Goal: Task Accomplishment & Management: Complete application form

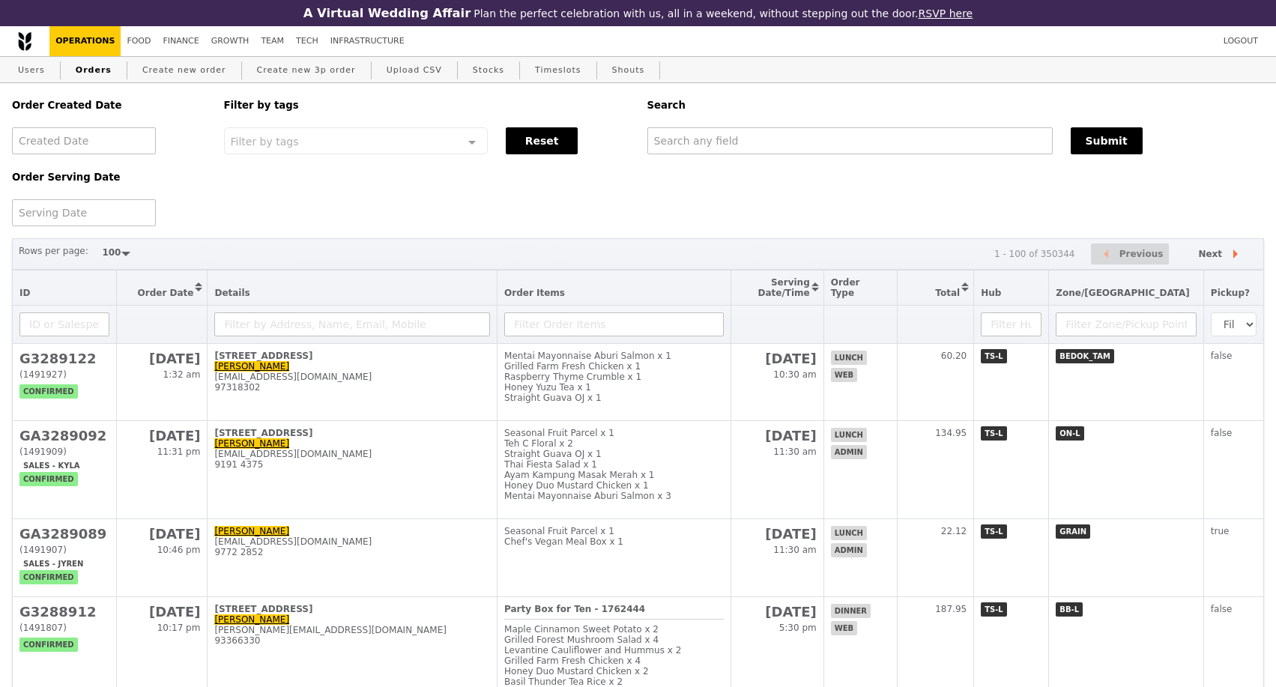
select select "100"
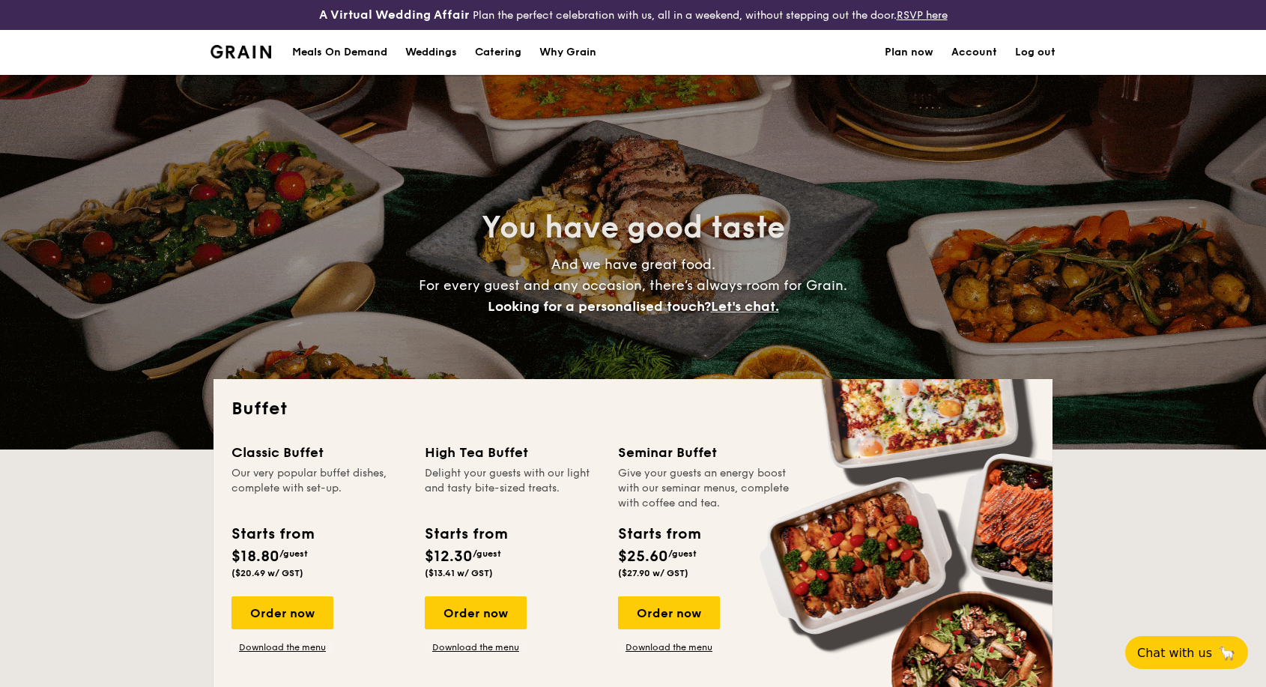
select select
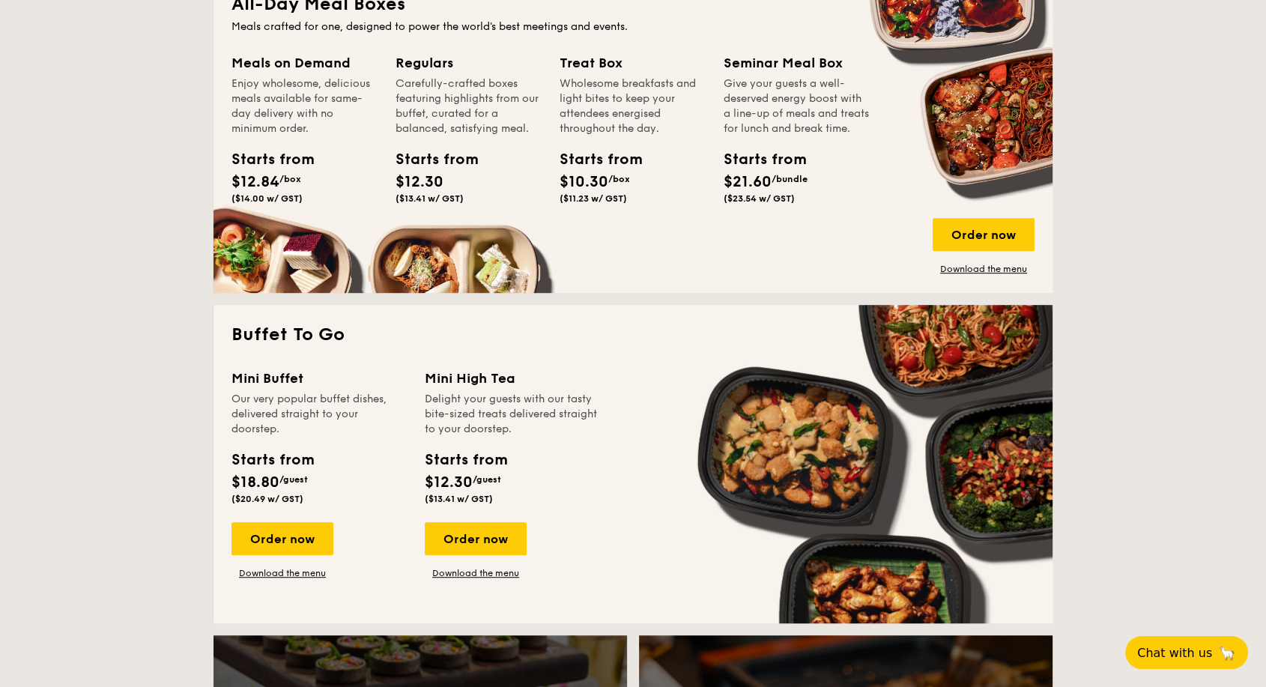
scroll to position [832, 0]
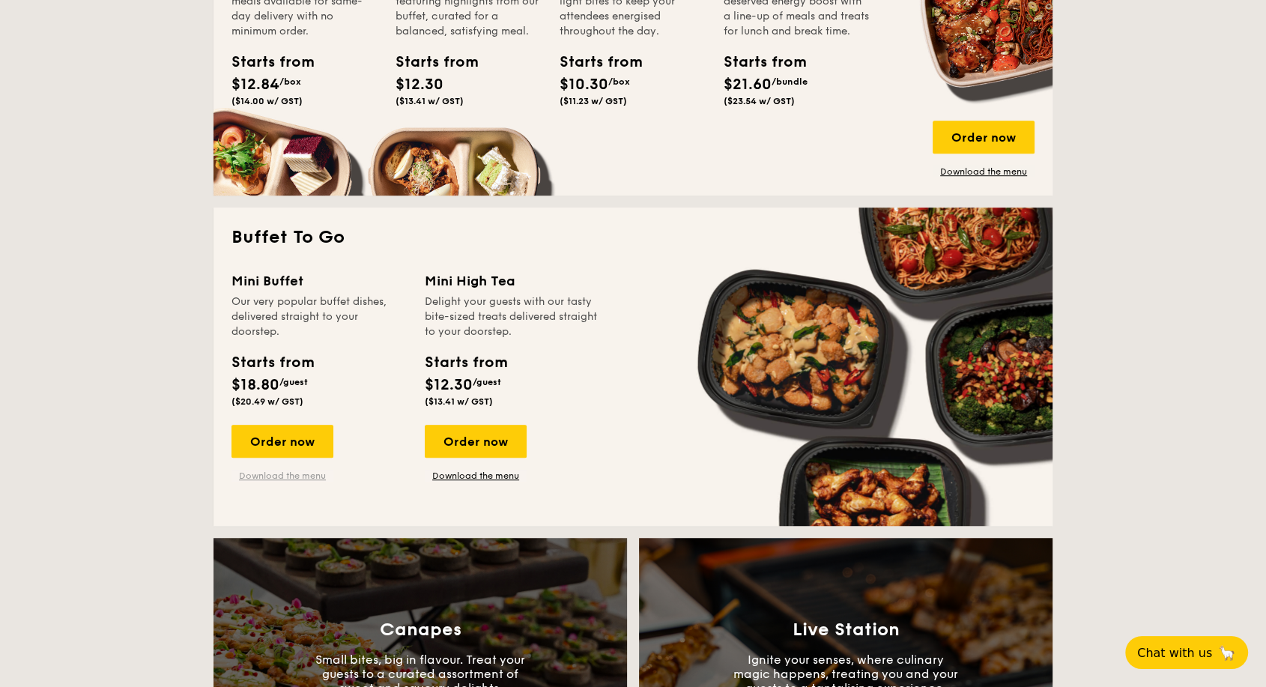
click at [313, 479] on link "Download the menu" at bounding box center [282, 476] width 102 height 12
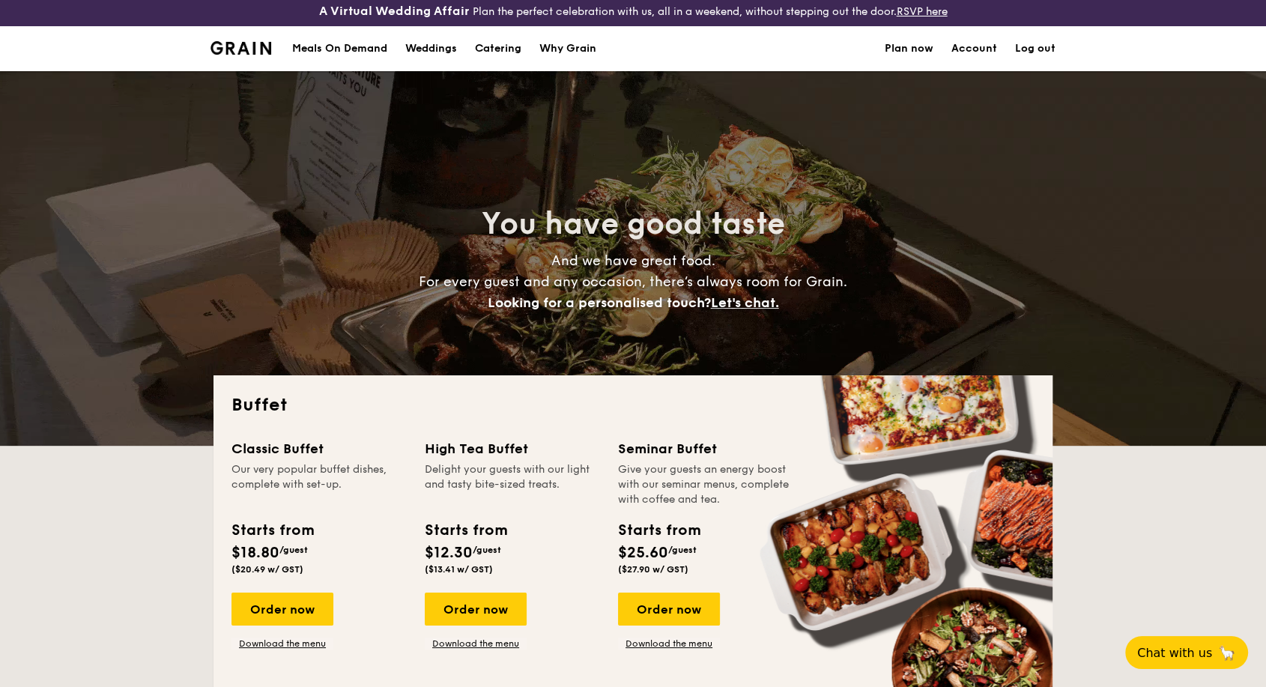
scroll to position [0, 0]
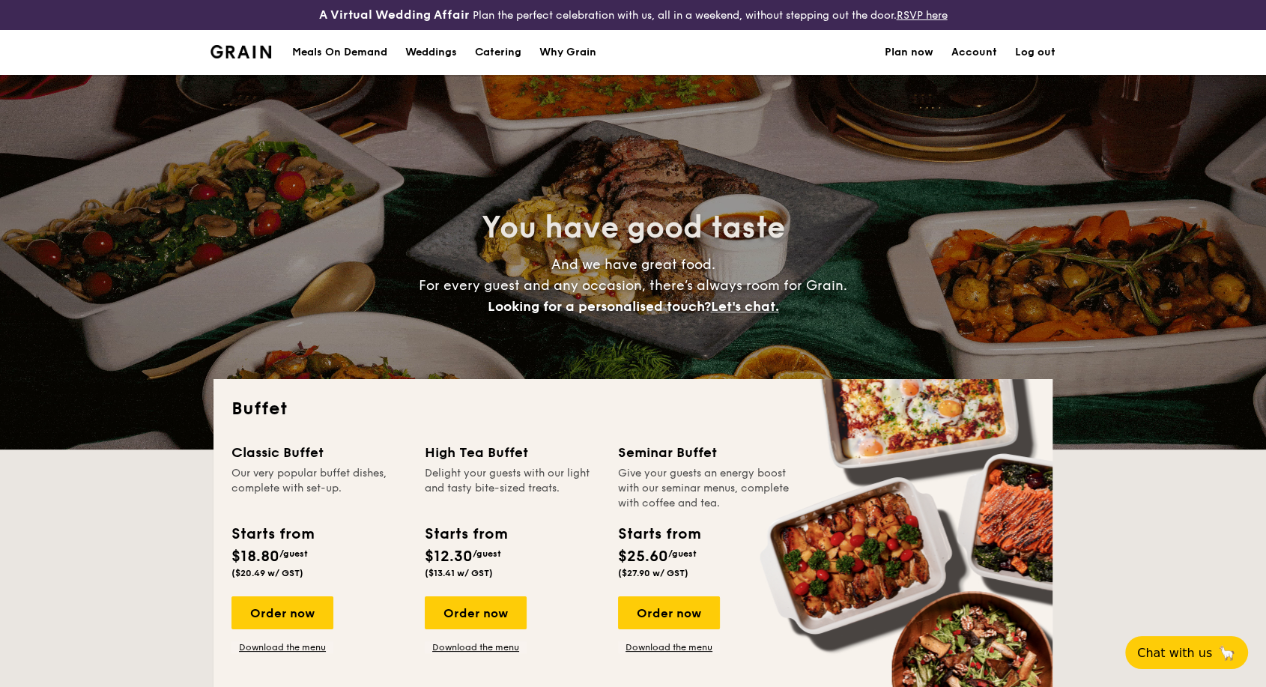
click at [363, 52] on div "Meals On Demand" at bounding box center [339, 52] width 95 height 45
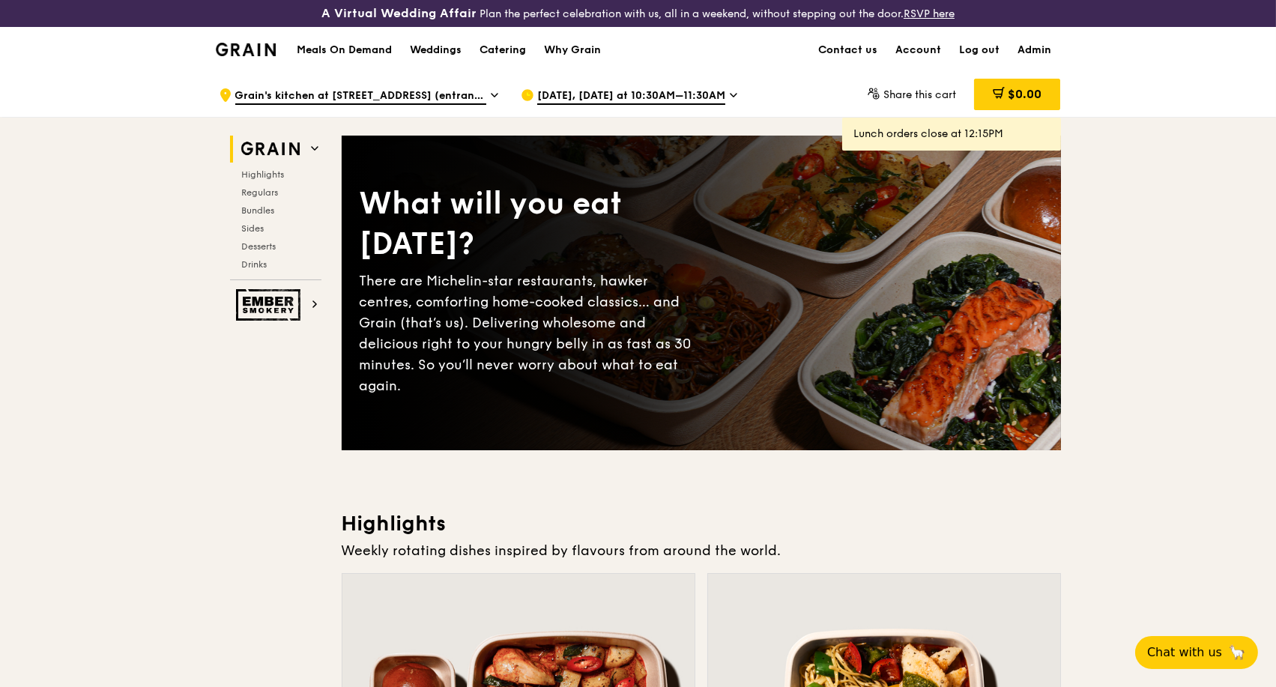
click at [719, 91] on div "[DATE], [DATE] at 10:30AM–11:30AM" at bounding box center [660, 95] width 278 height 45
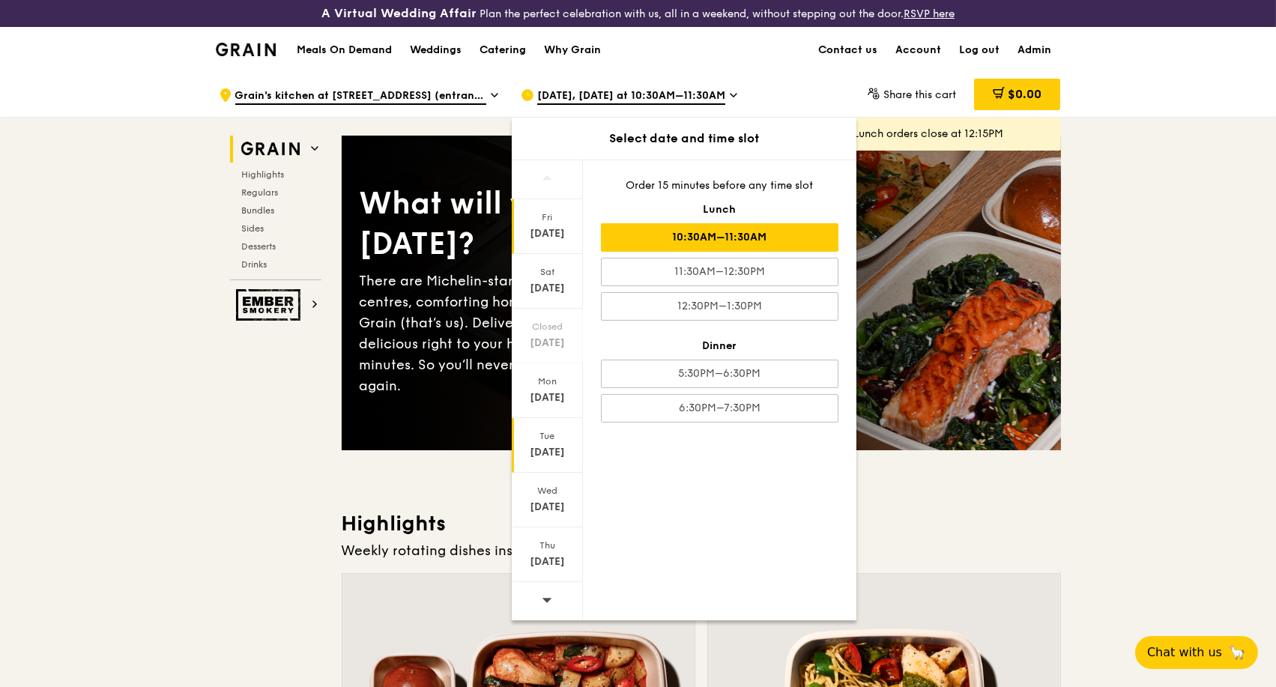
click at [551, 446] on div "[DATE]" at bounding box center [547, 452] width 67 height 15
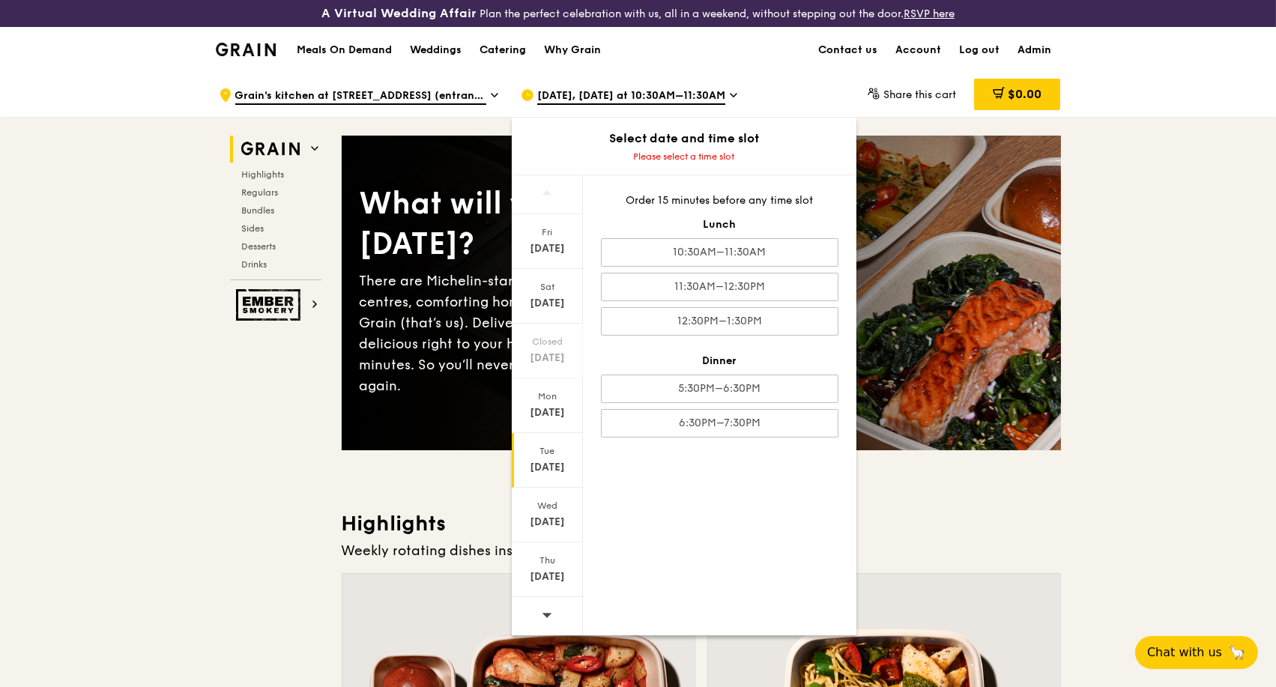
click at [561, 467] on div "[DATE]" at bounding box center [547, 467] width 67 height 15
click at [709, 37] on div "Meals On Demand Weddings Catering Why Grain Contact us Account Log out Admin" at bounding box center [638, 50] width 845 height 46
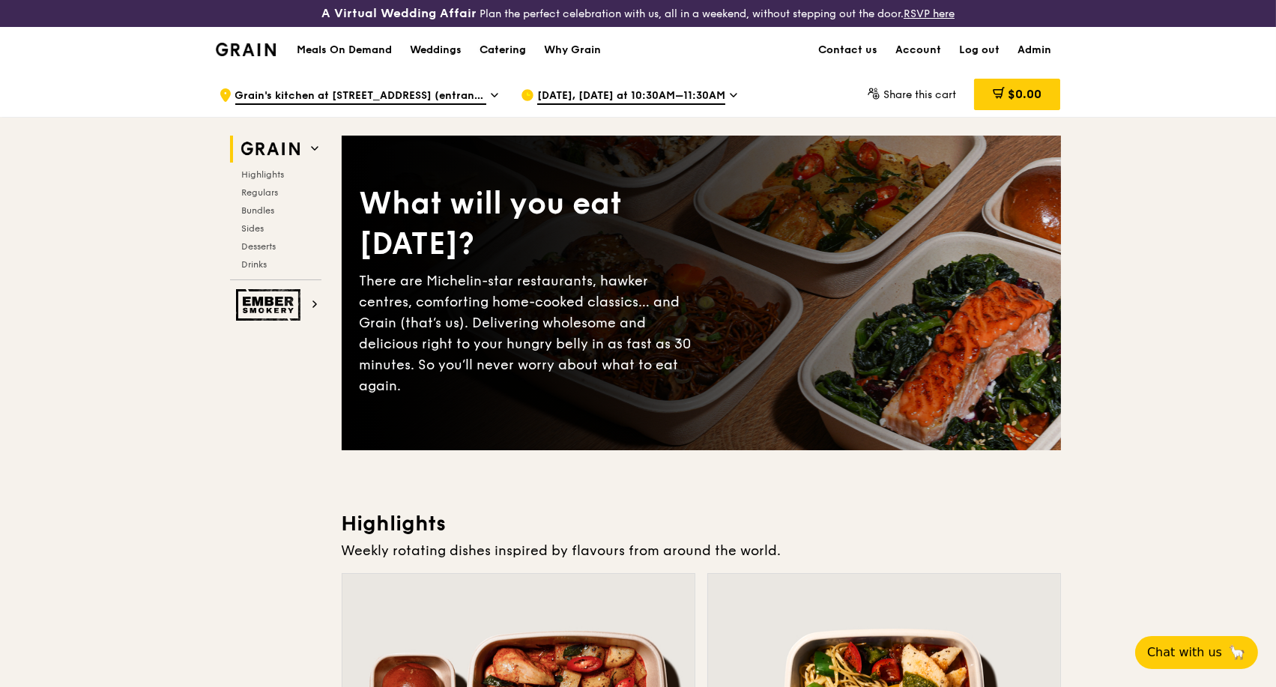
click at [491, 55] on div "Catering" at bounding box center [502, 50] width 46 height 45
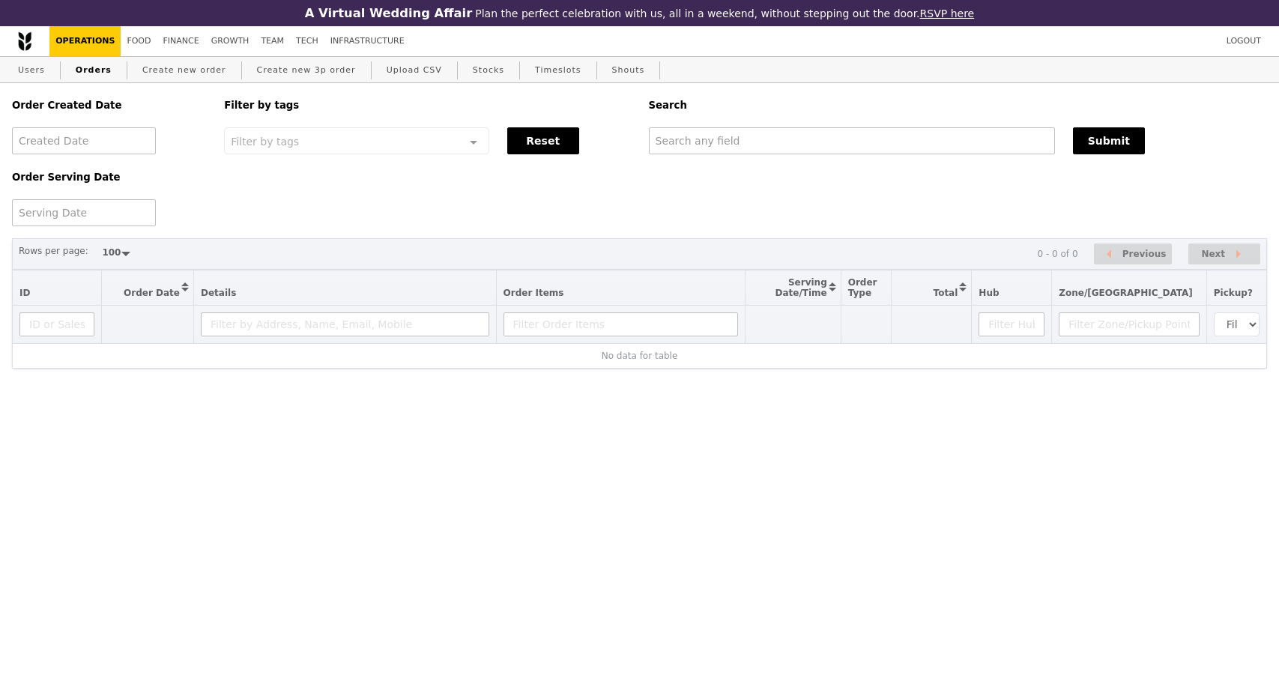
select select "100"
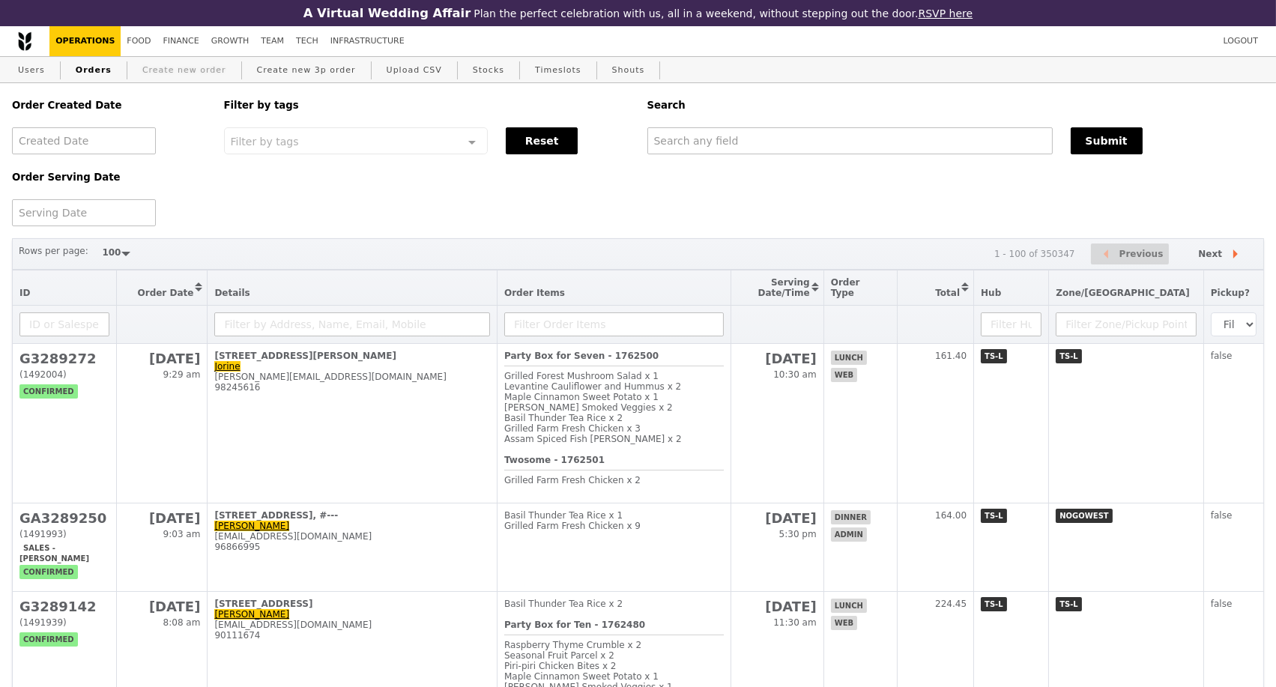
click at [186, 79] on link "Create new order" at bounding box center [184, 70] width 96 height 27
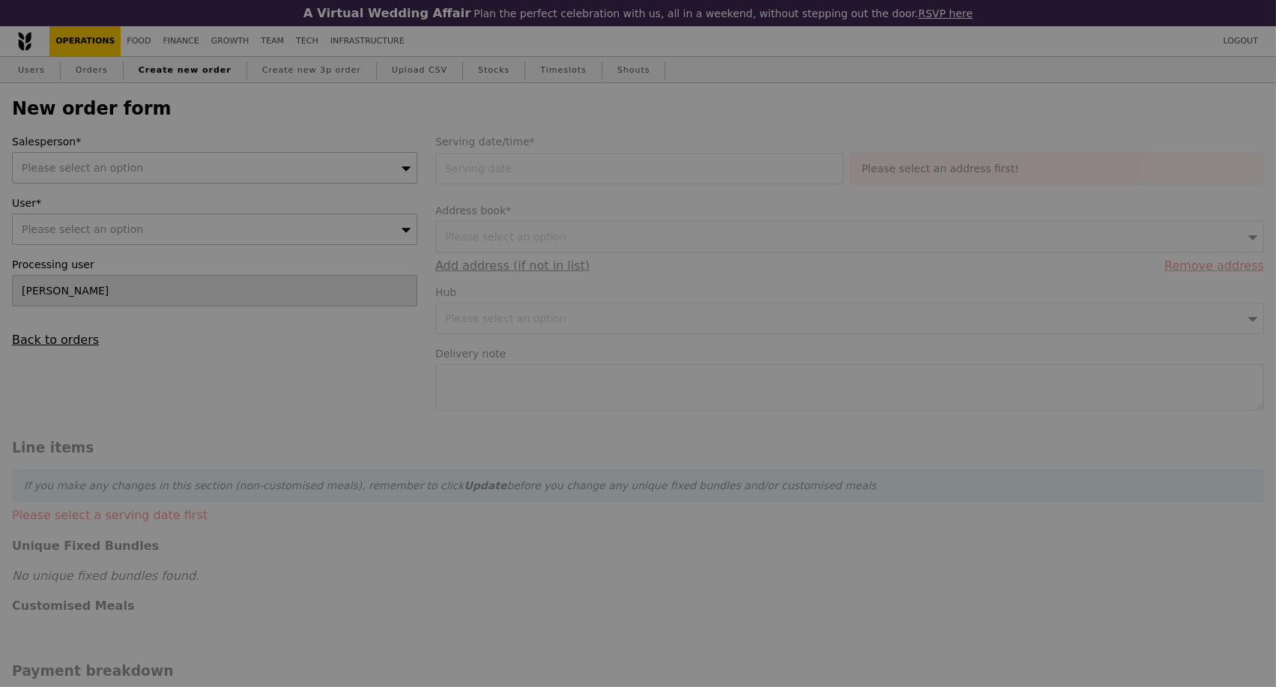
type input "Confirm"
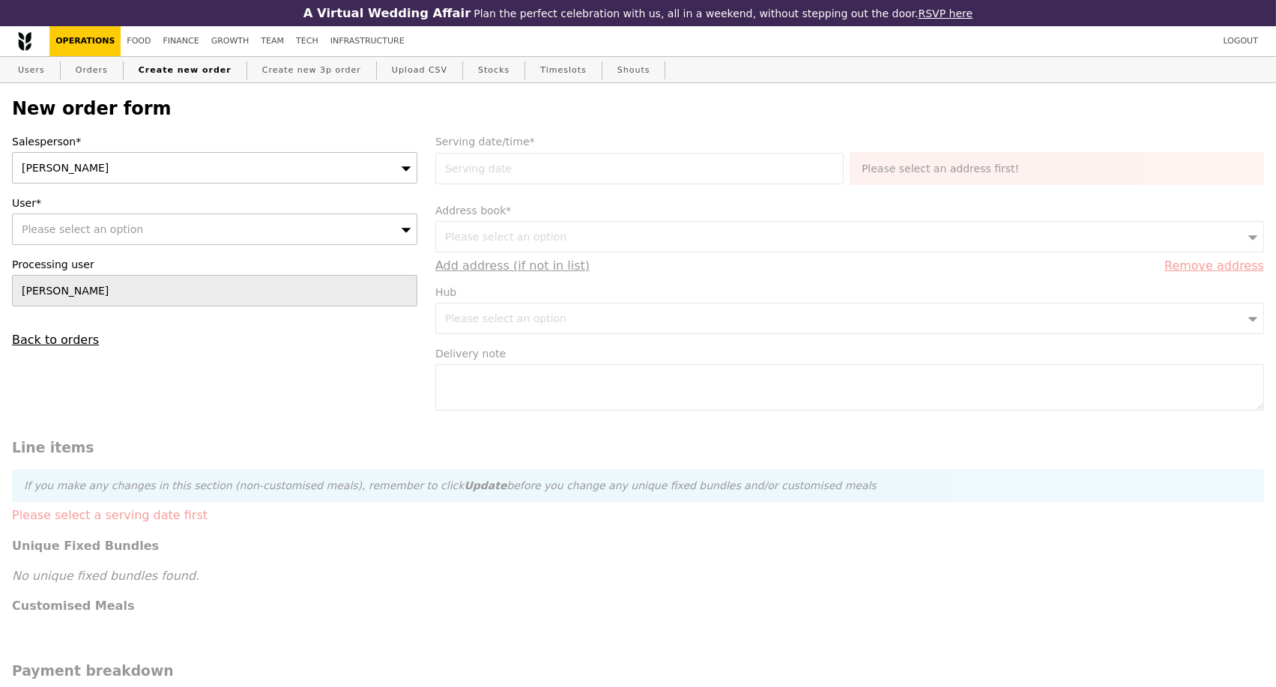
click at [401, 168] on icon at bounding box center [406, 168] width 10 height 11
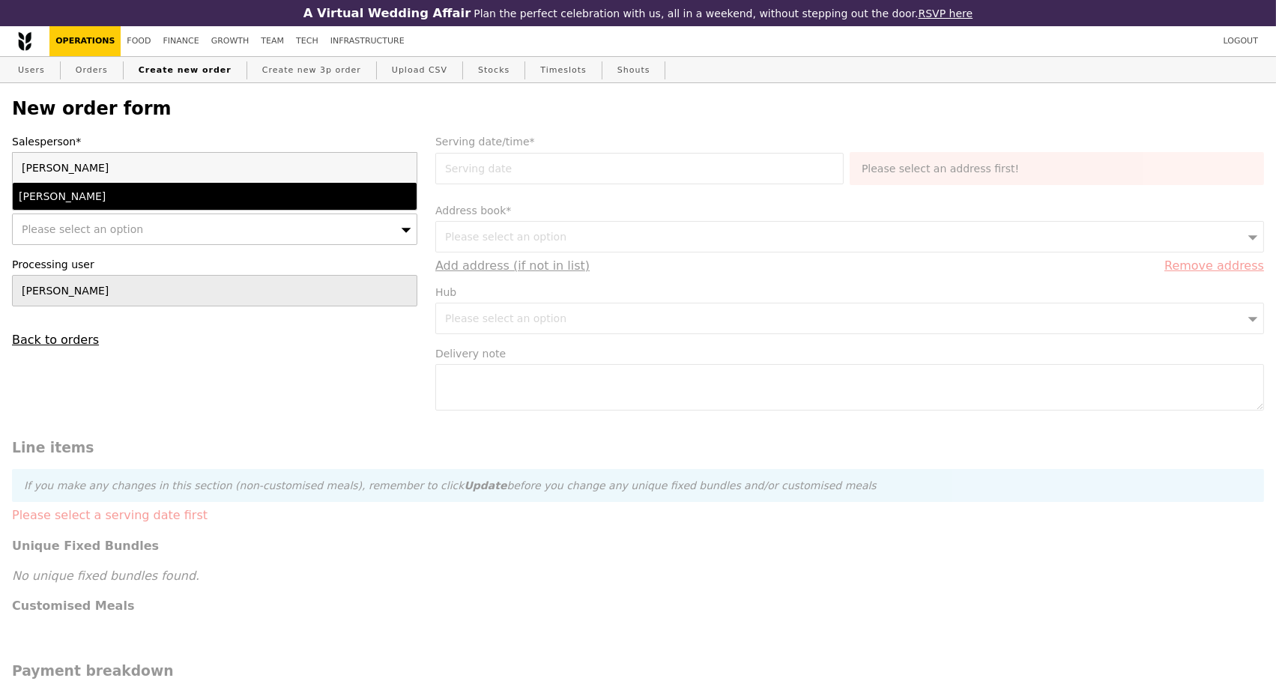
type input "eli"
click at [240, 204] on div "Eliza" at bounding box center [166, 196] width 294 height 15
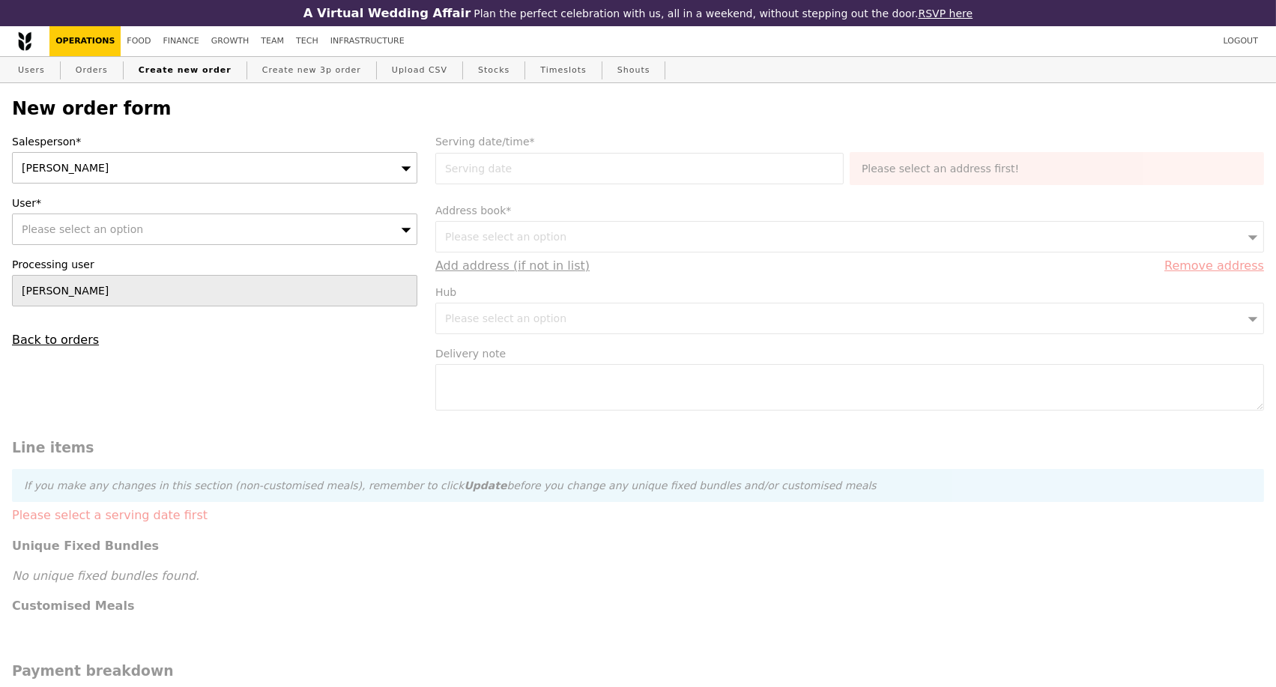
click at [174, 232] on div "Please select an option" at bounding box center [214, 228] width 405 height 31
type input "yee071495@gmail.com"
type input "Confirm"
type input "yee071495@gmail.com"
click at [39, 74] on link "Users" at bounding box center [31, 70] width 39 height 27
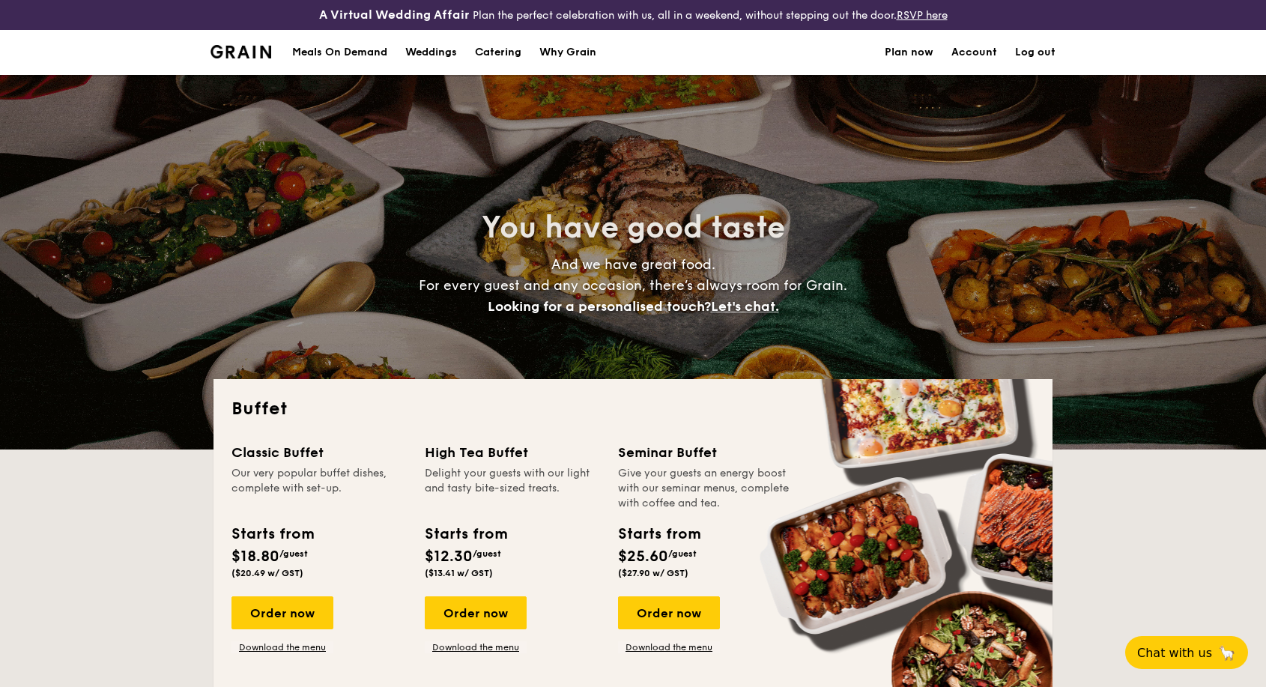
select select
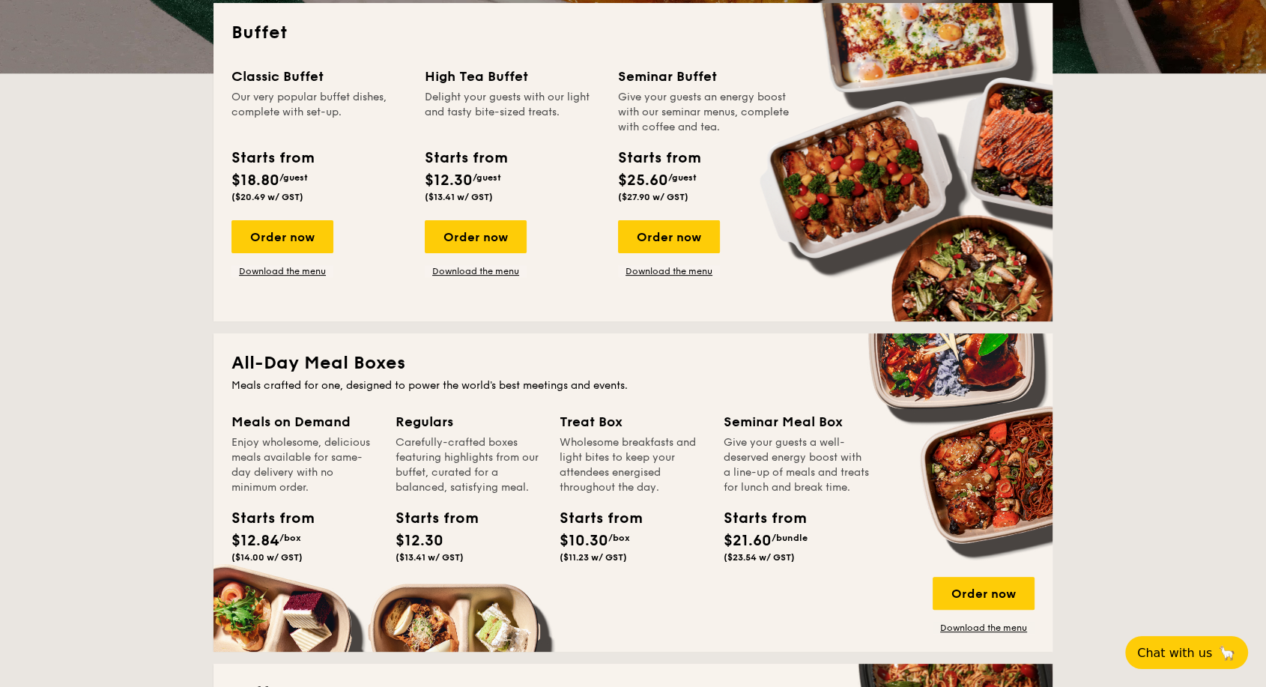
scroll to position [499, 0]
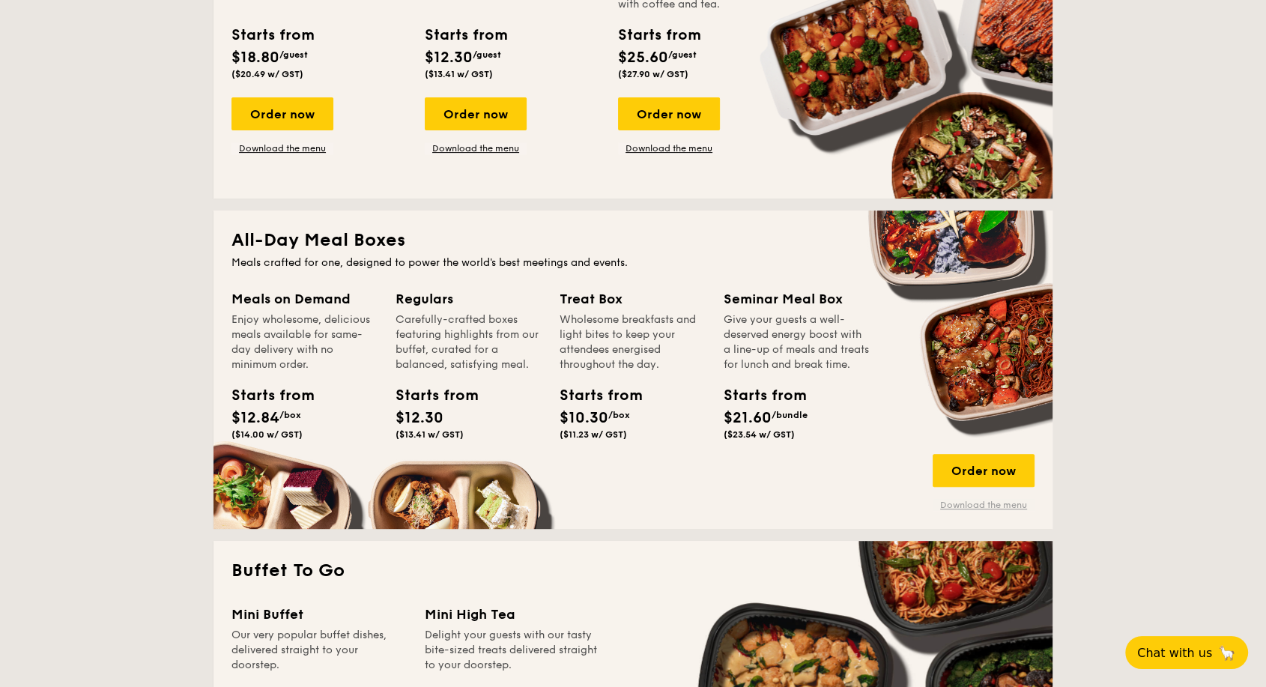
click at [977, 501] on link "Download the menu" at bounding box center [983, 505] width 102 height 12
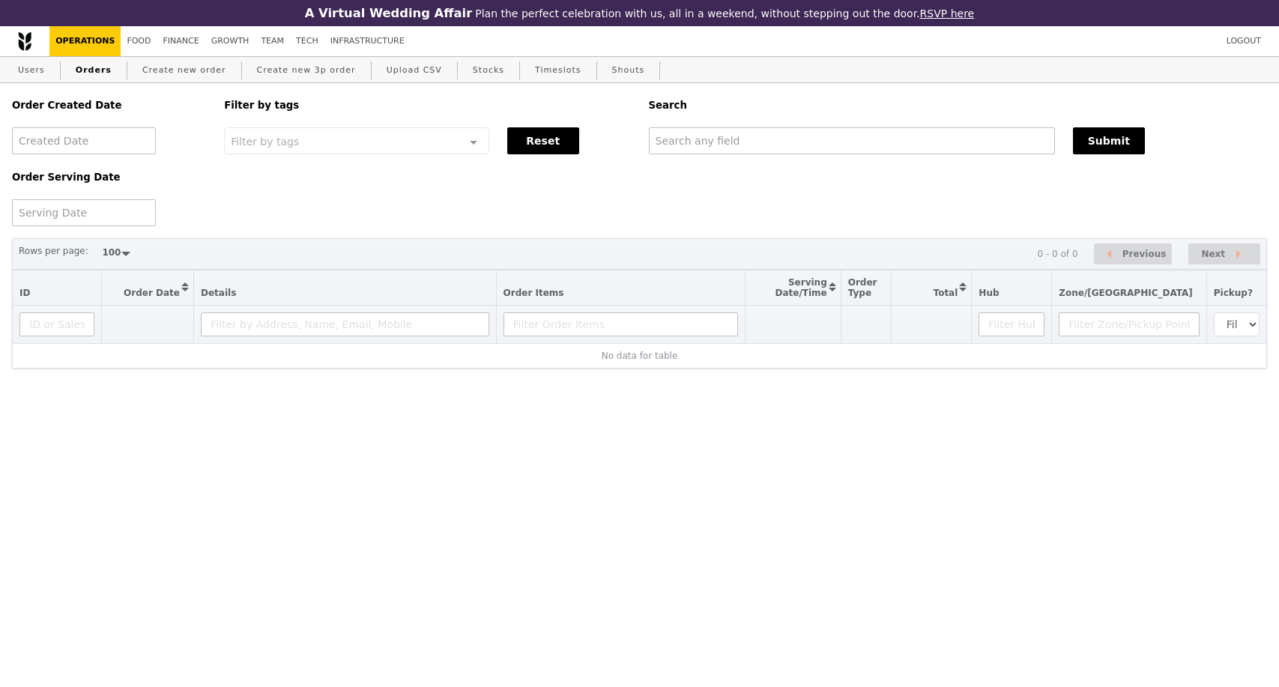
select select "100"
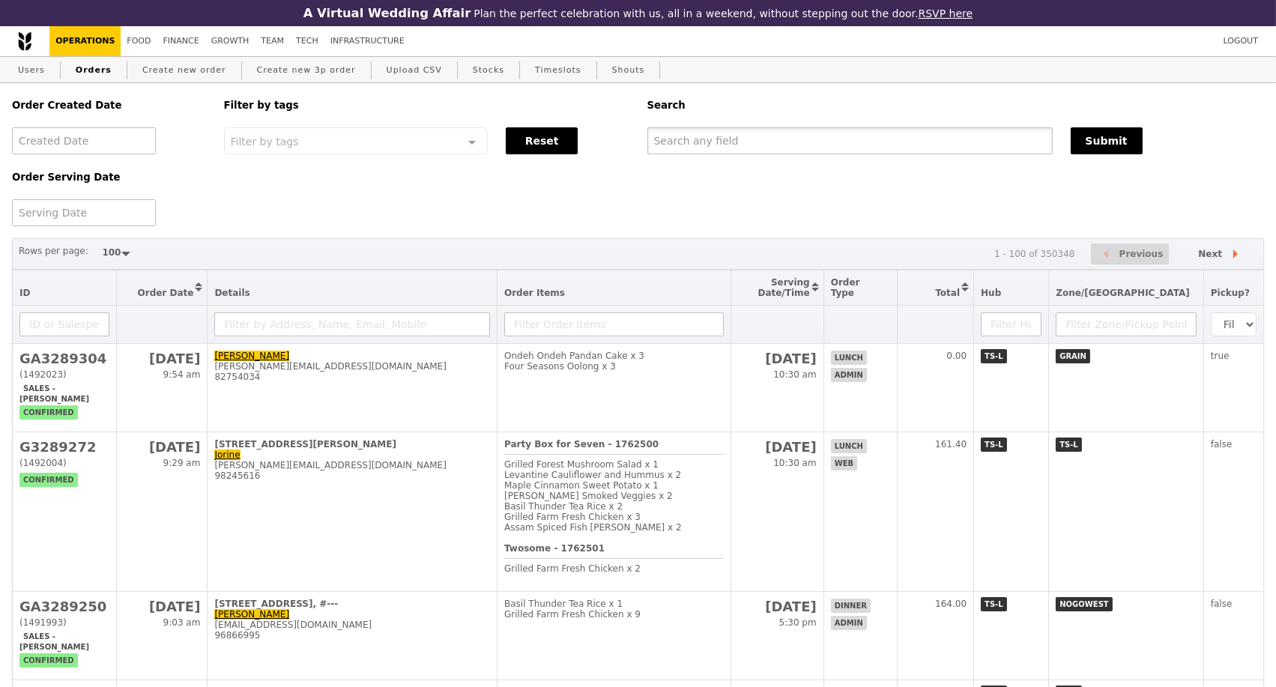
click at [750, 136] on input "text" at bounding box center [849, 140] width 405 height 27
paste input "yee071495@gmail.com"
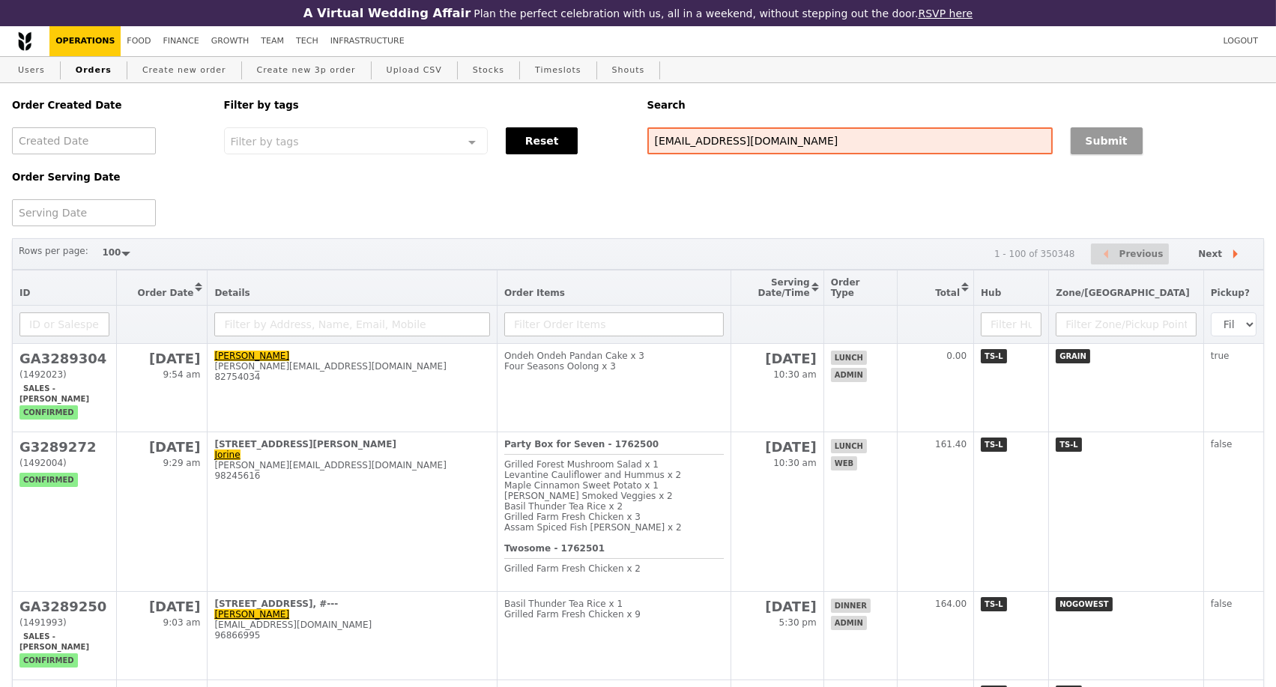
click at [1091, 143] on button "Submit" at bounding box center [1106, 140] width 72 height 27
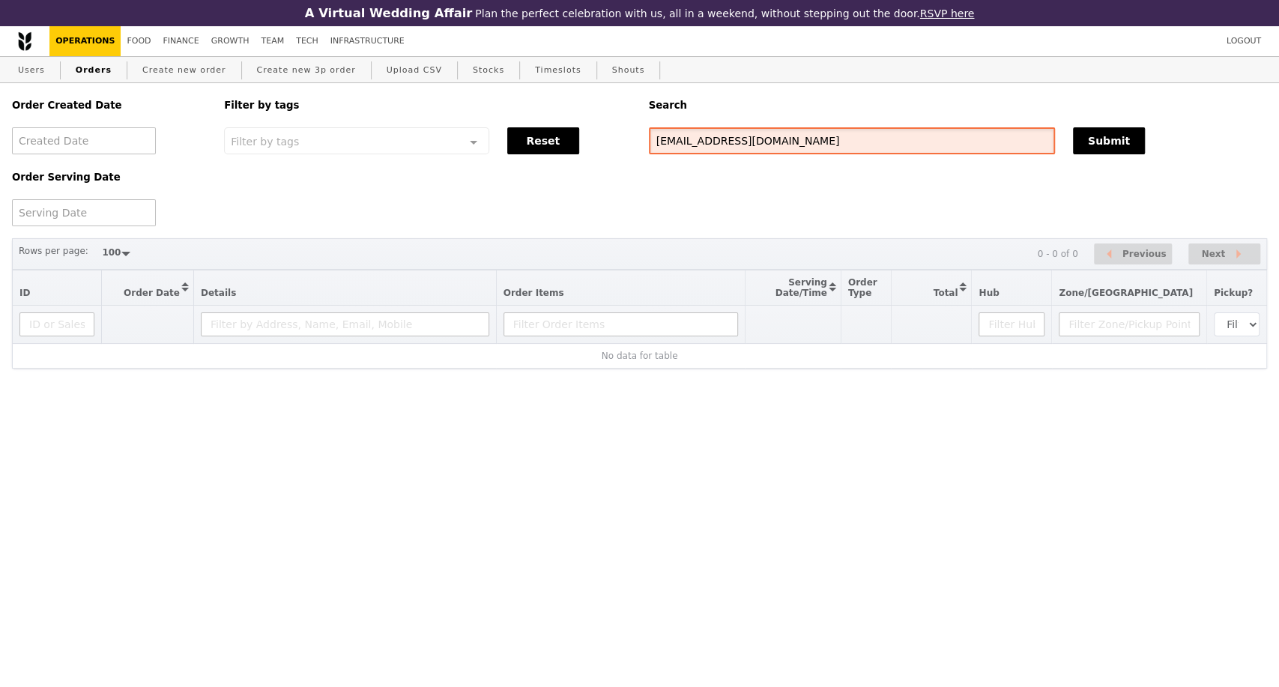
drag, startPoint x: 757, startPoint y: 151, endPoint x: 628, endPoint y: 151, distance: 128.8
click at [628, 151] on div "Order Created Date Order Serving Date Filter by tags Filter by tags Meal_Plan W…" at bounding box center [639, 154] width 1273 height 143
paste input "119074"
type input "119074"
click at [1097, 148] on button "Submit" at bounding box center [1109, 140] width 72 height 27
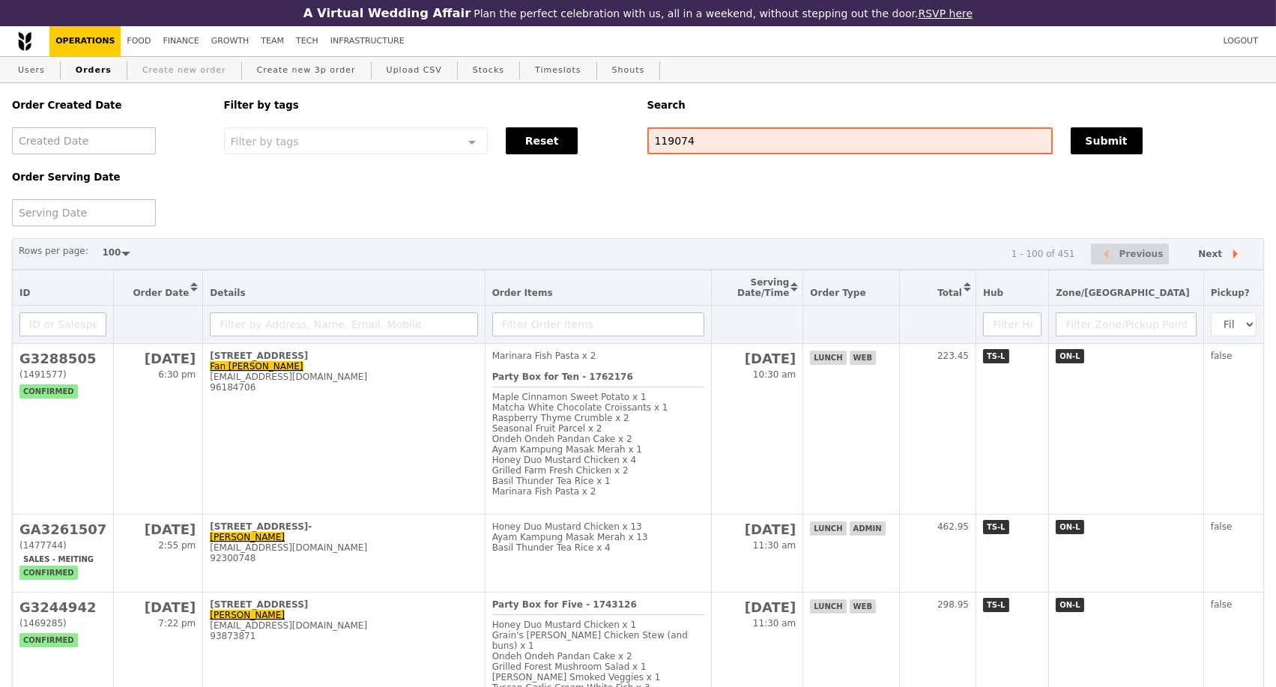
click at [148, 83] on link "Create new order" at bounding box center [184, 70] width 96 height 27
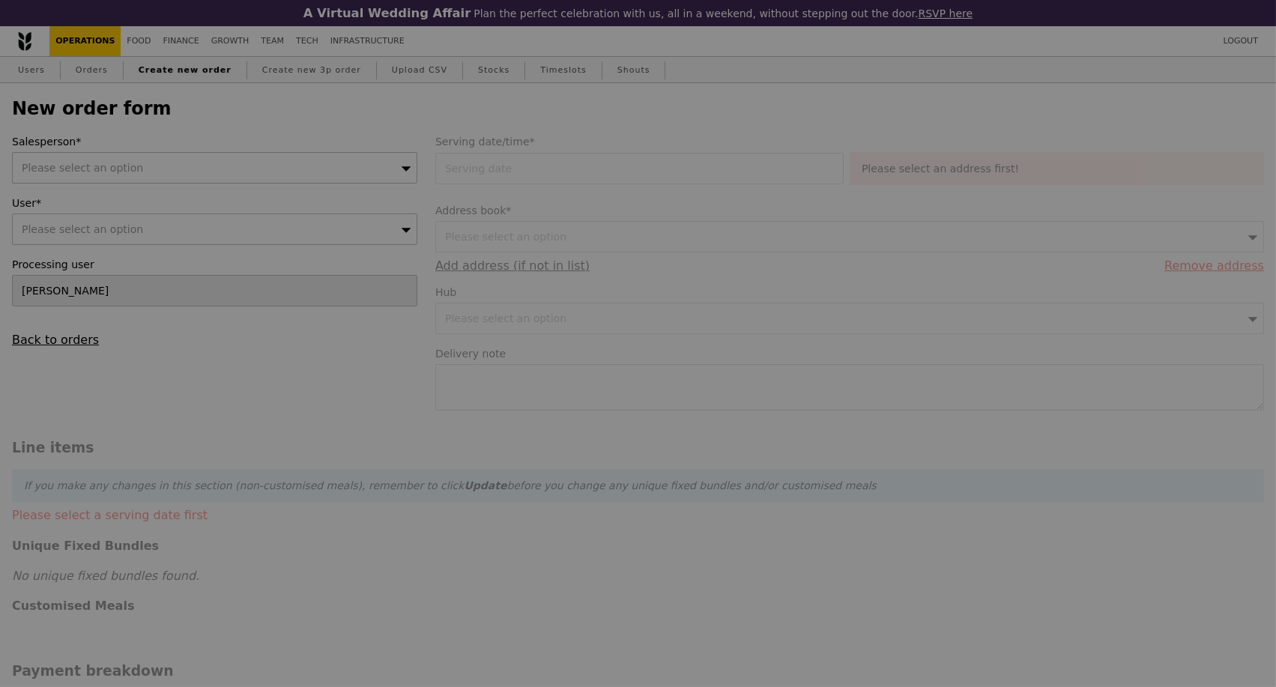
type input "Confirm"
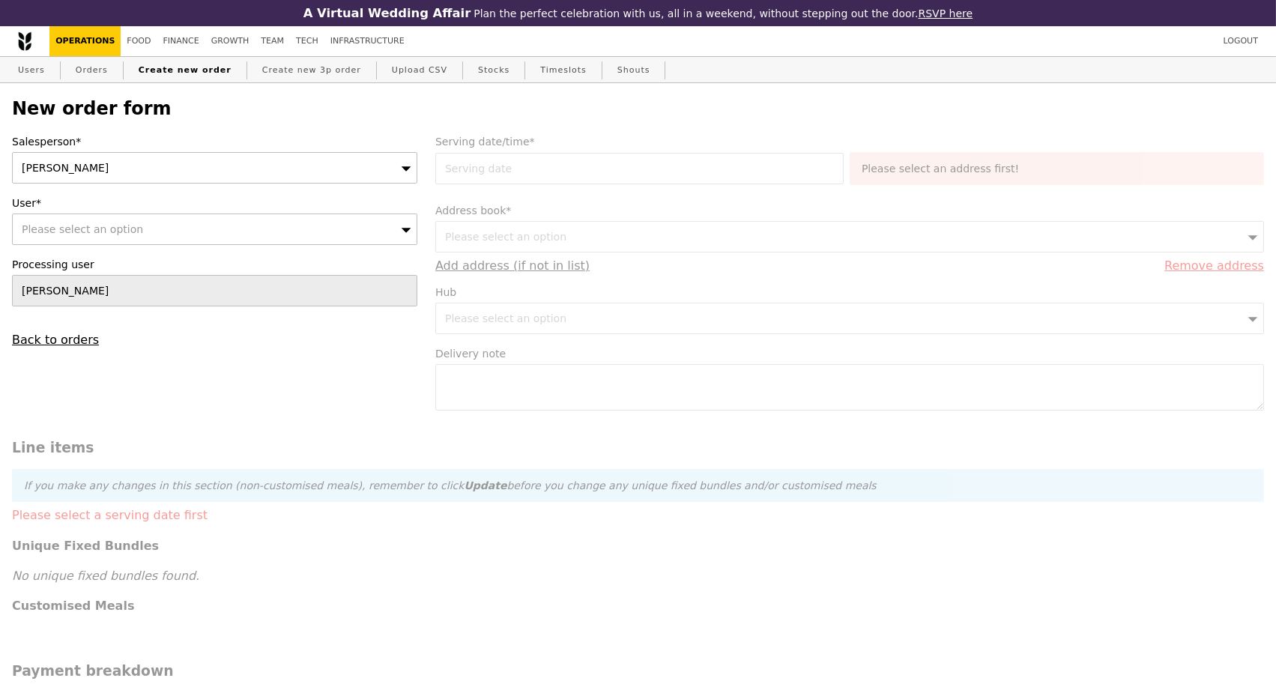
click at [154, 236] on div "Please select an option" at bounding box center [214, 228] width 405 height 31
type input "119074"
type input "Confirm"
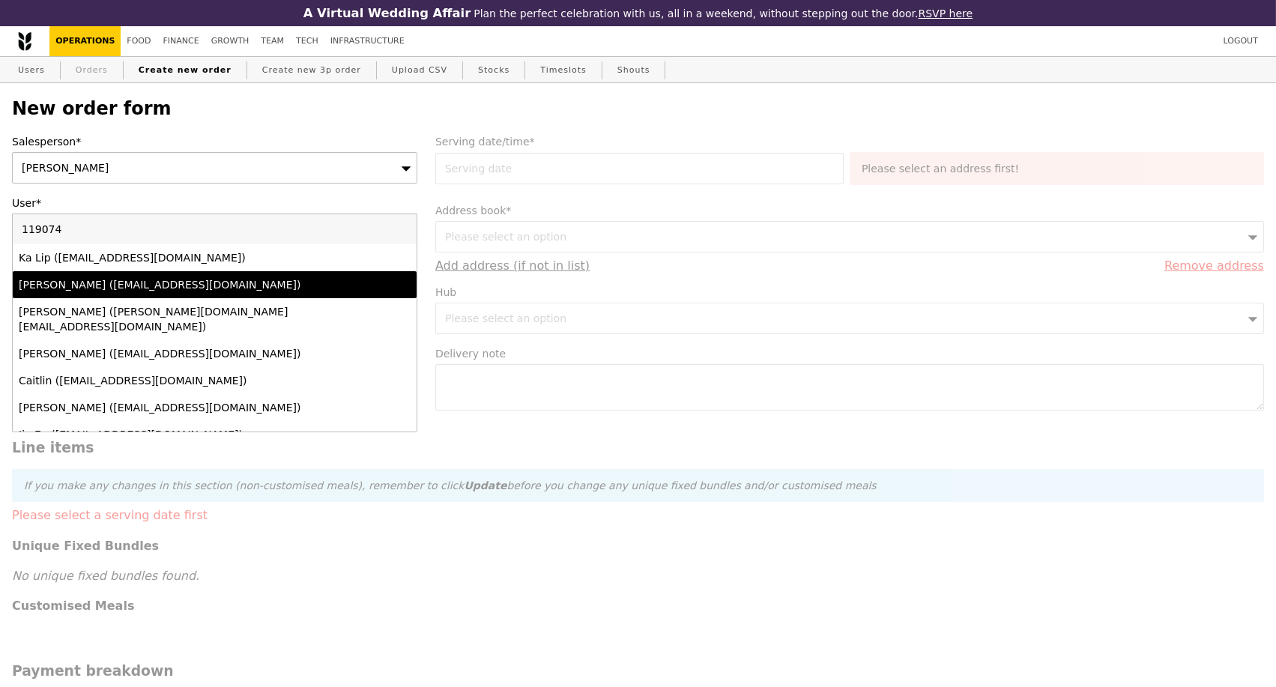
type input "119074"
click at [94, 72] on link "Orders" at bounding box center [92, 70] width 44 height 27
select select "100"
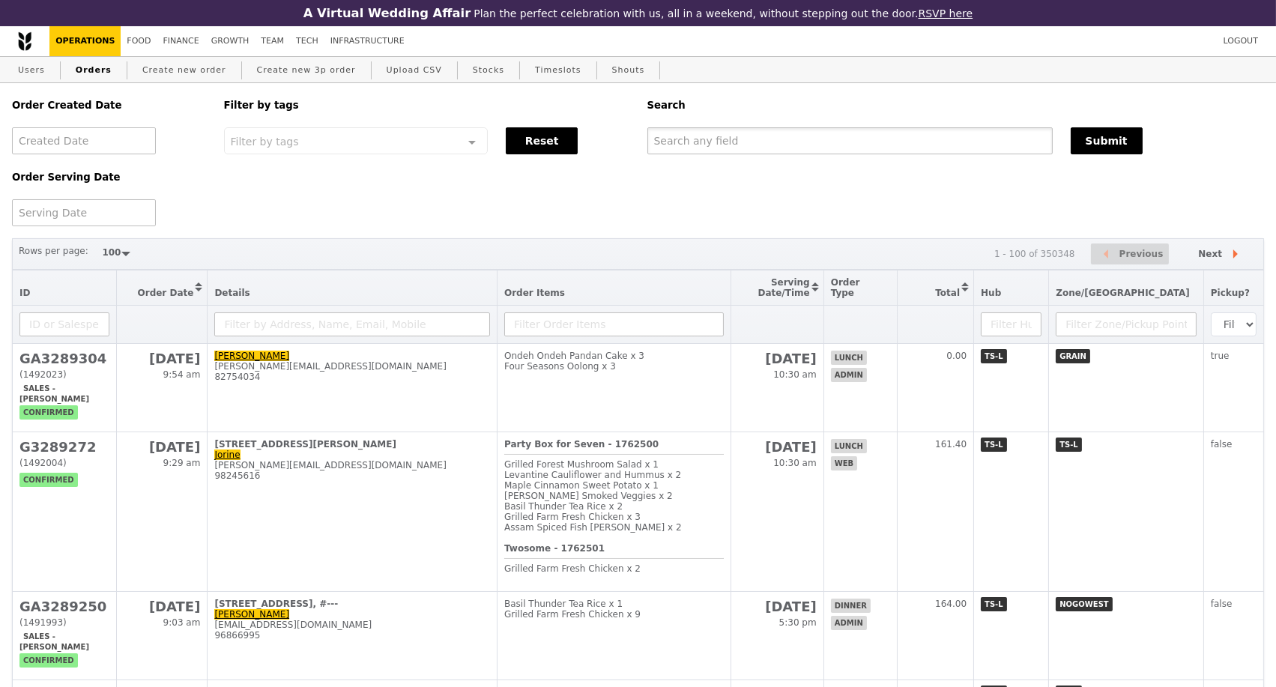
click at [695, 145] on input "text" at bounding box center [849, 140] width 405 height 27
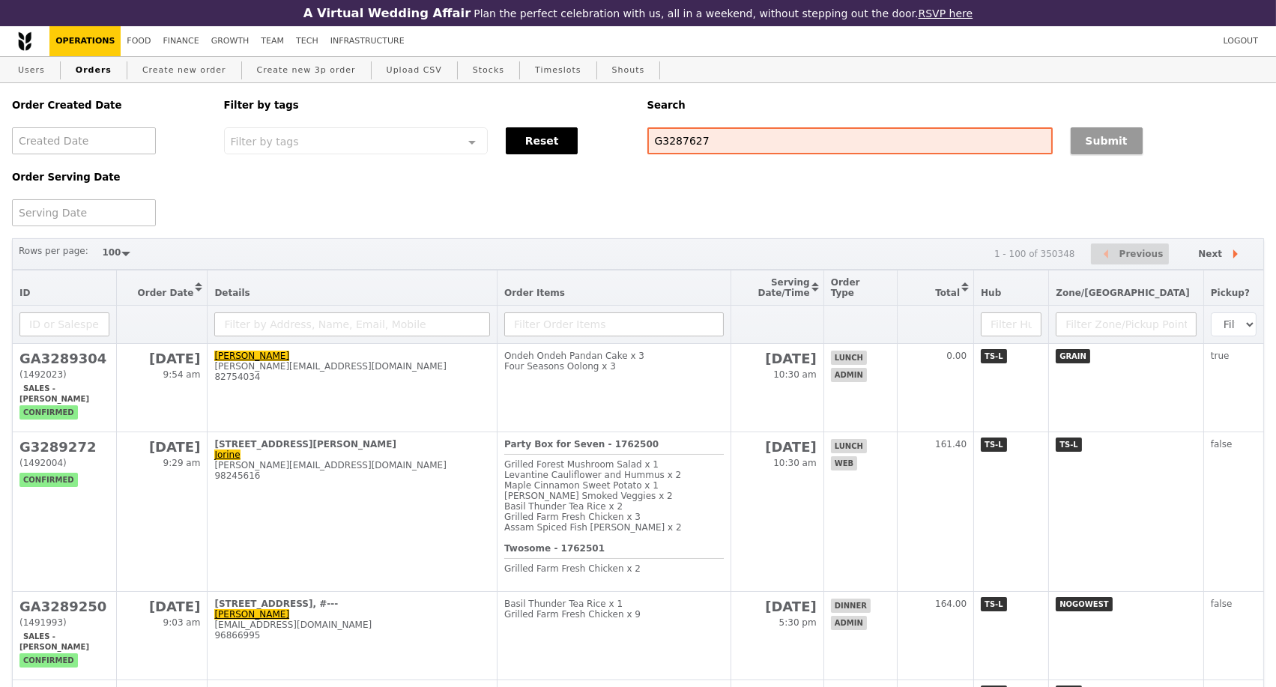
click at [1097, 154] on button "Submit" at bounding box center [1106, 140] width 72 height 27
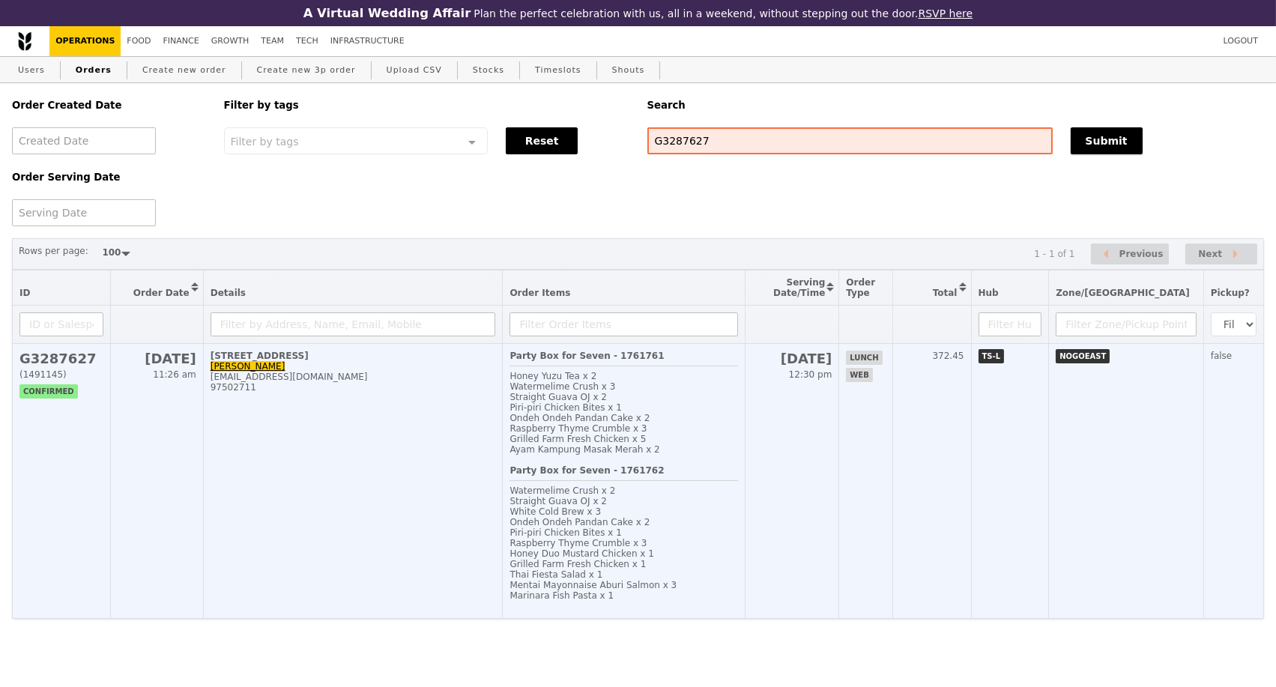
scroll to position [36, 0]
click at [405, 464] on td "10 Loyang Crescent, #01-01 Mak Jia Wei jia.wei.mak@prattwhitney.com 97502711" at bounding box center [353, 481] width 300 height 275
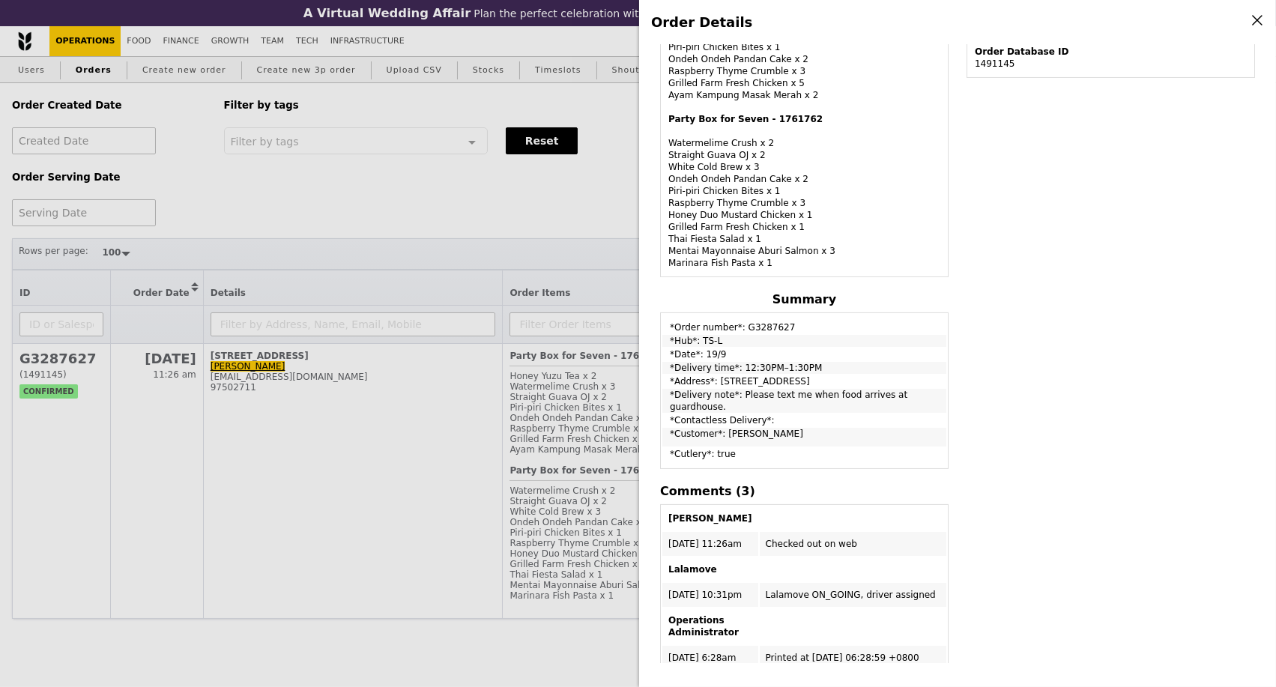
scroll to position [582, 0]
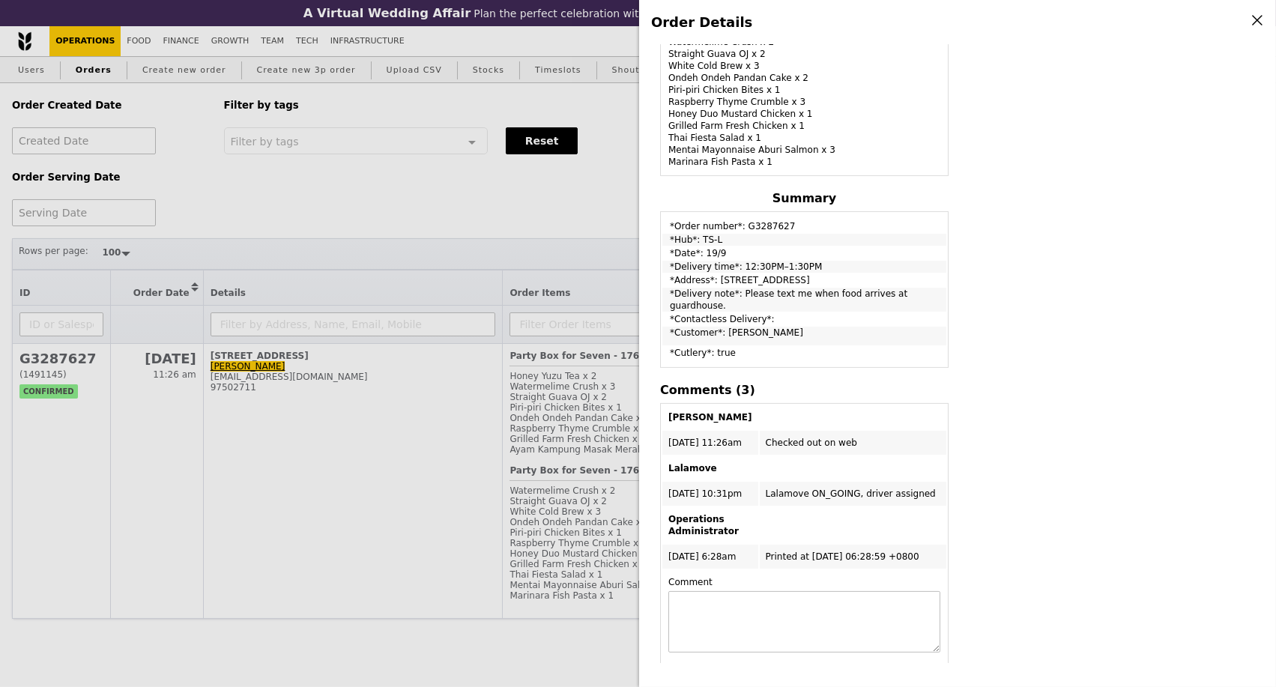
click at [269, 437] on div "Order Details Edit order Changelog Cancel Order ID G3287627 – View receipt | Pi…" at bounding box center [638, 343] width 1276 height 687
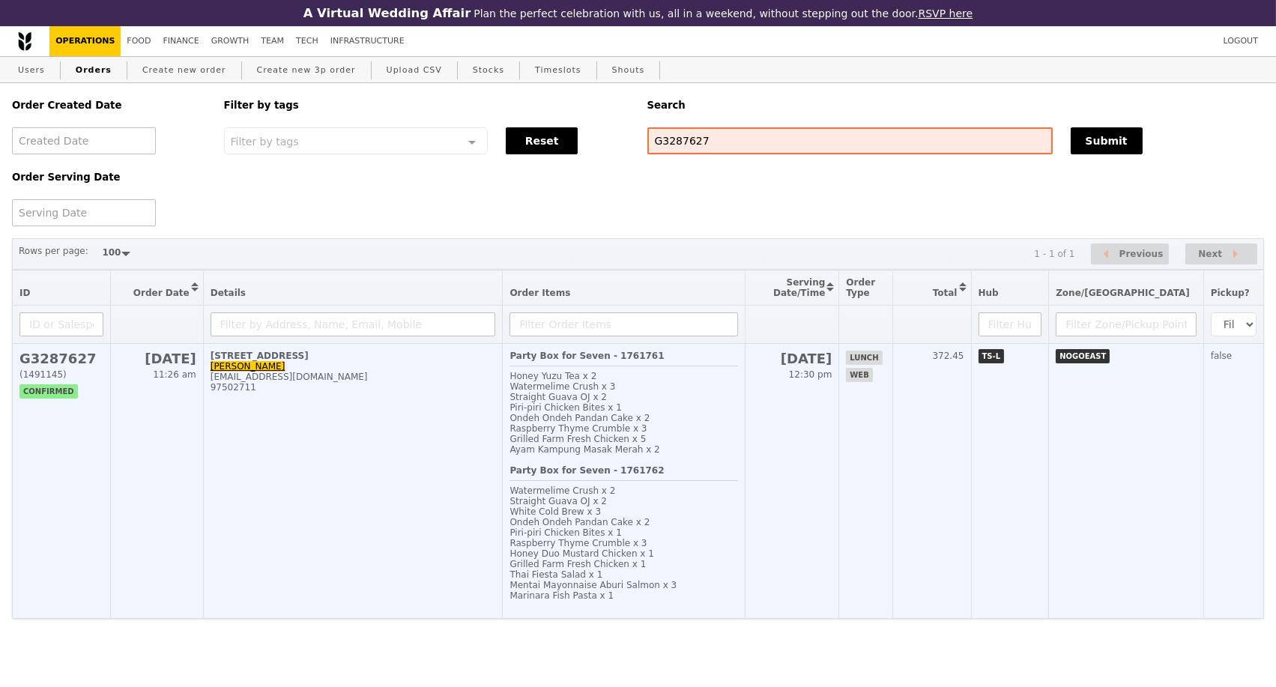
scroll to position [705, 0]
click at [407, 475] on td "10 Loyang Crescent, #01-01 Mak Jia Wei jia.wei.mak@prattwhitney.com 97502711" at bounding box center [353, 481] width 300 height 275
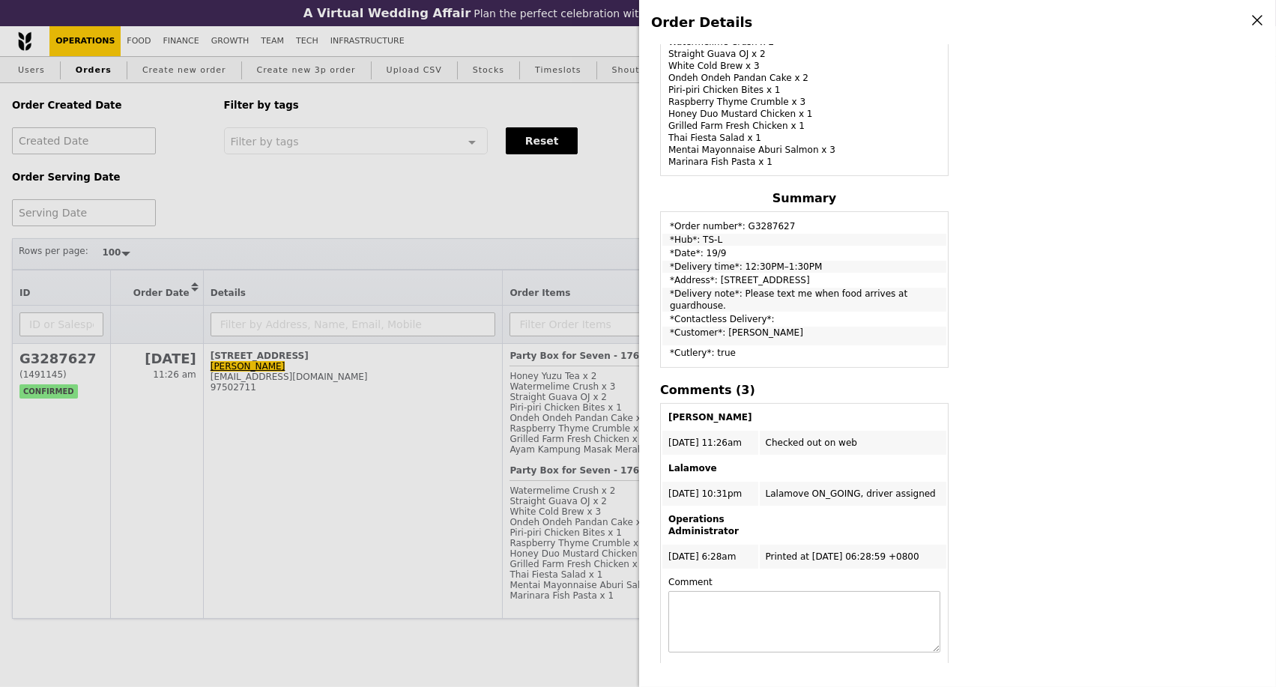
click at [461, 455] on div "Order Details Edit order Changelog Cancel Order ID G3287627 – View receipt | Pi…" at bounding box center [638, 343] width 1276 height 687
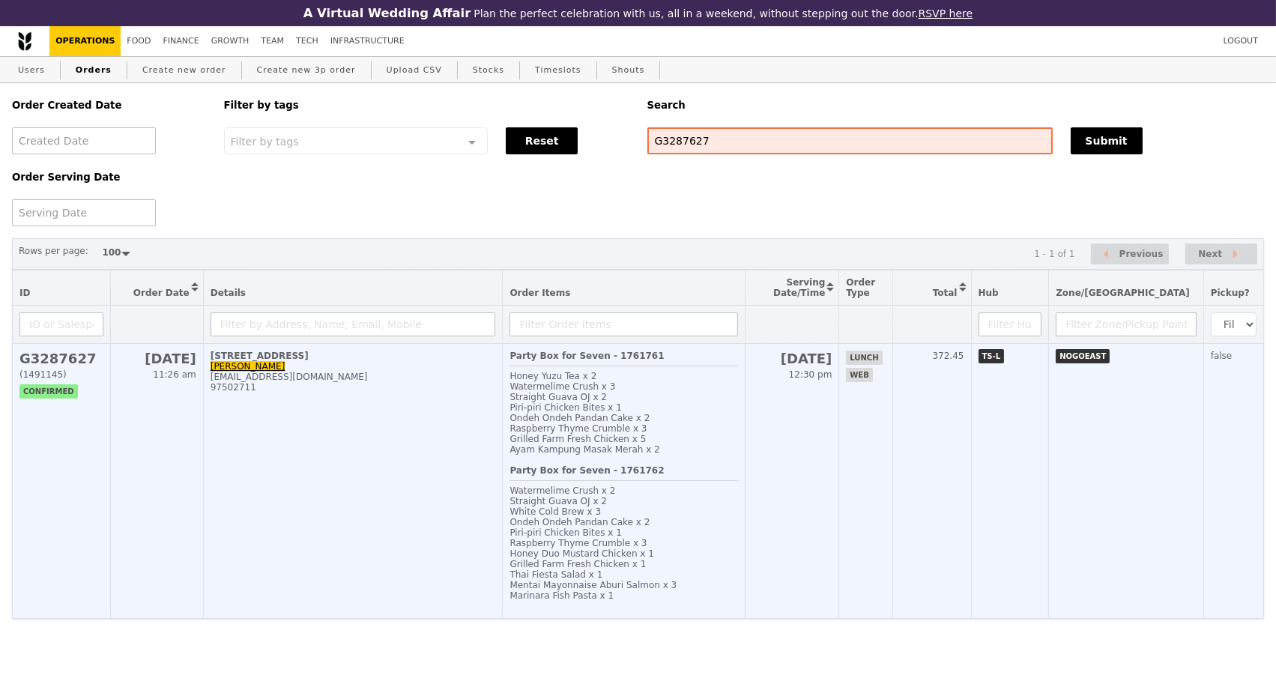
click at [473, 445] on td "10 Loyang Crescent, #01-01 Mak Jia Wei jia.wei.mak@prattwhitney.com 97502711" at bounding box center [353, 481] width 300 height 275
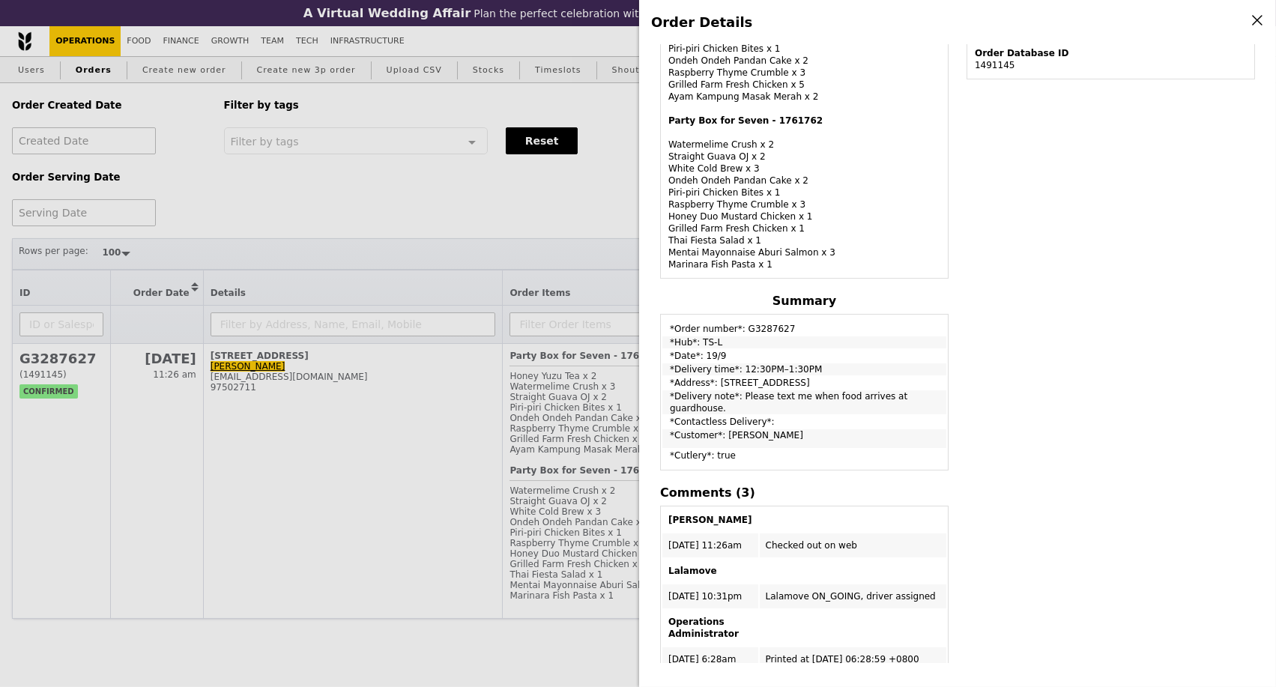
scroll to position [451, 0]
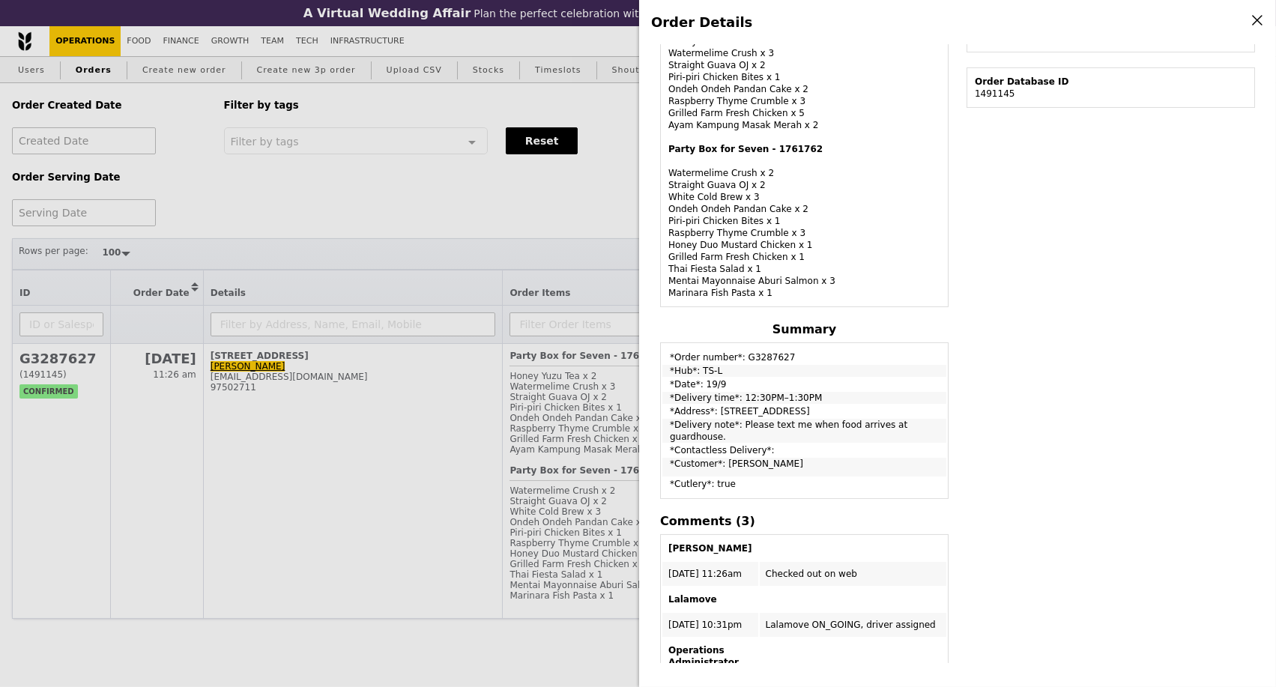
drag, startPoint x: 809, startPoint y: 398, endPoint x: 857, endPoint y: 432, distance: 58.6
click at [736, 401] on td "*Delivery time*: 12:30PM–1:30PM" at bounding box center [804, 398] width 284 height 12
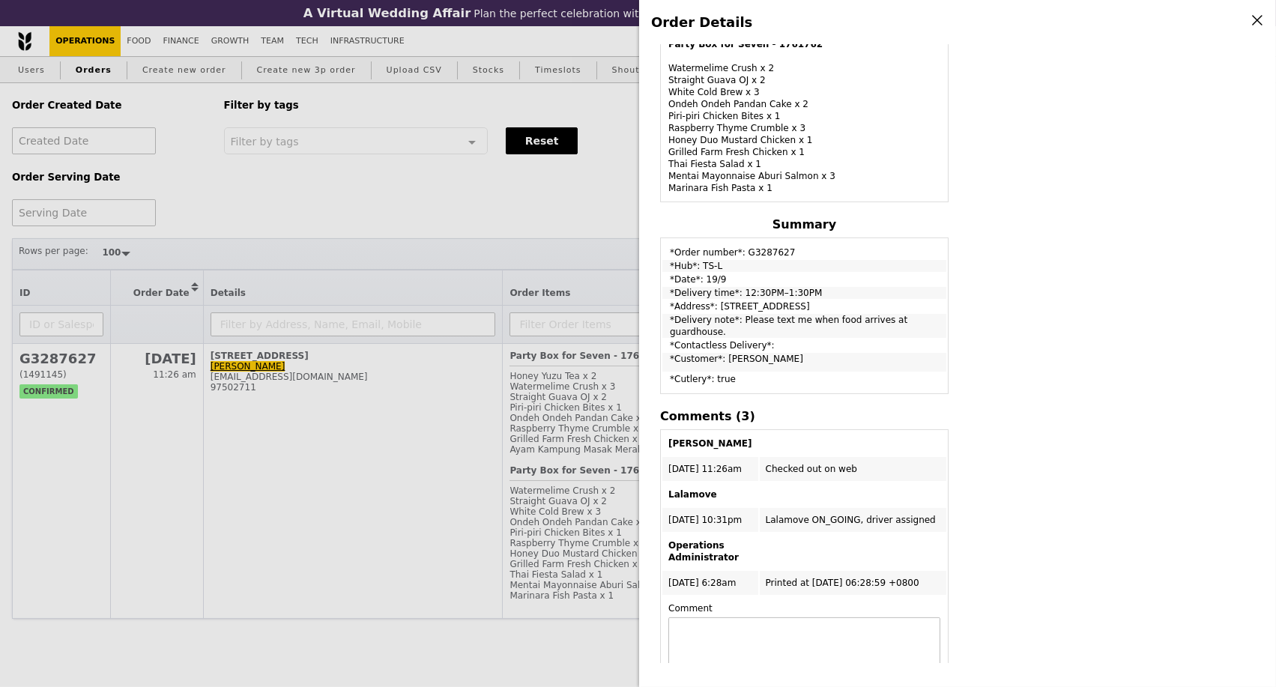
scroll to position [617, 0]
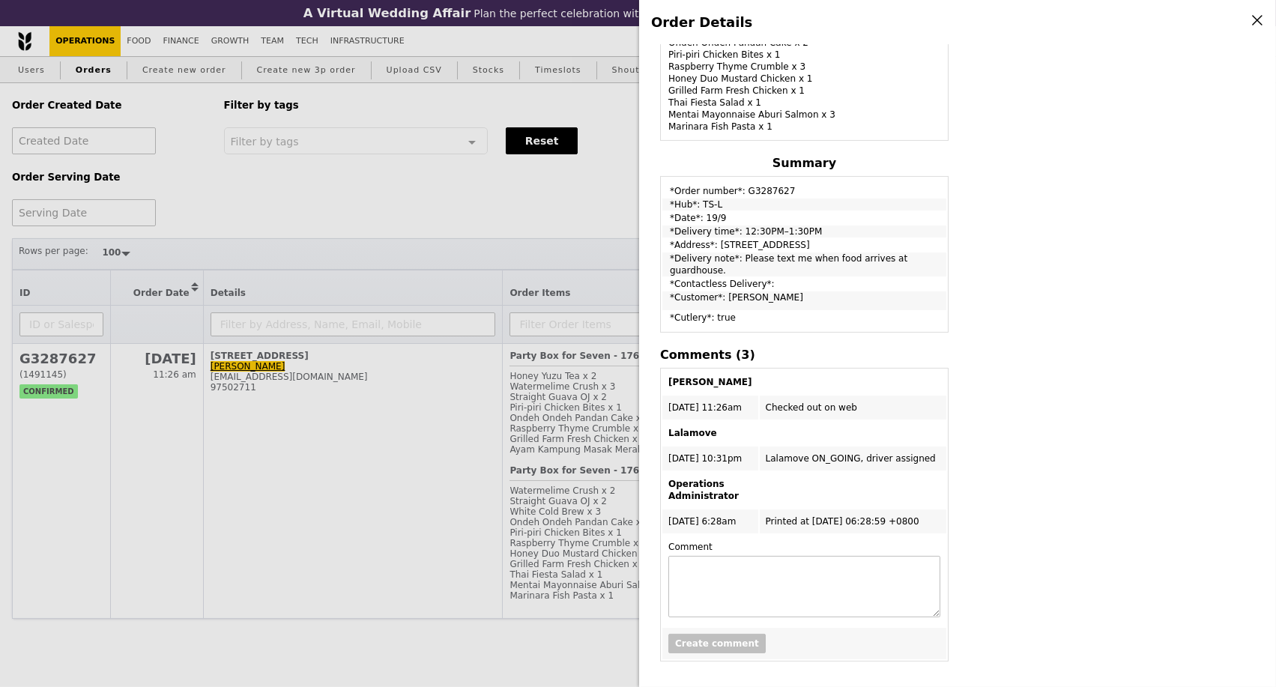
drag, startPoint x: 795, startPoint y: 243, endPoint x: 805, endPoint y: 240, distance: 10.2
click at [796, 243] on td "*Address*: 10 Loyang Crescent, #01-01" at bounding box center [804, 245] width 284 height 12
drag, startPoint x: 803, startPoint y: 234, endPoint x: 689, endPoint y: 300, distance: 131.5
click at [667, 237] on td "*Delivery time*: 12:30PM–1:30PM" at bounding box center [804, 231] width 284 height 12
copy td "*Delivery time*: 12:30PM–1:30PM"
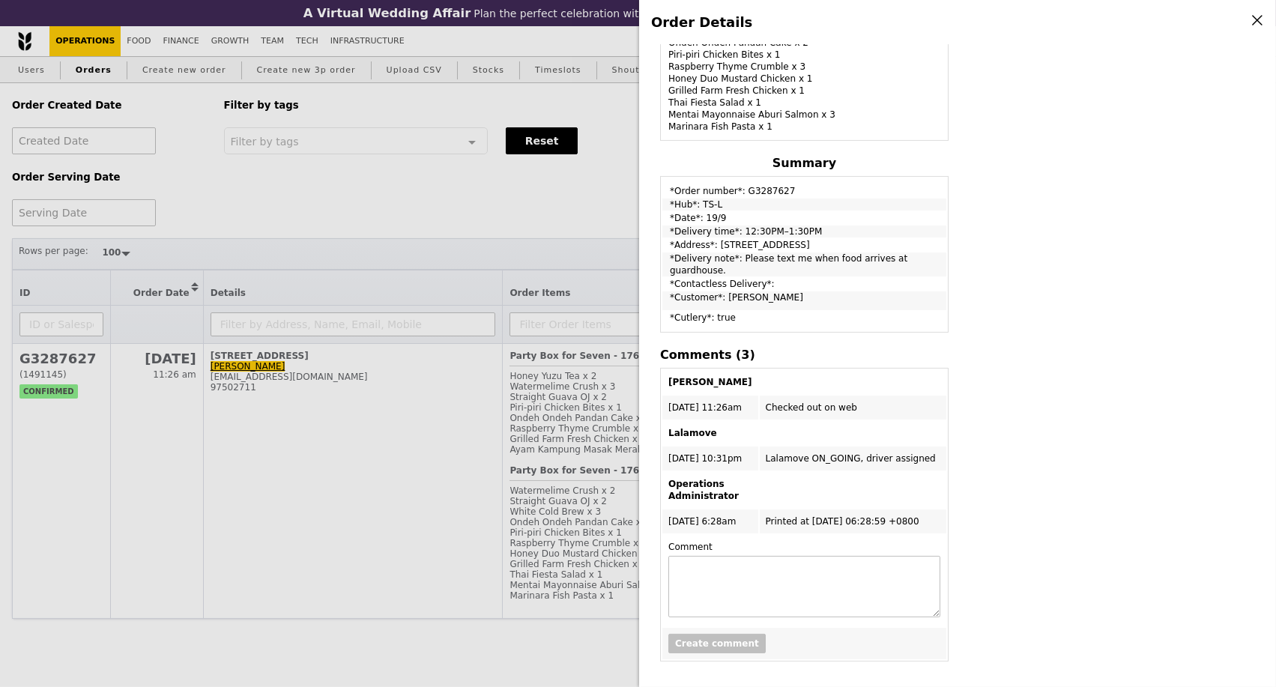
click at [248, 456] on div "Order Details Edit order Changelog Cancel Order ID G3287627 – View receipt | Pi…" at bounding box center [638, 343] width 1276 height 687
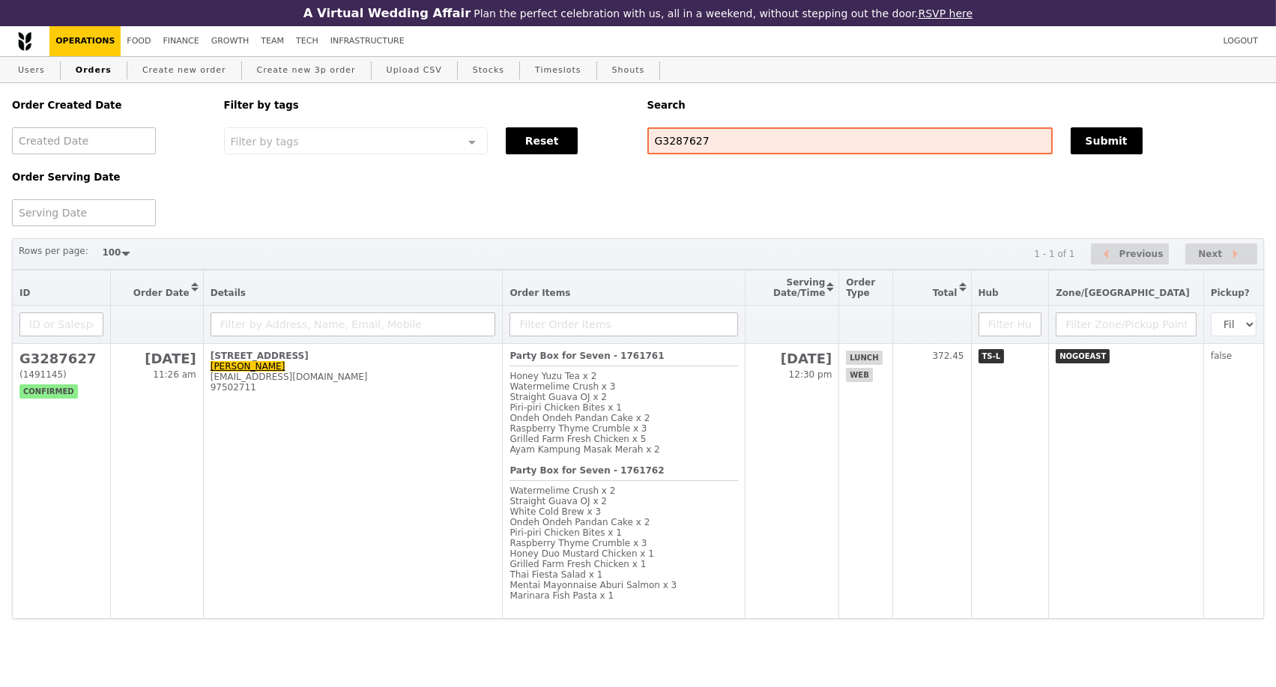
scroll to position [740, 0]
click at [248, 456] on td "10 Loyang Crescent, #01-01 Mak Jia Wei jia.wei.mak@prattwhitney.com 97502711" at bounding box center [353, 481] width 300 height 275
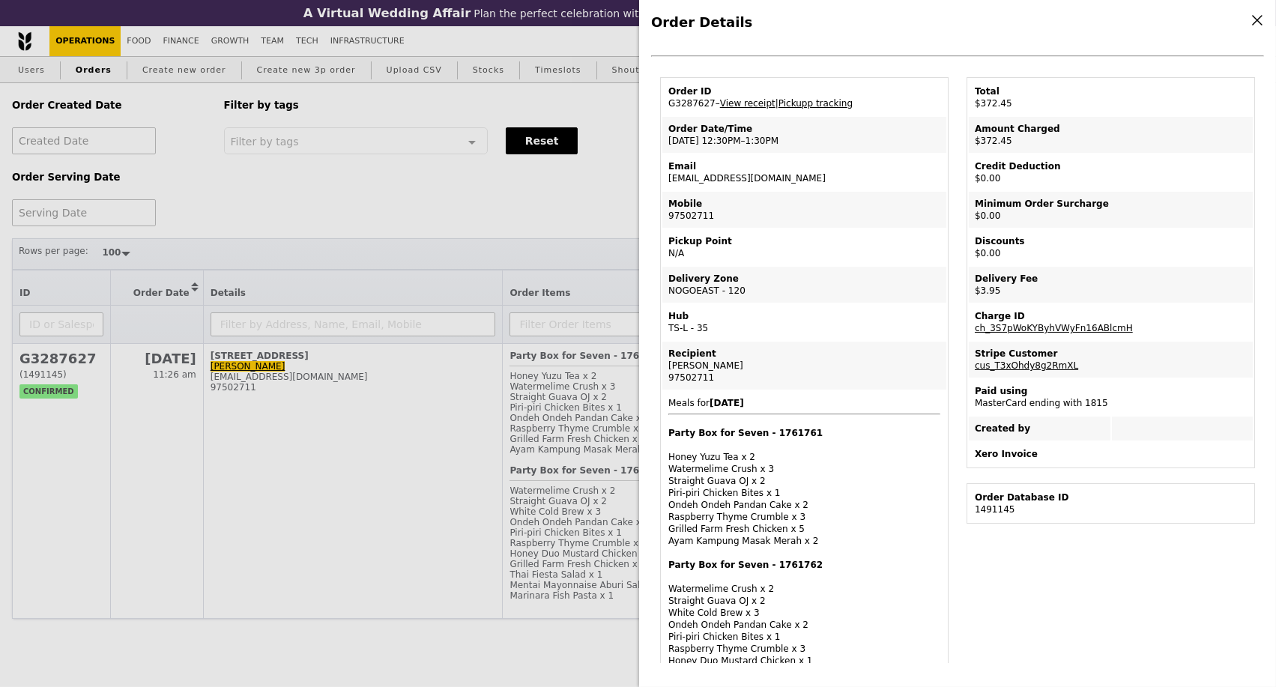
scroll to position [0, 0]
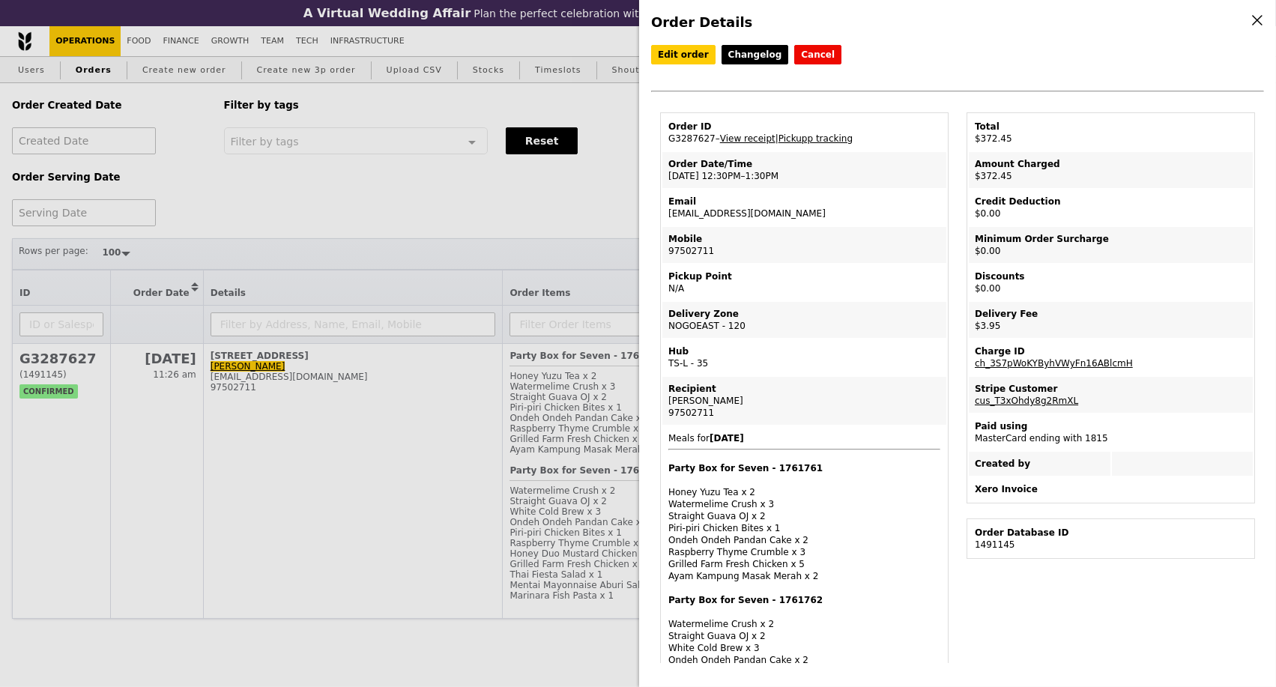
drag, startPoint x: 783, startPoint y: 175, endPoint x: 664, endPoint y: 181, distance: 119.2
click at [664, 181] on td "Order Date/Time 19/9 – 12:30PM–1:30PM" at bounding box center [804, 170] width 284 height 36
copy td "19/9 – 12:30PM–1:30PM"
drag, startPoint x: 708, startPoint y: 145, endPoint x: 656, endPoint y: 145, distance: 51.7
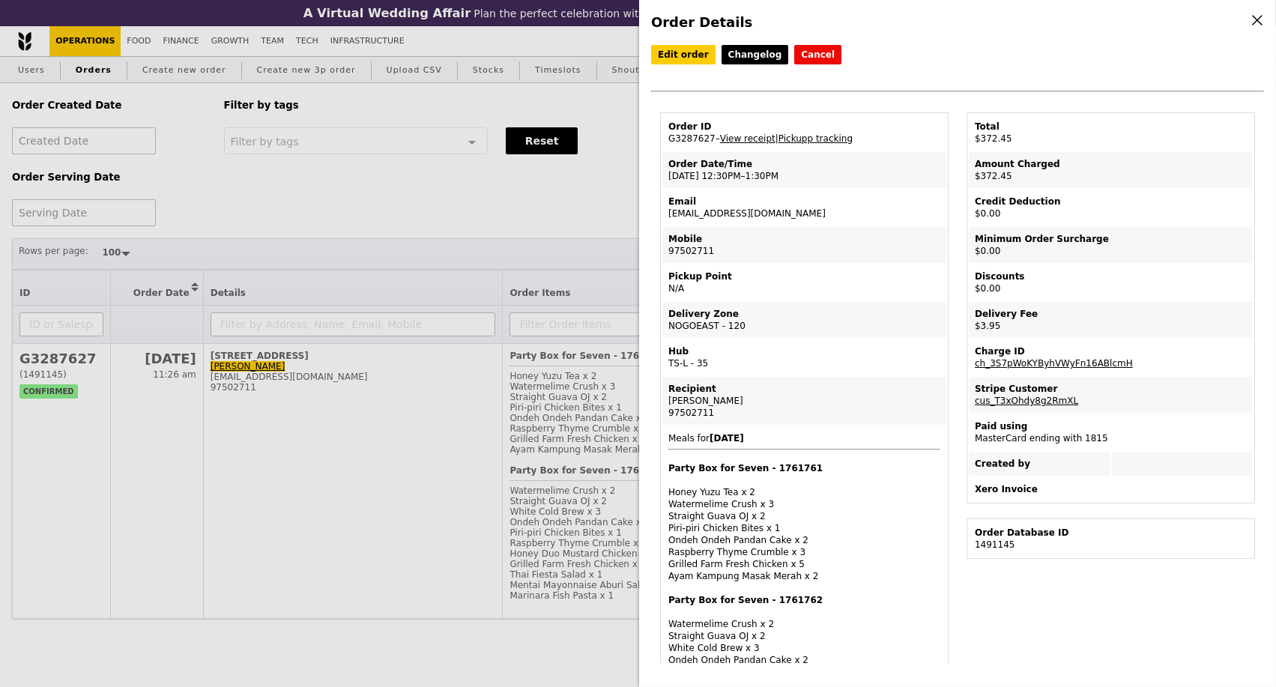
click at [694, 142] on td "Order ID G3287627 – View receipt | Pickupp tracking" at bounding box center [804, 133] width 284 height 36
drag, startPoint x: 708, startPoint y: 145, endPoint x: 664, endPoint y: 148, distance: 44.3
click at [664, 148] on td "Order ID G3287627 – View receipt | Pickupp tracking" at bounding box center [804, 133] width 284 height 36
copy td "G3287627"
click at [240, 169] on div "Order Details Edit order Changelog Cancel Order ID G3287627 – View receipt | Pi…" at bounding box center [638, 343] width 1276 height 687
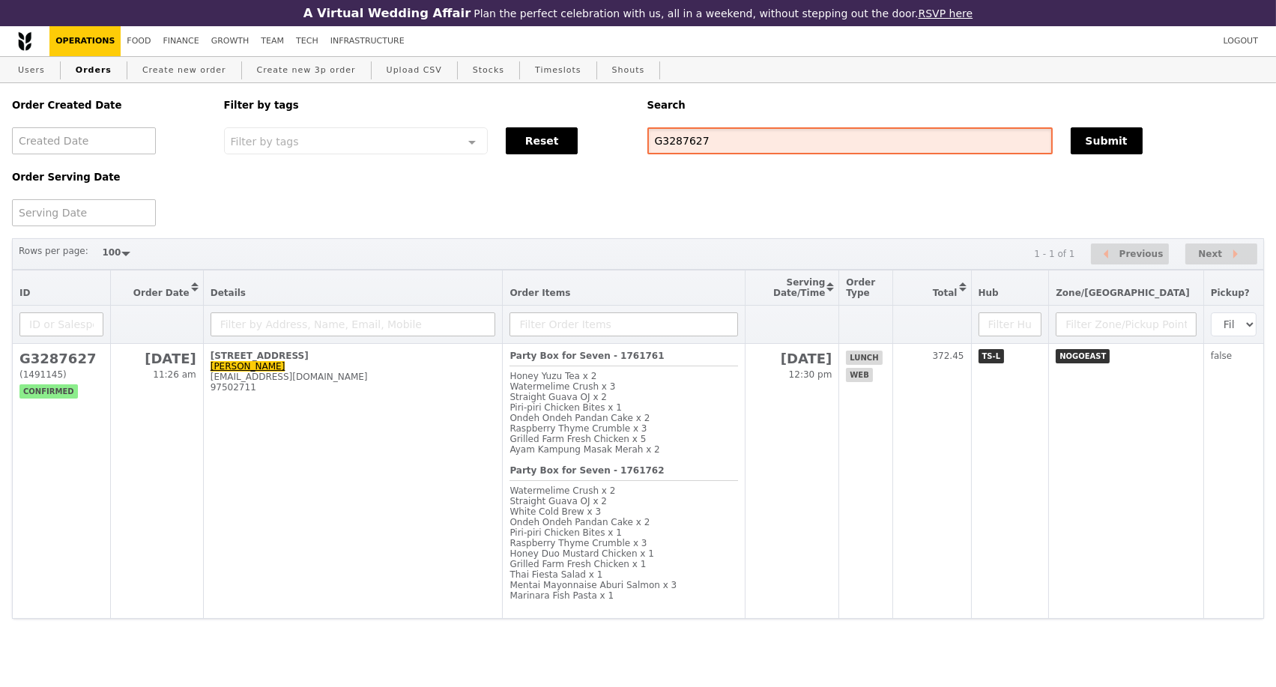
drag, startPoint x: 673, startPoint y: 113, endPoint x: 629, endPoint y: 115, distance: 43.5
click at [629, 115] on div "Order Created Date Order Serving Date Filter by tags Filter by tags Meal_Plan W…" at bounding box center [638, 154] width 1270 height 143
paste input "1468"
click at [1089, 127] on button "Submit" at bounding box center [1106, 140] width 72 height 27
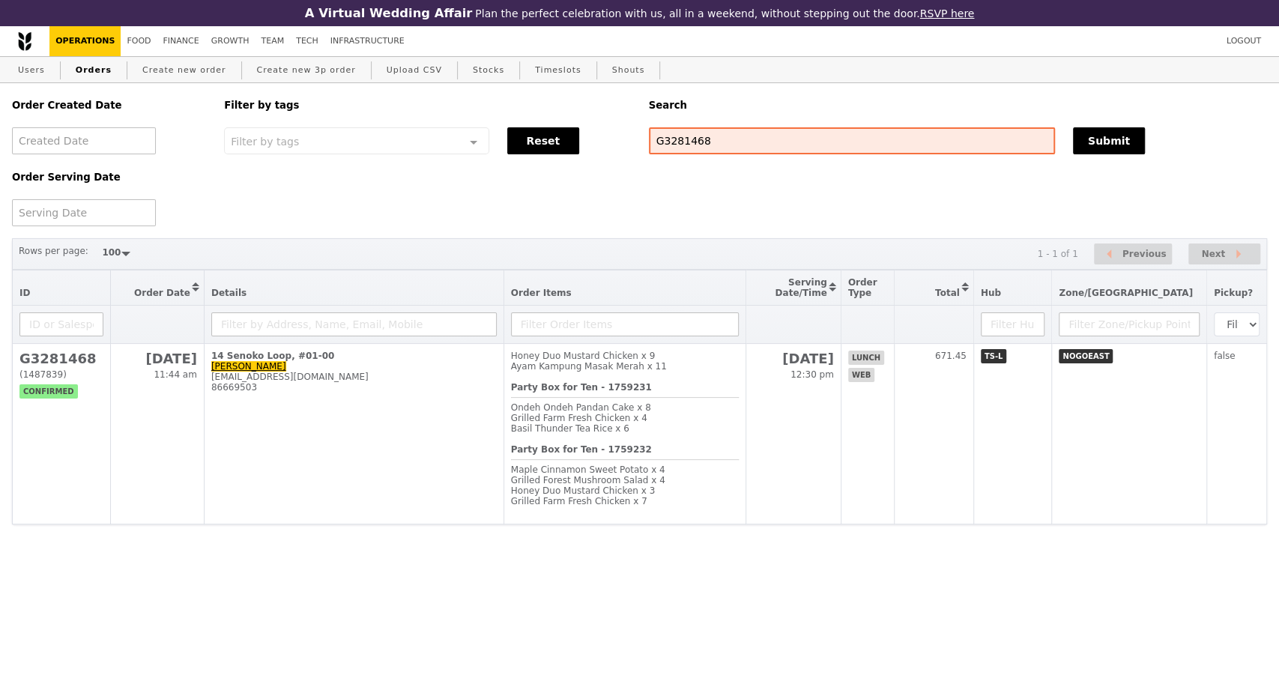
click at [251, 222] on div "Order Created Date Order Serving Date Filter by tags Filter by tags Meal_Plan W…" at bounding box center [639, 154] width 1273 height 143
drag, startPoint x: 725, startPoint y: 147, endPoint x: 619, endPoint y: 145, distance: 105.6
click at [622, 146] on div "Order Created Date Order Serving Date Filter by tags Filter by tags Meal_Plan W…" at bounding box center [639, 154] width 1273 height 143
paste input "A3284354"
click at [1096, 140] on button "Submit" at bounding box center [1109, 140] width 72 height 27
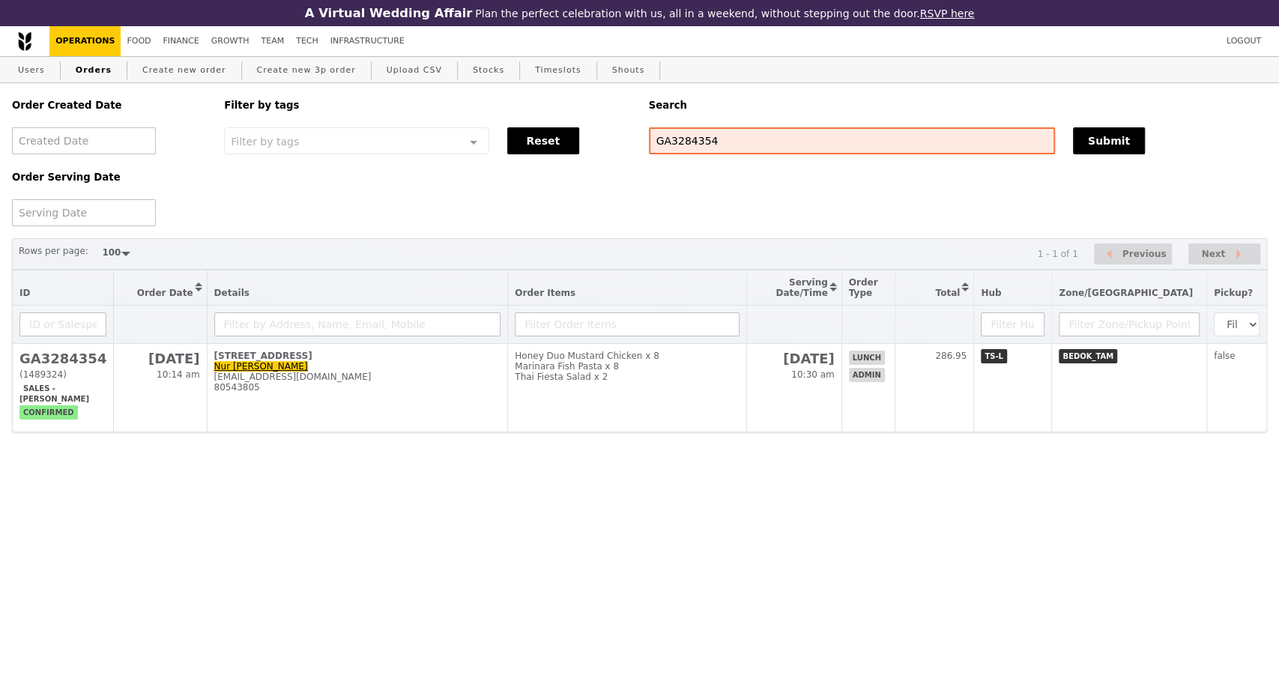
click at [284, 220] on div "Order Created Date Order Serving Date Filter by tags Filter by tags Meal_Plan W…" at bounding box center [639, 154] width 1273 height 143
drag, startPoint x: 707, startPoint y: 149, endPoint x: 608, endPoint y: 138, distance: 99.5
click at [608, 138] on div "Order Created Date Order Serving Date Filter by tags Filter by tags Meal_Plan W…" at bounding box center [639, 154] width 1273 height 143
paste input "328418"
click at [1085, 145] on button "Submit" at bounding box center [1109, 140] width 72 height 27
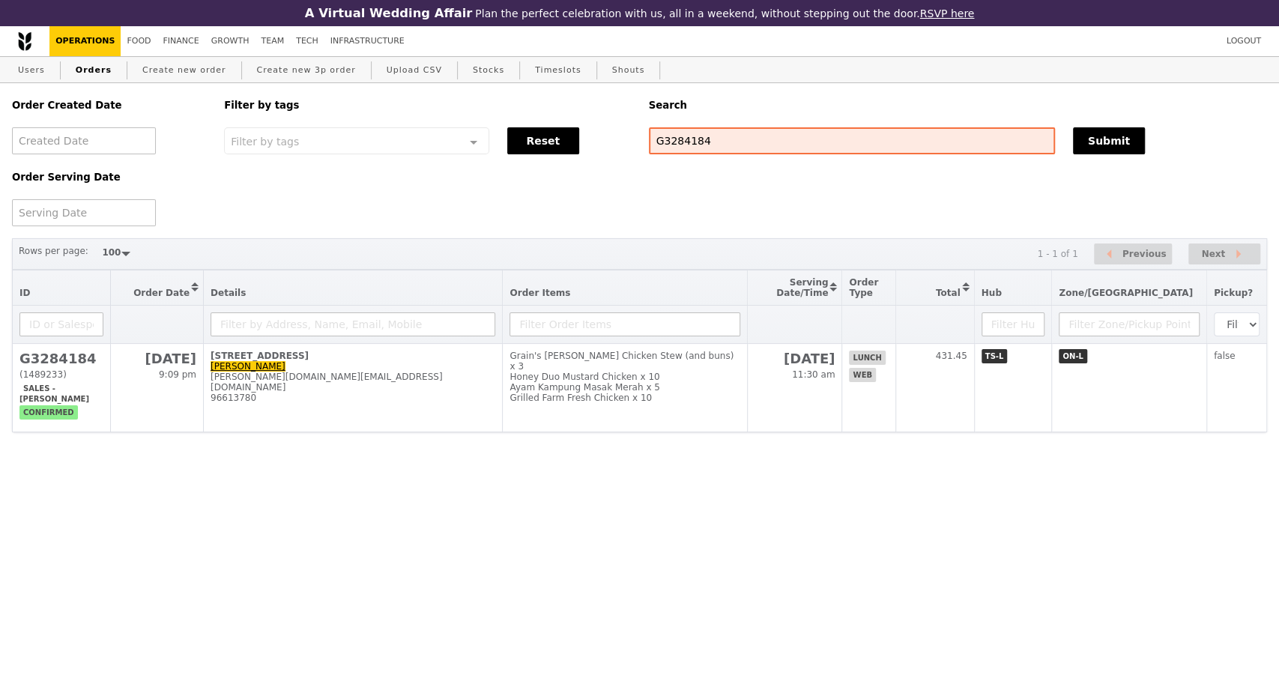
click at [267, 454] on html "A Virtual Wedding Affair Plan the perfect celebration with us, all in a weekend…" at bounding box center [639, 246] width 1279 height 492
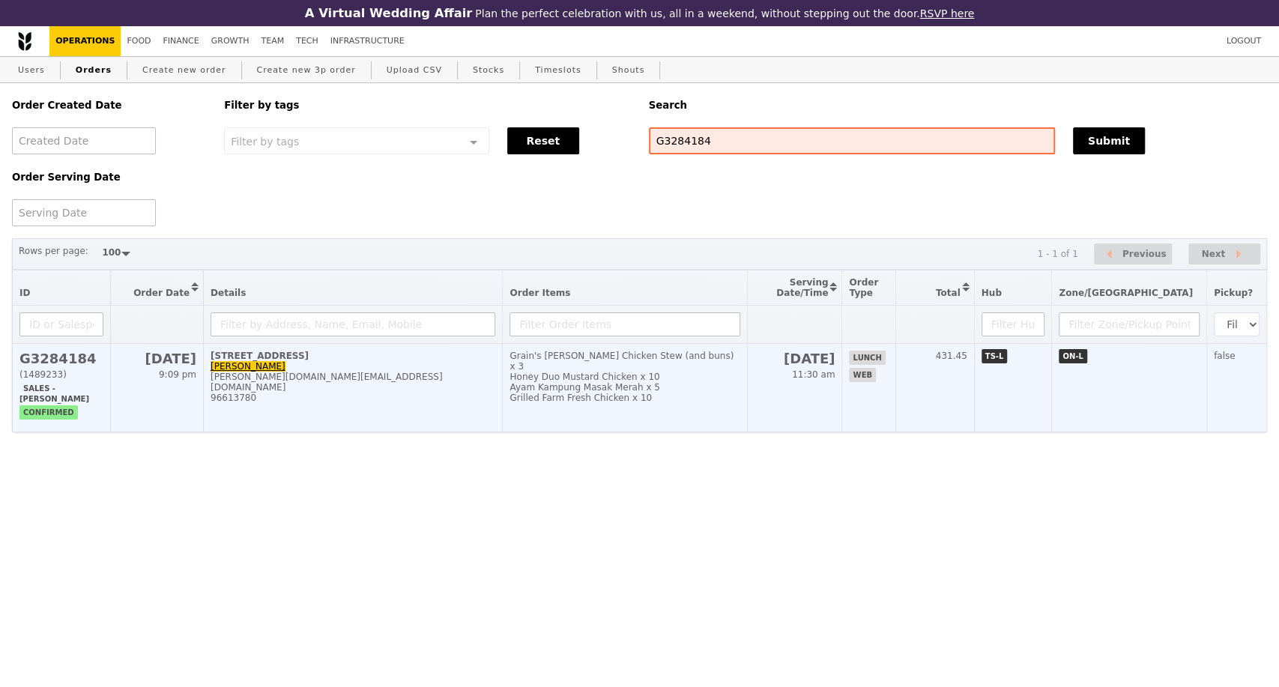
click at [413, 403] on div "96613780" at bounding box center [352, 397] width 285 height 10
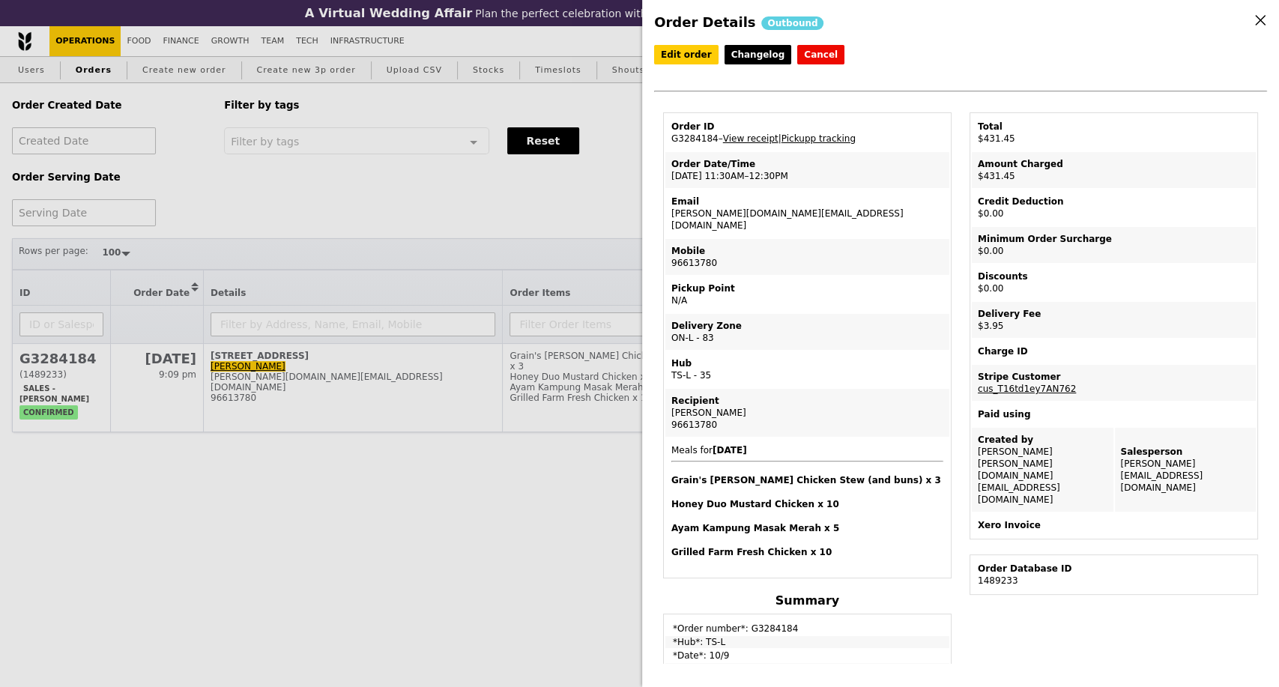
drag, startPoint x: 255, startPoint y: 195, endPoint x: 264, endPoint y: 200, distance: 9.4
click at [255, 195] on div "Order Details Outbound Edit order Changelog Cancel Order ID G3284184 – View rec…" at bounding box center [639, 343] width 1279 height 687
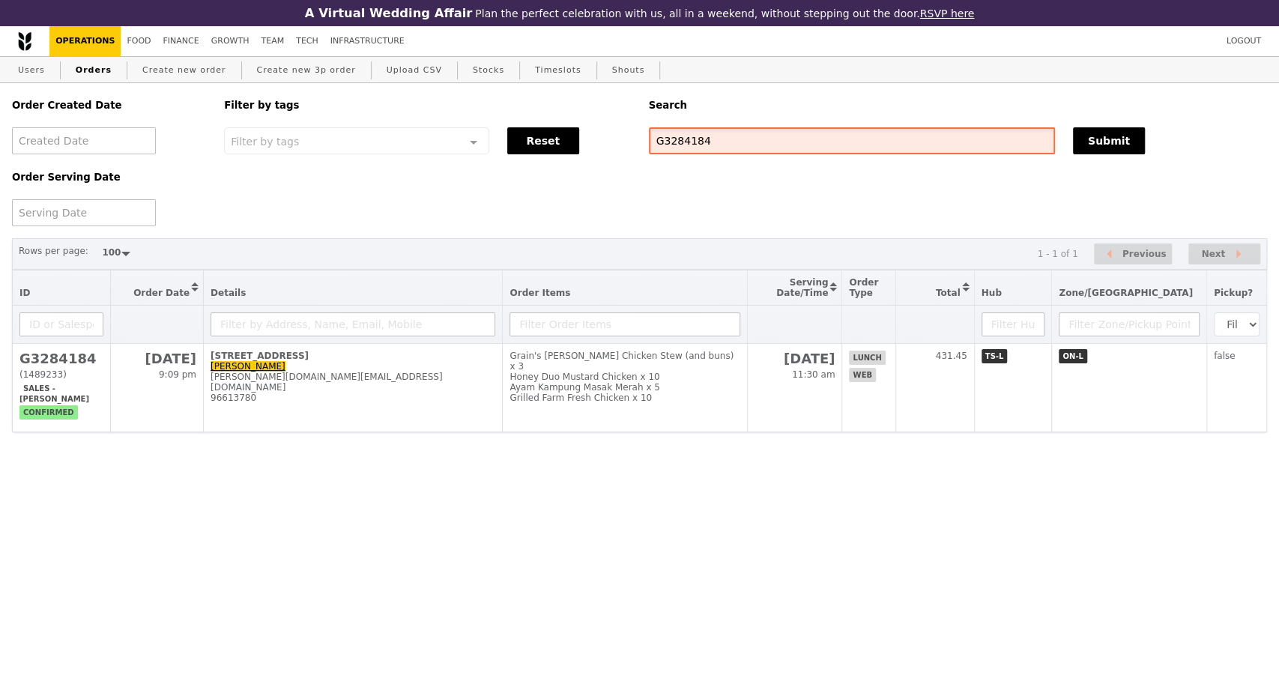
drag, startPoint x: 702, startPoint y: 149, endPoint x: 636, endPoint y: 148, distance: 65.9
click at [636, 148] on div "Order Created Date Order Serving Date Filter by tags Filter by tags Meal_Plan W…" at bounding box center [639, 154] width 1273 height 143
paste input "7627"
type input "G3287627"
click at [1121, 134] on button "Submit" at bounding box center [1109, 140] width 72 height 27
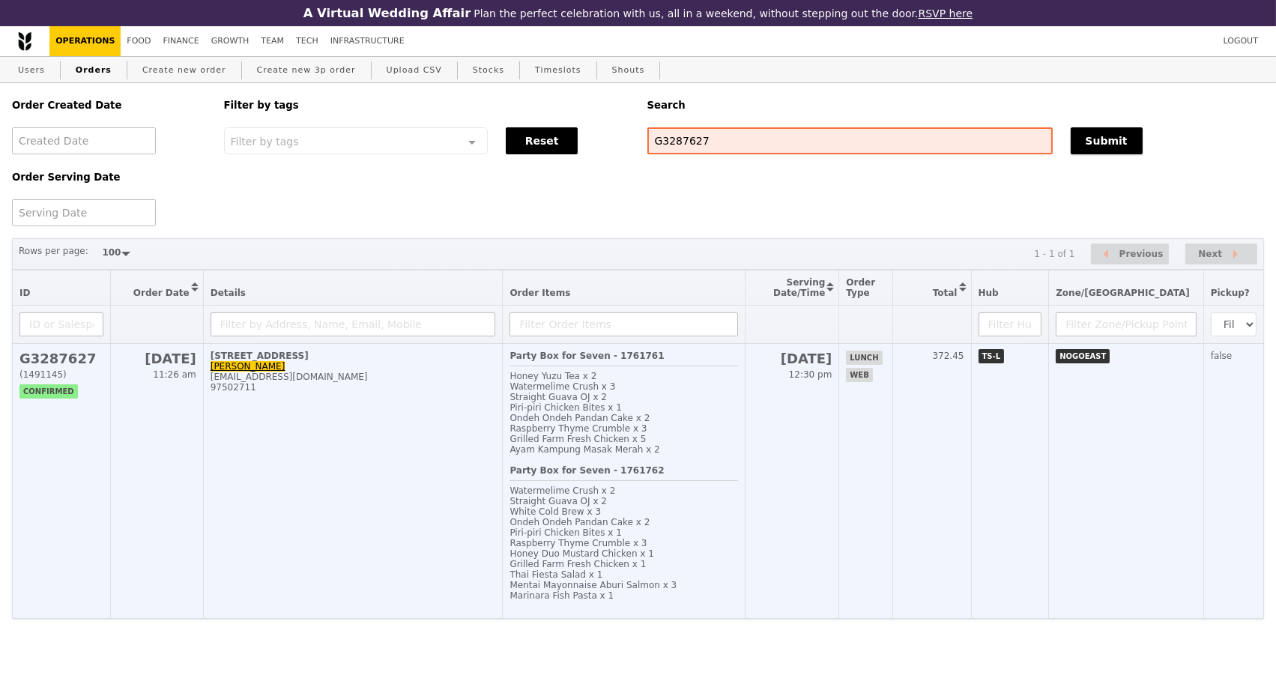
scroll to position [36, 0]
click at [419, 424] on td "[STREET_ADDRESS] [EMAIL_ADDRESS][DOMAIN_NAME] 97502711" at bounding box center [353, 481] width 300 height 275
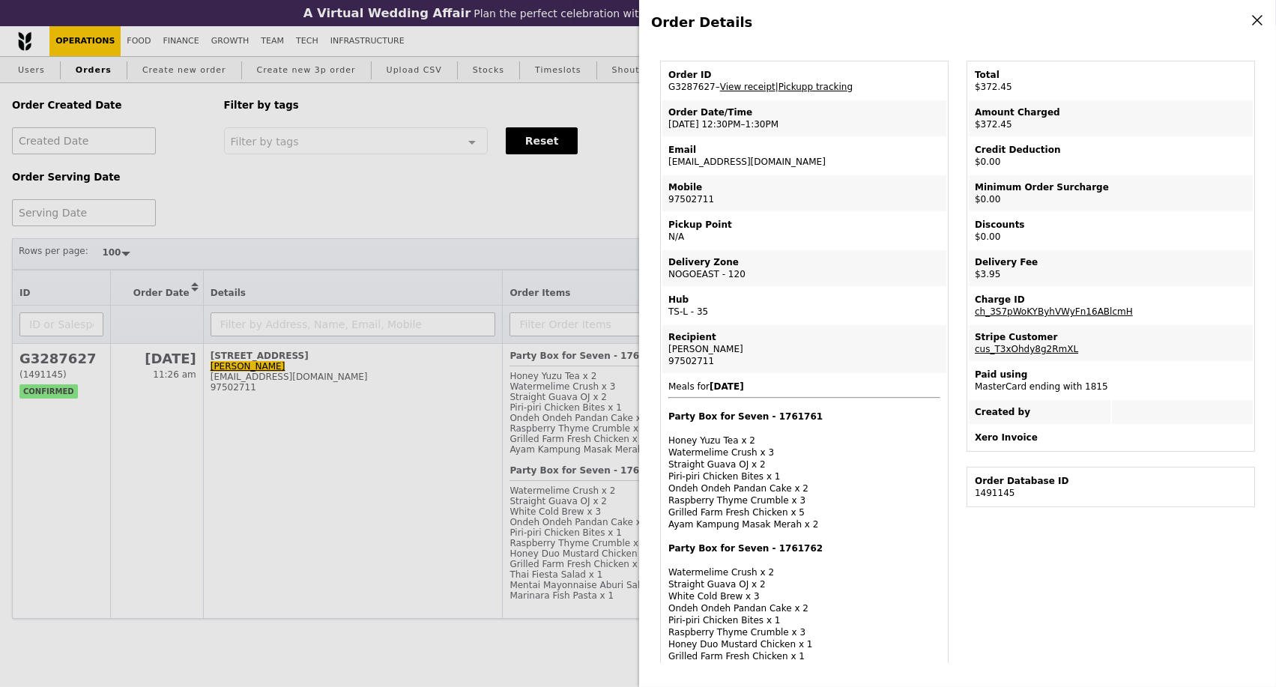
scroll to position [0, 0]
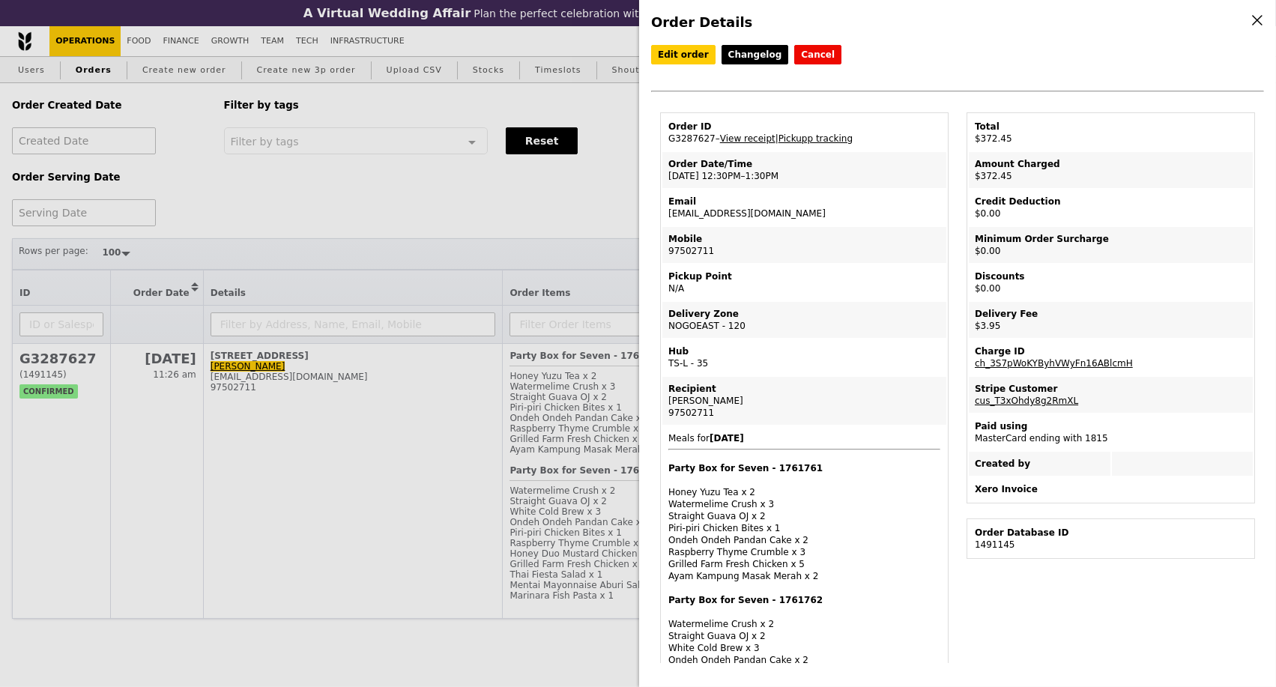
drag, startPoint x: 706, startPoint y: 145, endPoint x: 635, endPoint y: 145, distance: 70.4
click at [635, 145] on div "Order Details Edit order Changelog Cancel Order ID G3287627 – View receipt | Pi…" at bounding box center [638, 343] width 1276 height 687
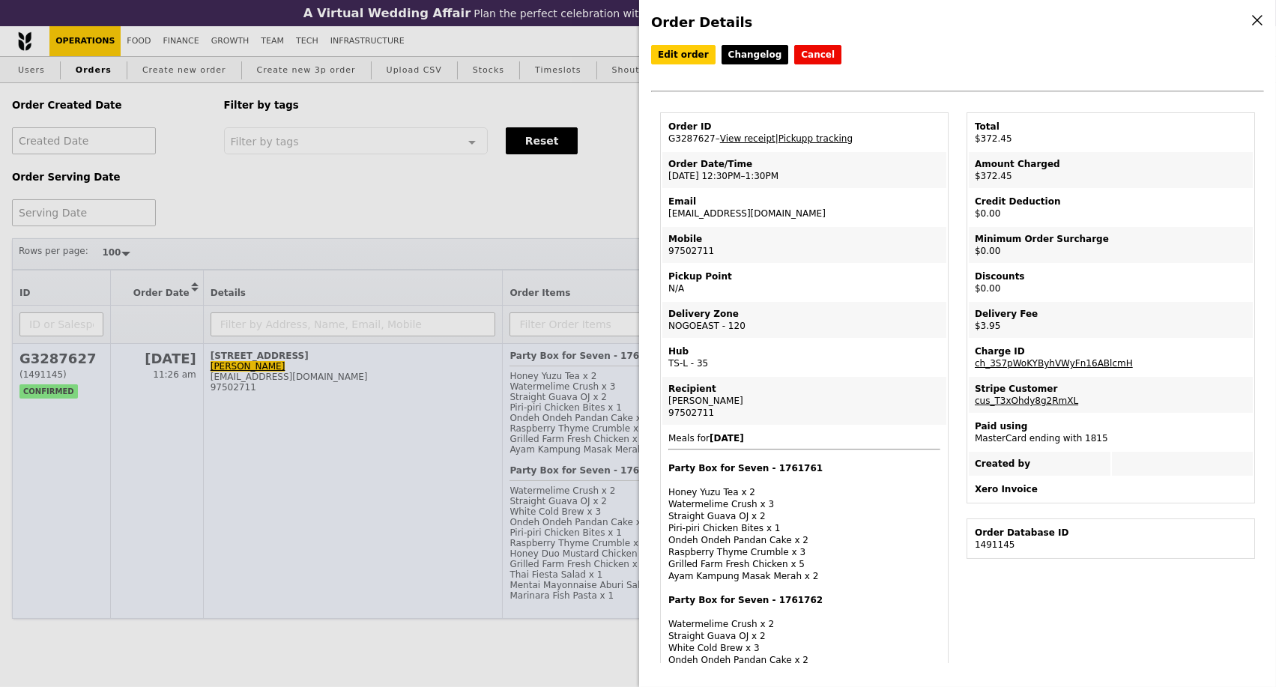
copy div "Order Details Edit order Changelog Cancel Order ID G3287627"
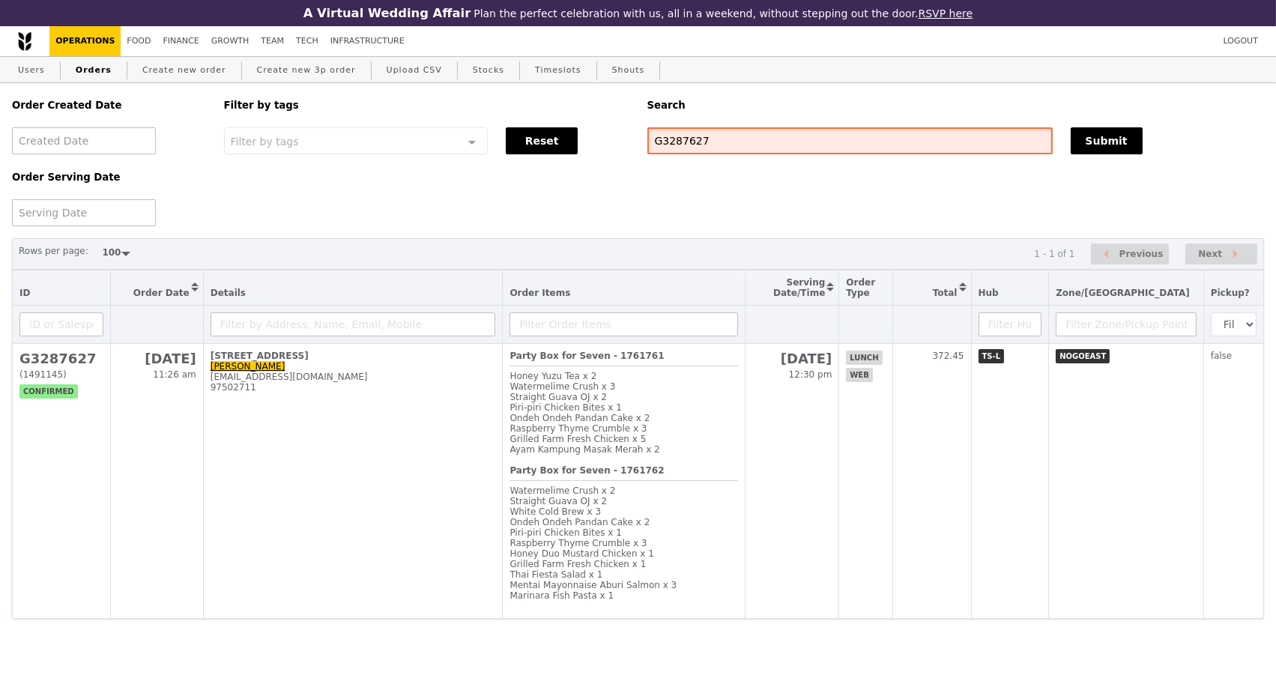
drag, startPoint x: 699, startPoint y: 113, endPoint x: 622, endPoint y: 114, distance: 77.1
click at [622, 114] on div "Order Created Date Order Serving Date Filter by tags Filter by tags Meal_Plan W…" at bounding box center [638, 154] width 1270 height 143
click at [270, 196] on div "Order Created Date Order Serving Date Filter by tags Filter by tags Meal_Plan W…" at bounding box center [638, 351] width 1252 height 536
drag, startPoint x: 254, startPoint y: 177, endPoint x: 283, endPoint y: 192, distance: 32.8
click at [254, 177] on div "Order Created Date Order Serving Date Filter by tags Filter by tags Meal_Plan W…" at bounding box center [638, 154] width 1270 height 143
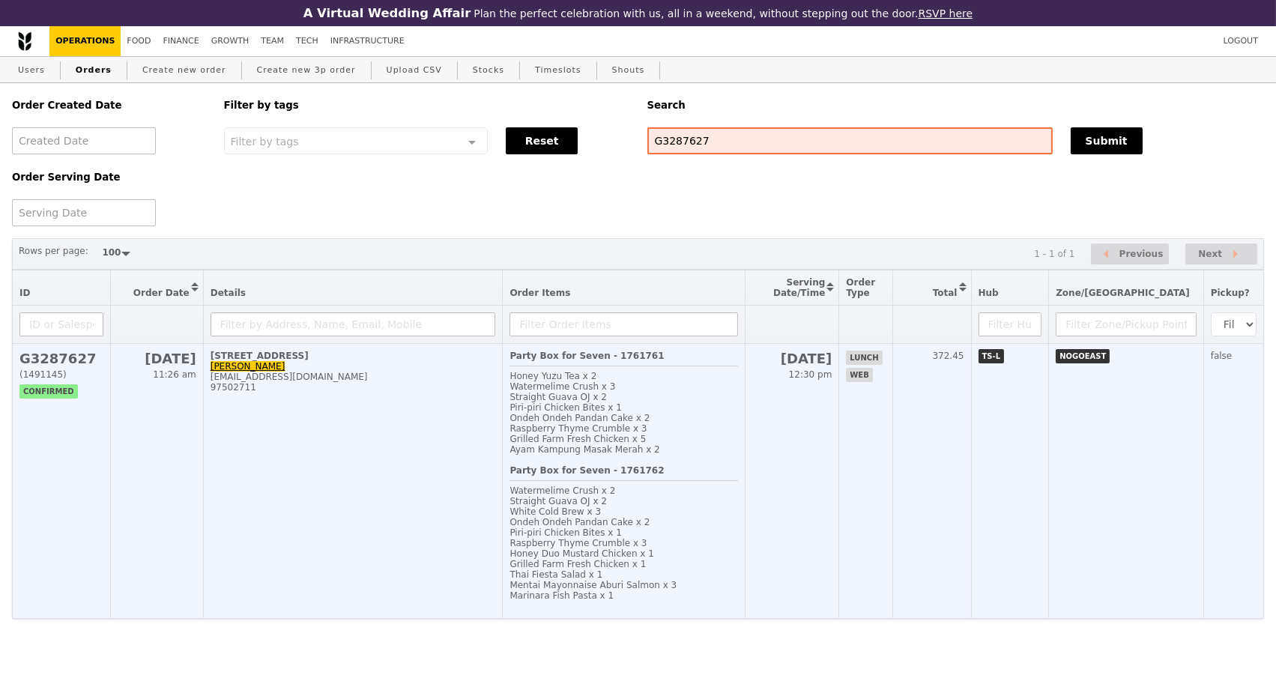
click at [447, 446] on td "[STREET_ADDRESS] [EMAIL_ADDRESS][DOMAIN_NAME] 97502711" at bounding box center [353, 481] width 300 height 275
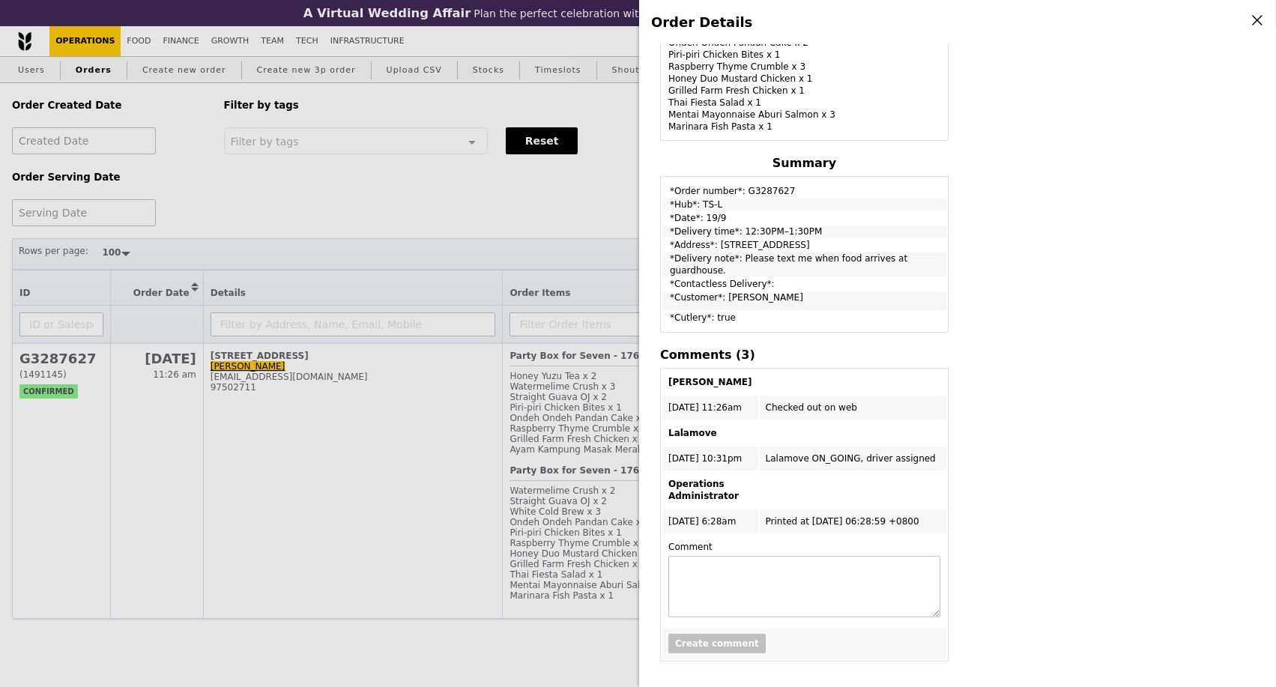
scroll to position [617, 0]
drag, startPoint x: 929, startPoint y: 259, endPoint x: 675, endPoint y: 210, distance: 258.5
click at [664, 194] on tbody "*Order number*: G3287627 *Hub*: TS-L *Date*: 19/9 *Delivery time*: 12:30PM–1:30…" at bounding box center [804, 254] width 284 height 152
copy tbody "*Order number*: G3287627 *Hub*: TS-L *Date*: 19/9 *Delivery time*: 12:30PM–1:30…"
click at [269, 189] on div "Order Details Edit order Changelog Cancel Order ID G3287627 – View receipt | Pi…" at bounding box center [638, 343] width 1276 height 687
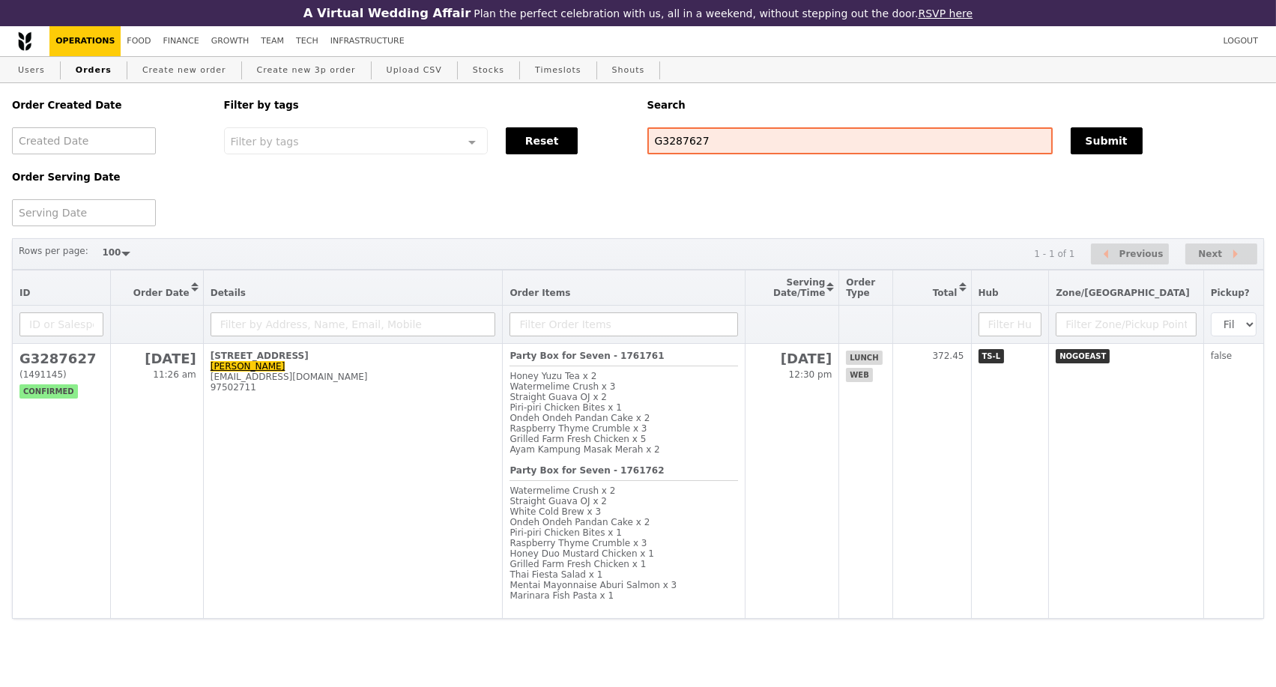
scroll to position [740, 0]
click at [195, 57] on link "Create new order" at bounding box center [184, 70] width 96 height 27
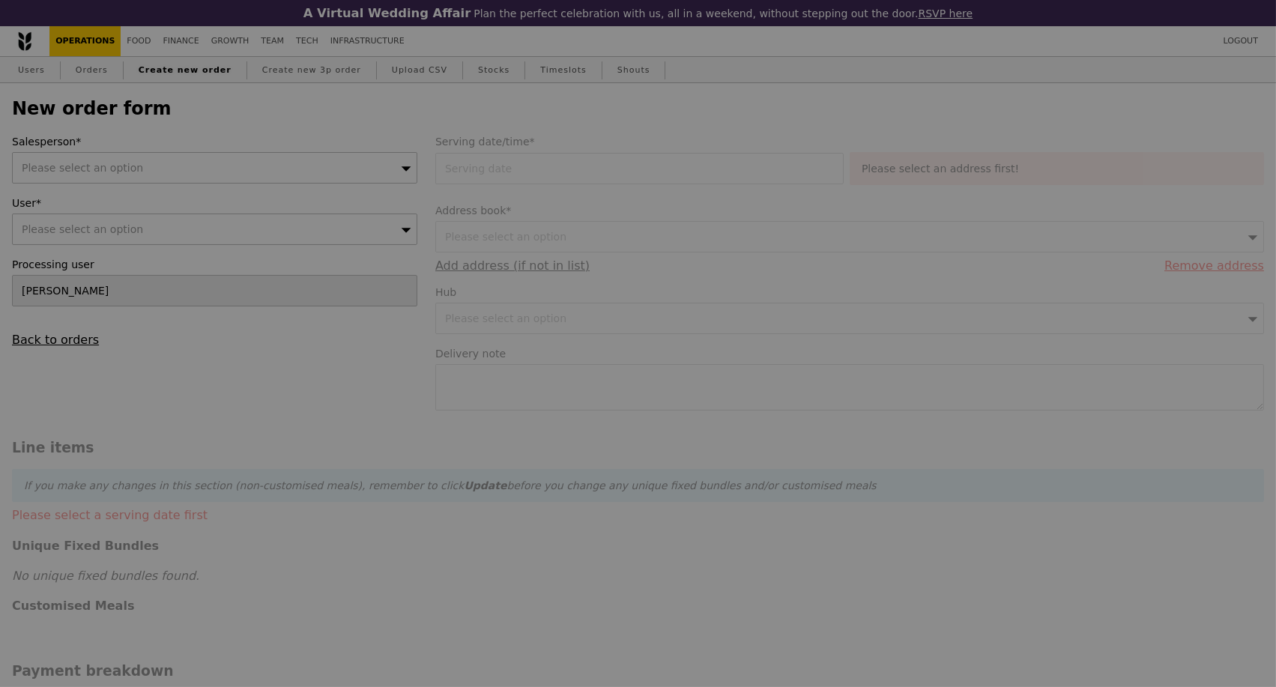
type input "Confirm"
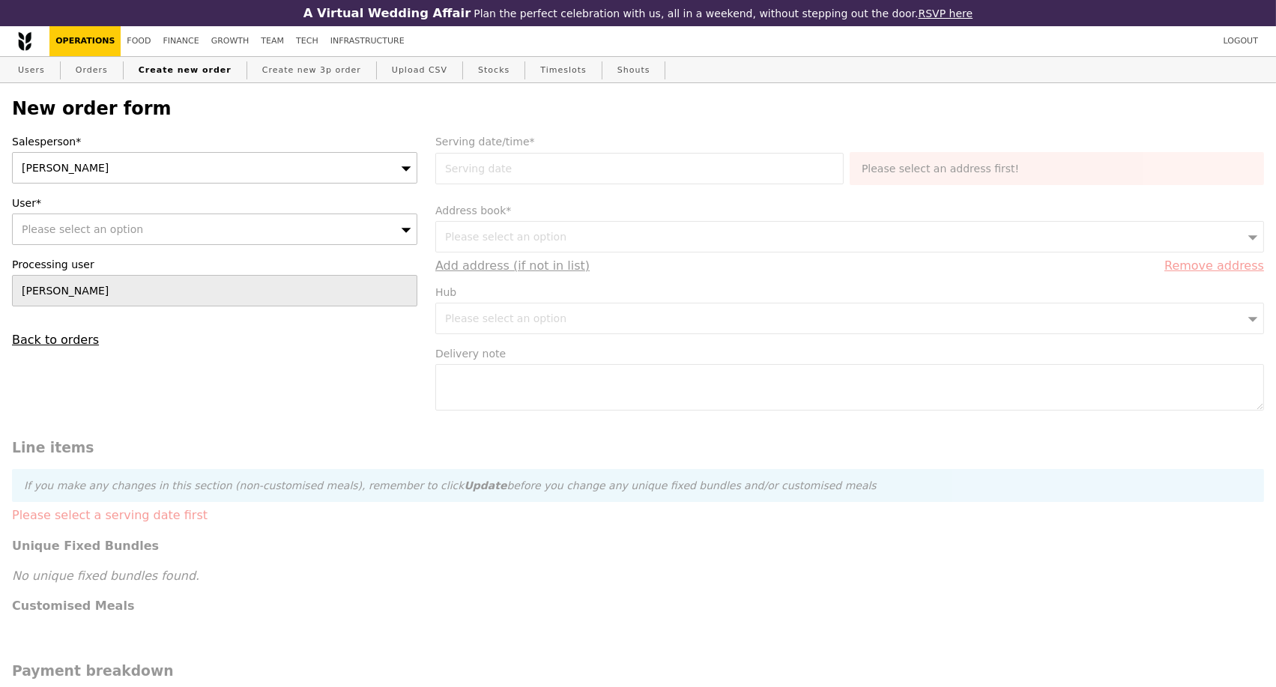
click at [316, 166] on div "[PERSON_NAME]" at bounding box center [214, 167] width 405 height 31
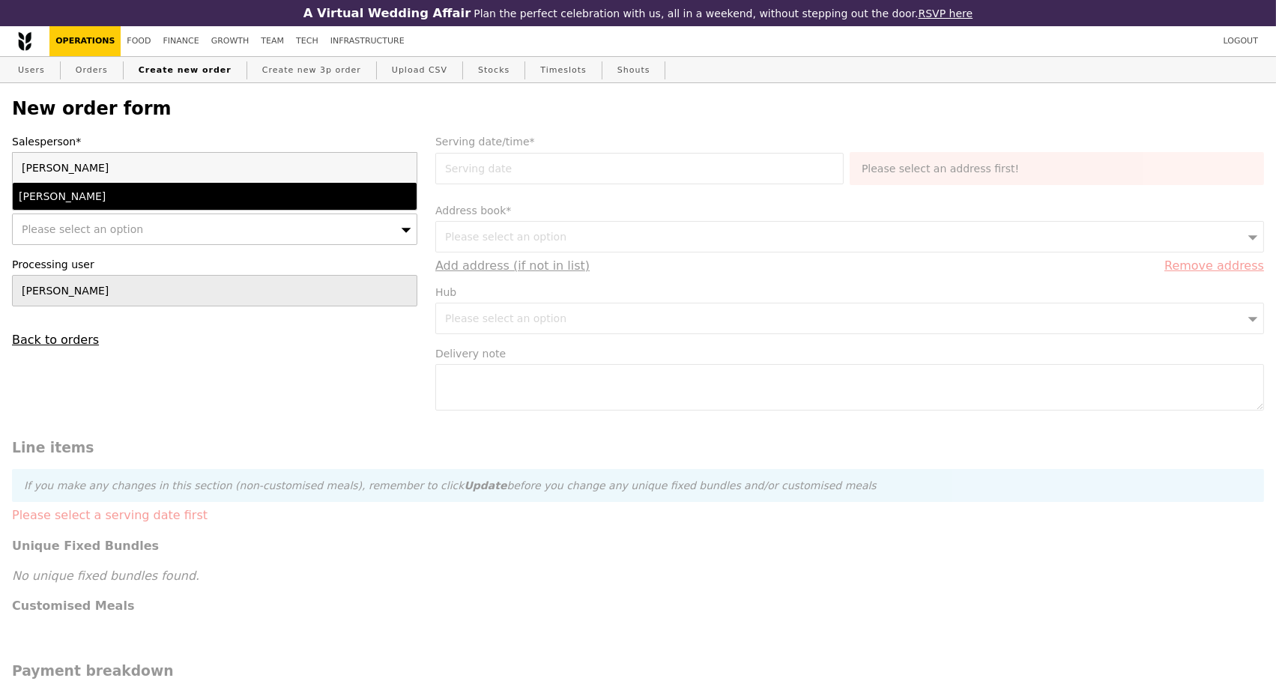
type input "eli"
click at [231, 210] on li "[PERSON_NAME]" at bounding box center [215, 196] width 404 height 27
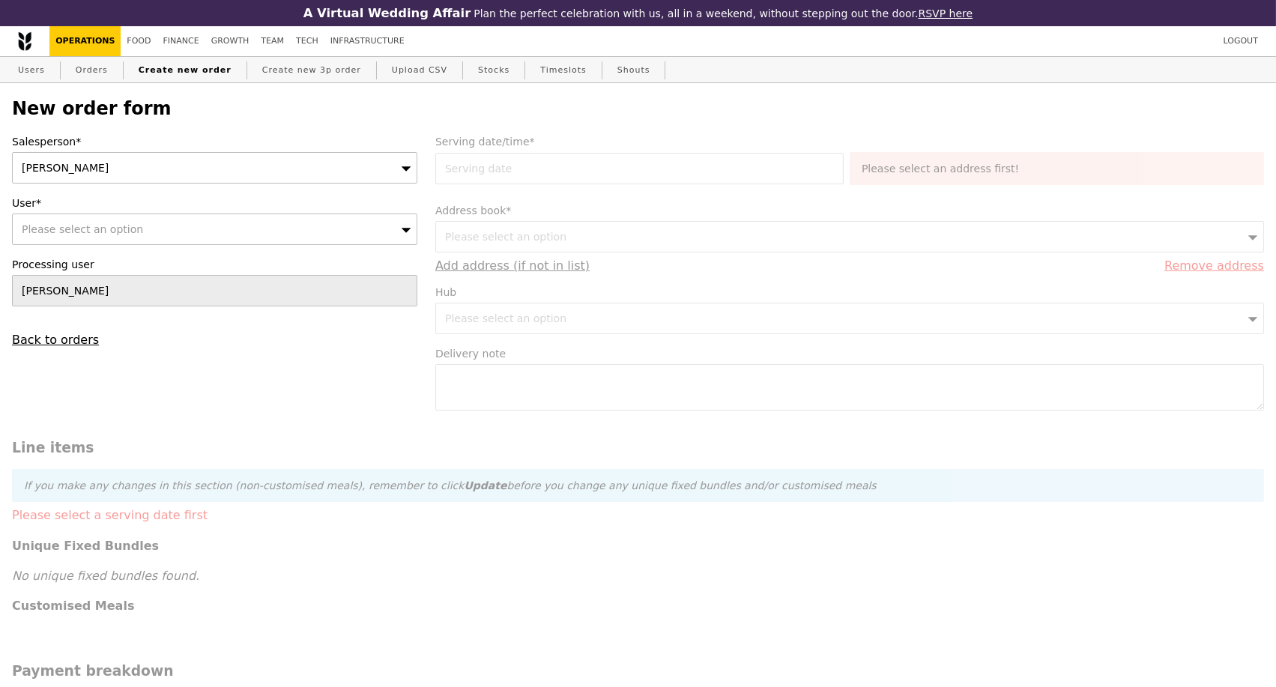
click at [130, 240] on div "Please select an option" at bounding box center [214, 228] width 405 height 31
type input "119074"
type input "Confirm"
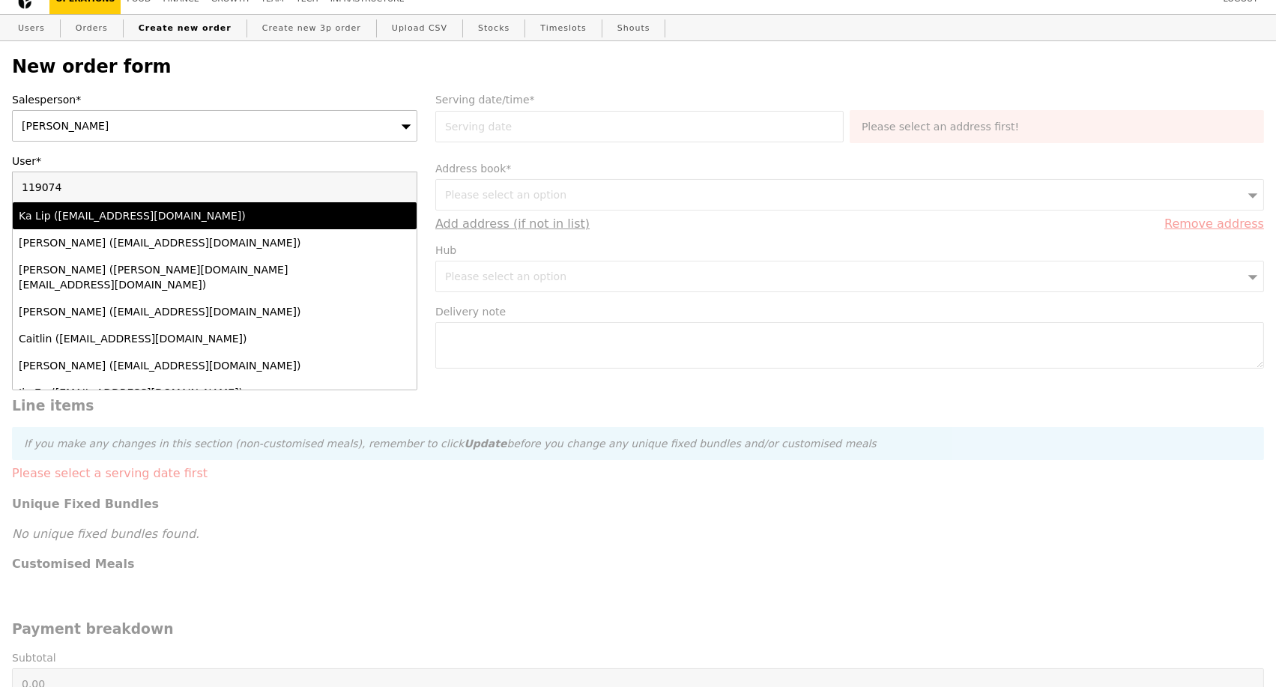
scroll to position [83, 0]
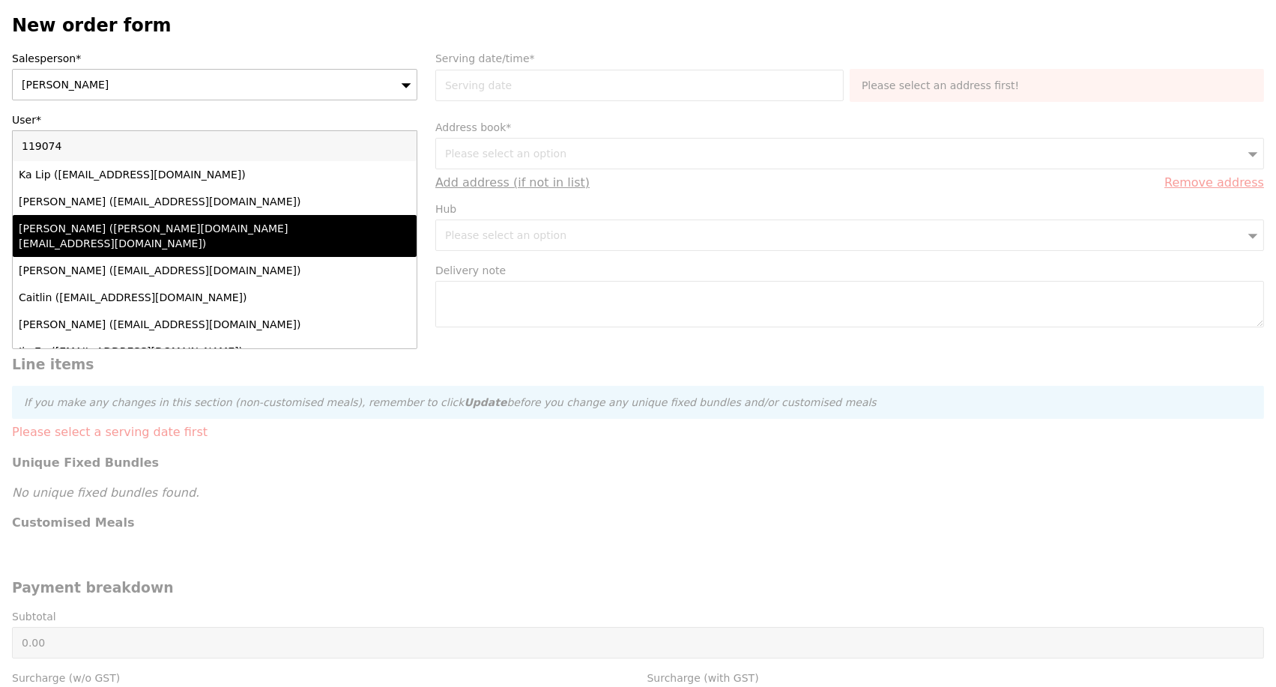
type input "119074"
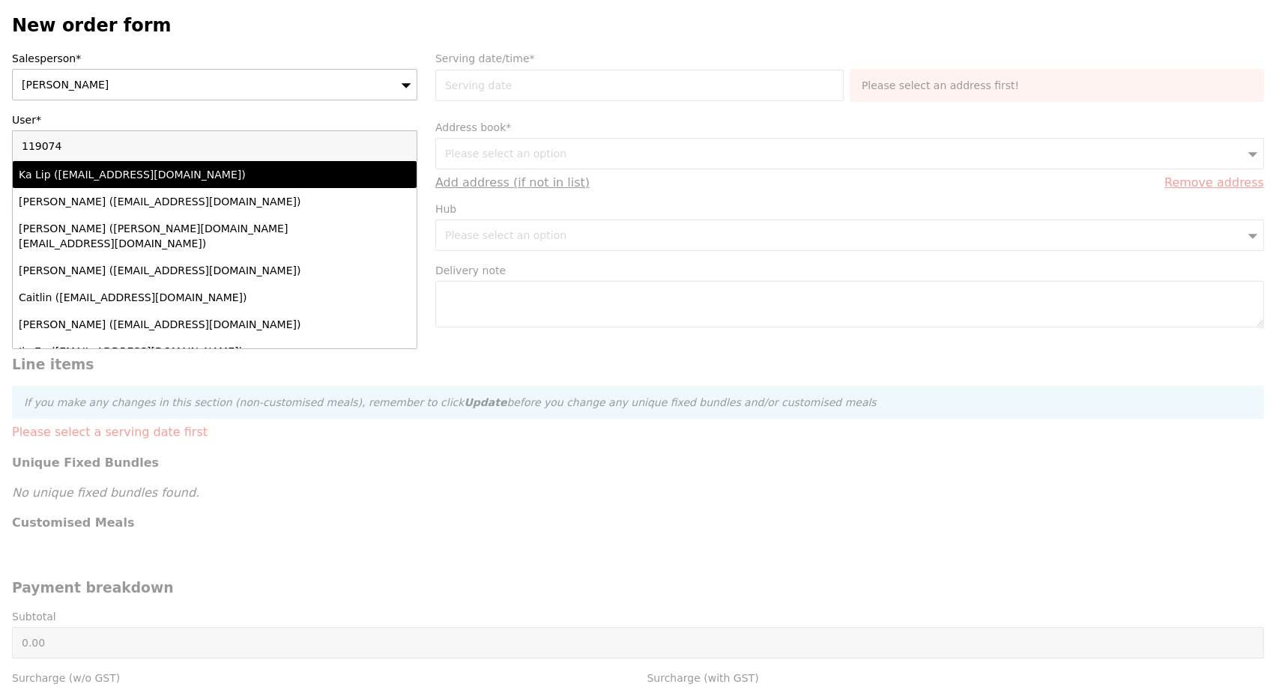
drag, startPoint x: 55, startPoint y: 151, endPoint x: 4, endPoint y: 151, distance: 50.9
click at [4, 151] on div "Salesperson* Eliza User* Please select an option 119074 Ka Lip (ka_lip_chew@nuh…" at bounding box center [214, 157] width 423 height 213
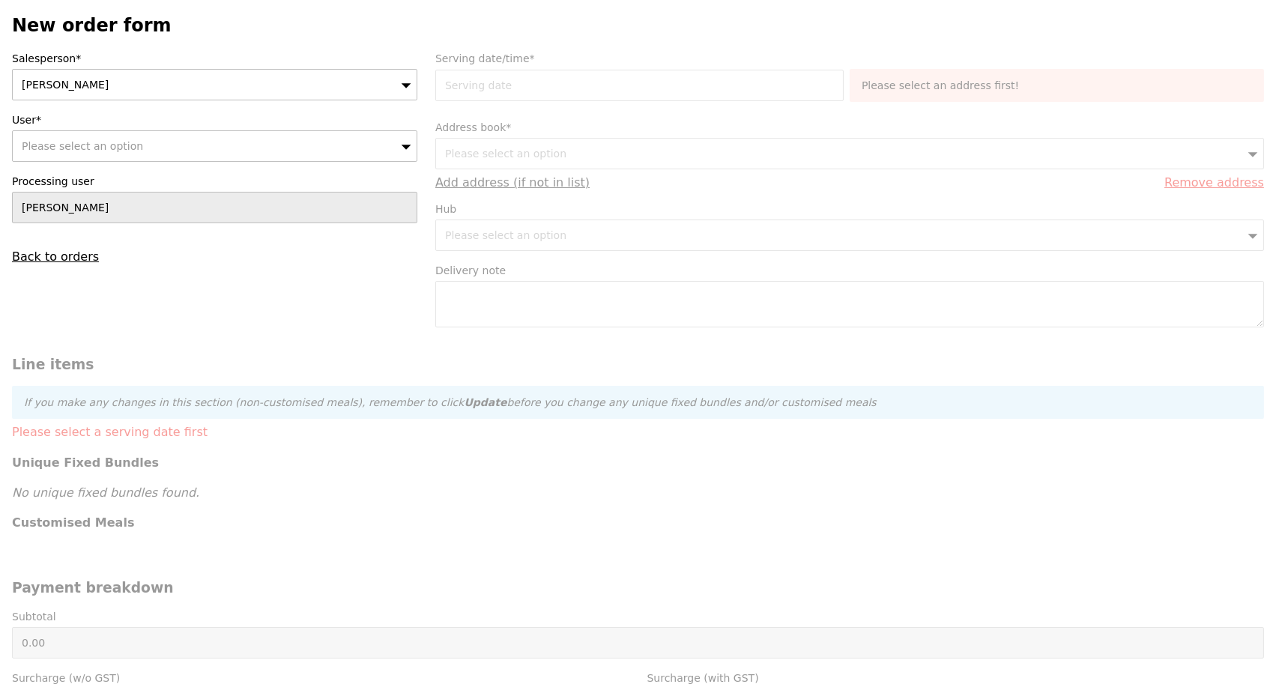
click at [97, 152] on span "Please select an option" at bounding box center [82, 146] width 121 height 12
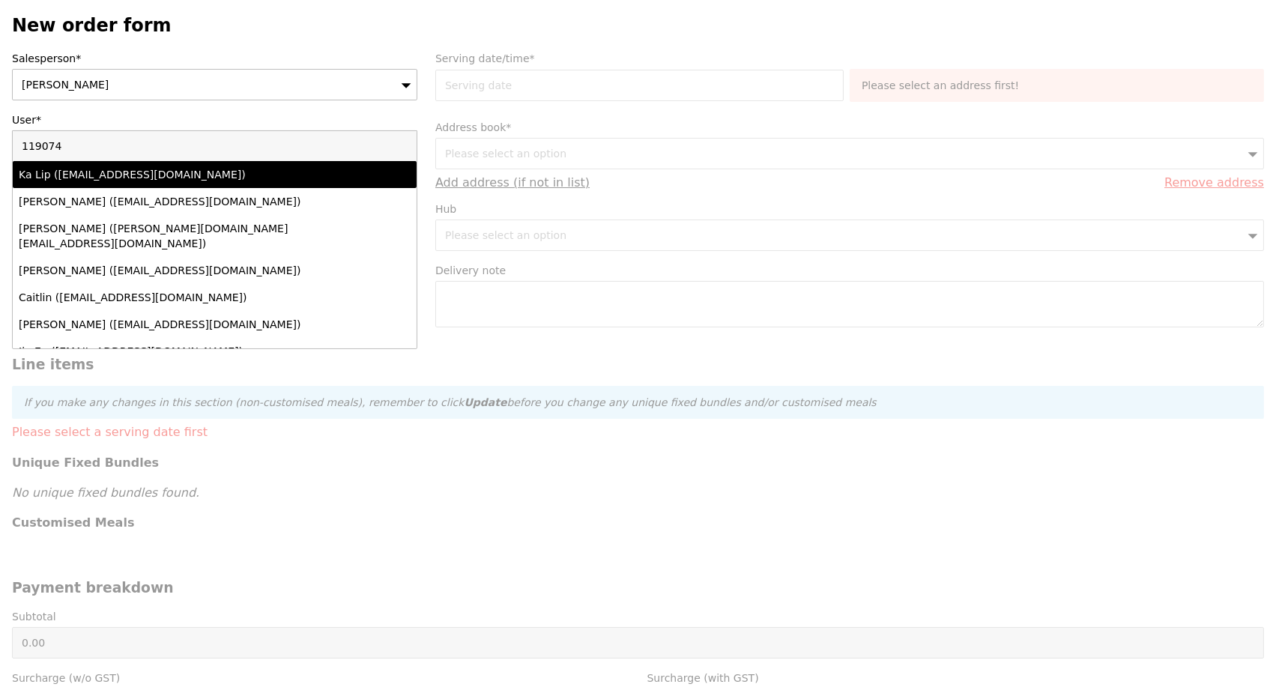
type input "1190745 Lower Kent Ridge Rd"
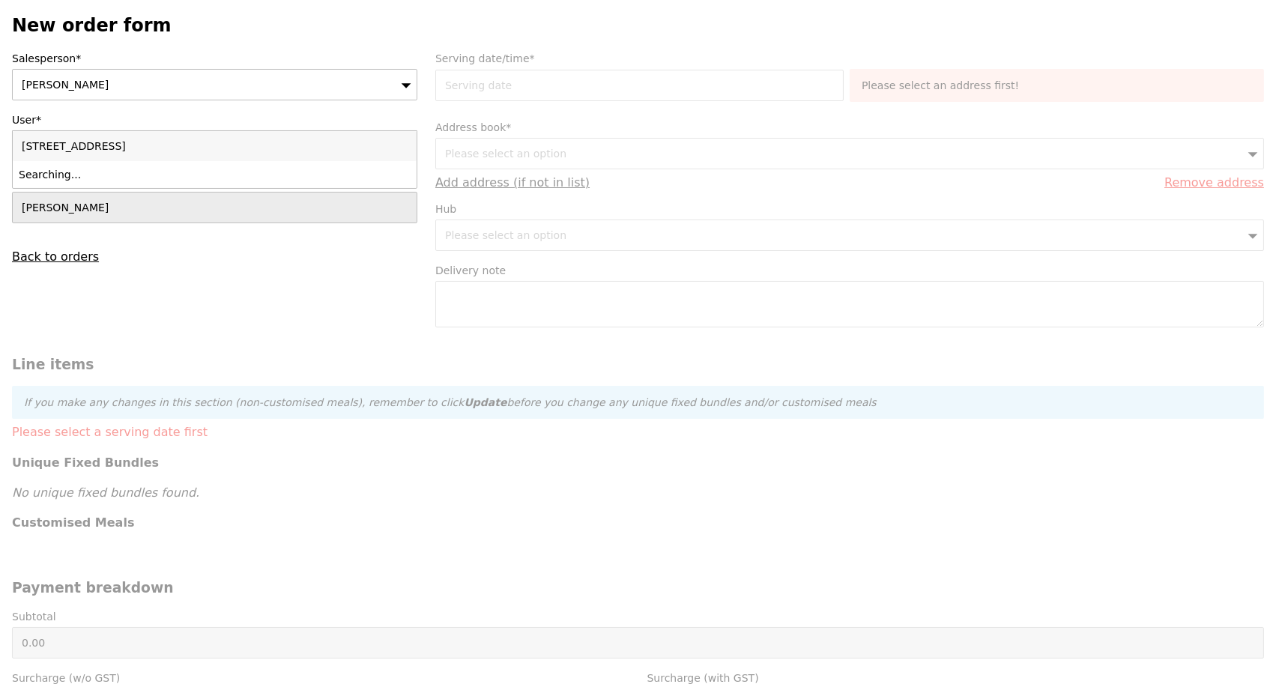
type input "Confirm"
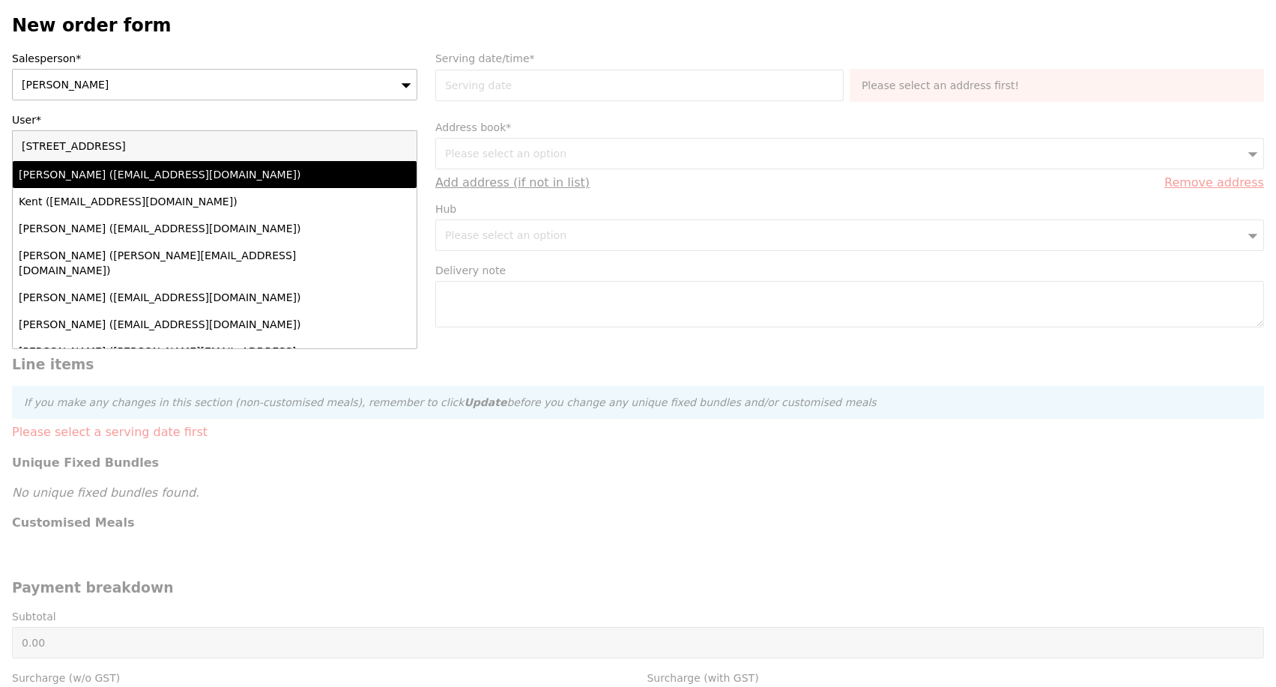
click at [401, 151] on input "1190745 Lower Kent Ridge Rd" at bounding box center [215, 146] width 404 height 30
type input "5 Lower Kent Ridge Rd"
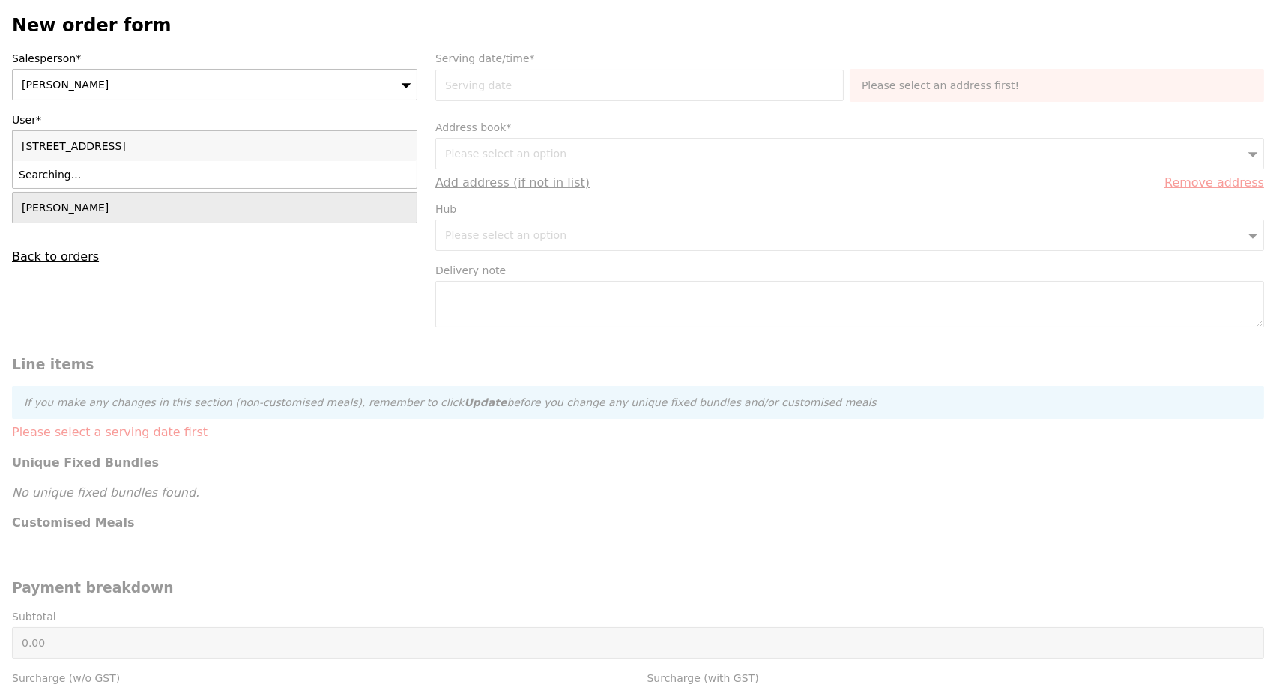
type input "Confirm"
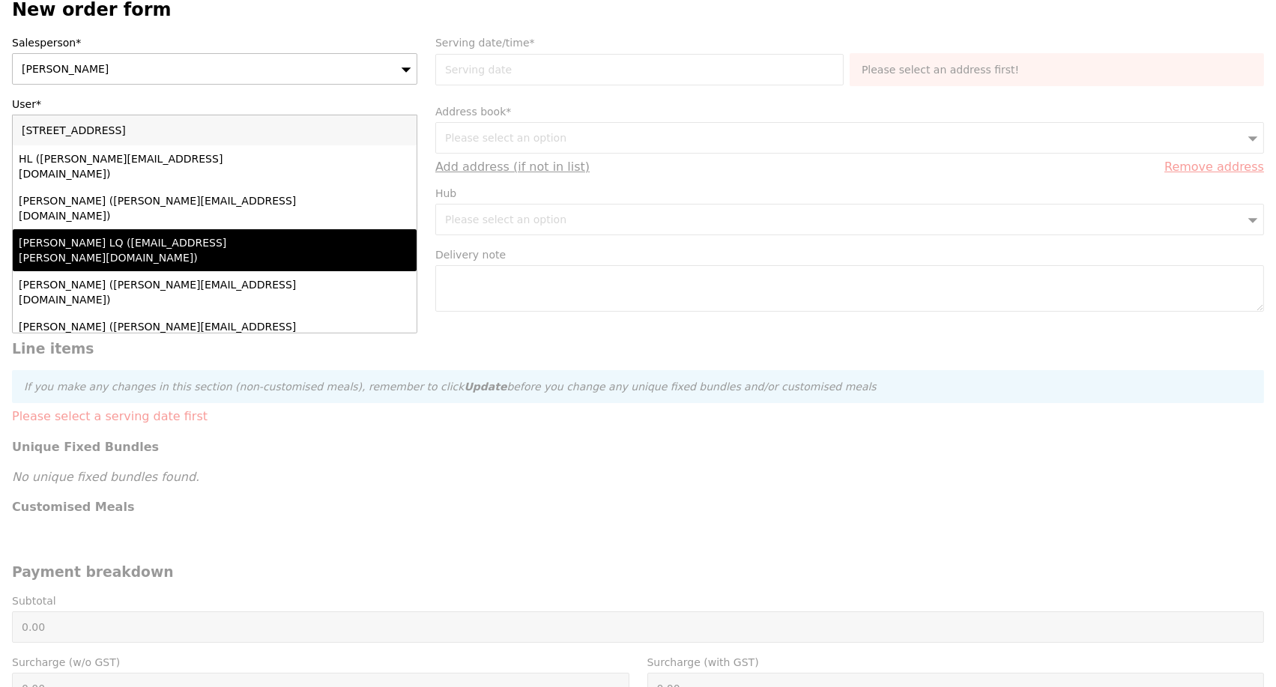
scroll to position [0, 0]
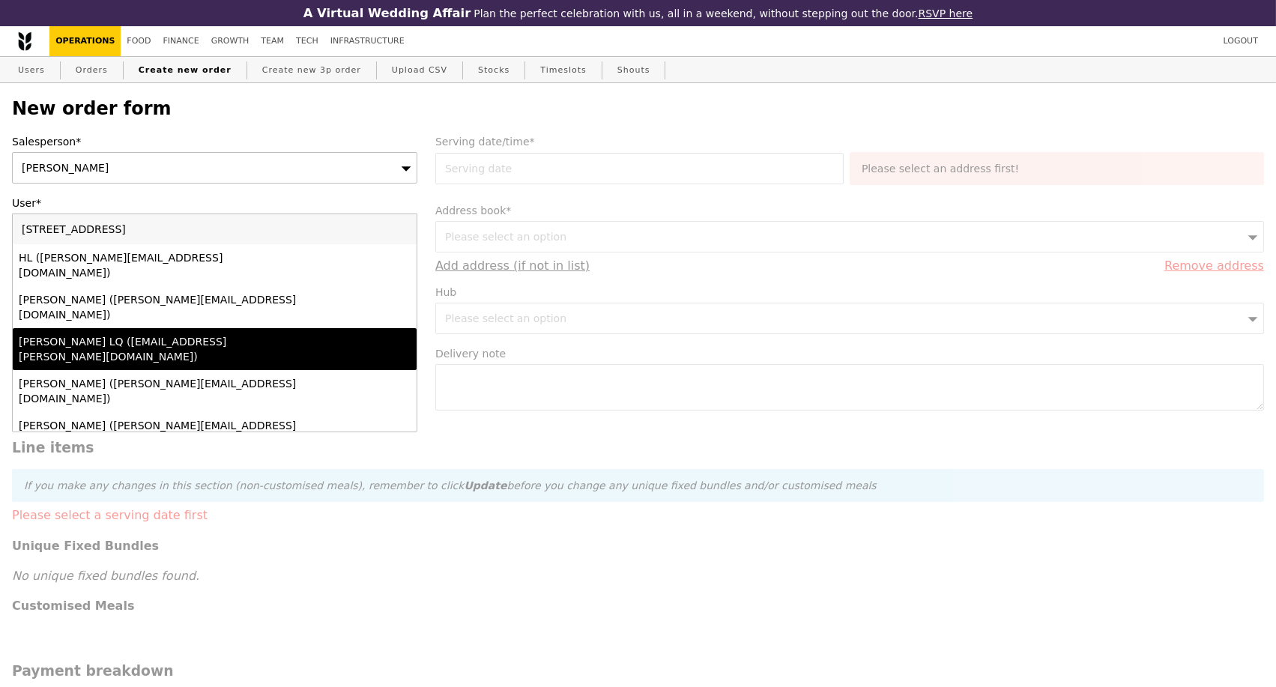
type input "5 Lower Kent Ridge"
type input "Loading..."
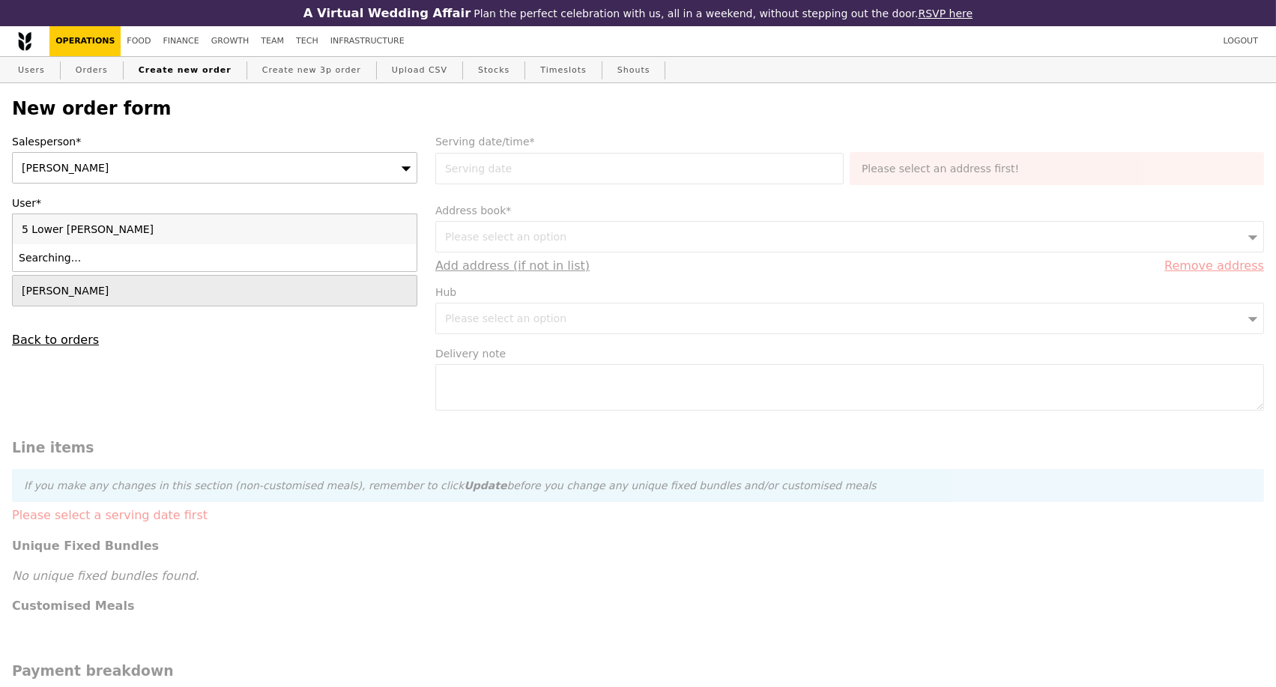
type input "5 Lower Ke"
type input "Confirm"
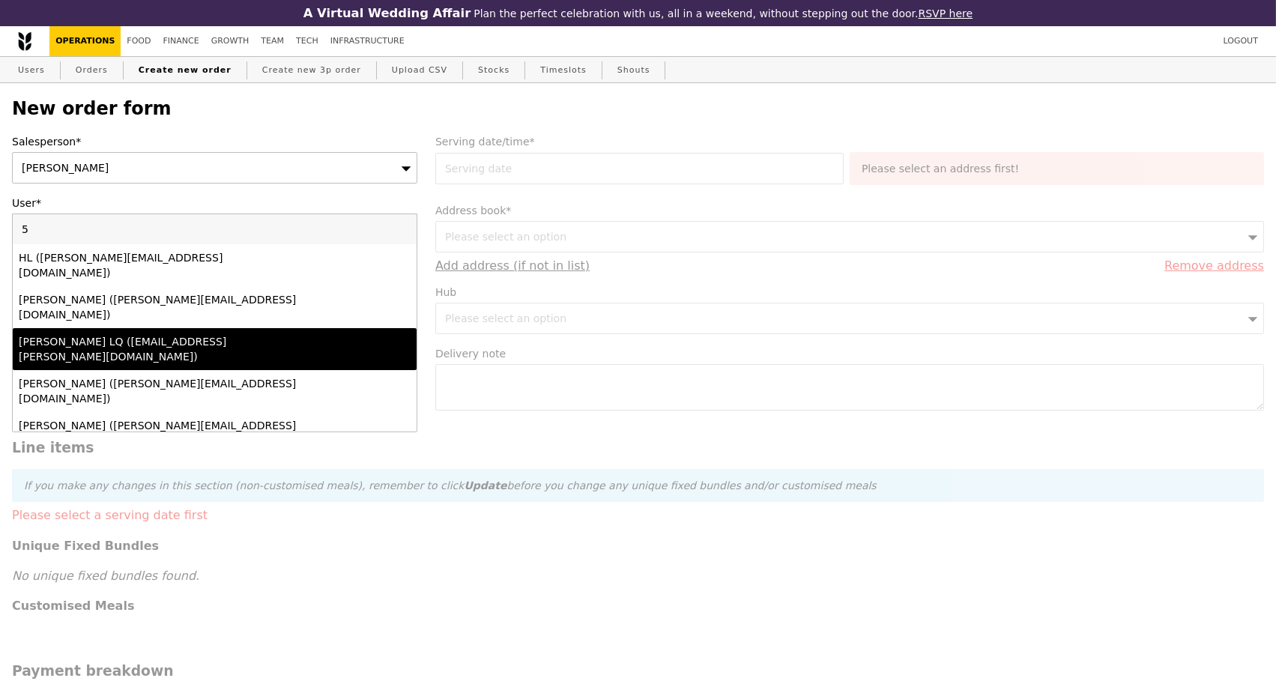
type input "5"
paste input "5 Lower Kent Ridge Rd"
type input "5 Lower Kent Ridge Rd"
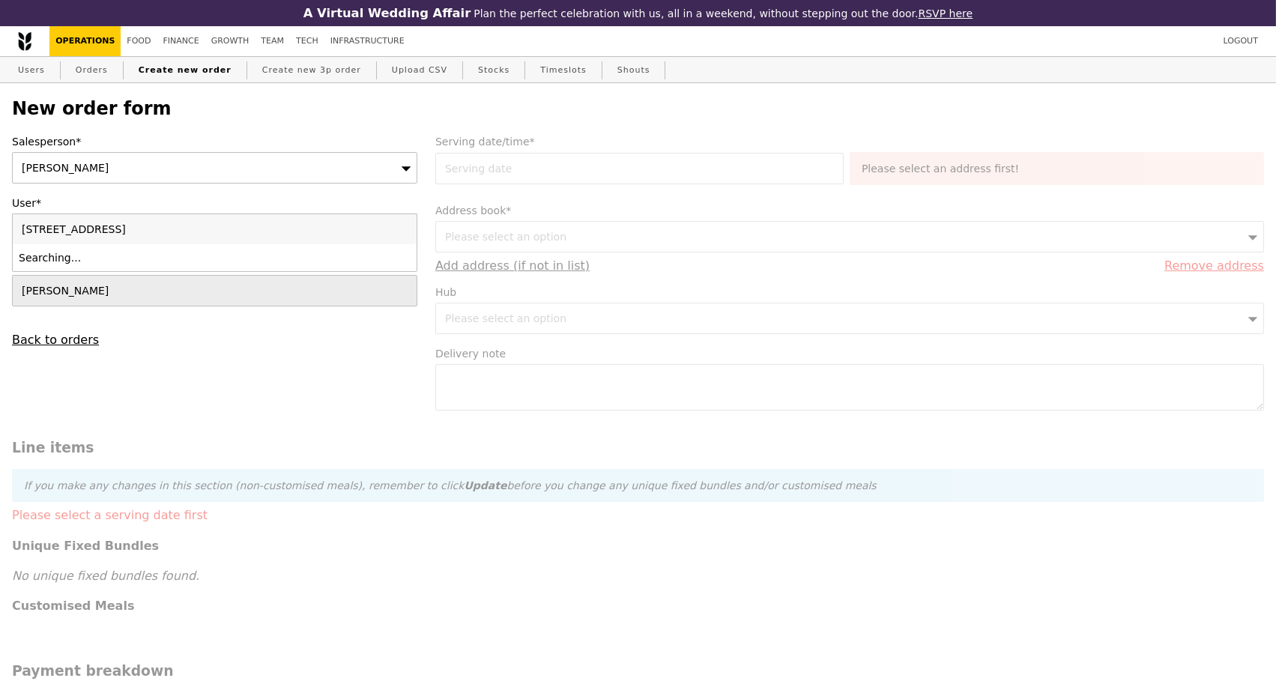
type input "Confirm"
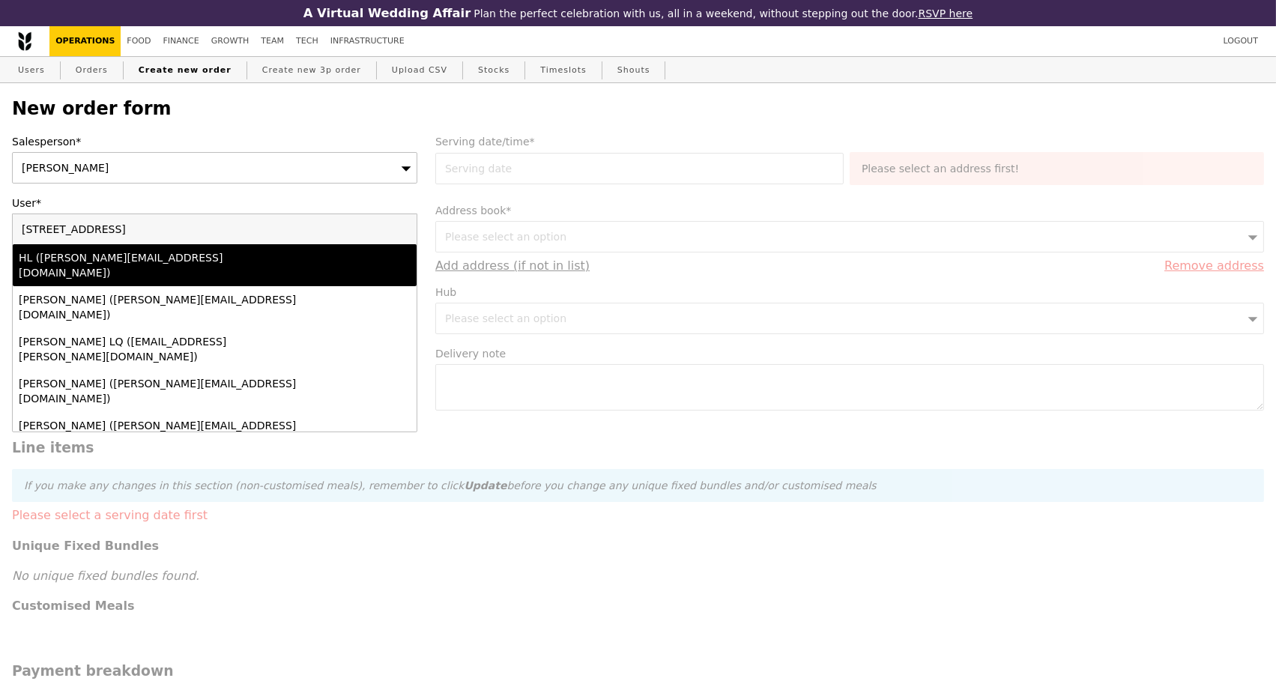
drag, startPoint x: 151, startPoint y: 237, endPoint x: 8, endPoint y: 236, distance: 142.3
click at [8, 236] on div "Salesperson* Eliza User* Please select an option 5 Lower Kent Ridge Rd HL (zhou…" at bounding box center [214, 240] width 423 height 213
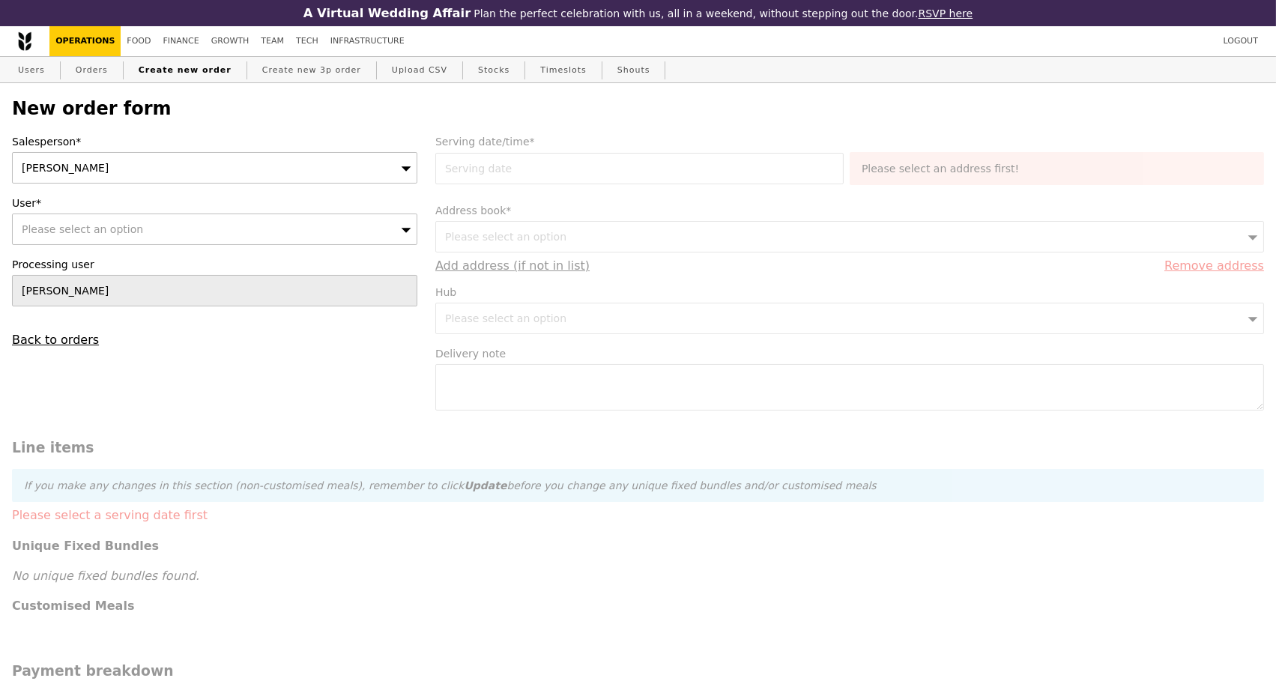
click at [51, 232] on span "Please select an option" at bounding box center [82, 229] width 121 height 12
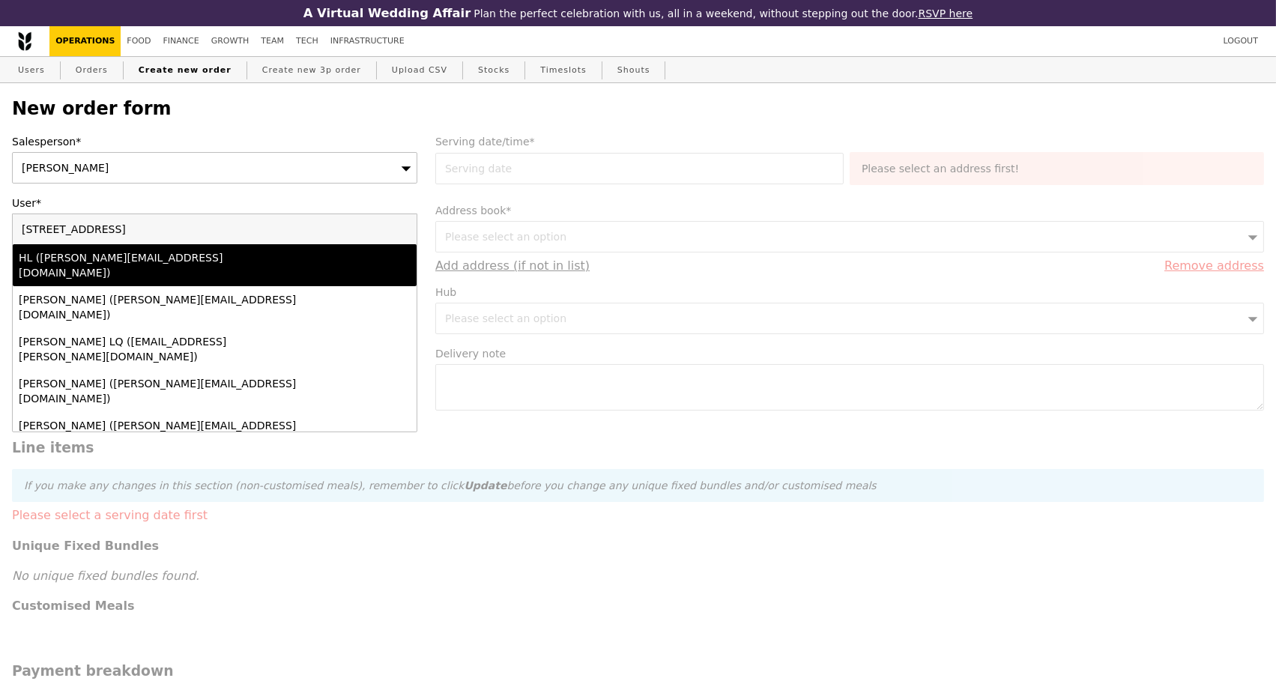
type input "5 Lower Kent Ridge Rdyee071495@gmail.com"
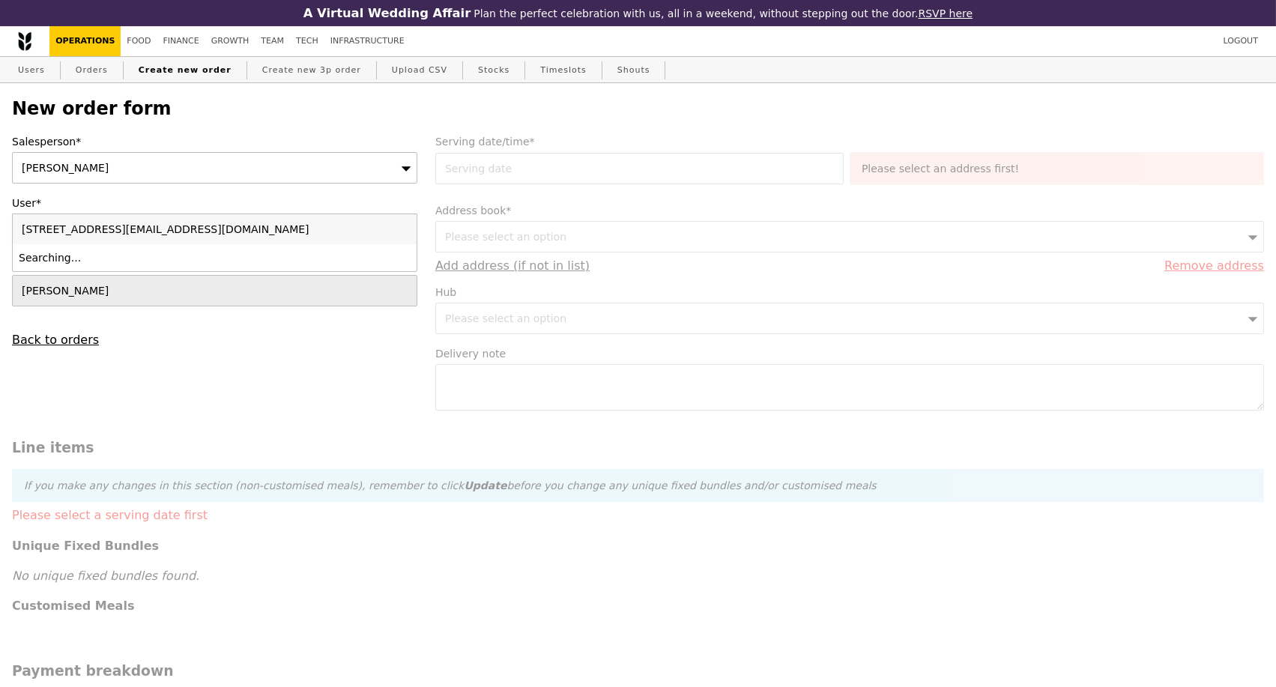
type input "Confirm"
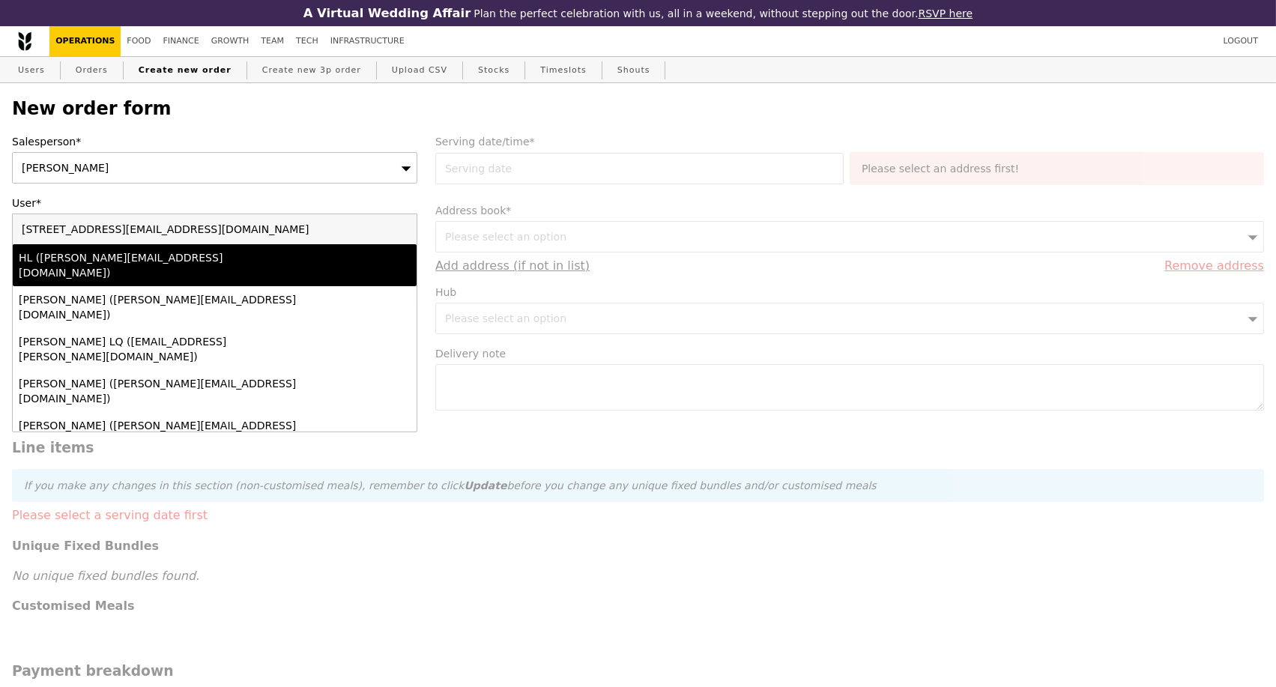
click at [401, 235] on input "5 Lower Kent Ridge Rdyee071495@gmail.com" at bounding box center [215, 229] width 404 height 30
type input "[EMAIL_ADDRESS][DOMAIN_NAME]"
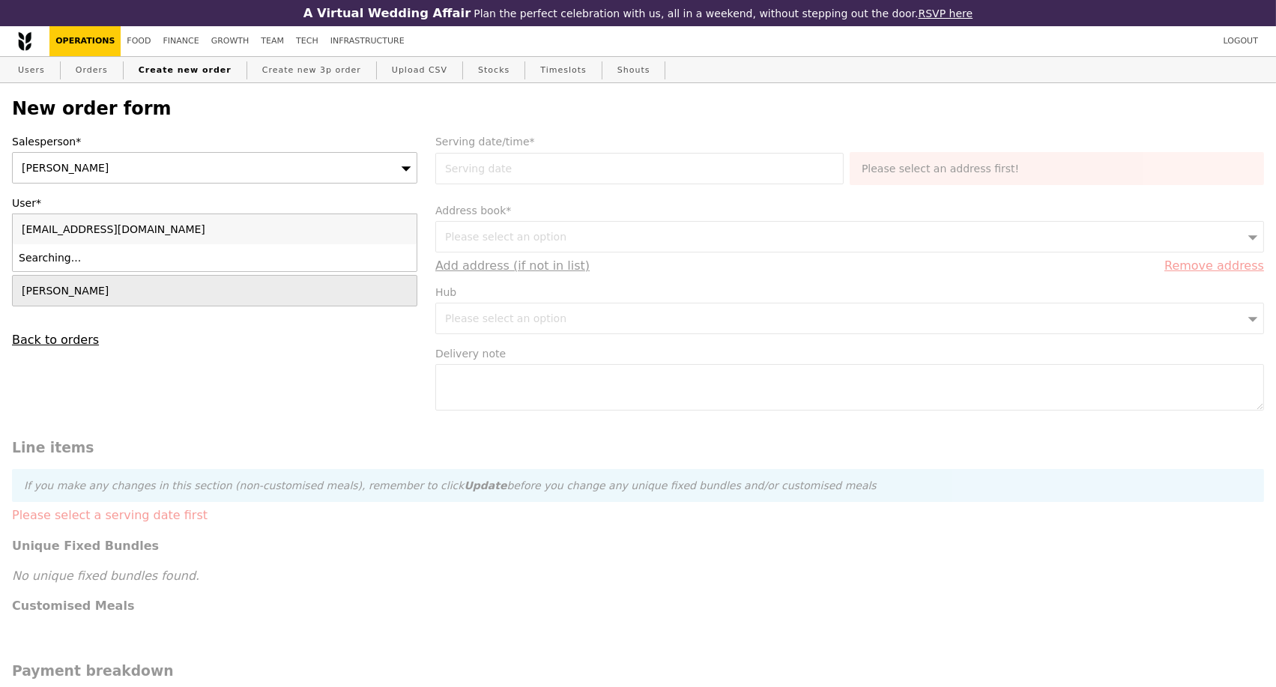
type input "Confirm"
click at [142, 236] on input "[EMAIL_ADDRESS][DOMAIN_NAME]" at bounding box center [215, 229] width 404 height 30
type input "yee071495@gmail.c"
type input "Loading..."
type input "yee071"
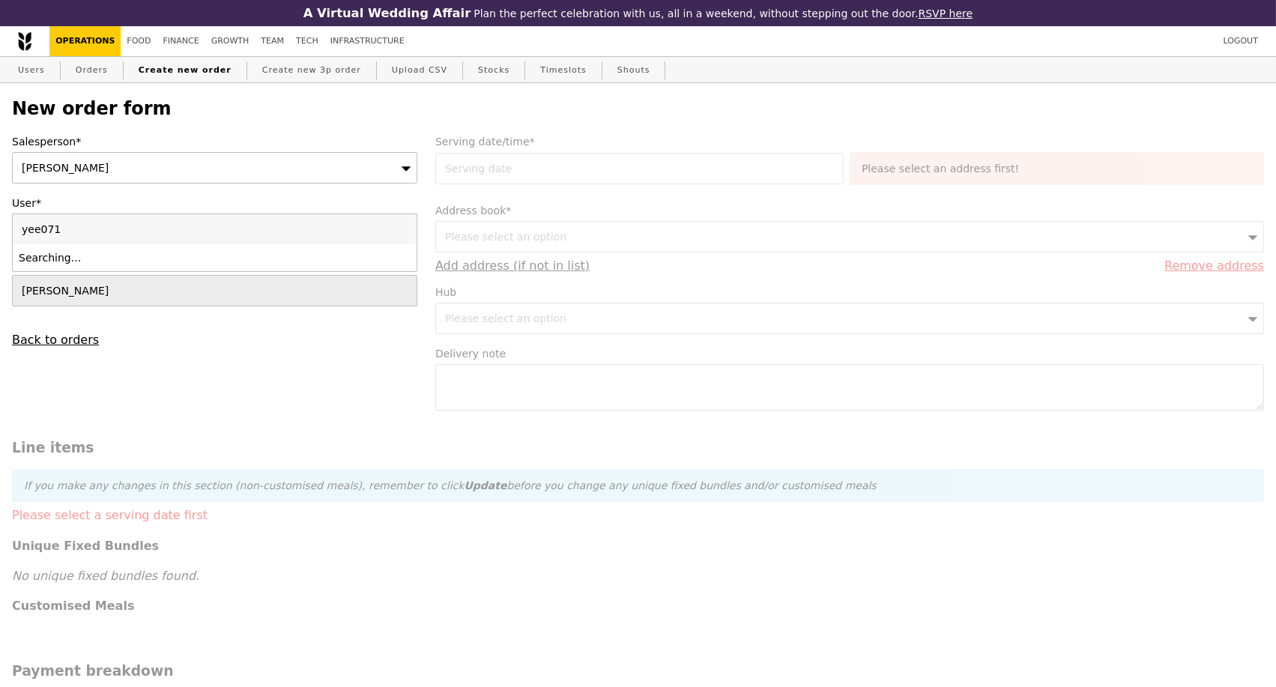
type input "Confirm"
type input "y"
paste input "83869276"
type input "83869276"
type input "Confirm"
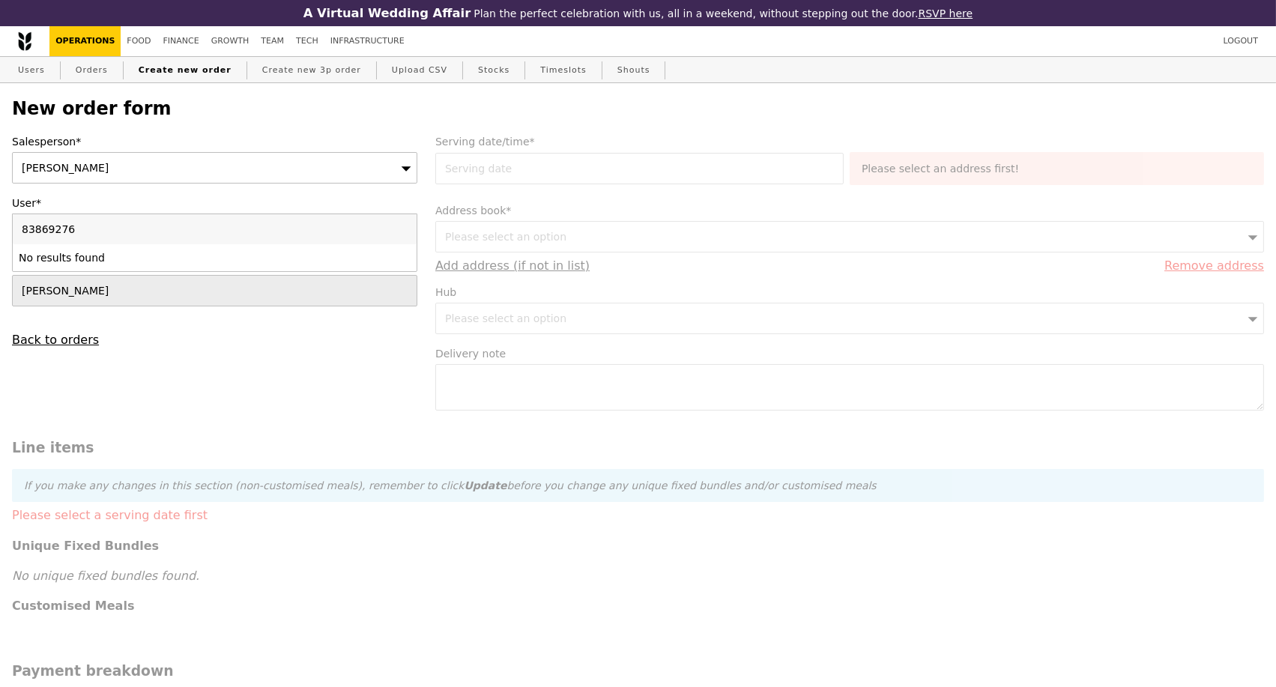
type input "8386927"
type input "Loading..."
type input "8"
type input "Confirm"
paste input "119074"
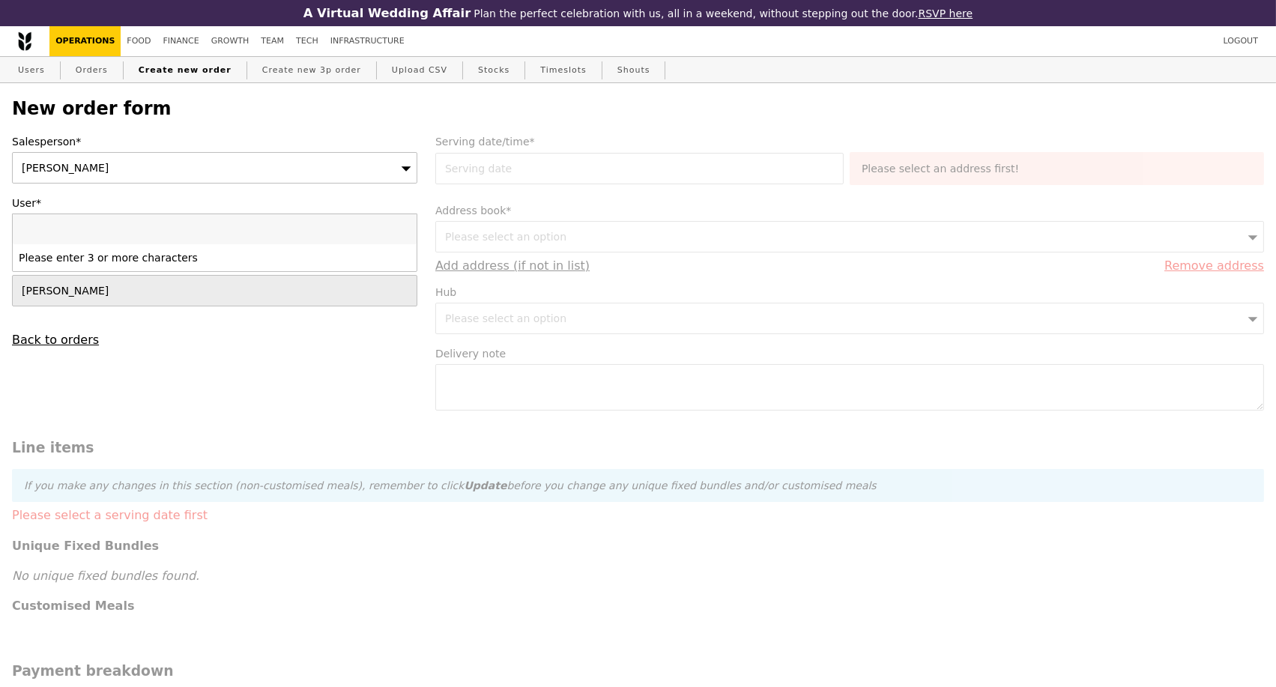
type input "119074"
type input "Confirm"
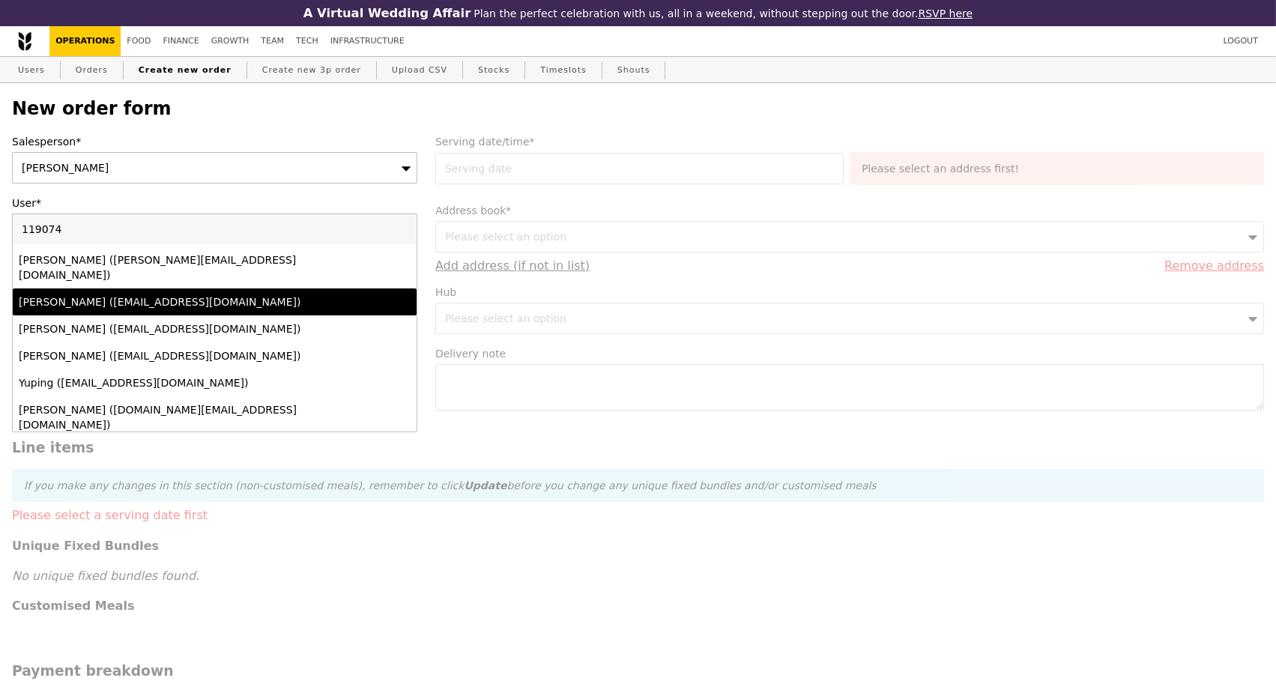
scroll to position [621, 0]
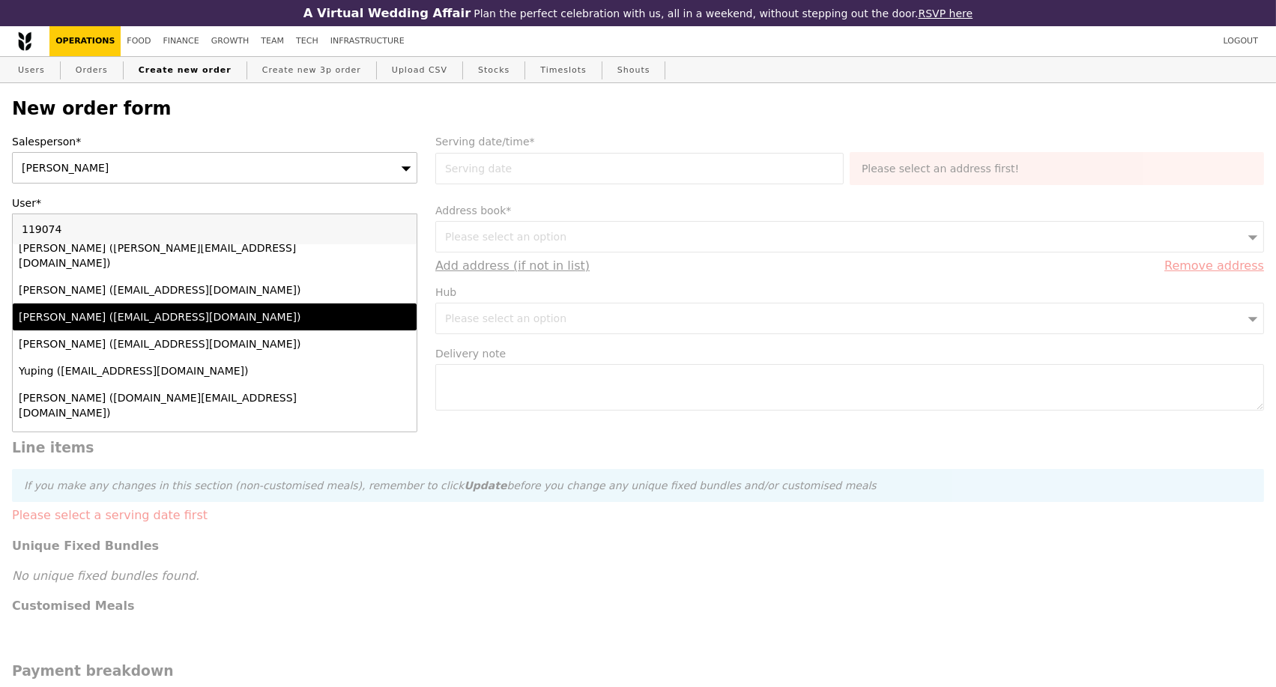
type input "11907"
type input "Loading..."
type input "1"
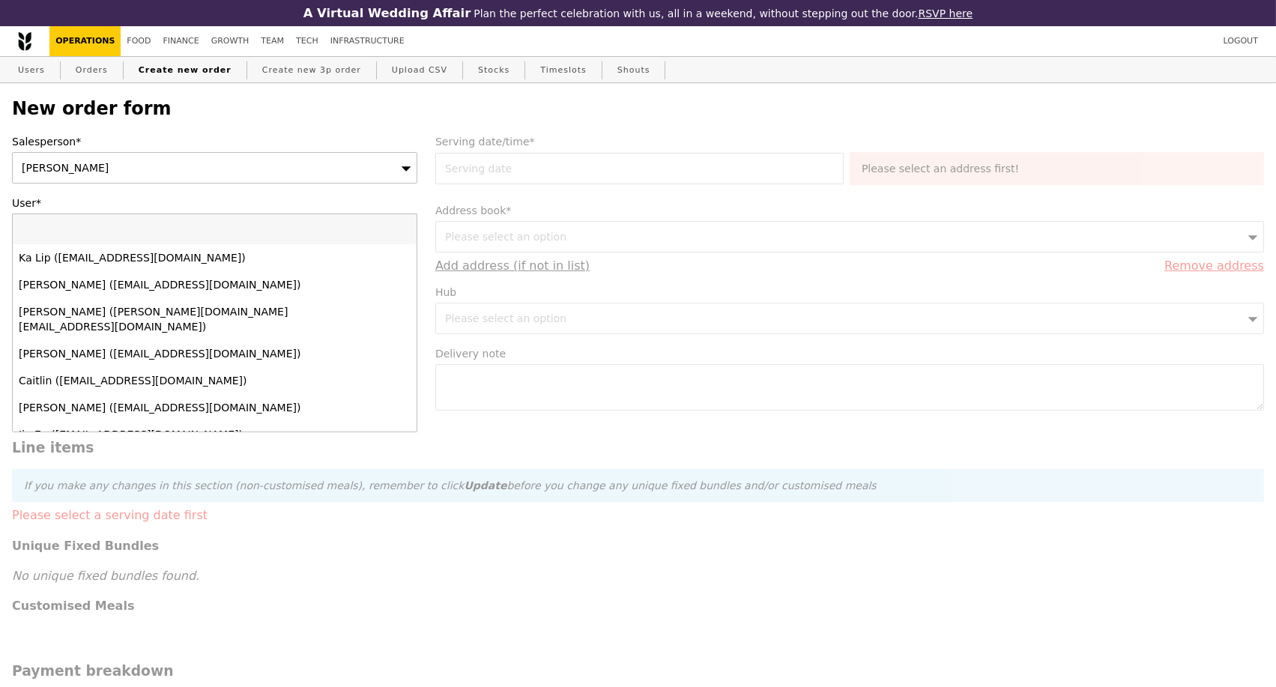
type input "Confirm"
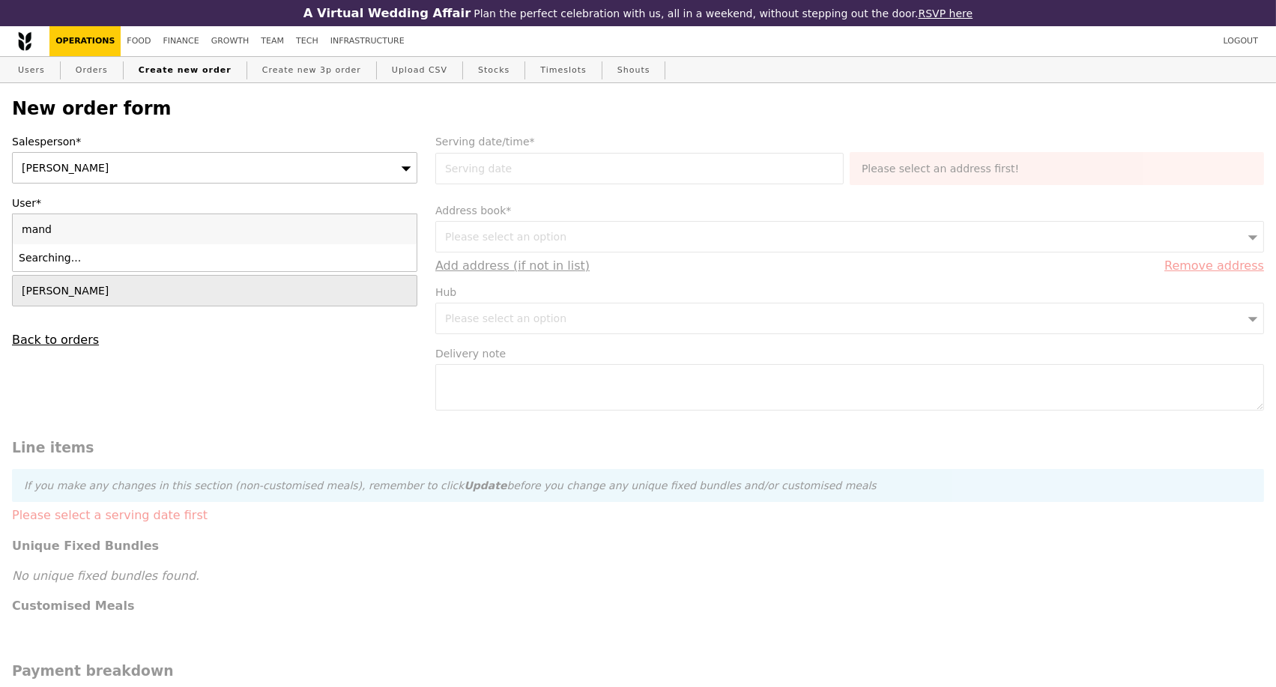
type input "mandy"
type input "Confirm"
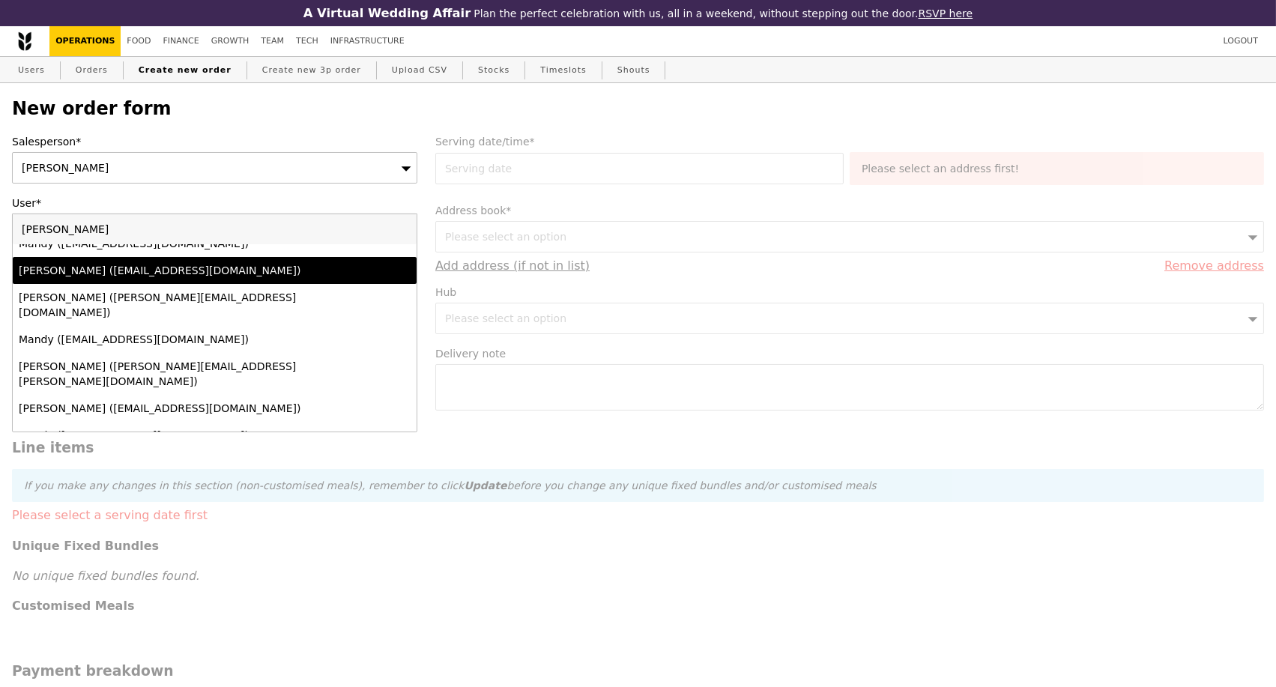
scroll to position [333, 0]
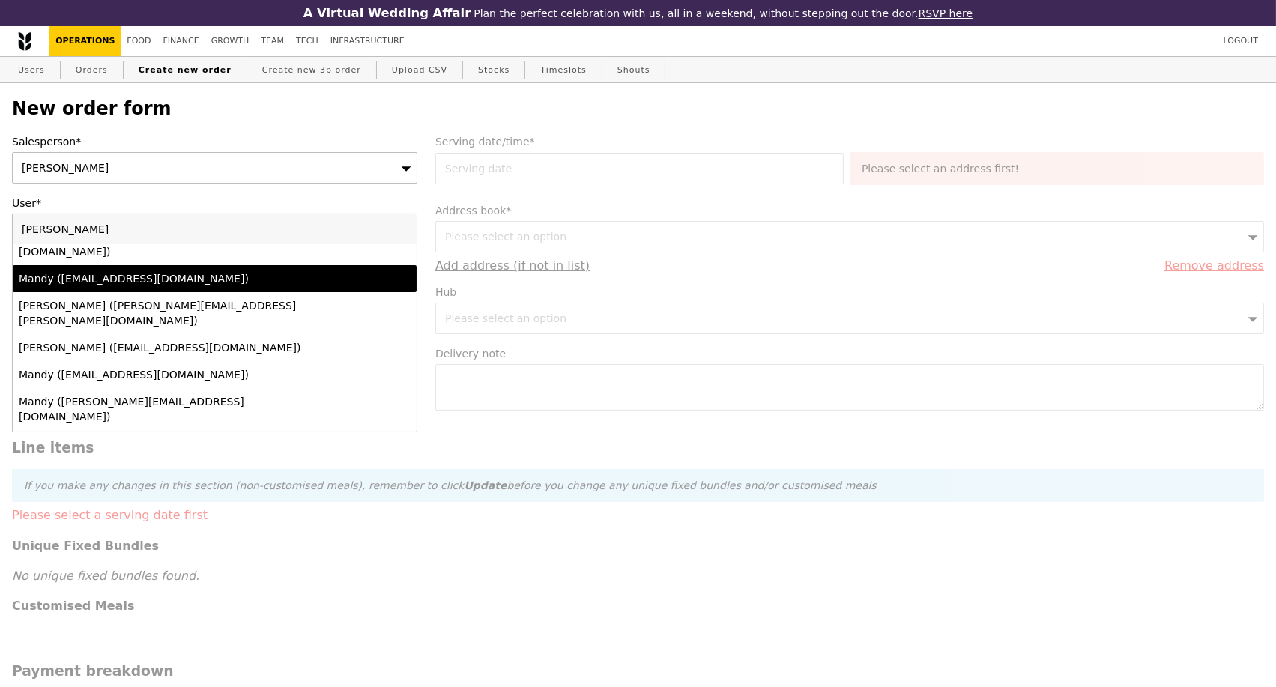
type input "mandy"
drag, startPoint x: 96, startPoint y: 233, endPoint x: 10, endPoint y: 240, distance: 85.7
click at [10, 240] on div "Salesperson* Eliza User* Please select an option mandy Mandy (uniquely.mandy17@…" at bounding box center [214, 240] width 423 height 213
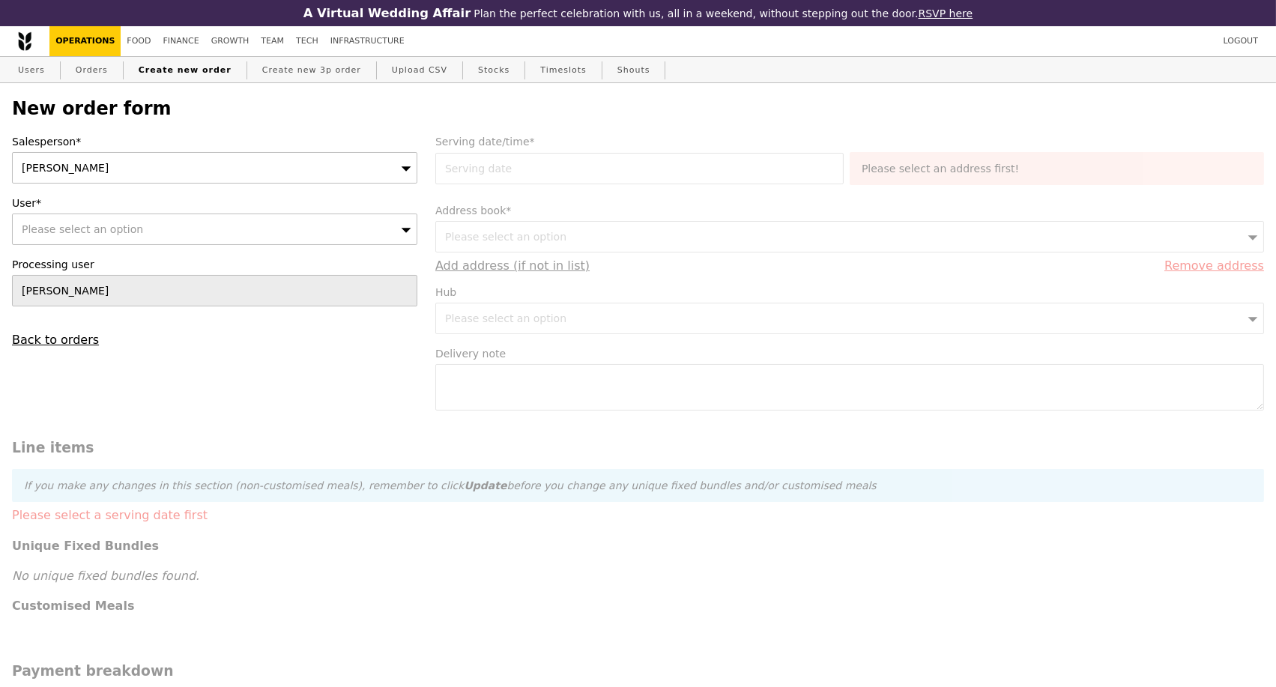
click at [34, 235] on span "Please select an option" at bounding box center [82, 229] width 121 height 12
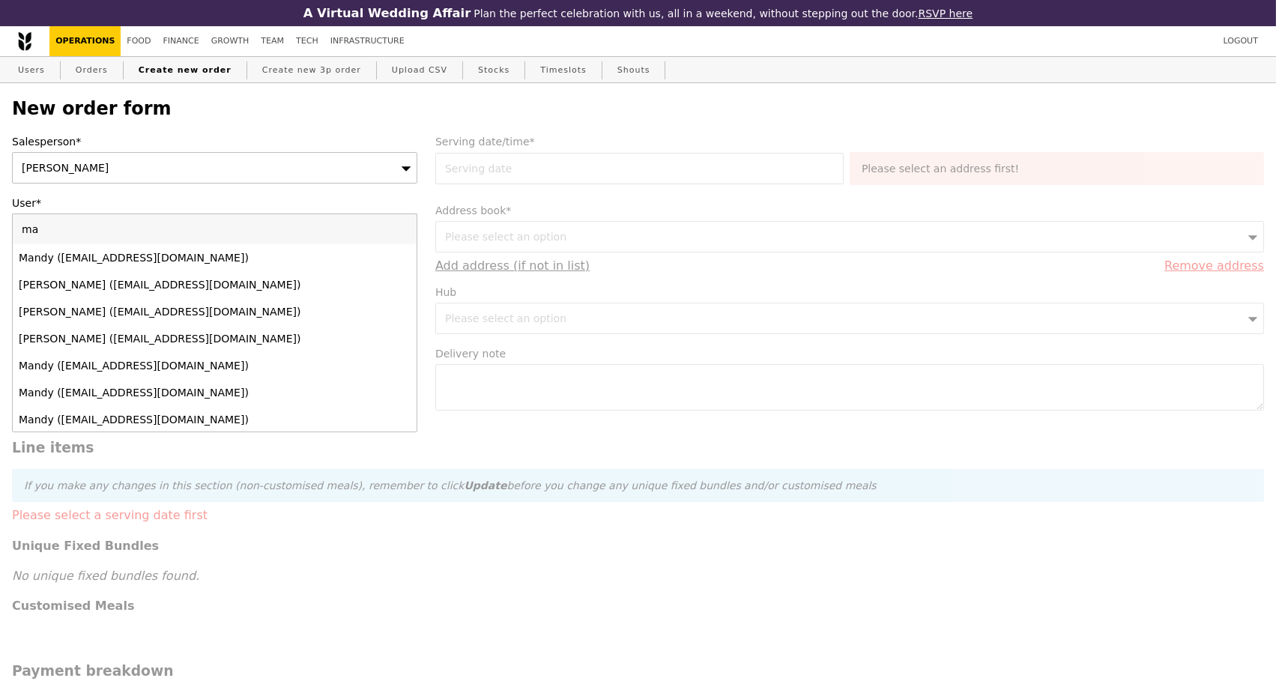
type input "m"
type input "5 Lower Kent Ridge Rd"
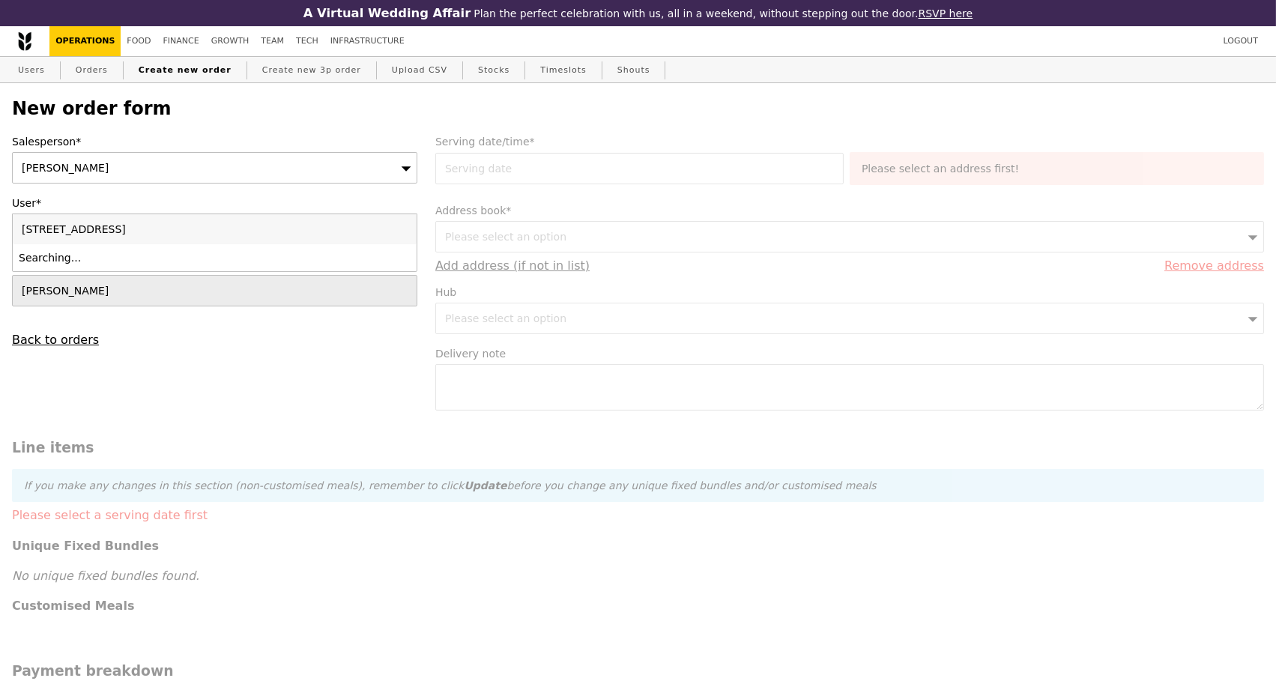
type input "Confirm"
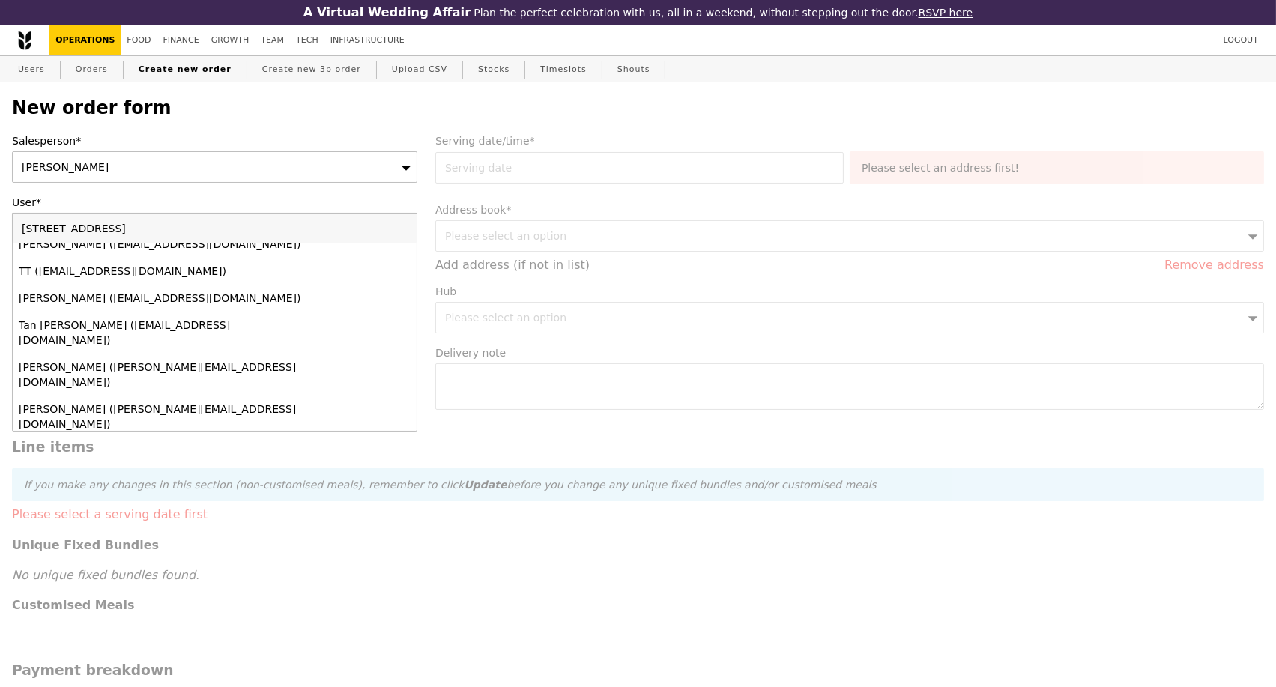
scroll to position [0, 0]
type input "5 Lower Kent Ridge Rd"
click at [34, 71] on link "Users" at bounding box center [31, 70] width 39 height 27
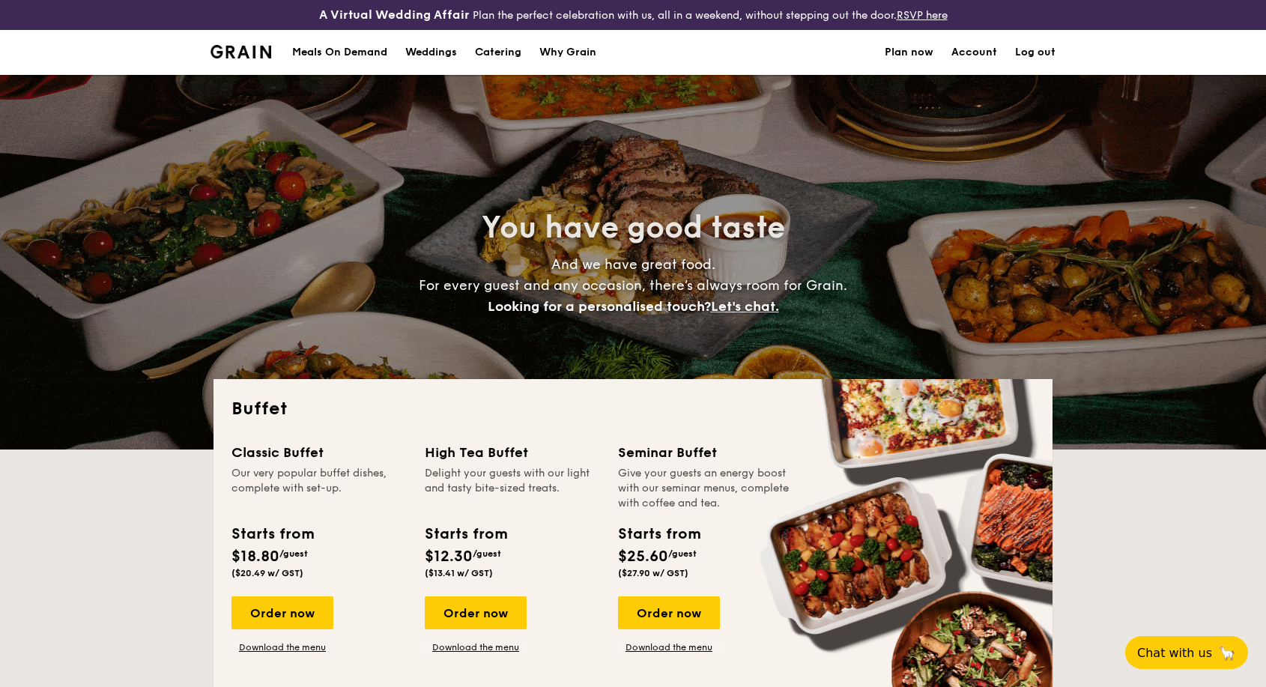
select select
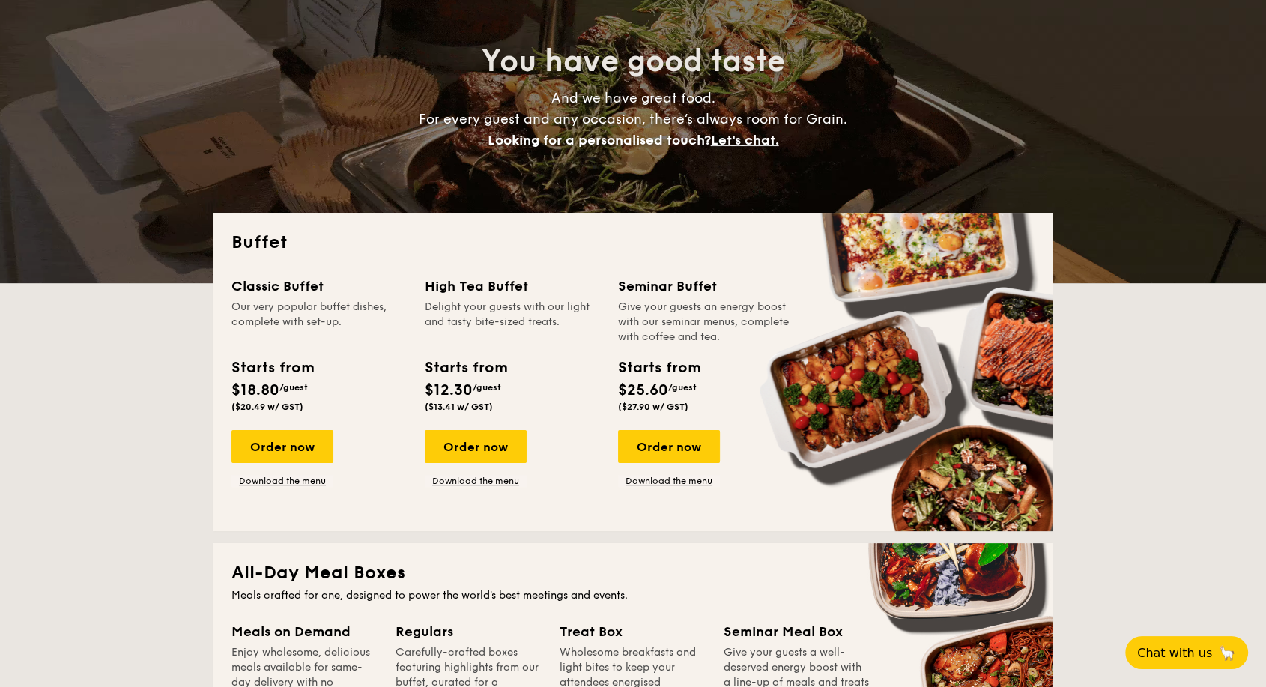
scroll to position [249, 0]
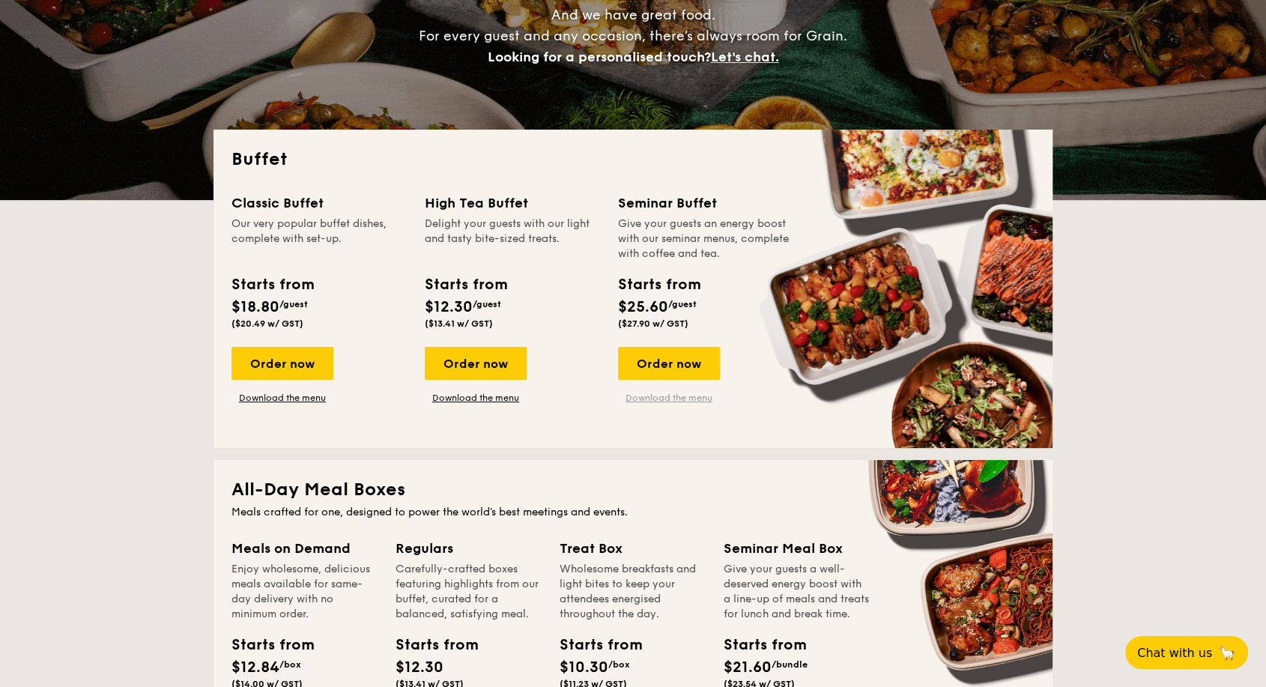
click at [684, 393] on link "Download the menu" at bounding box center [669, 398] width 102 height 12
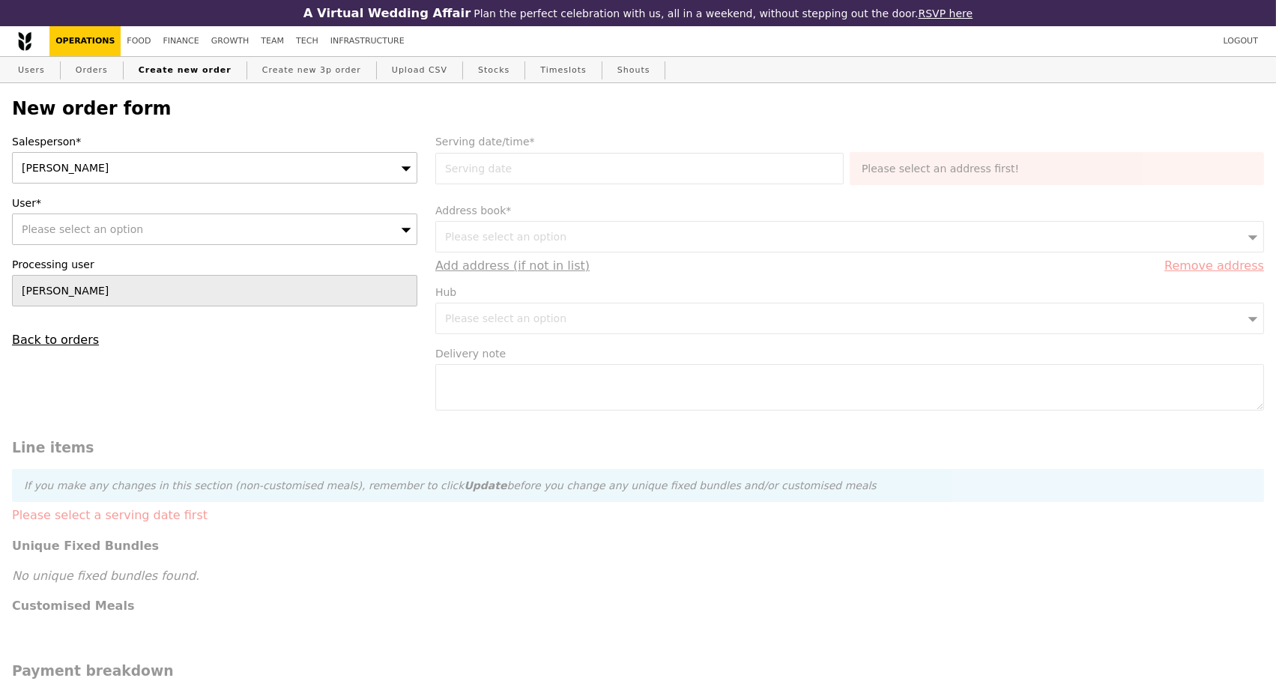
click at [133, 238] on div "Please select an option" at bounding box center [214, 228] width 405 height 31
type input "Mandy"
type input "Confirm"
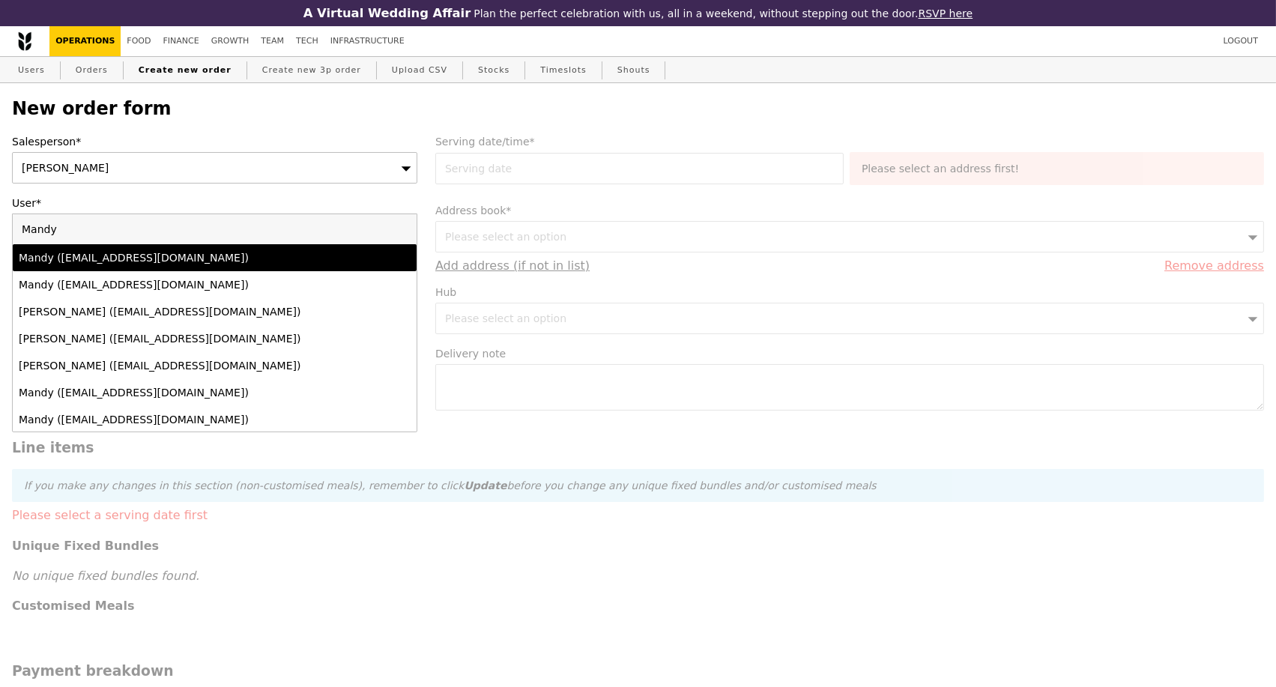
type input "Mandy"
click at [171, 264] on div "Mandy (yee071495@gmail.com)" at bounding box center [166, 257] width 294 height 15
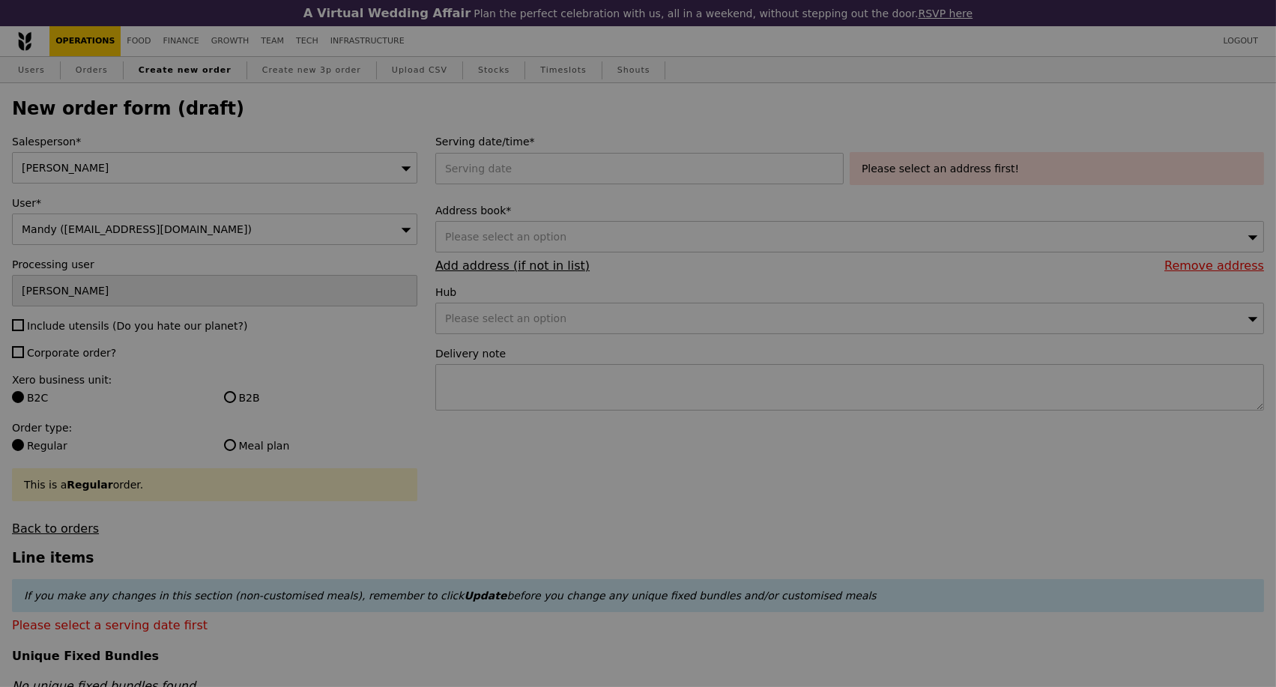
type input "Confirm"
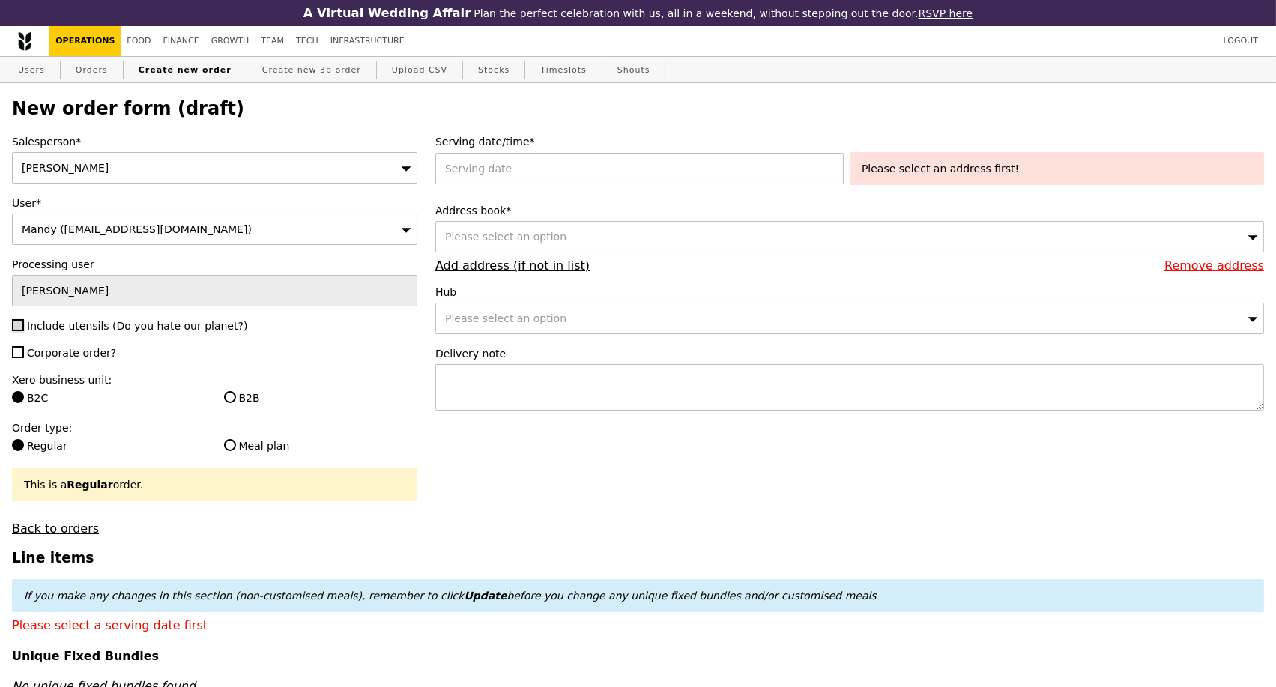
click at [19, 329] on input "Include utensils (Do you hate our planet?)" at bounding box center [18, 325] width 12 height 12
checkbox input "true"
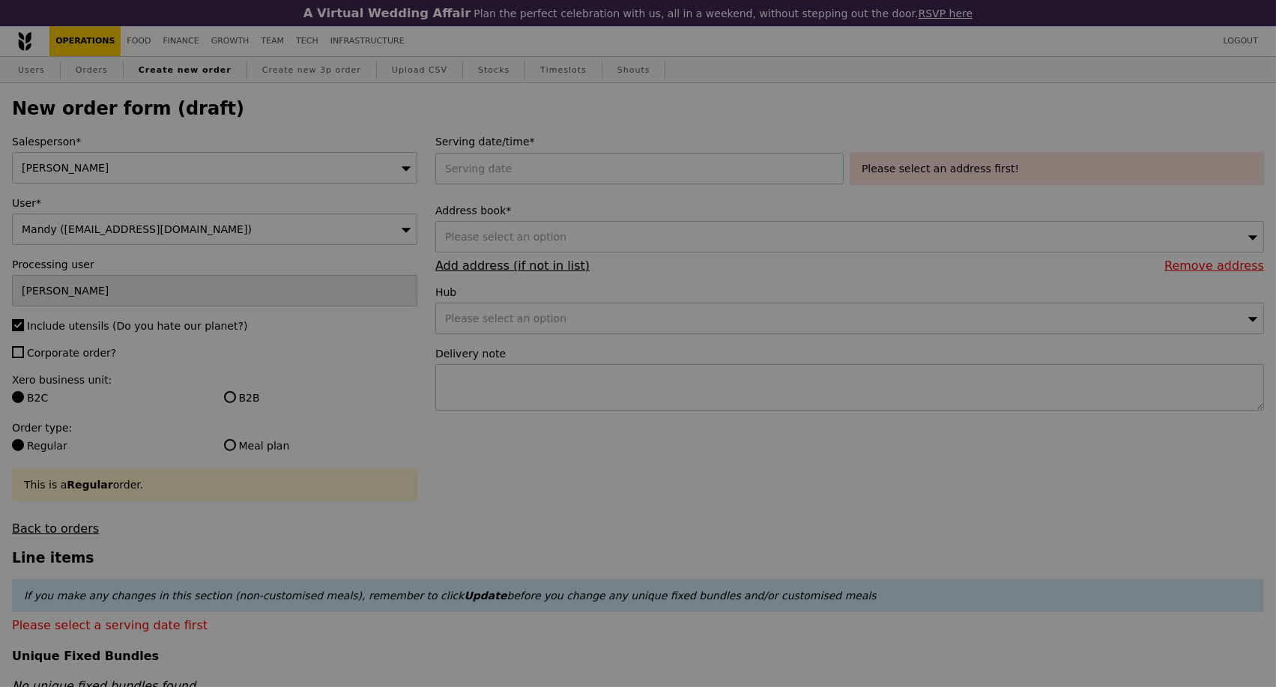
type input "Confirm"
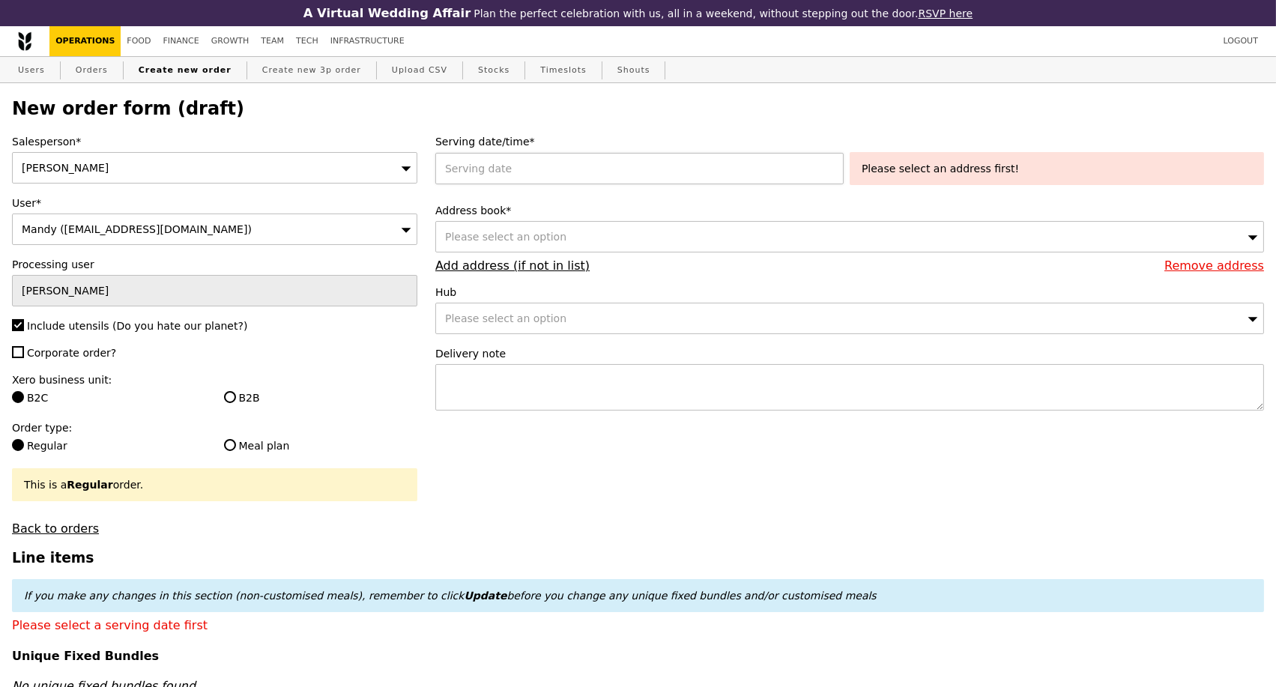
click at [530, 178] on div at bounding box center [642, 168] width 414 height 31
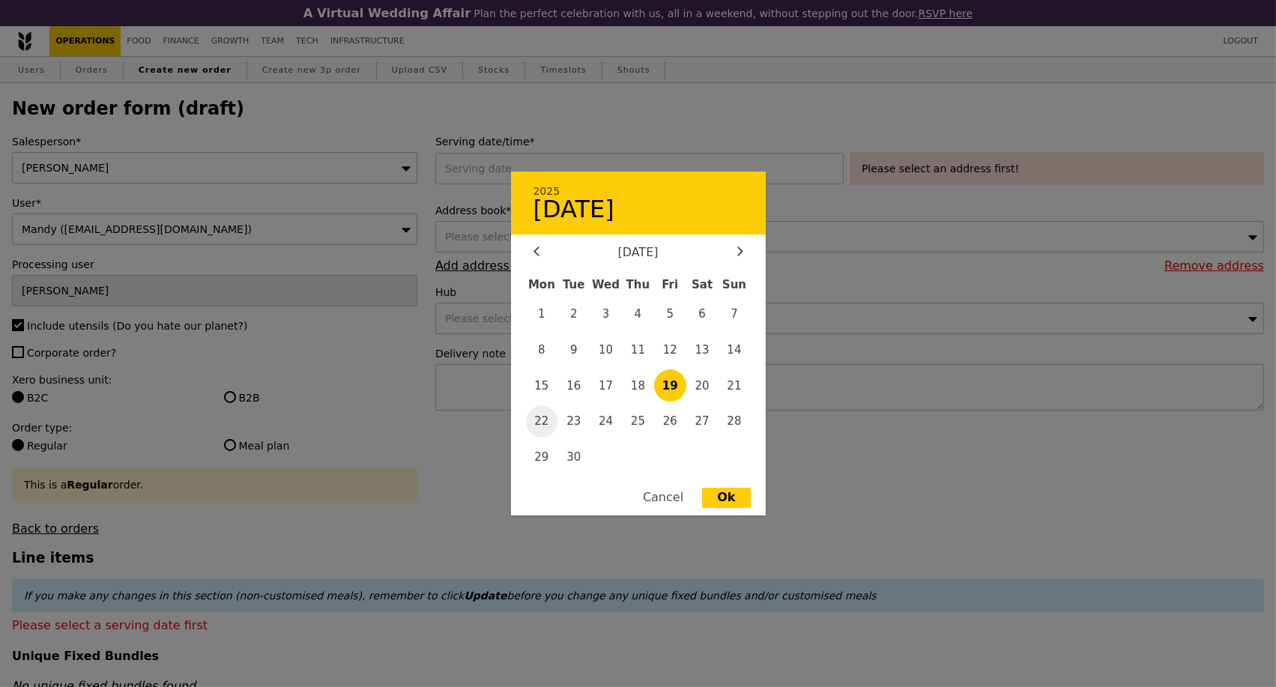
click at [549, 416] on span "22" at bounding box center [542, 421] width 32 height 32
type input "22 Sep 2025"
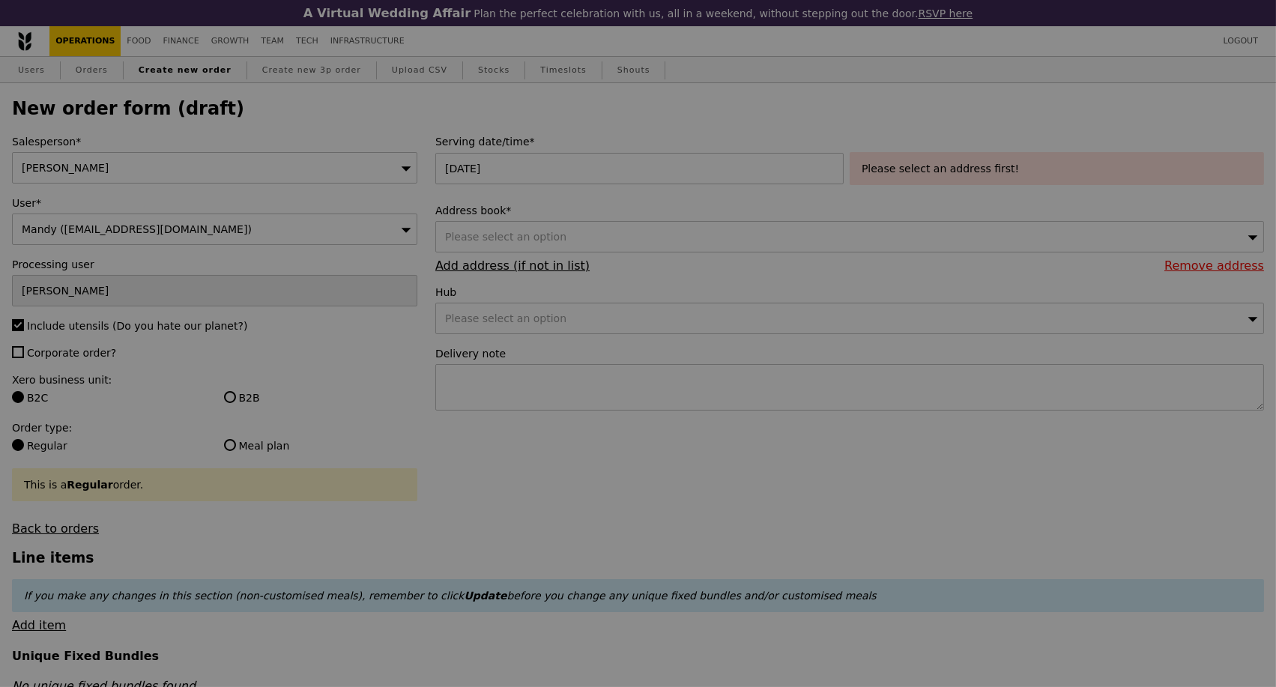
type input "Confirm"
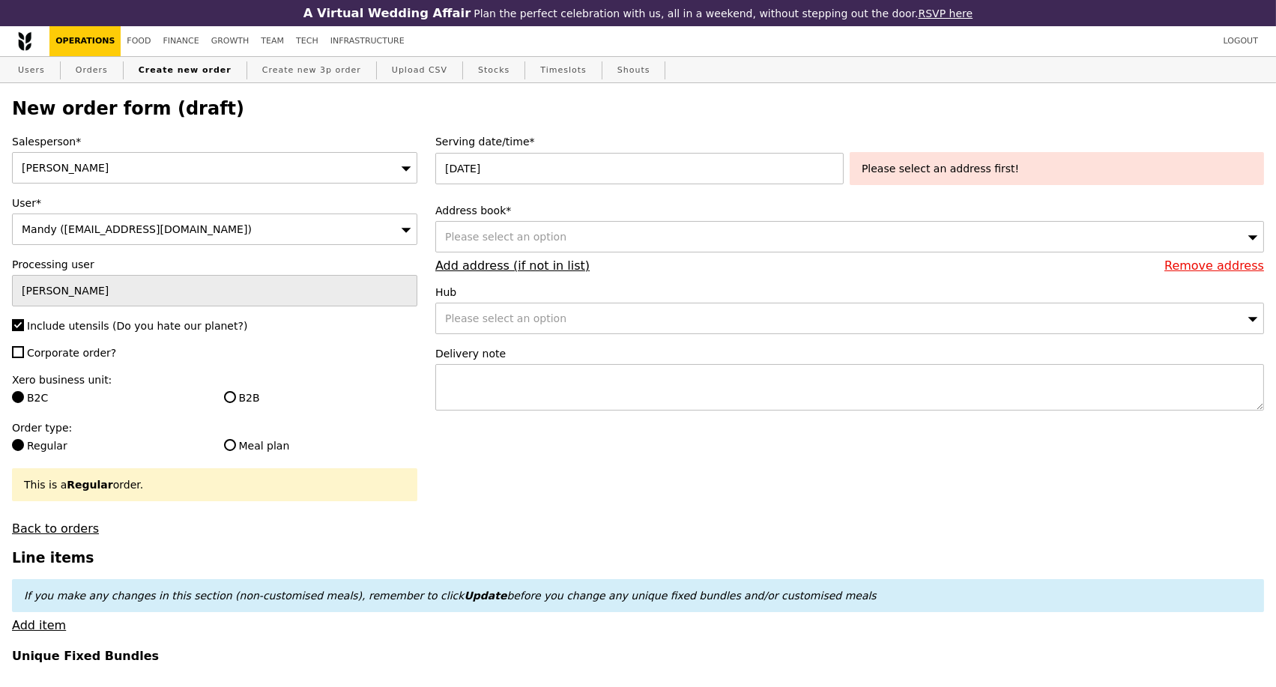
click at [562, 250] on div "Please select an option" at bounding box center [849, 236] width 828 height 31
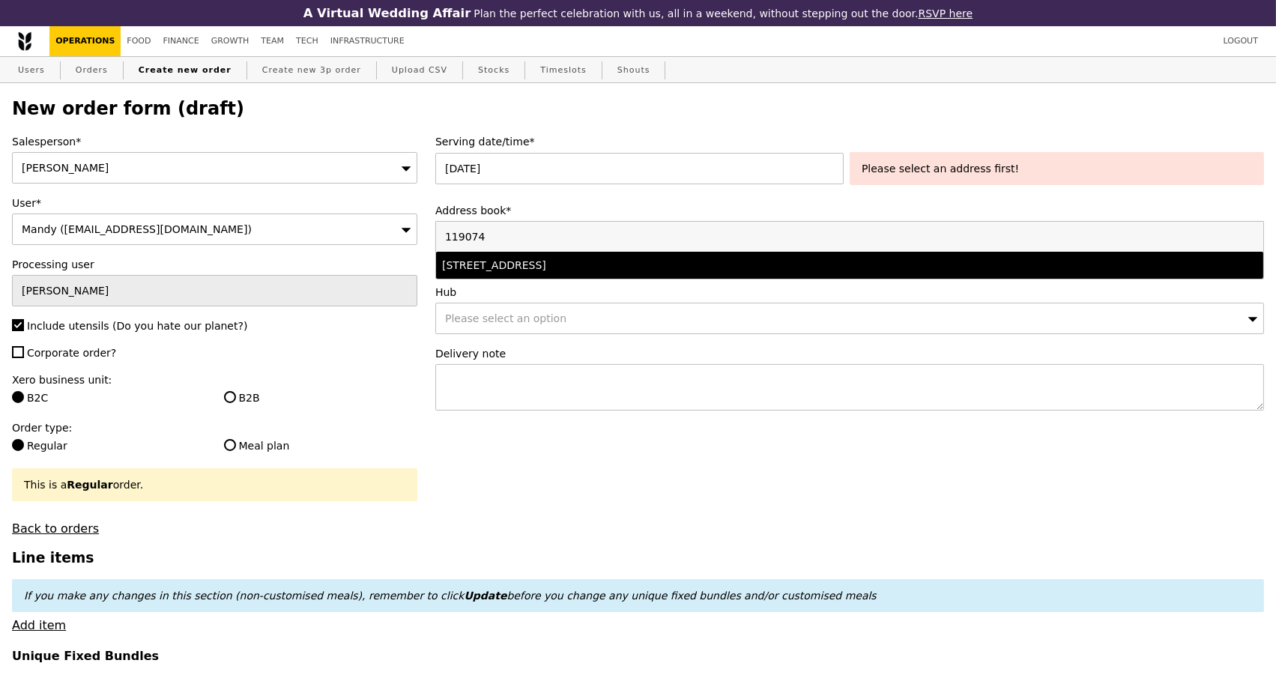
type input "119074"
click at [610, 273] on div "5 Lower Kent Ridge Road, #-, Singapore 119074" at bounding box center [747, 265] width 611 height 15
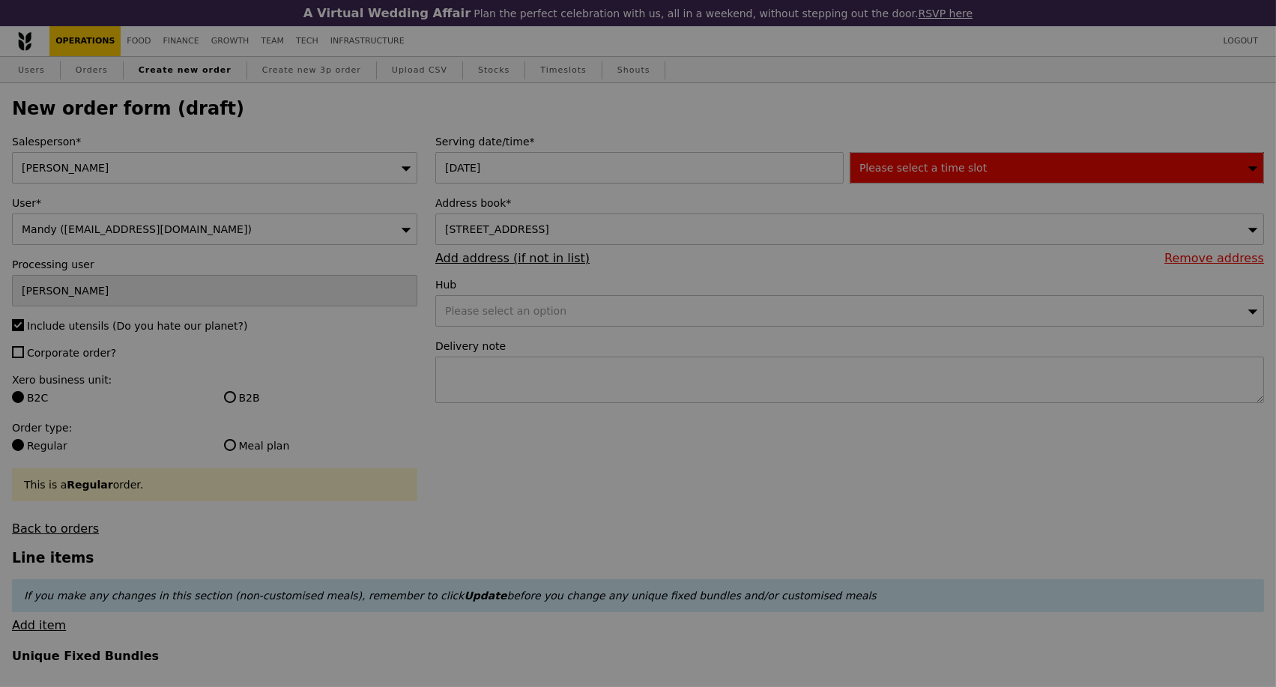
type input "Confirm"
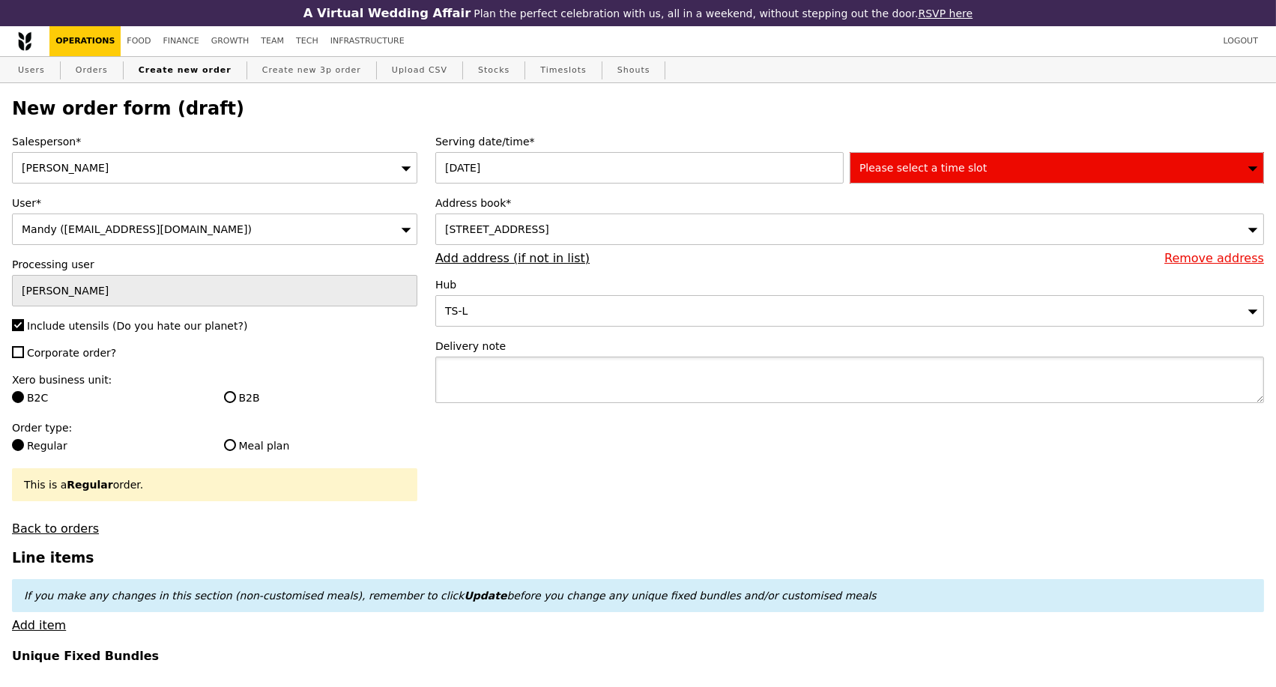
click at [494, 385] on textarea at bounding box center [849, 380] width 828 height 46
paste textarea "Deliver to: Level 2, 5 Lower Kent Ridge Rd, NUH Main Building, Singapore 119074"
click at [446, 389] on textarea "Deliver to: Level 2, 5 Lower Kent Ridge Rd, NUH Main Building, Singapore 119074" at bounding box center [849, 380] width 828 height 46
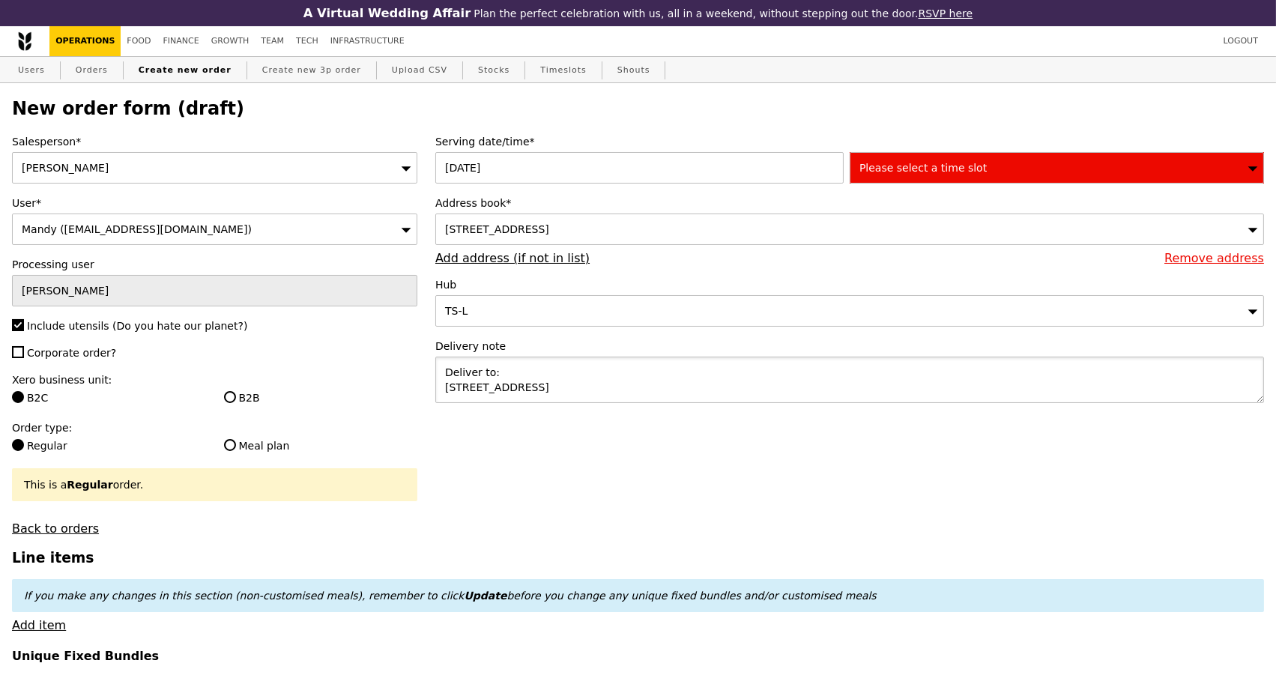
click at [446, 388] on textarea "Deliver to: Level 2, 5 Lower Kent Ridge Rd, NUH Main Building, Singapore 119074" at bounding box center [849, 380] width 828 height 46
click at [443, 385] on textarea "Deliver to: Level 2, 5 Lower Kent Ridge Rd, NUH Main Building, Singapore 119074" at bounding box center [849, 380] width 828 height 46
type textarea "Deliver to: Level 2, 5 Lower Kent Ridge Rd, NUH Main Building, Singapore 119074"
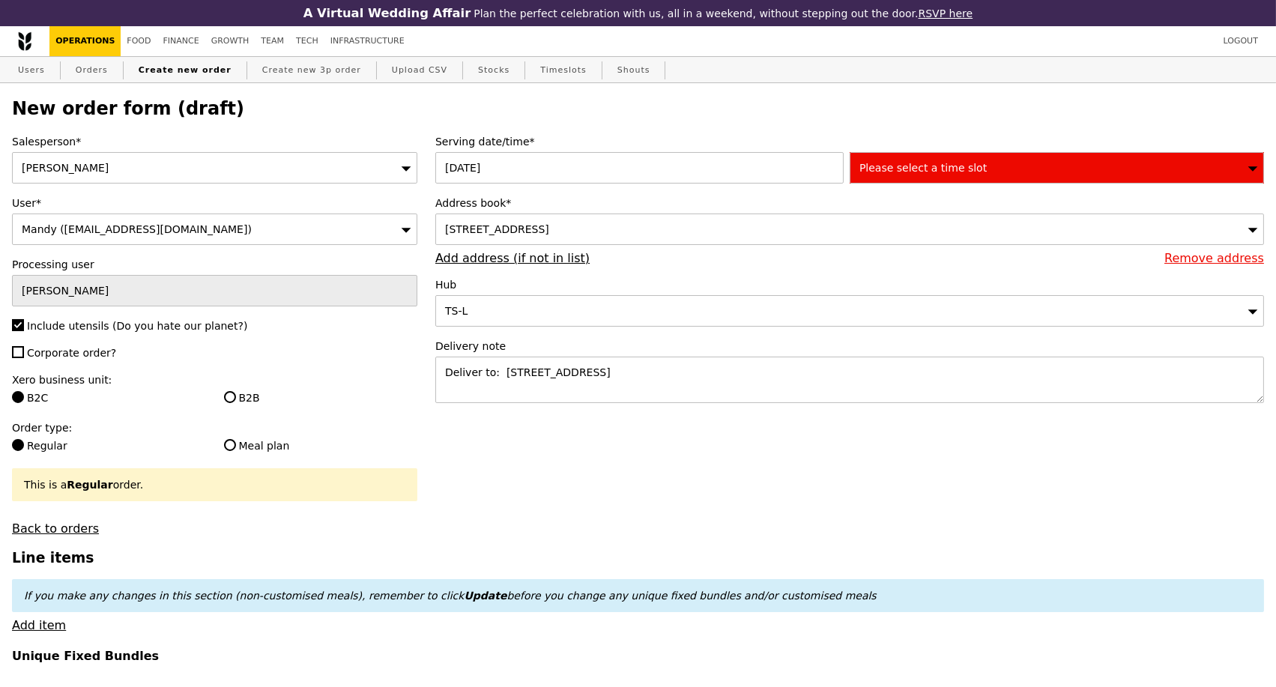
click at [957, 174] on span "Please select a time slot" at bounding box center [922, 168] width 127 height 12
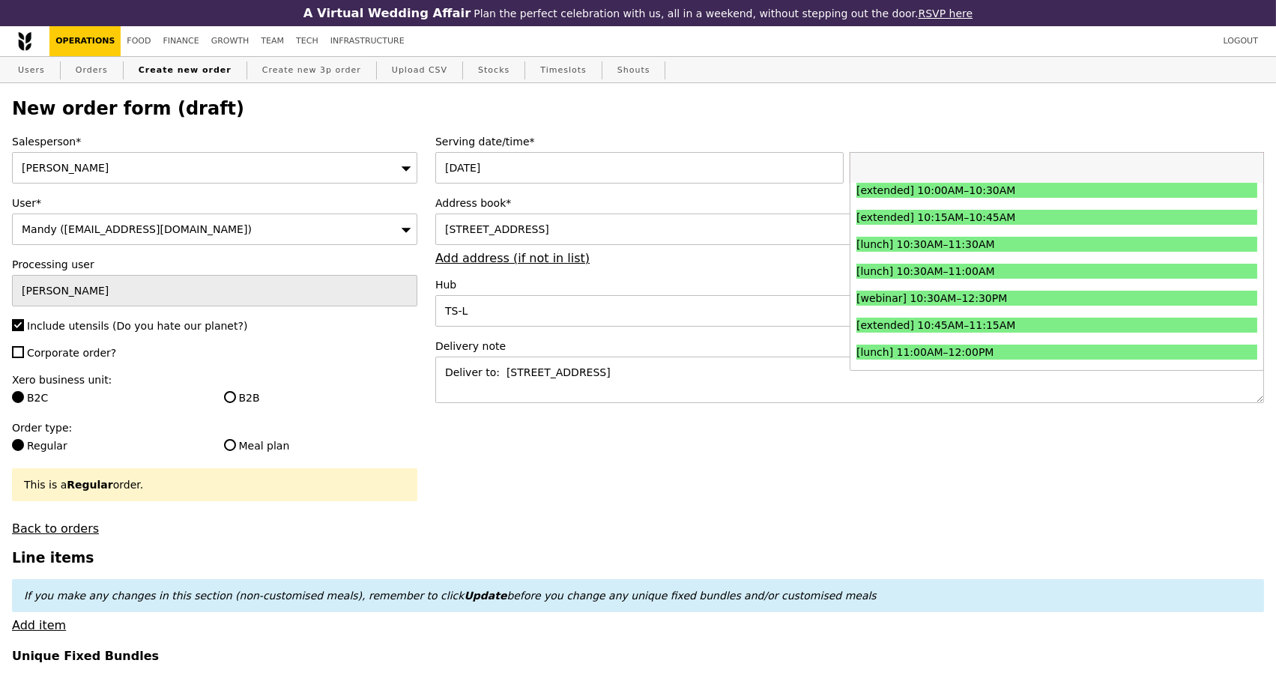
scroll to position [333, 0]
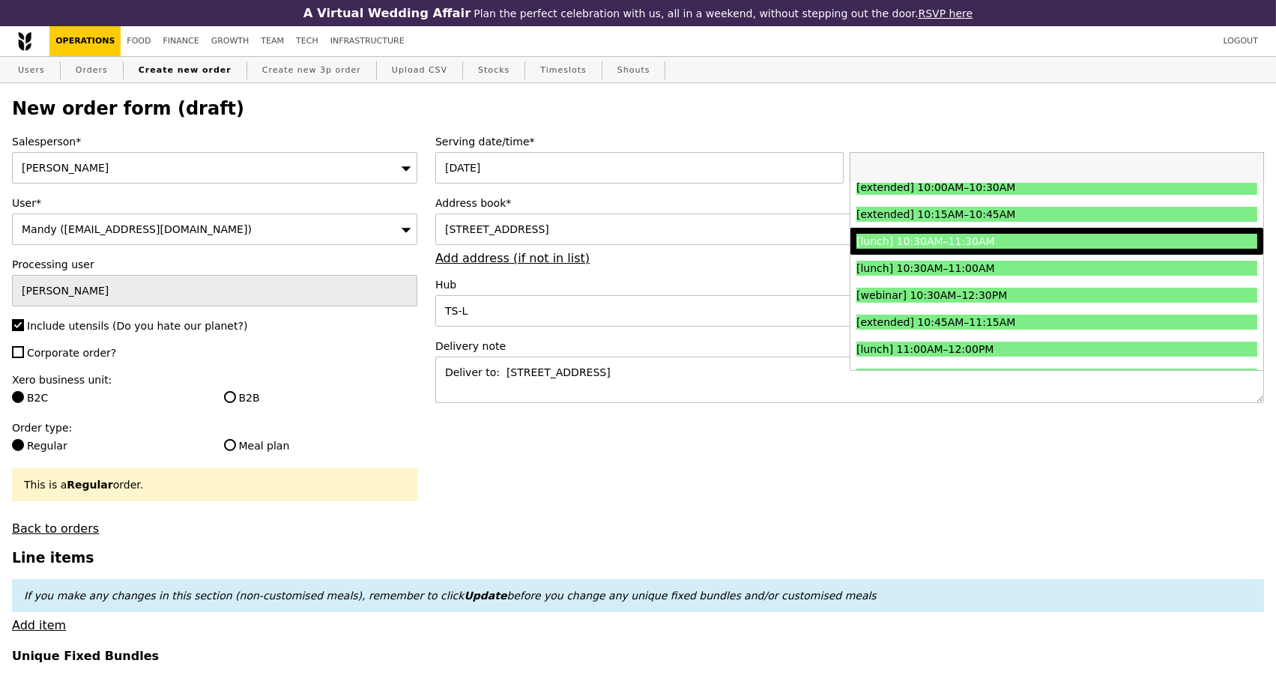
click at [1008, 249] on div "[lunch] 10:30AM–11:30AM" at bounding box center [1006, 241] width 300 height 15
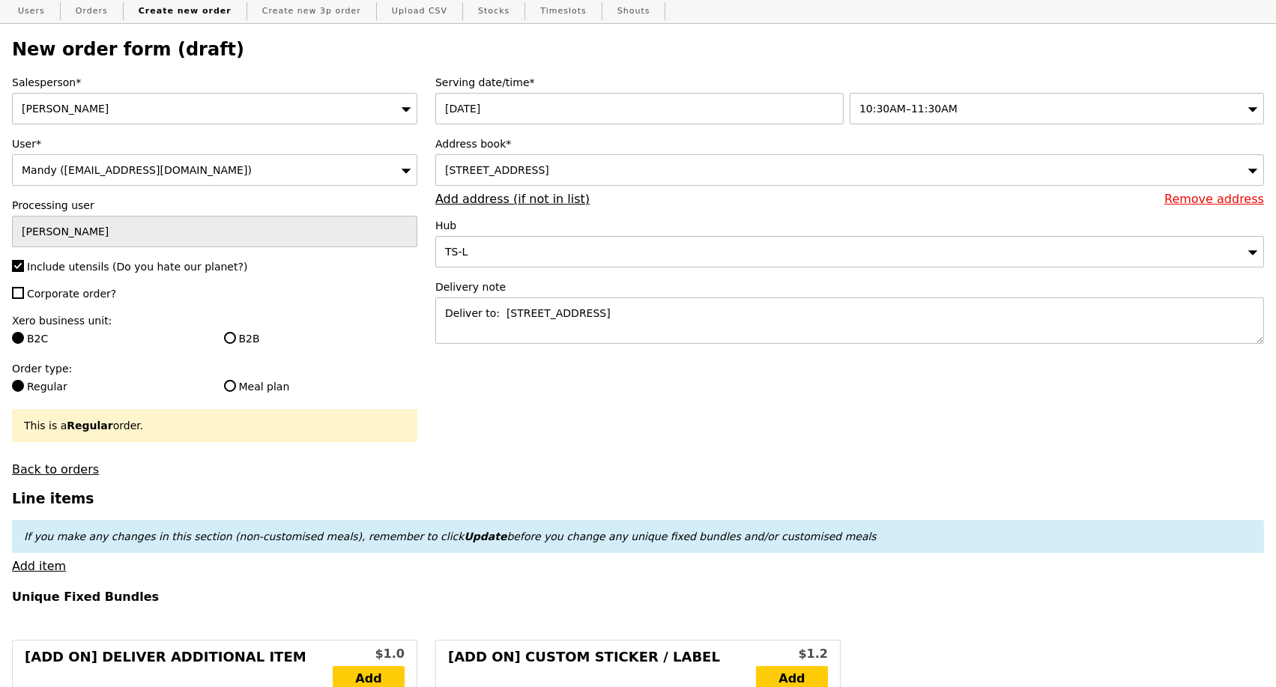
scroll to position [0, 0]
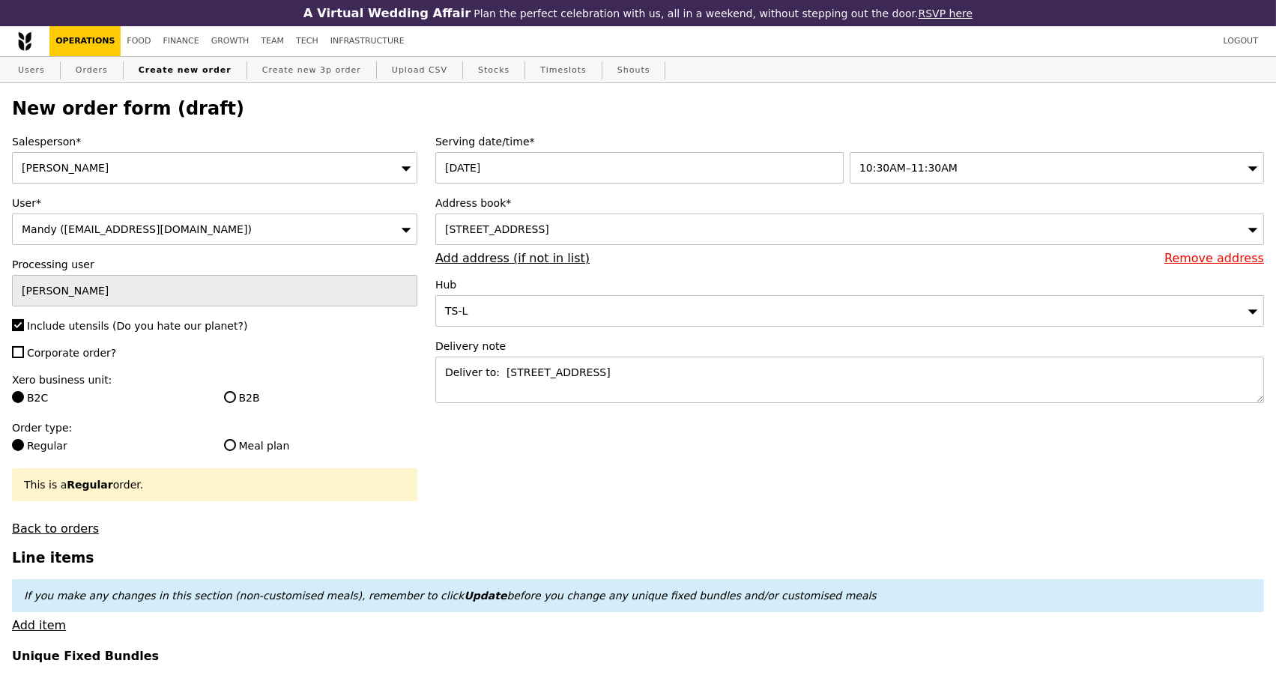
click at [363, 174] on div "[PERSON_NAME]" at bounding box center [214, 167] width 405 height 31
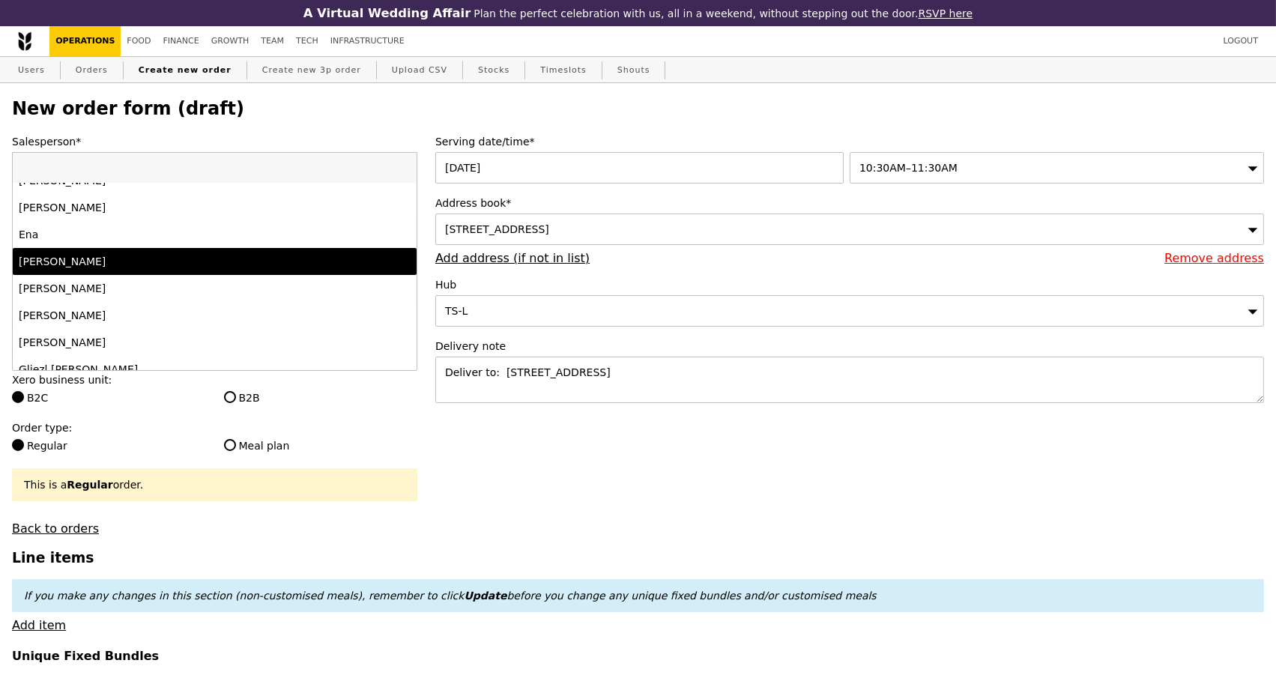
scroll to position [166, 0]
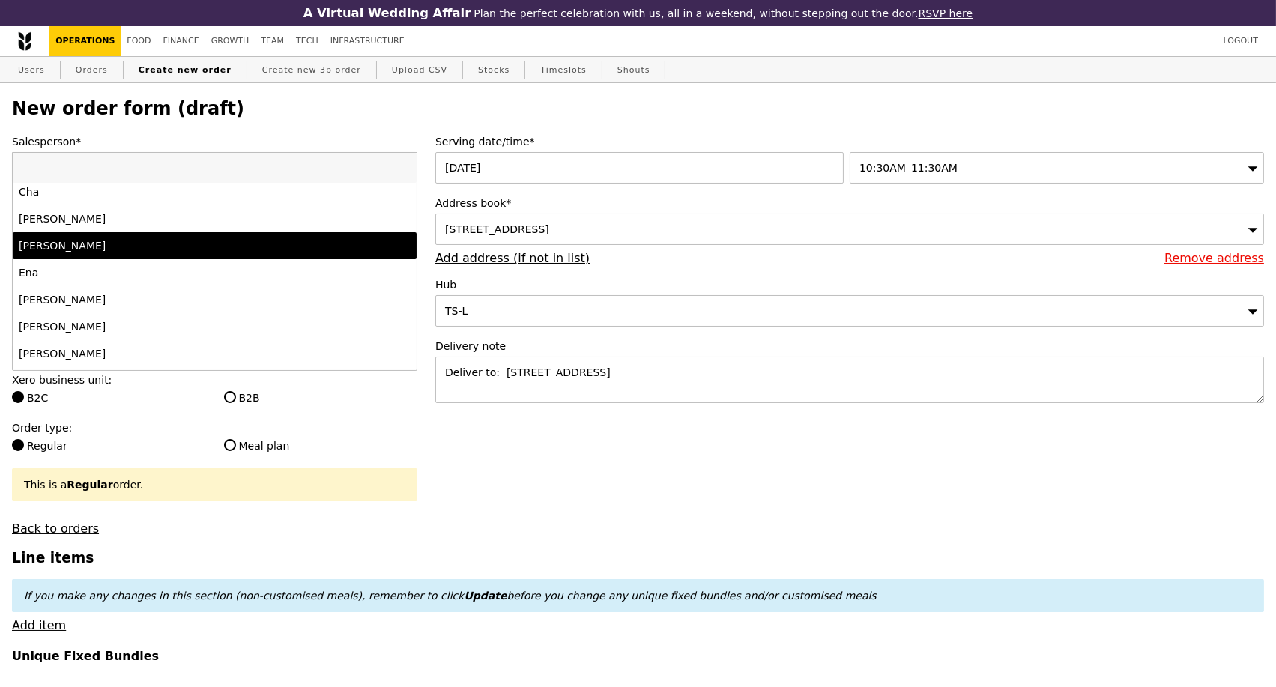
click at [324, 247] on div "[PERSON_NAME]" at bounding box center [215, 245] width 392 height 15
type input "Loading..."
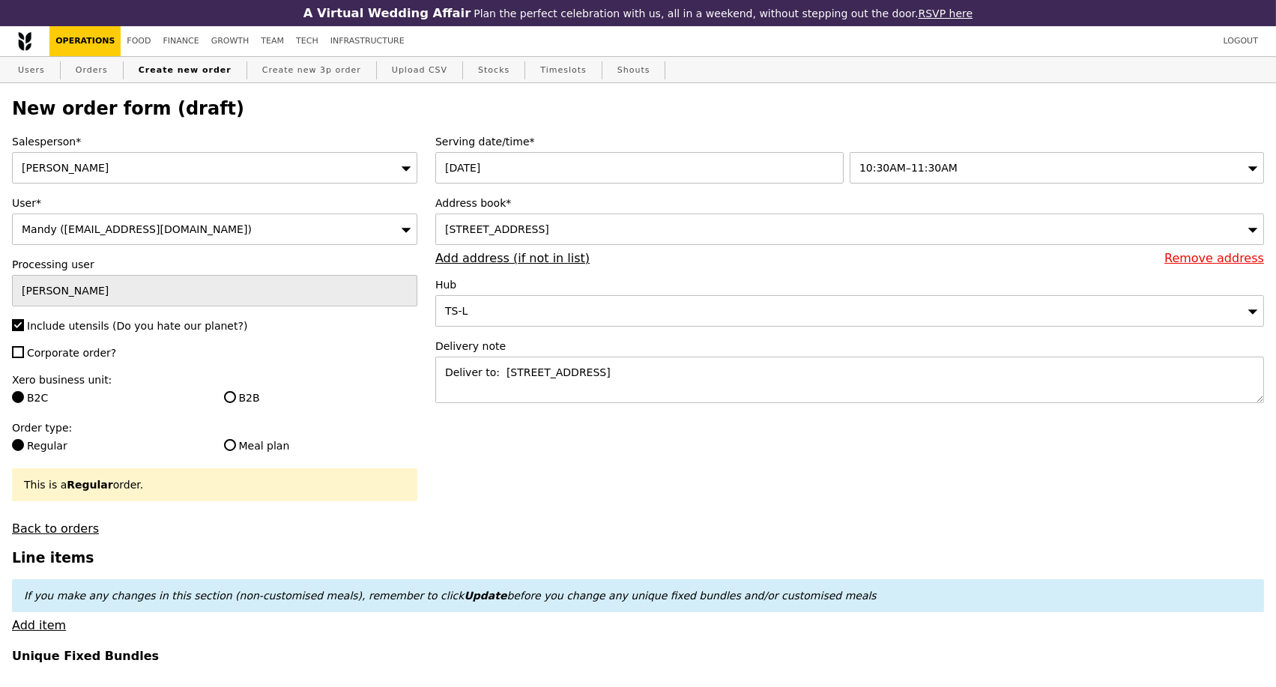
type input "13.76"
type input "15.00"
type input "Confirm"
click at [870, 384] on textarea "Deliver to: Level 2, 5 Lower Kent Ridge Rd, NUH Main Building, Singapore 119074" at bounding box center [849, 380] width 828 height 46
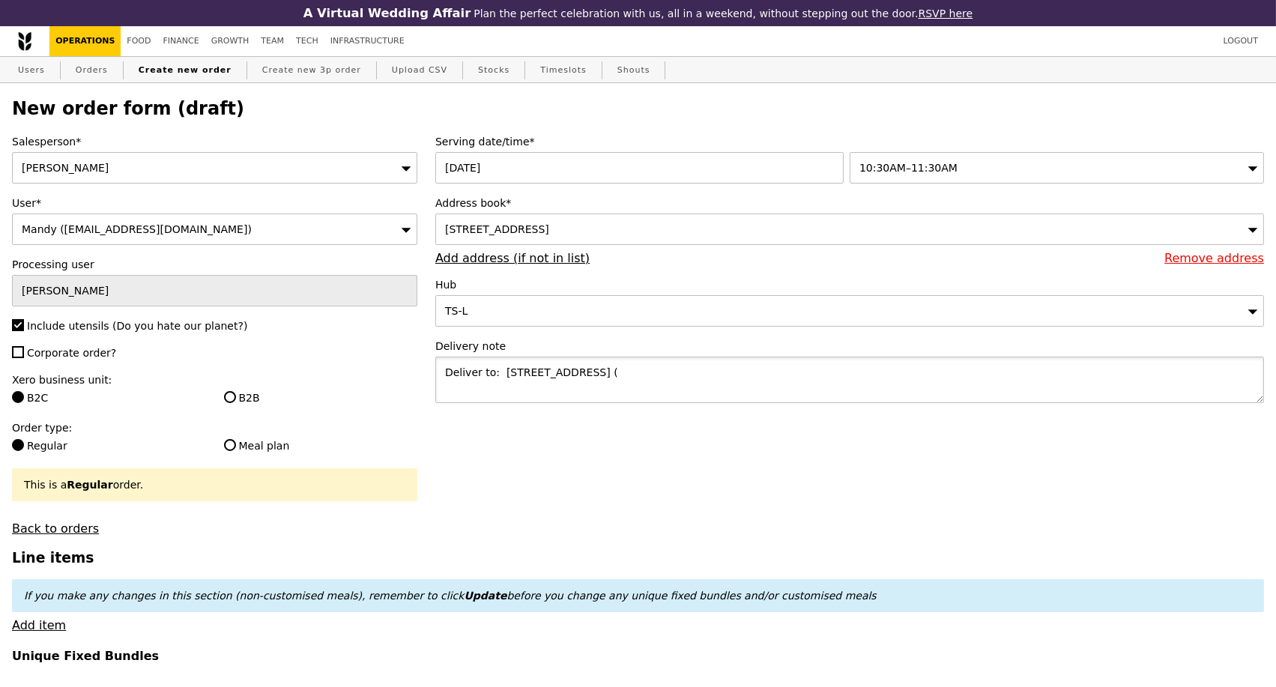
paste textarea "Deliver to L2 by the elevator of Zone F Main Building"
click at [879, 378] on textarea "Deliver to: Level 2, 5 Lower Kent Ridge Rd, NUH Main Building, Singapore 119074…" at bounding box center [849, 380] width 828 height 46
click at [1042, 381] on textarea "Deliver to: Level 2, 5 Lower Kent Ridge Rd, NUH Main Building, Singapore 119074…" at bounding box center [849, 380] width 828 height 46
type textarea "Deliver to: Level 2, 5 Lower Kent Ridge Rd, NUH Main Building, Singapore 119074…"
type input "Confirm"
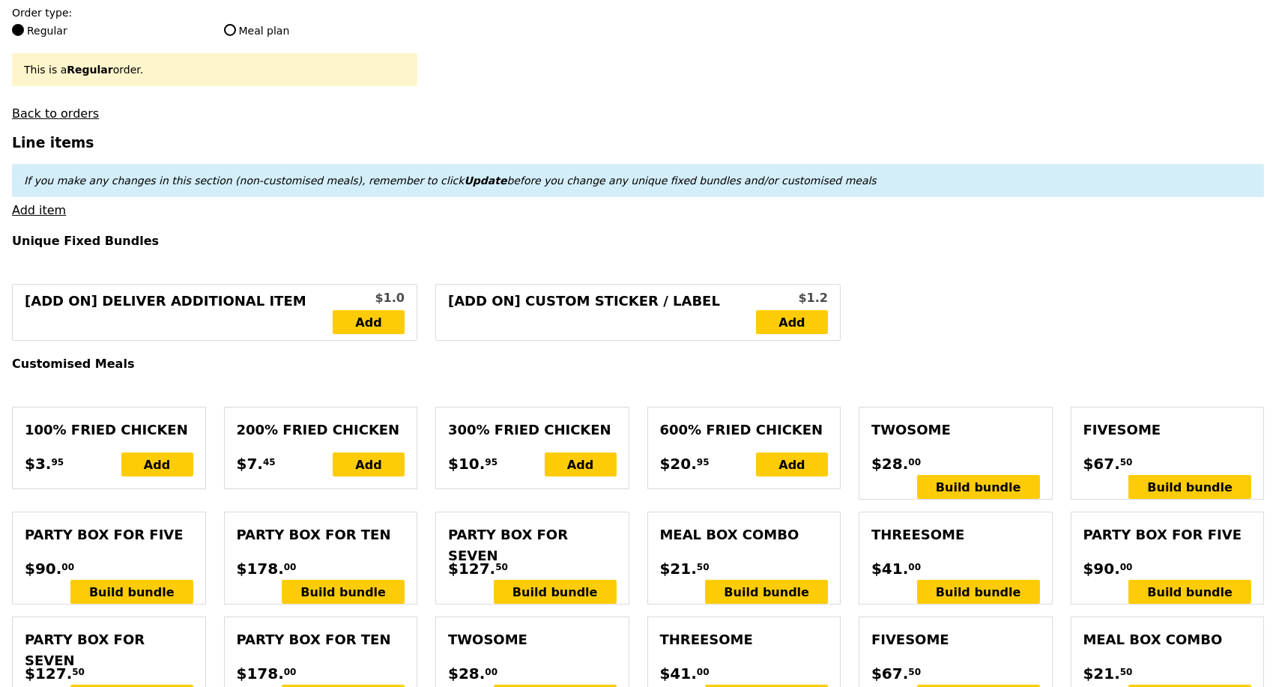
scroll to position [416, 0]
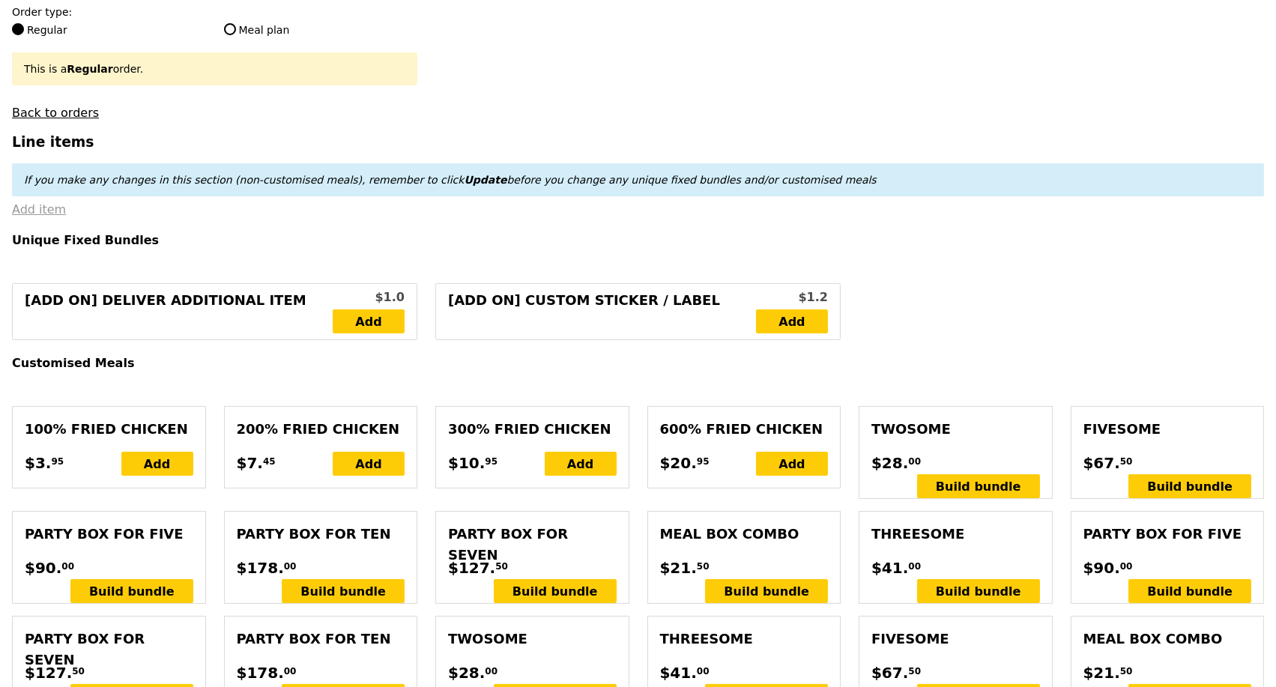
click at [51, 216] on link "Add item" at bounding box center [39, 209] width 54 height 14
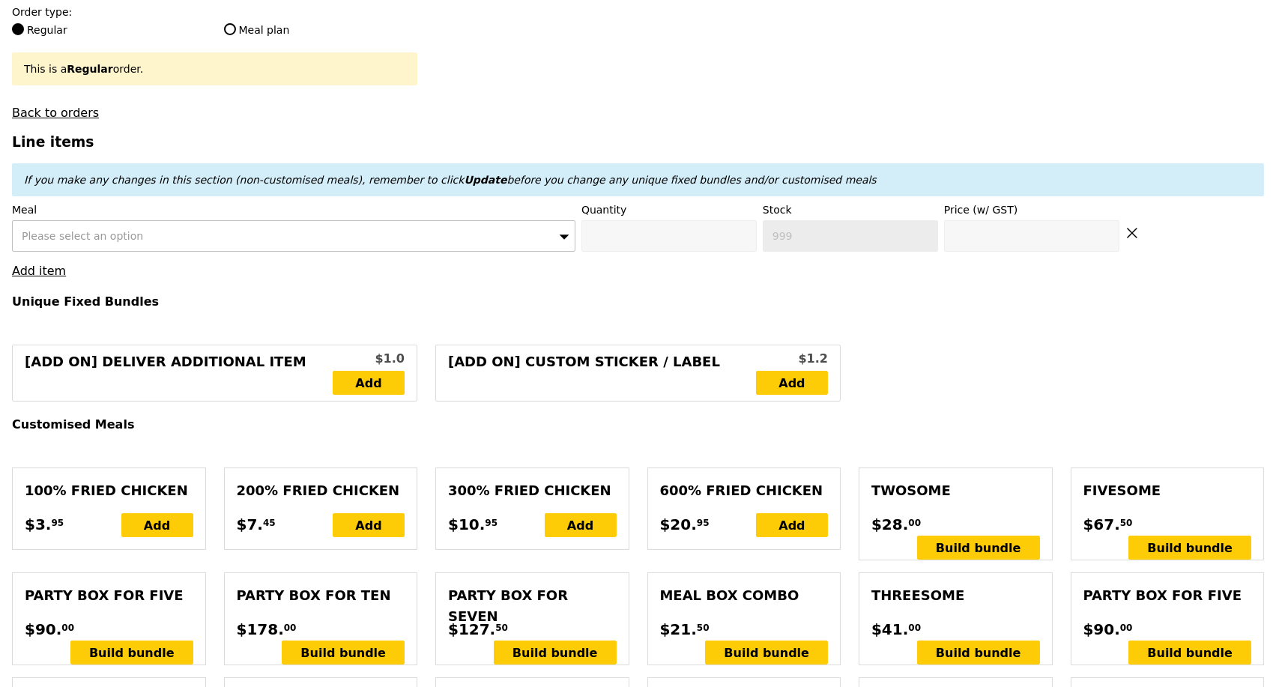
click at [175, 251] on div "Please select an option" at bounding box center [293, 235] width 563 height 31
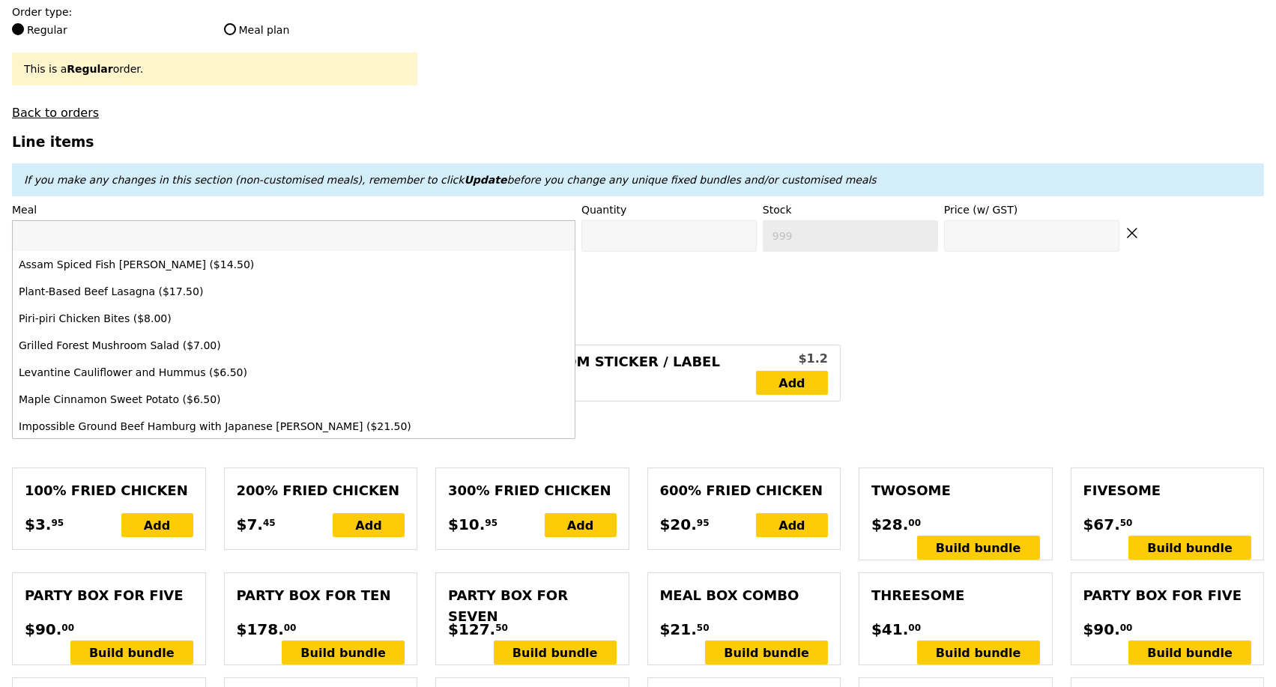
type input "mentai salmon"
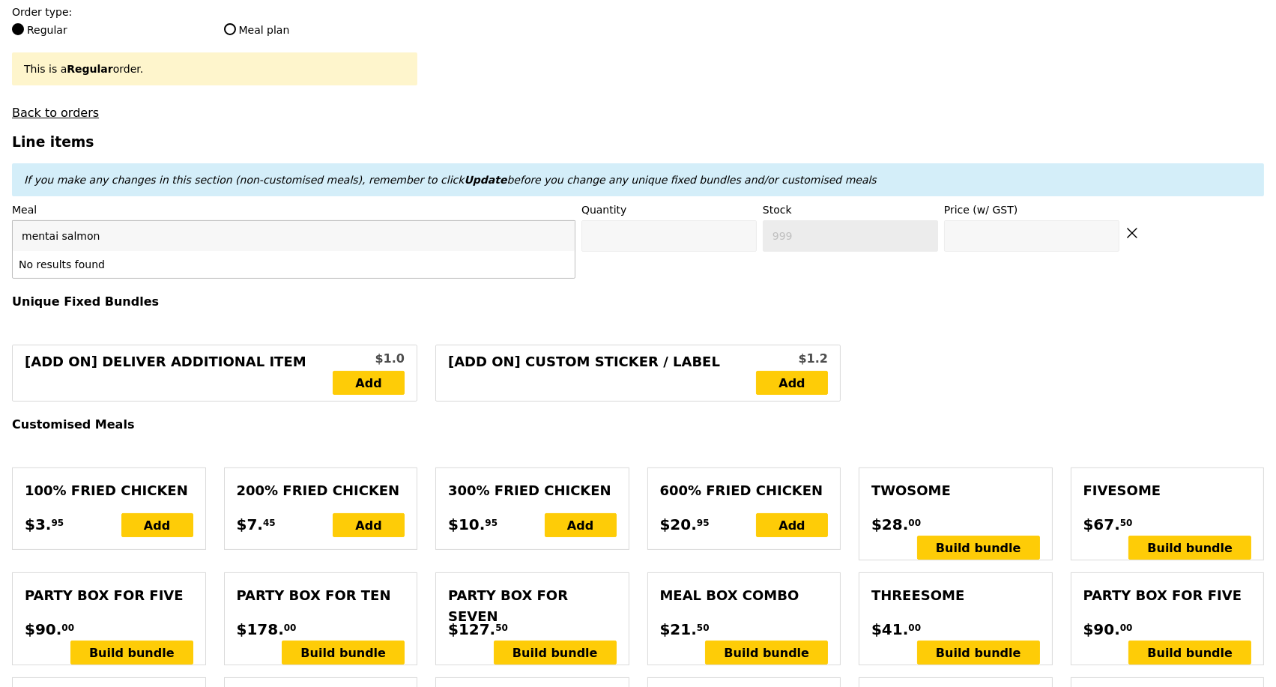
click at [52, 242] on span "Please select an option" at bounding box center [82, 236] width 121 height 12
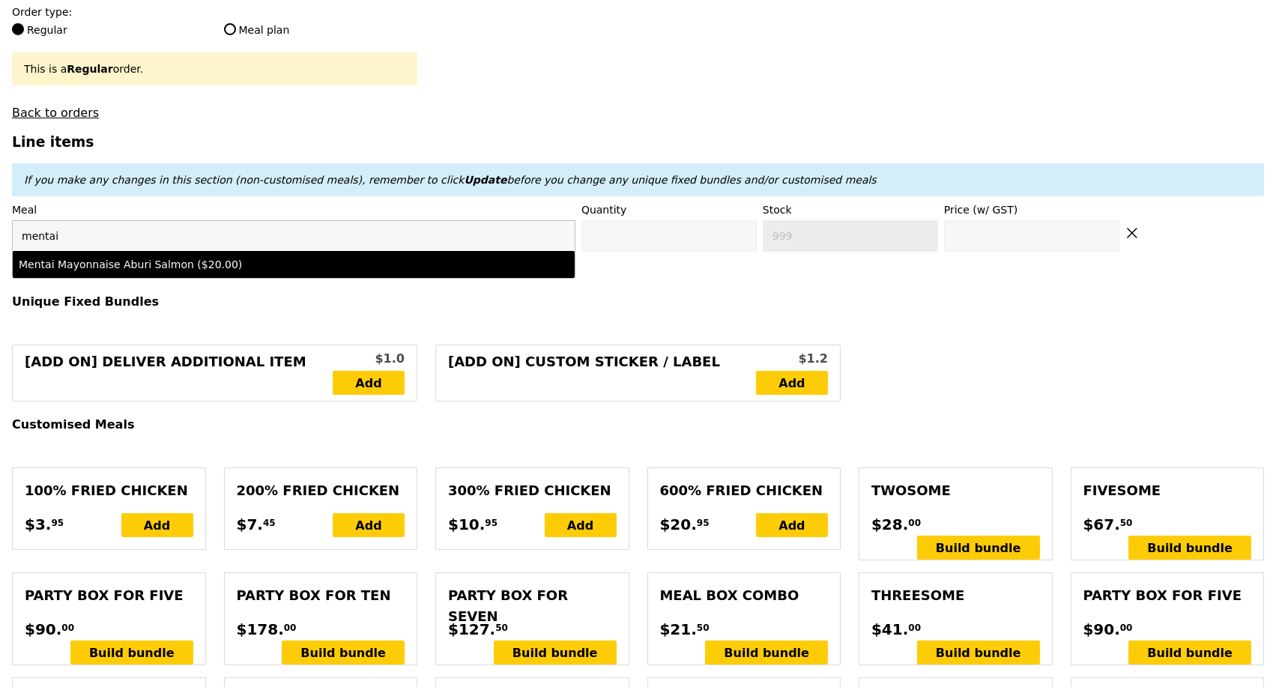
type input "mentai"
click at [142, 272] on div "Mentai Mayonnaise Aburi Salmon ($20.00)" at bounding box center [225, 264] width 412 height 15
type input "Confirm anyway"
type input "0"
type input "492"
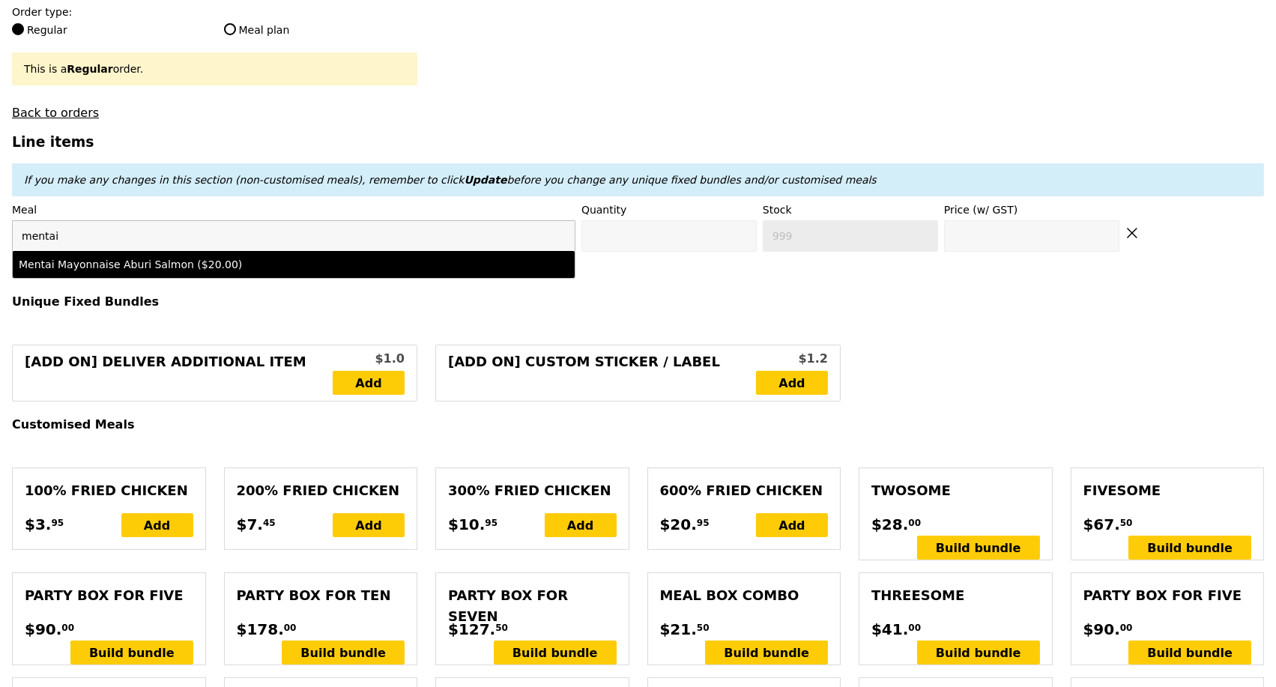
type input "20.0"
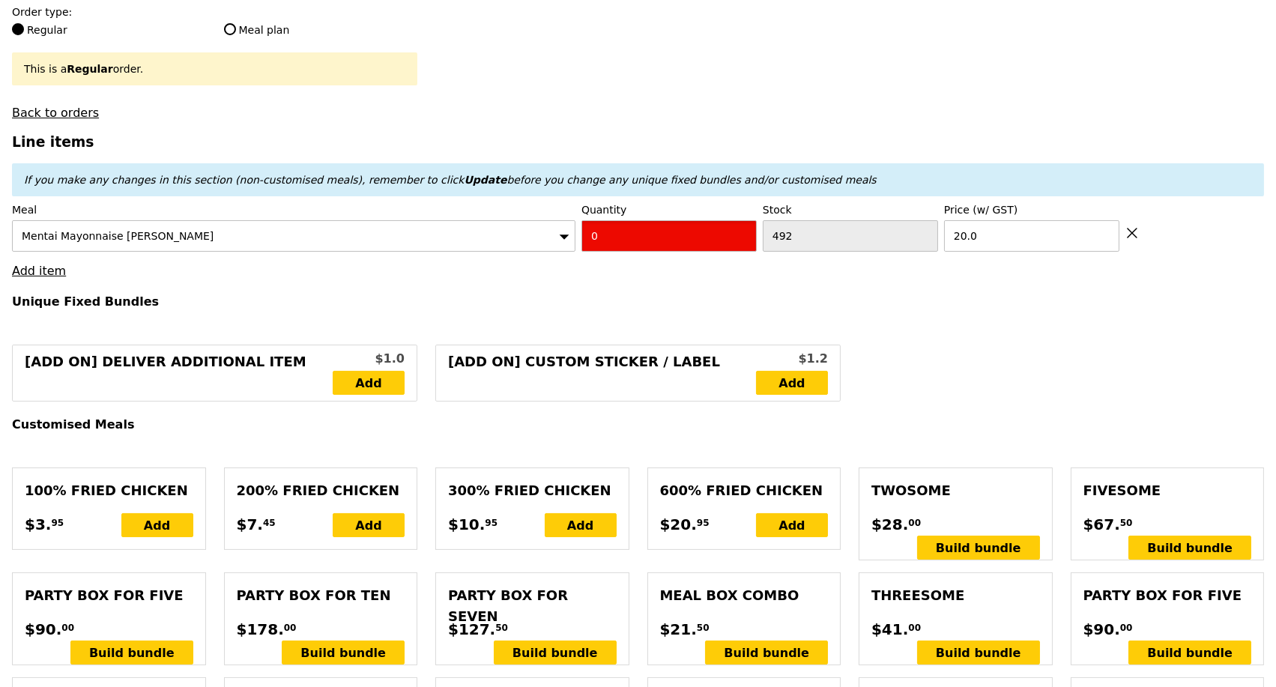
click at [617, 243] on input "0" at bounding box center [668, 235] width 175 height 31
type input "Confirm"
type input "5"
type input "Loading..."
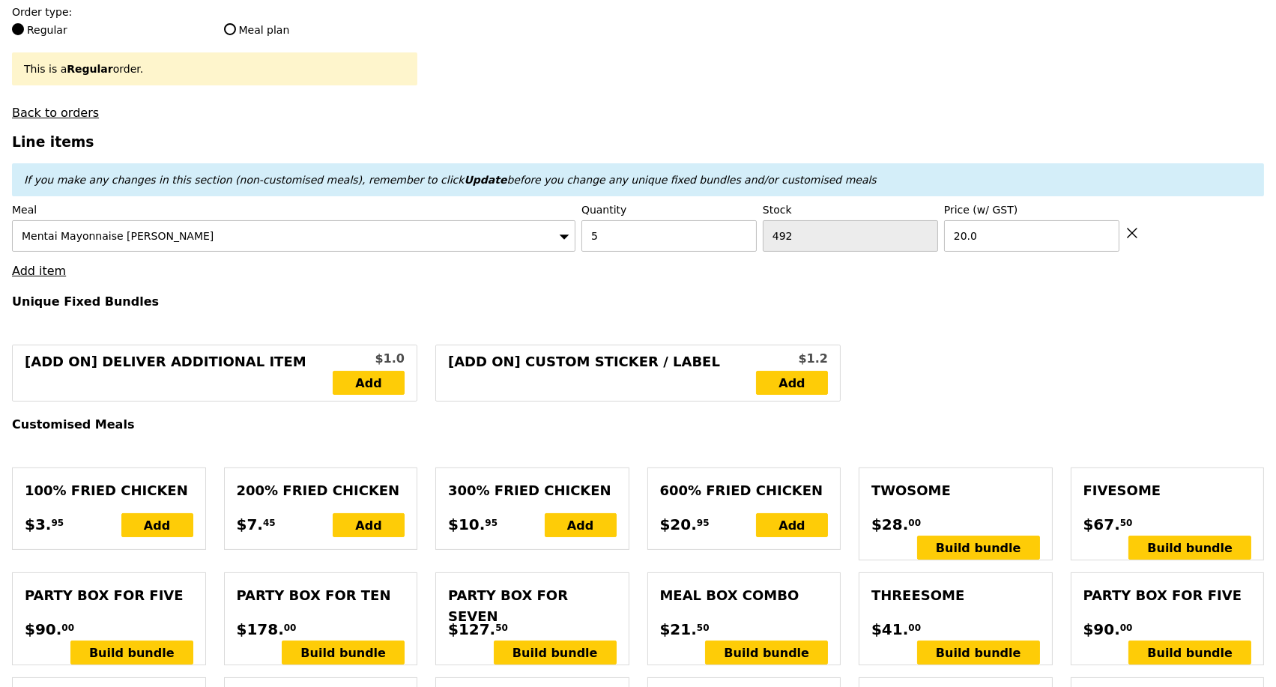
type input "100.00"
type input "6.28"
type input "6.85"
type input "106.85"
type input "Confirm"
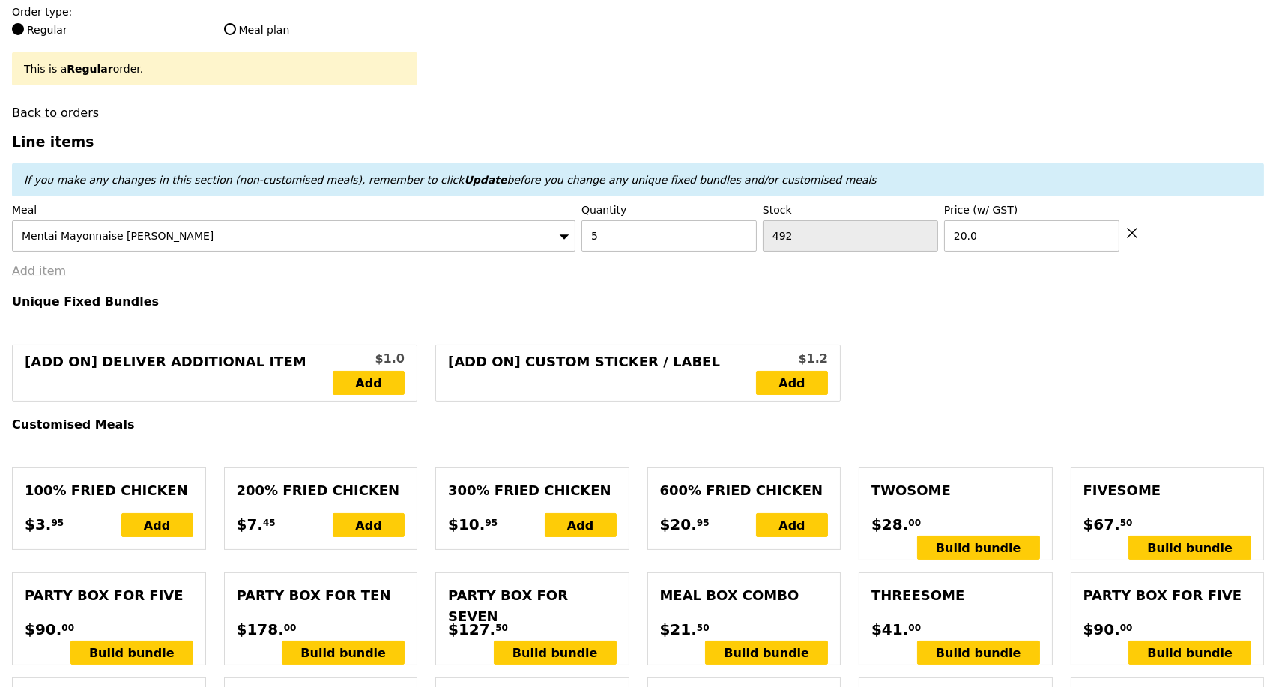
click at [42, 278] on link "Add item" at bounding box center [39, 271] width 54 height 14
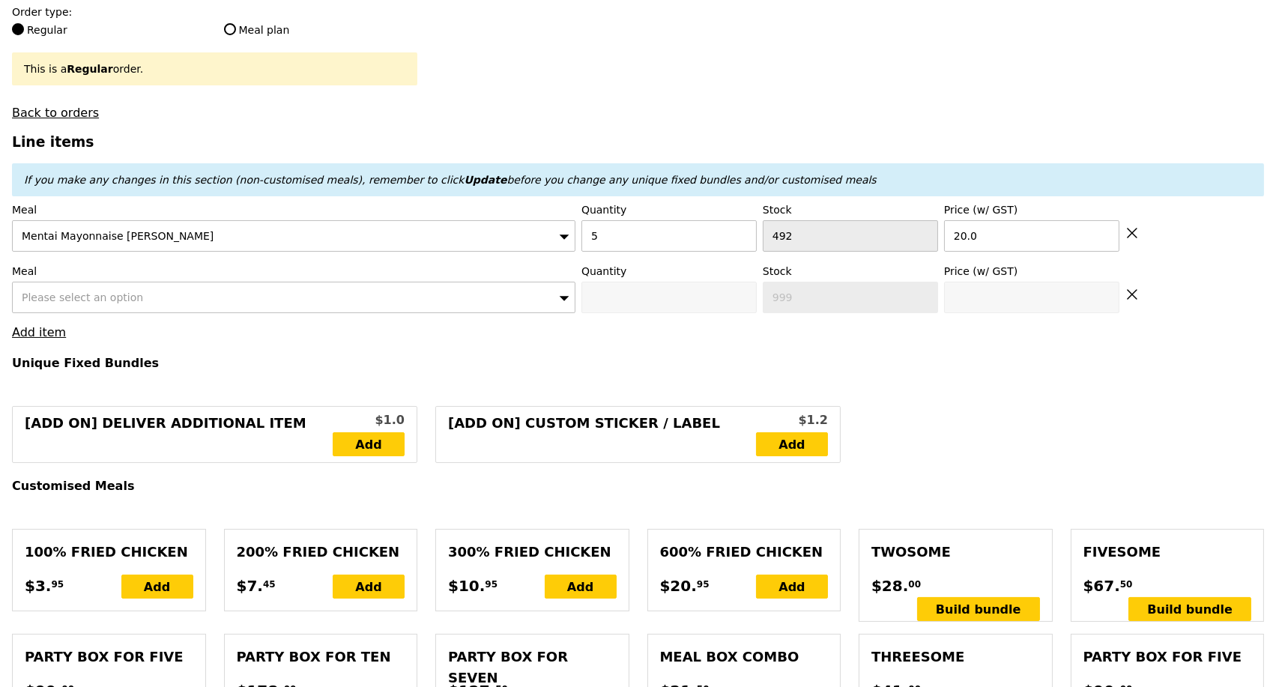
click at [105, 303] on span "Please select an option" at bounding box center [82, 297] width 121 height 12
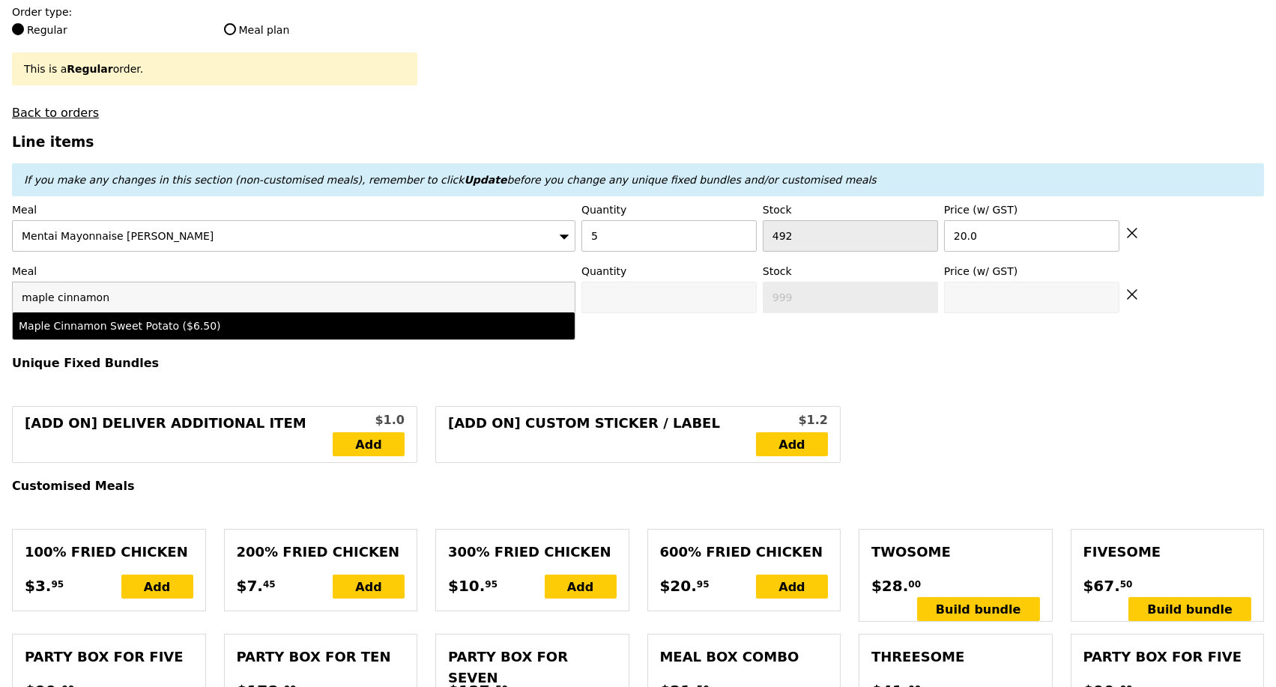
type input "maple cinnamon"
click at [123, 330] on div "Maple Cinnamon Sweet Potato ($6.50)" at bounding box center [225, 325] width 412 height 15
type input "Confirm anyway"
type input "0"
type input "500"
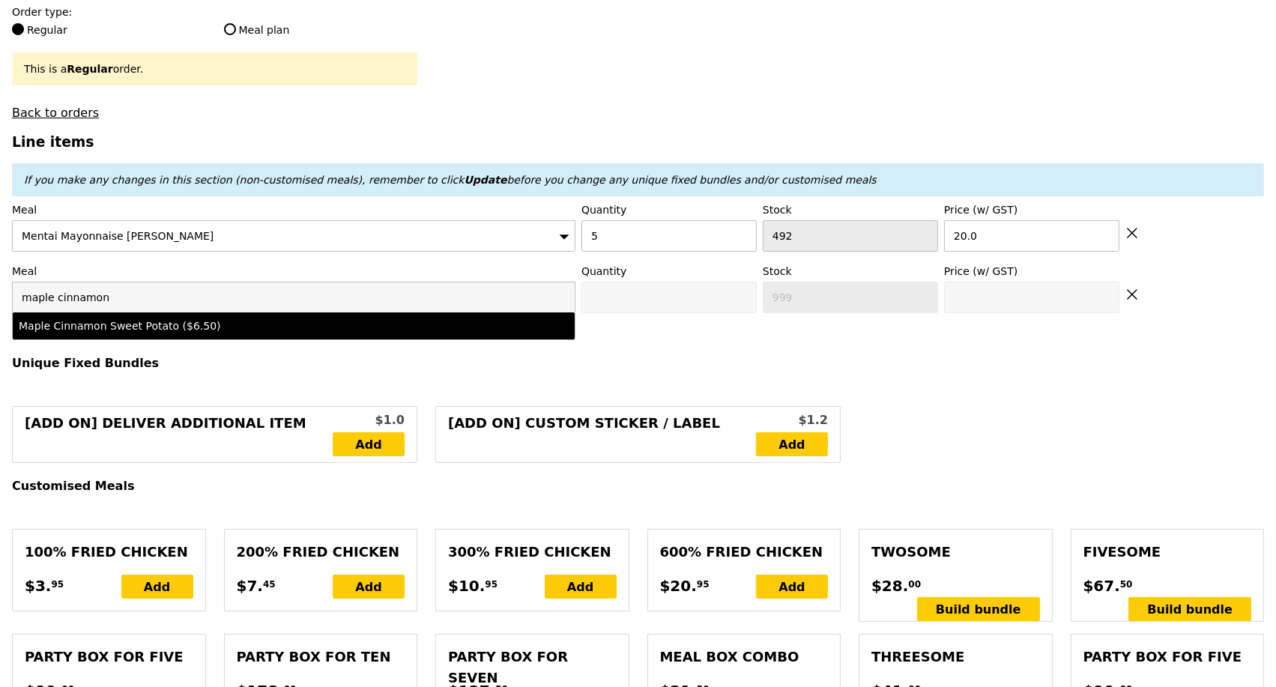
type input "6.5"
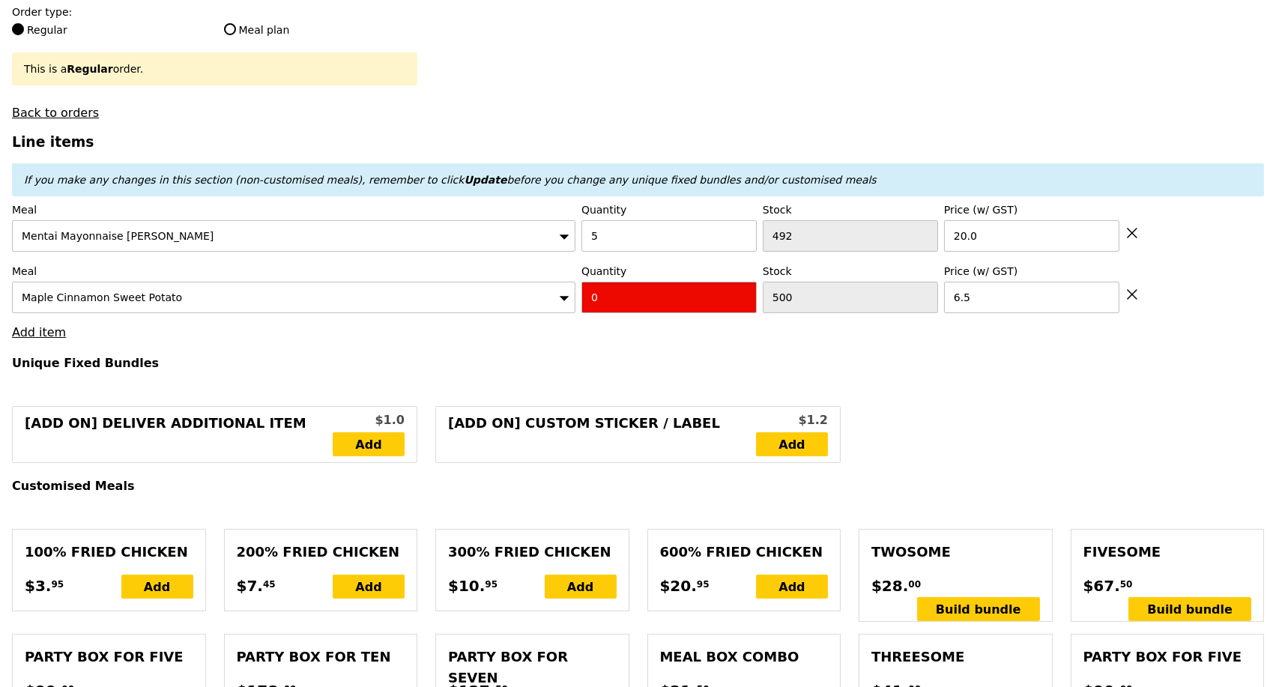
click at [640, 313] on input "0" at bounding box center [668, 297] width 175 height 31
type input "Confirm"
type input "3"
type input "Loading..."
type input "119.50"
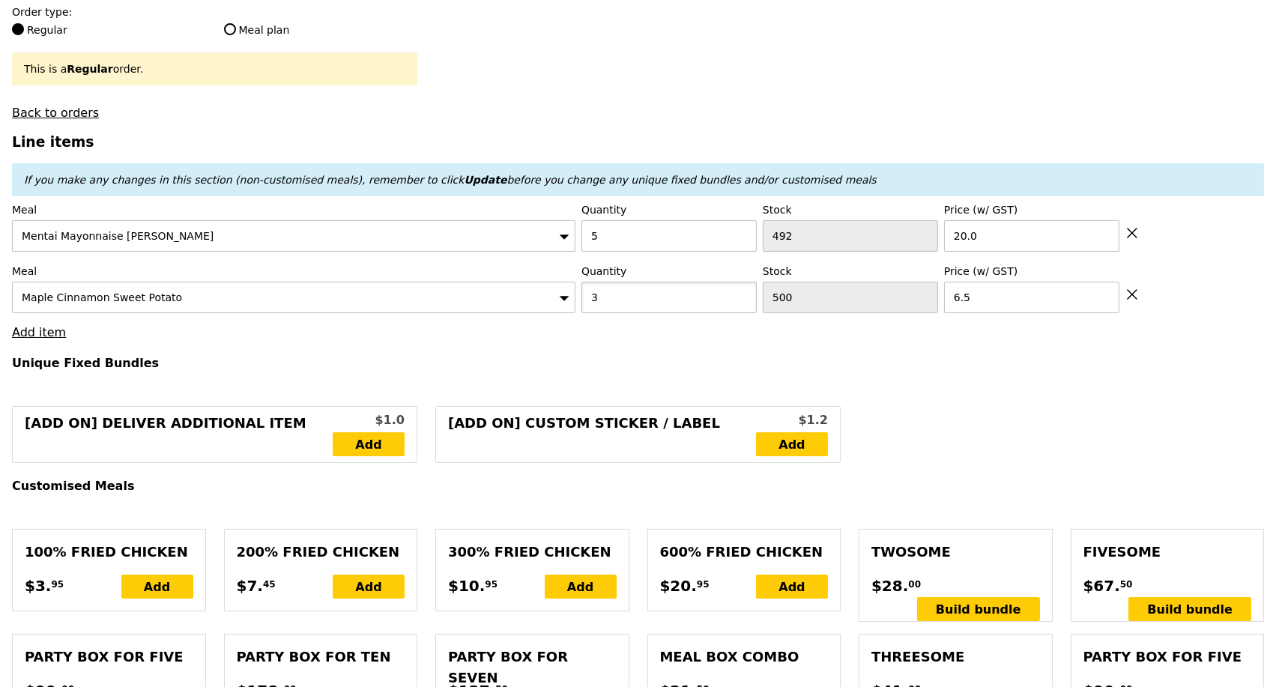
type input "4.50"
type input "4.90"
type input "124.40"
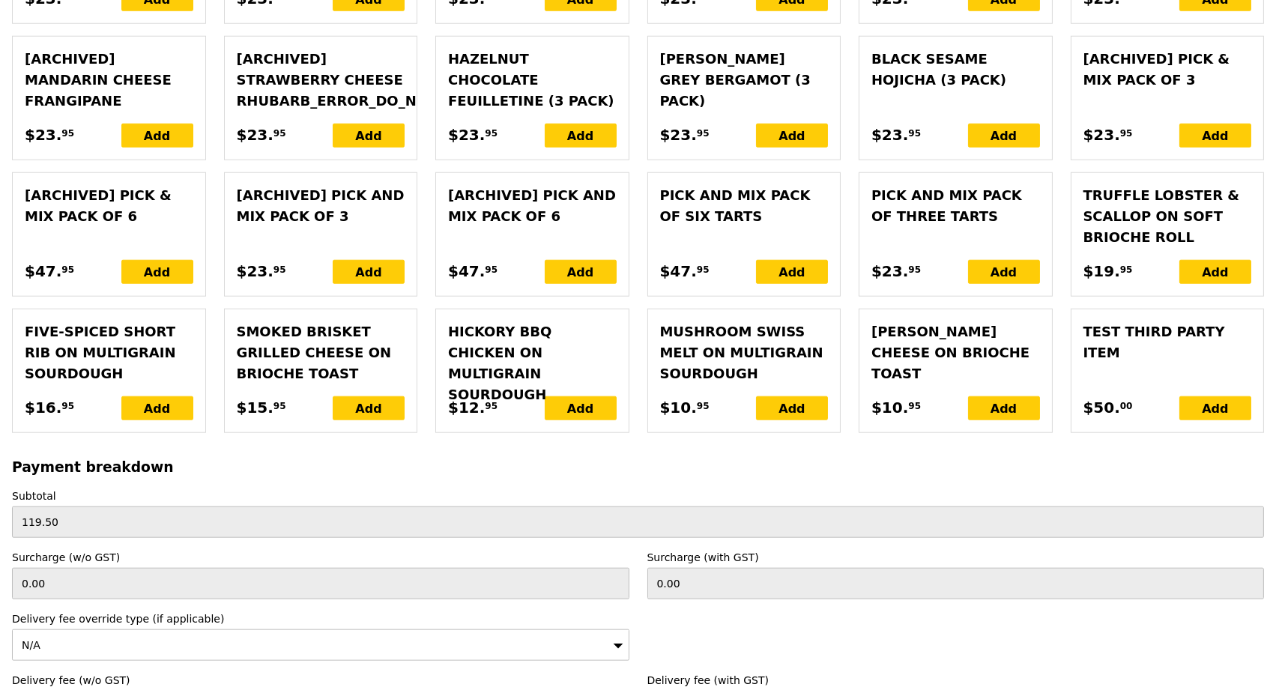
scroll to position [3463, 0]
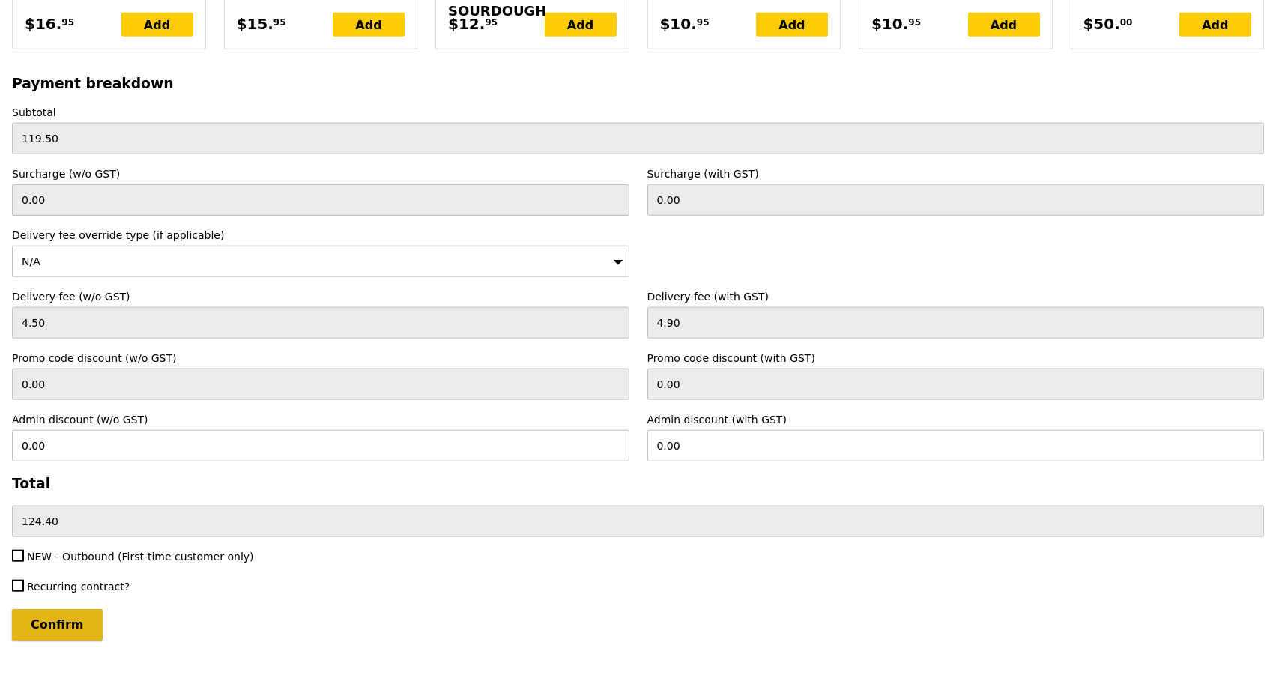
click at [55, 609] on input "Confirm" at bounding box center [57, 624] width 91 height 31
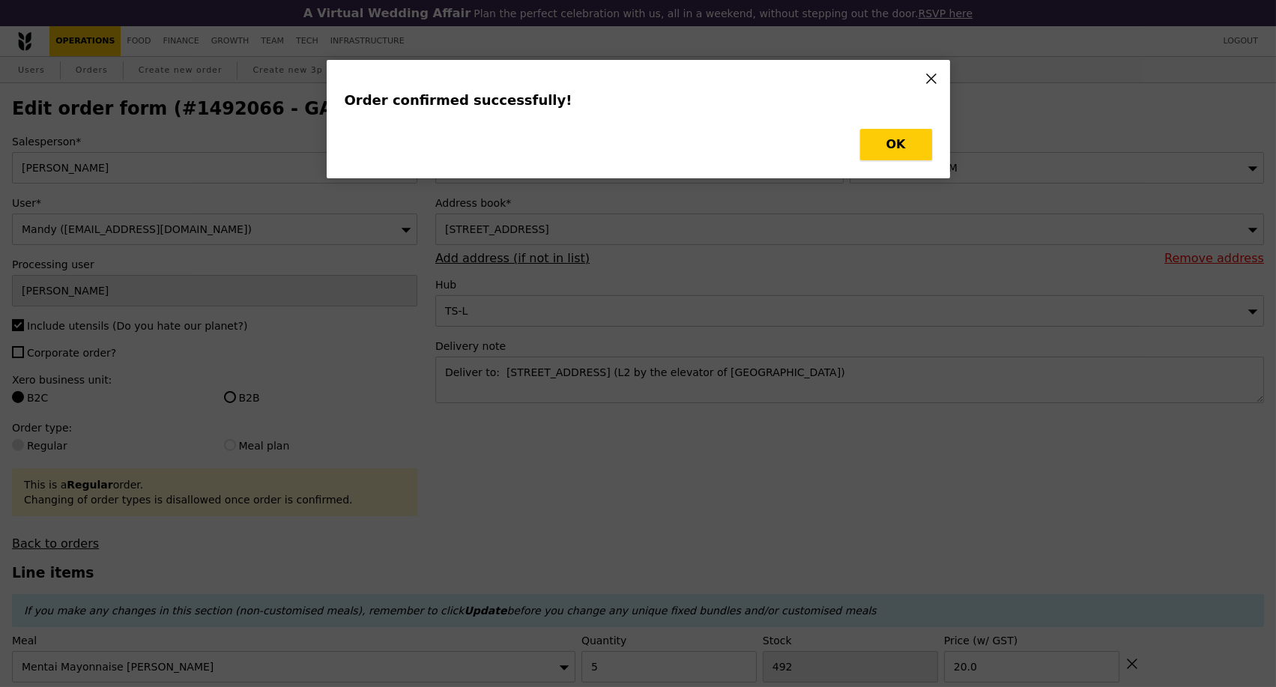
click at [914, 145] on button "OK" at bounding box center [896, 144] width 72 height 31
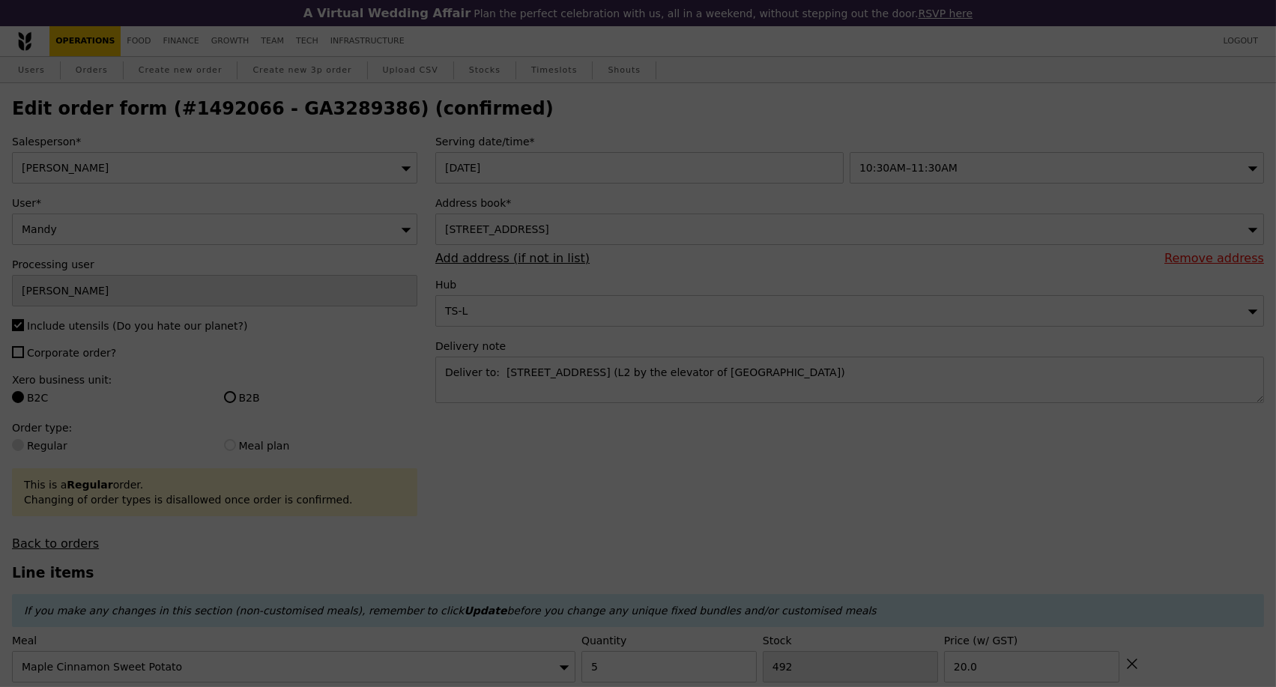
type input "Loading..."
type input "3"
type input "500"
type input "6.50"
type input "5"
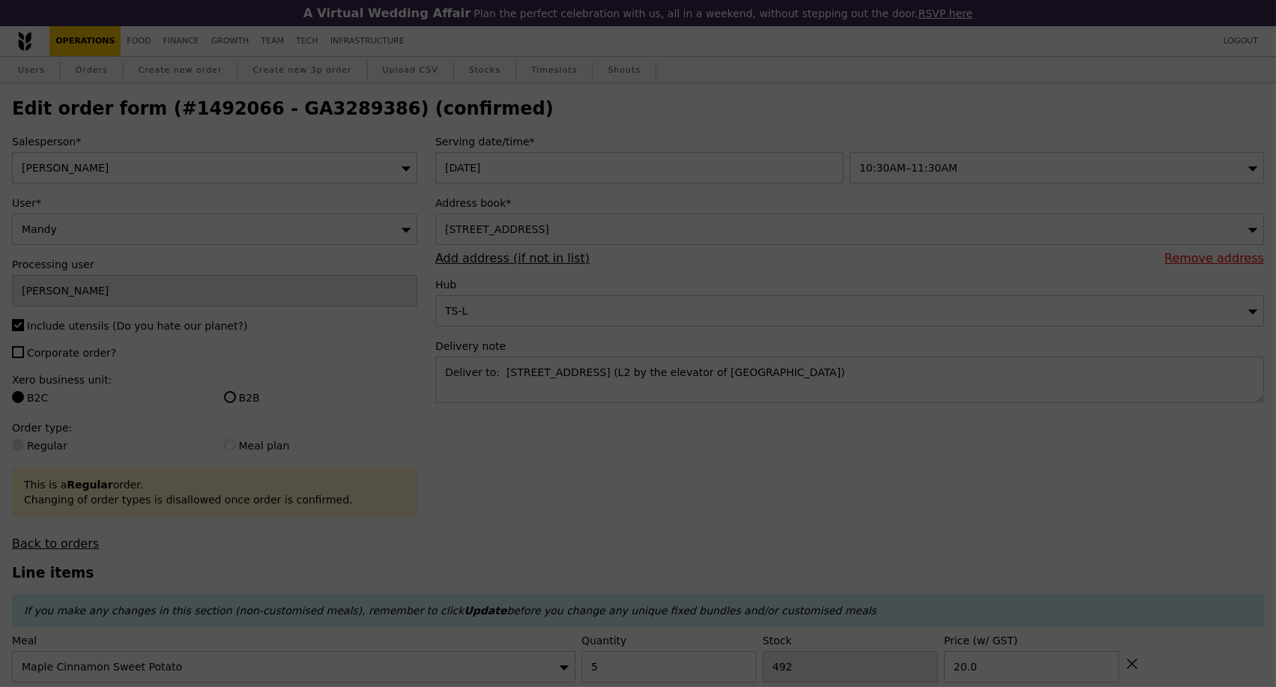
type input "492"
type input "20.00"
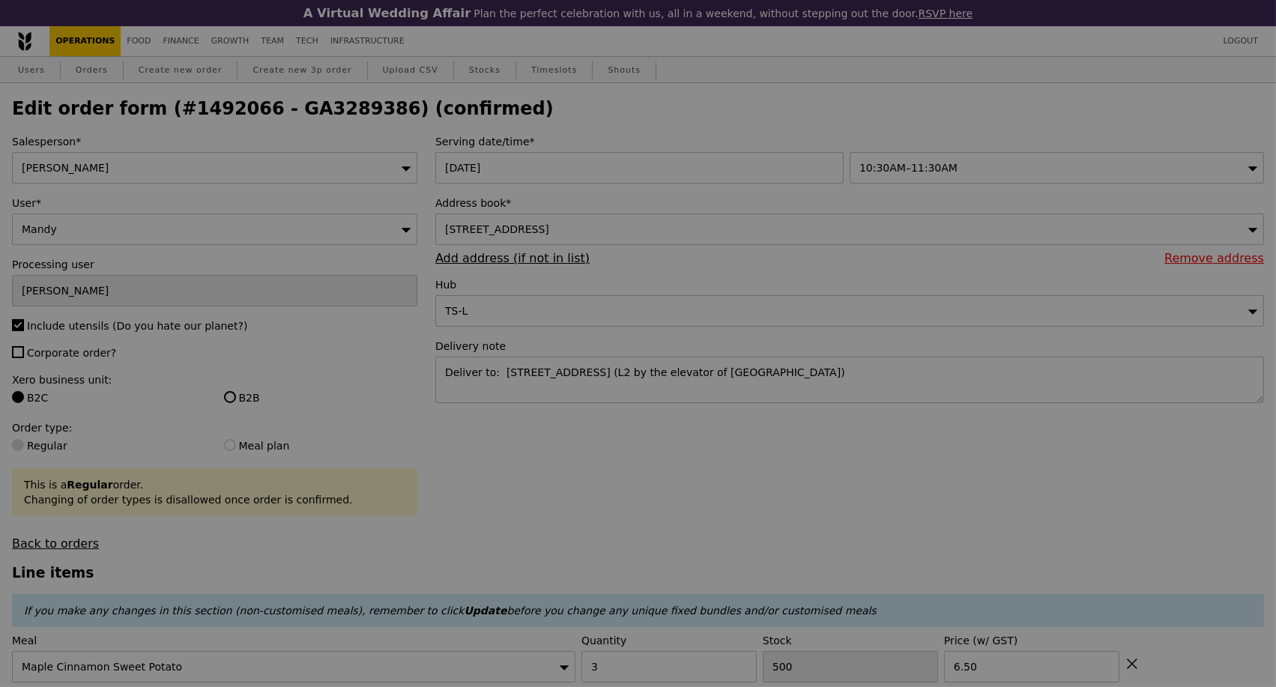
type input "497"
type input "487"
type input "Update"
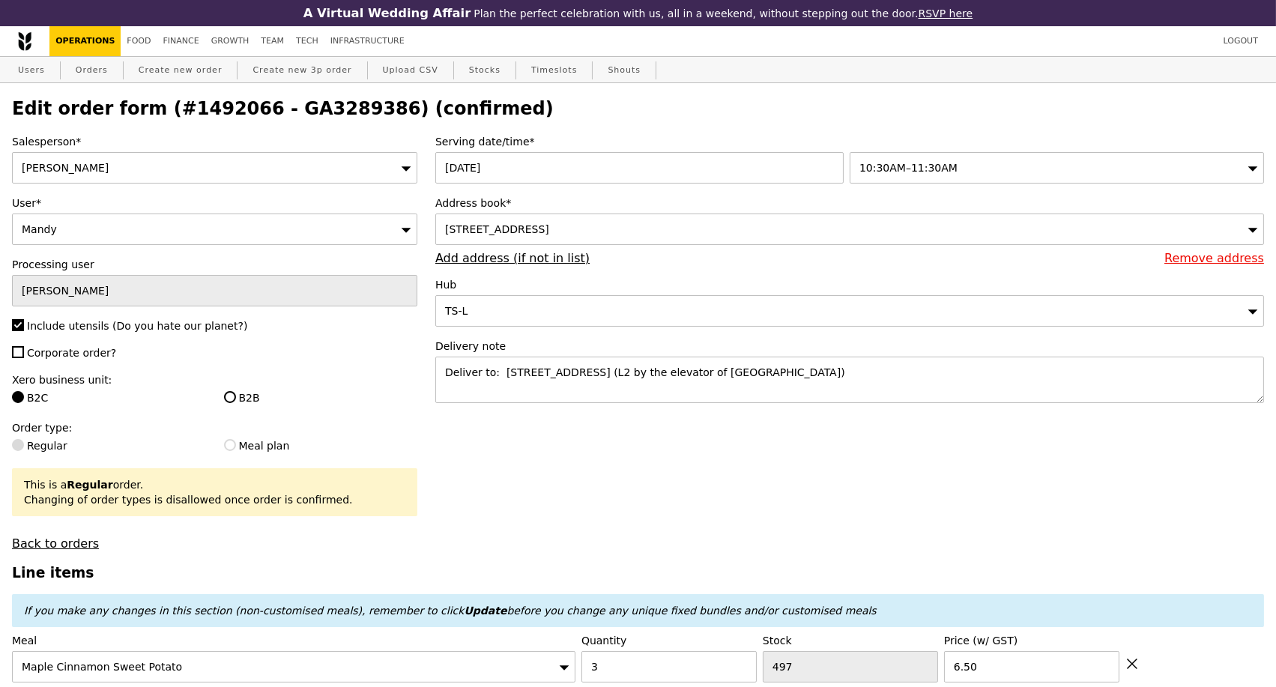
click at [306, 115] on h2 "Edit order form (#1492066 - GA3289386) (confirmed)" at bounding box center [638, 108] width 1252 height 21
copy h2 "GA3289386"
click at [98, 75] on link "Orders" at bounding box center [92, 70] width 44 height 27
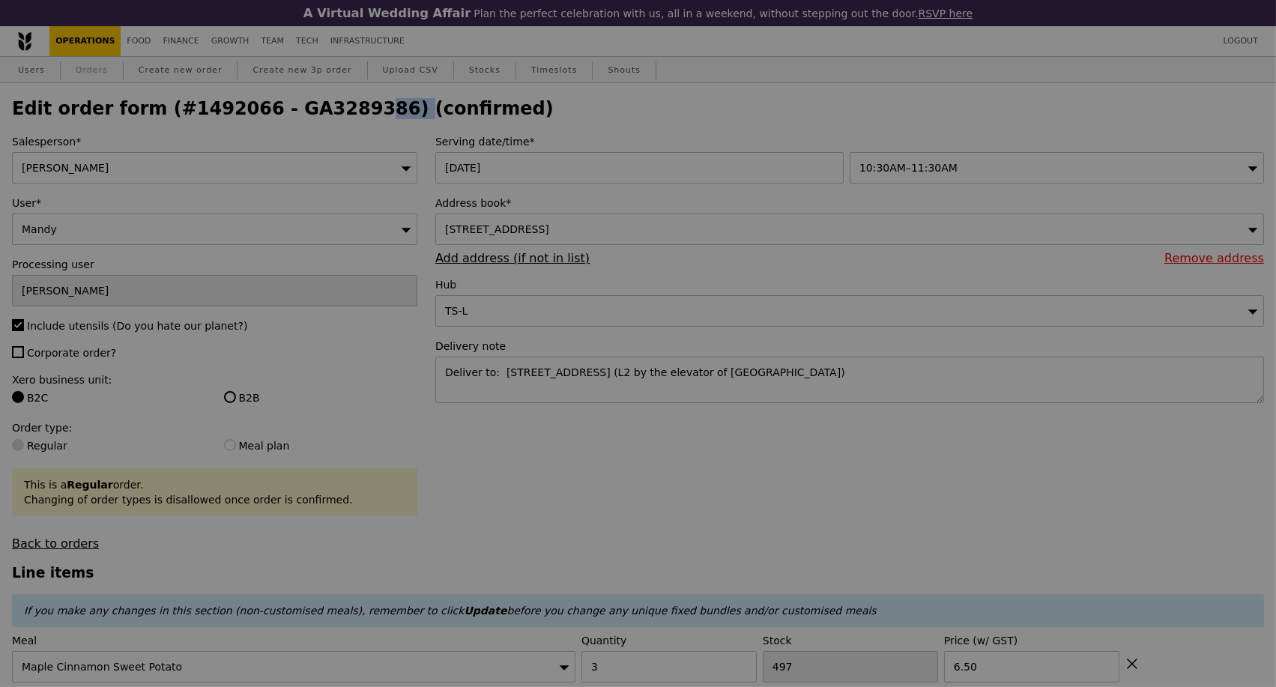
select select "100"
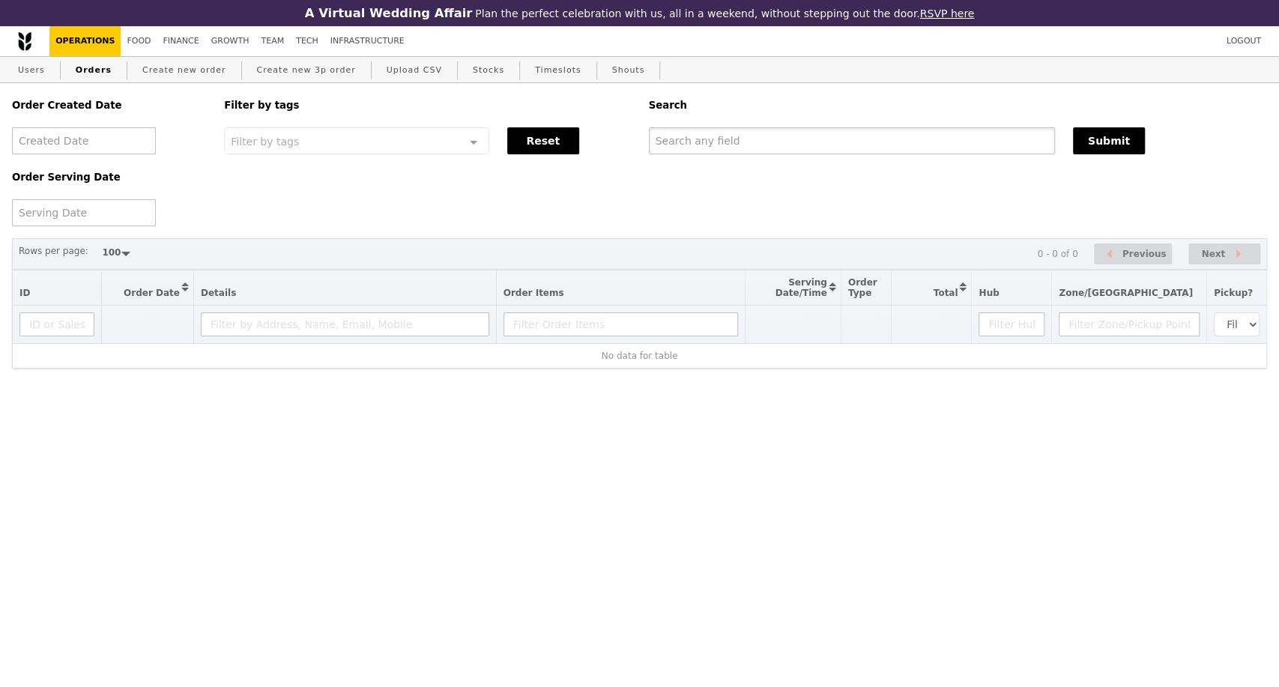
click at [795, 144] on input "text" at bounding box center [852, 140] width 406 height 27
paste input "GA3289386"
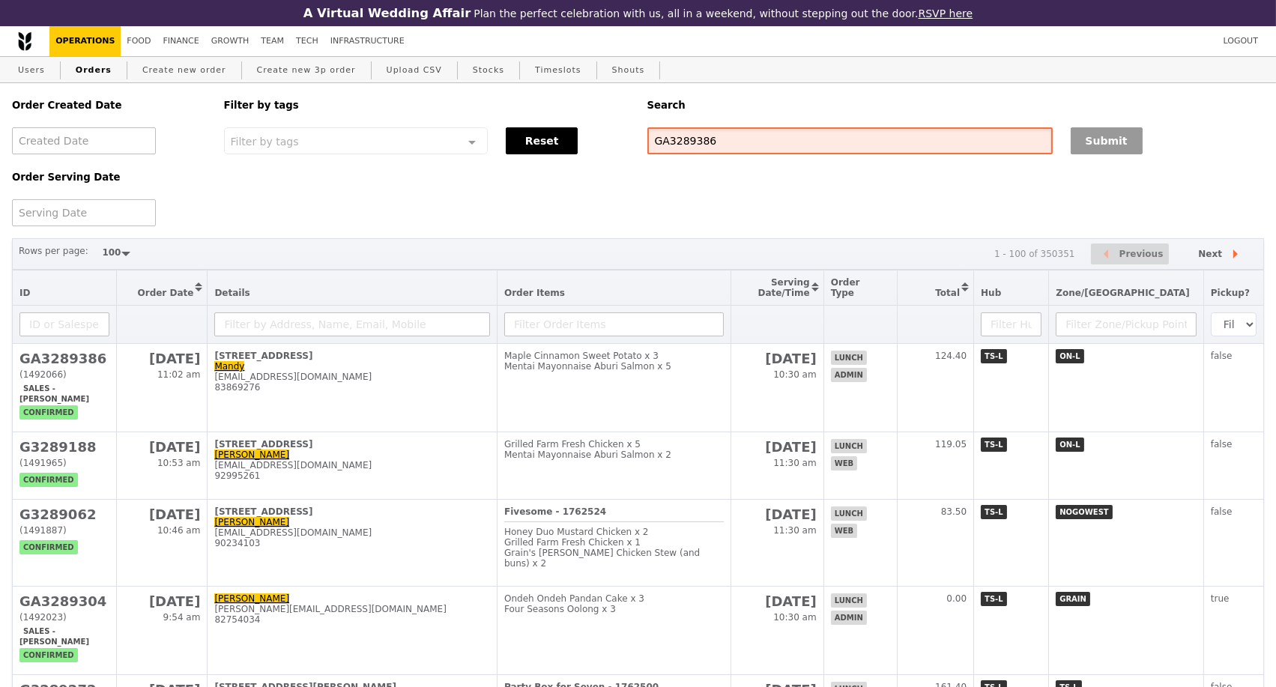
type input "GA3289386"
click at [1085, 144] on button "Submit" at bounding box center [1106, 140] width 72 height 27
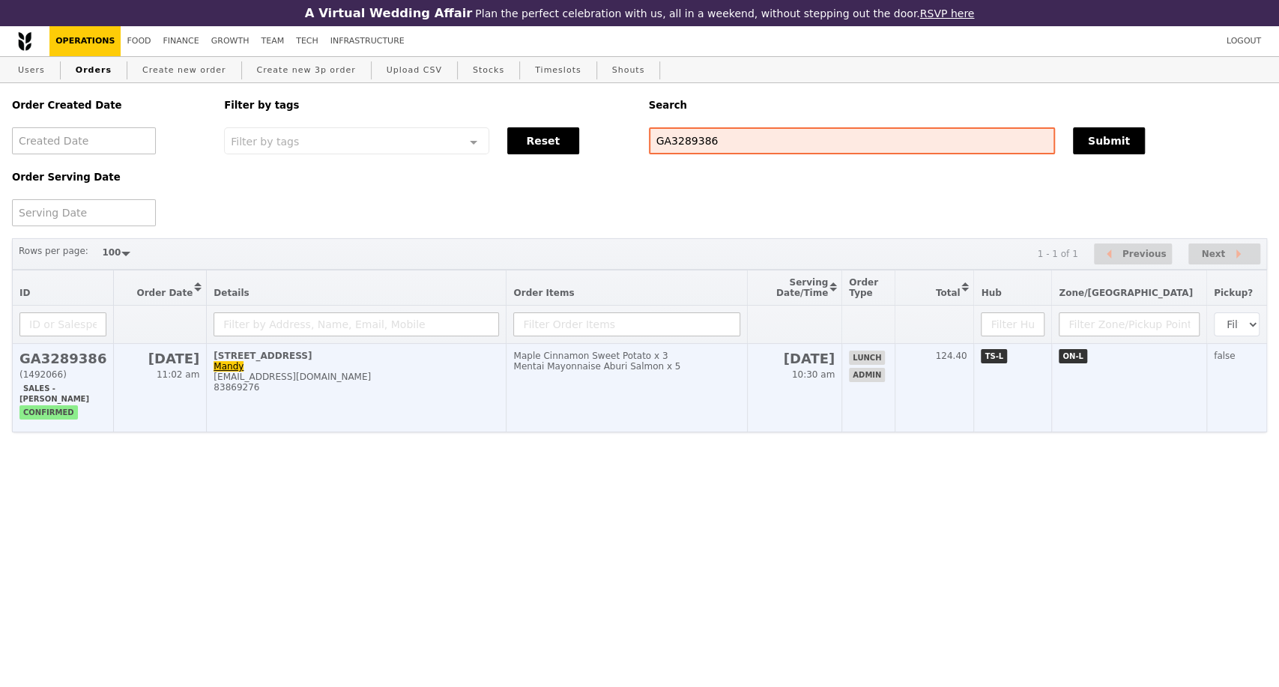
click at [338, 392] on div "83869276" at bounding box center [355, 387] width 285 height 10
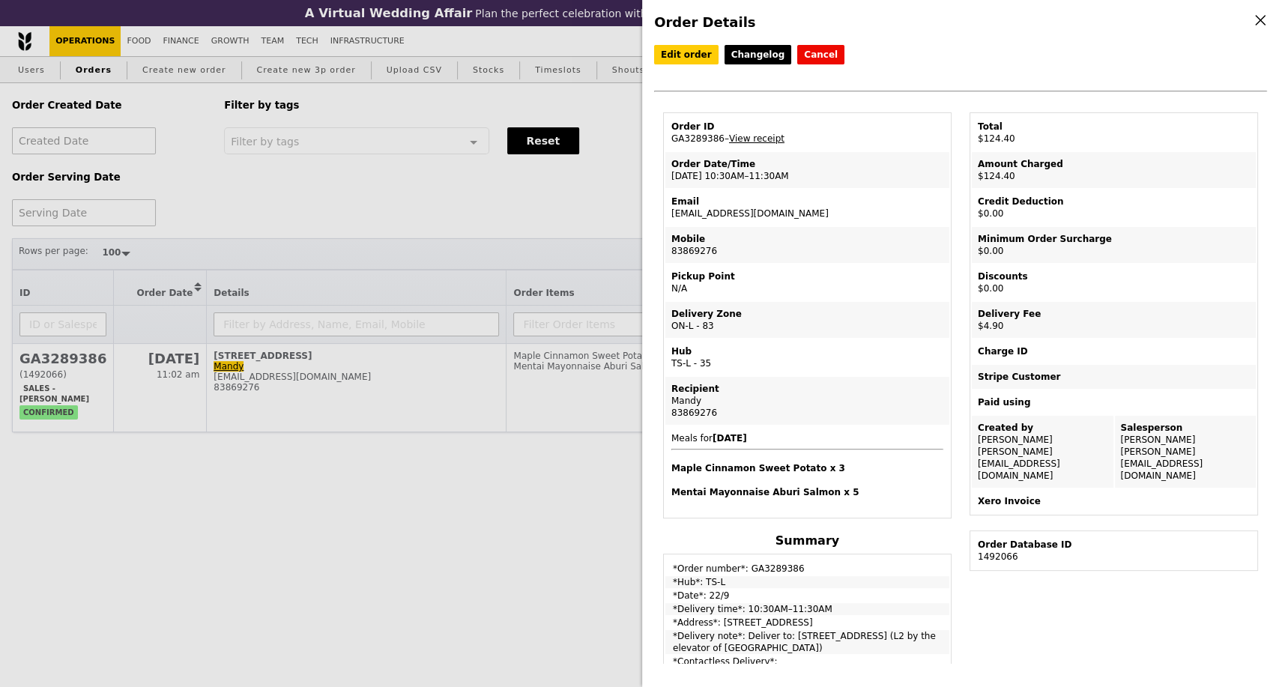
click at [509, 212] on div "Order Details Edit order Changelog Cancel Order ID GA3289386 – View receipt Ord…" at bounding box center [639, 343] width 1279 height 687
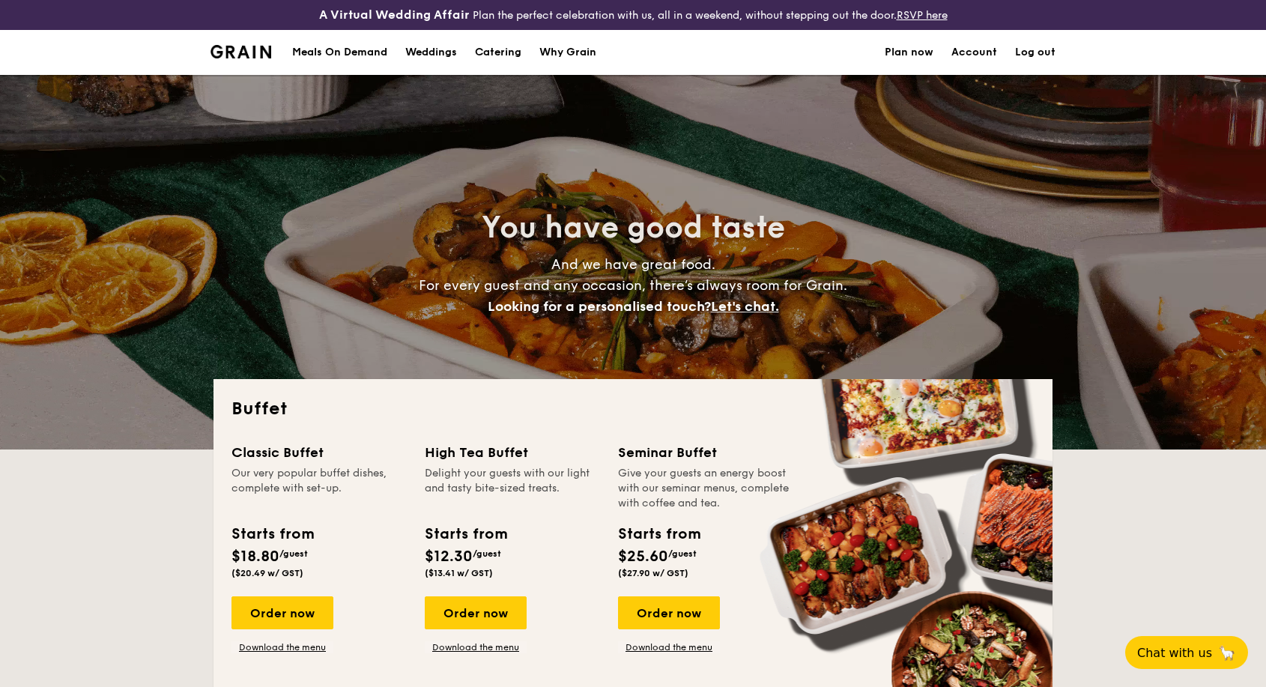
select select
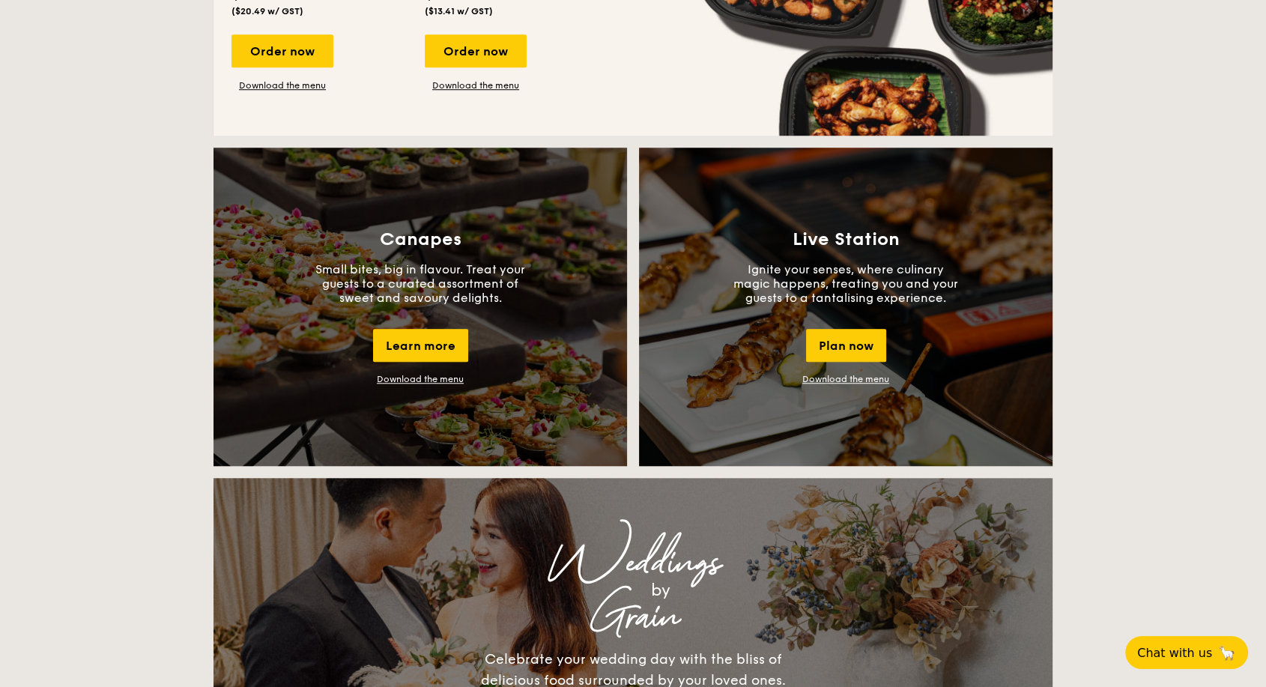
scroll to position [1248, 0]
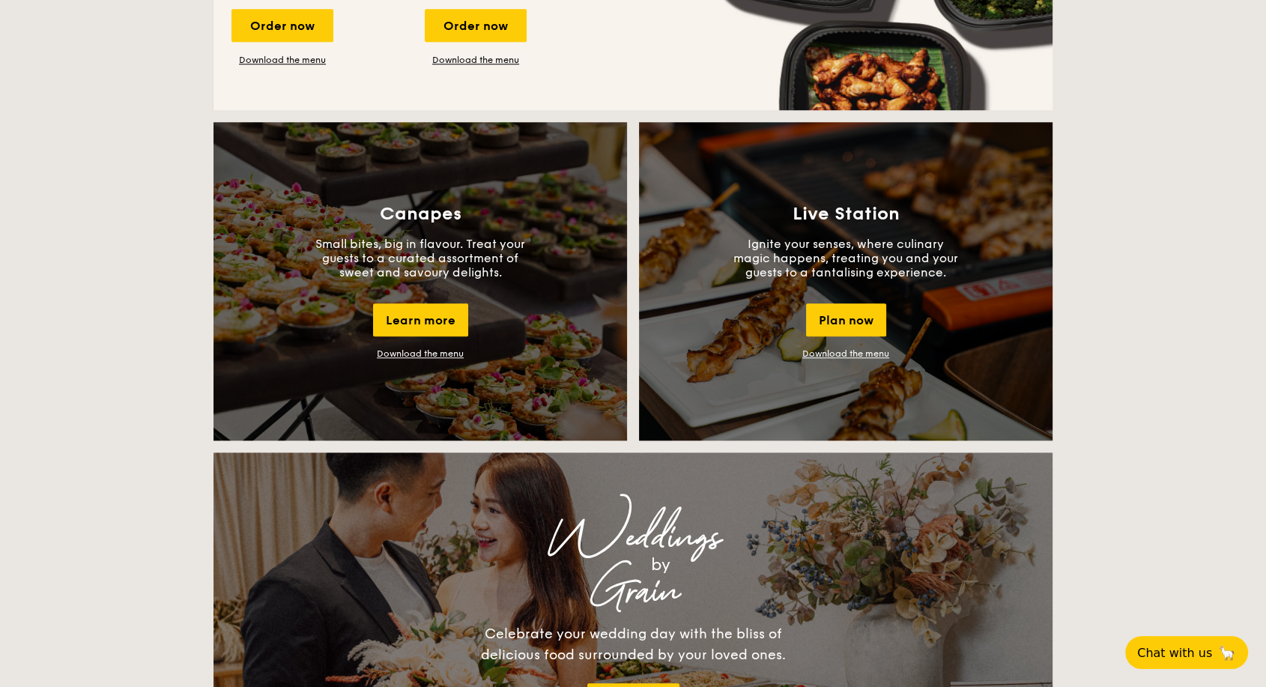
click at [416, 358] on link "Download the menu" at bounding box center [420, 353] width 87 height 10
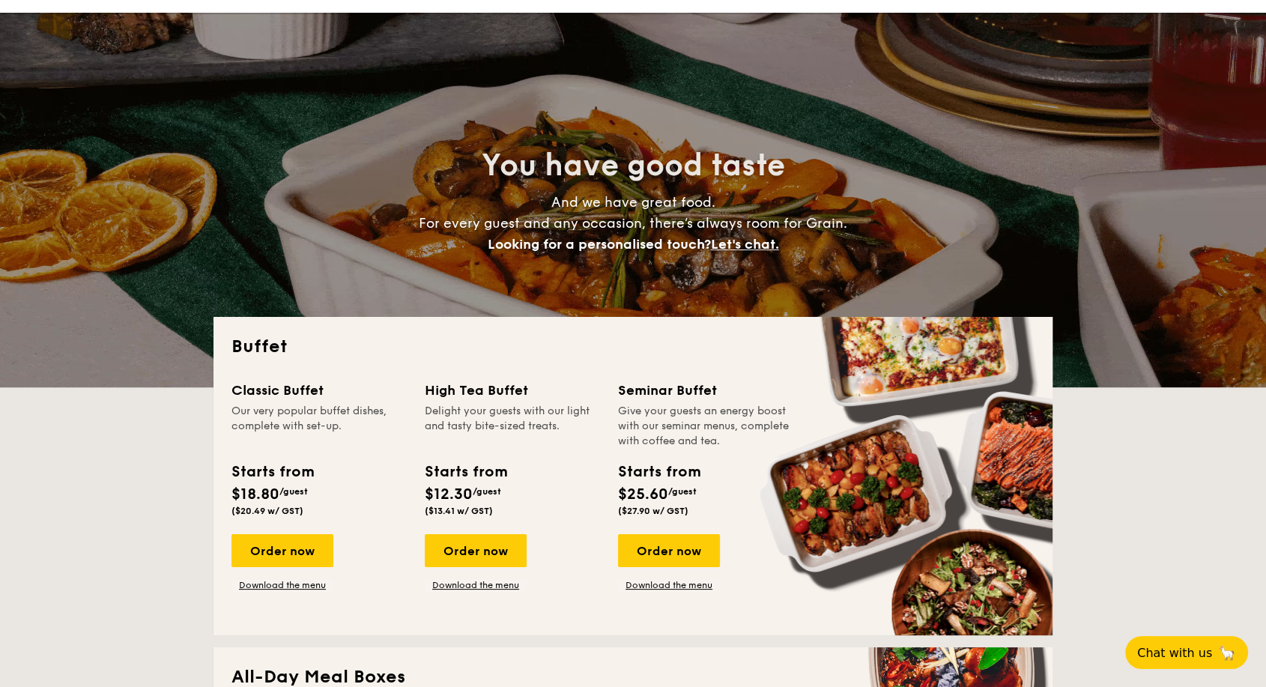
scroll to position [0, 0]
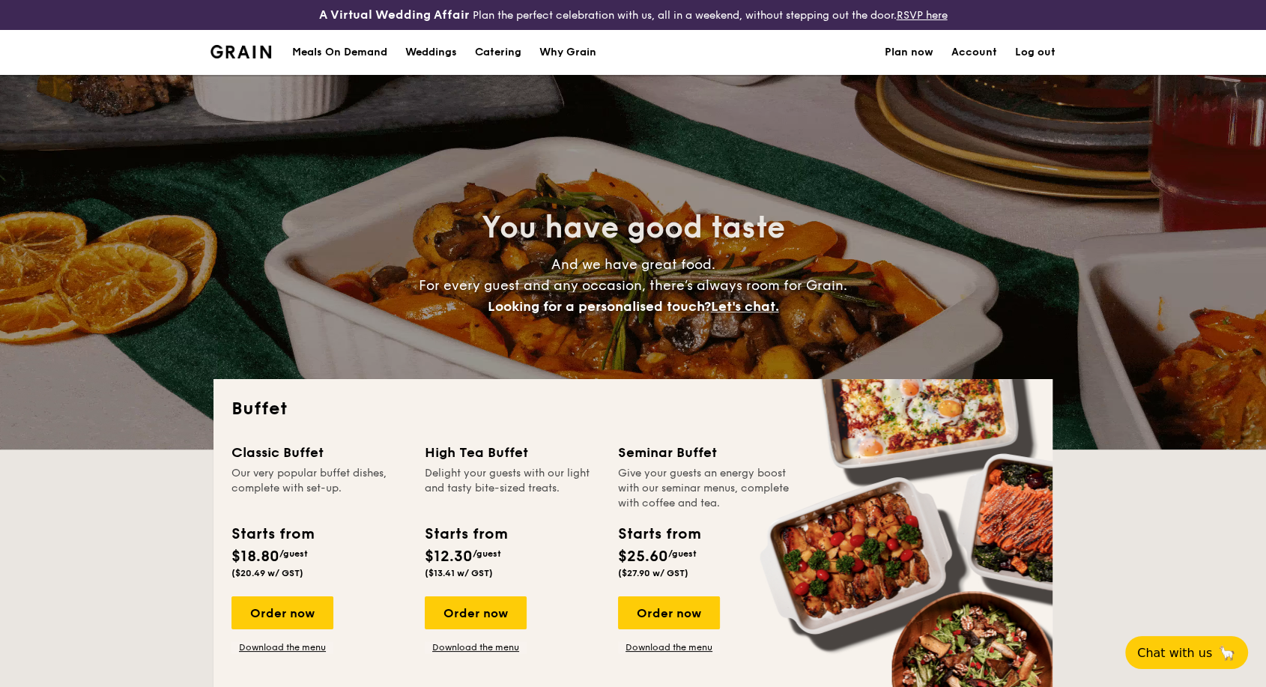
click at [513, 46] on h1 "Catering" at bounding box center [498, 52] width 46 height 45
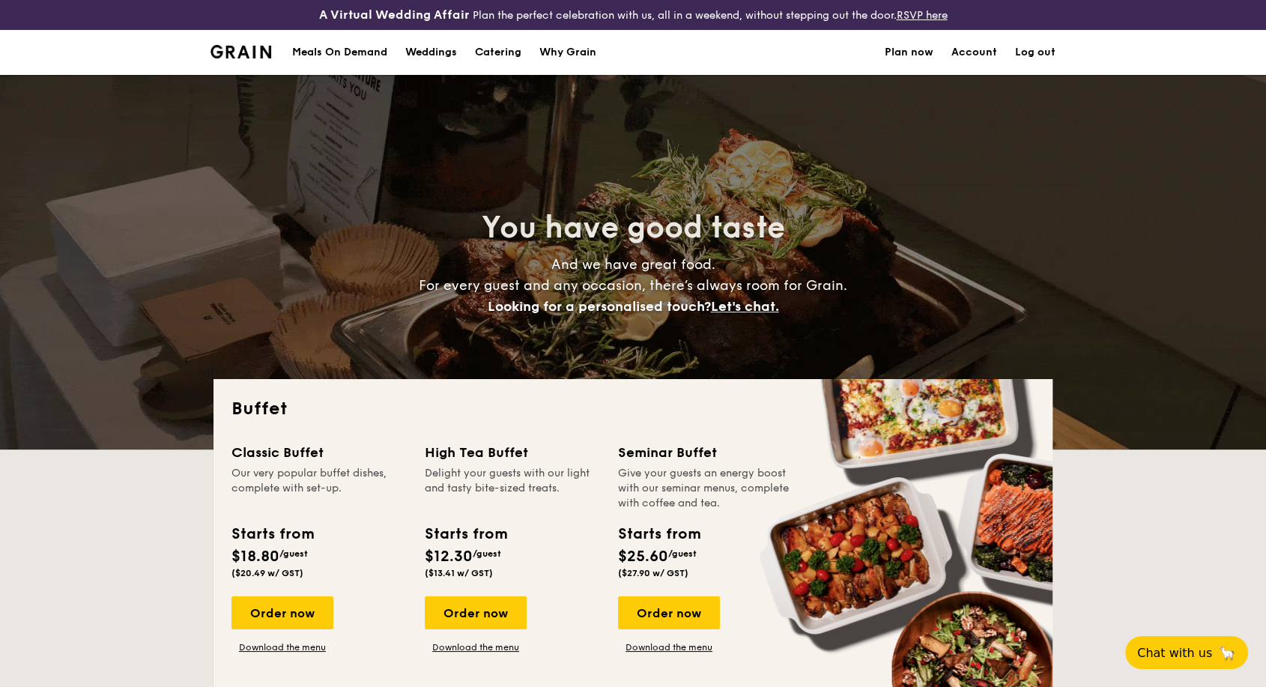
click at [503, 55] on h1 "Catering" at bounding box center [498, 52] width 46 height 45
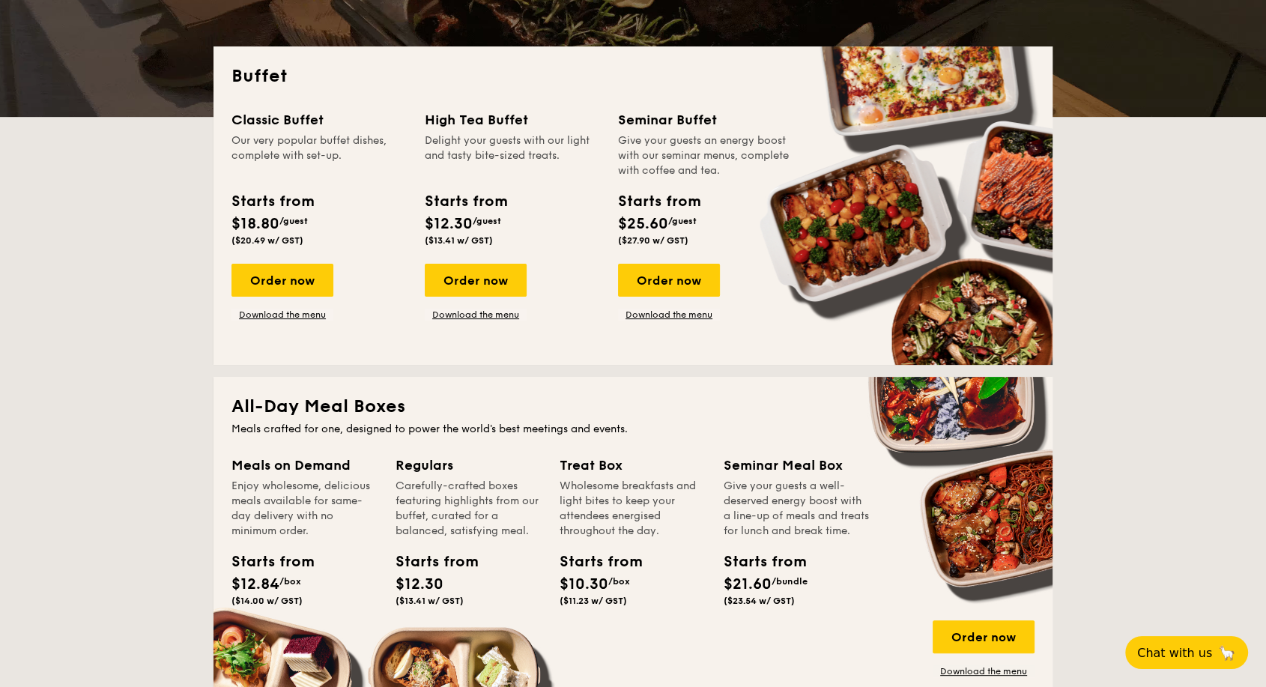
scroll to position [499, 0]
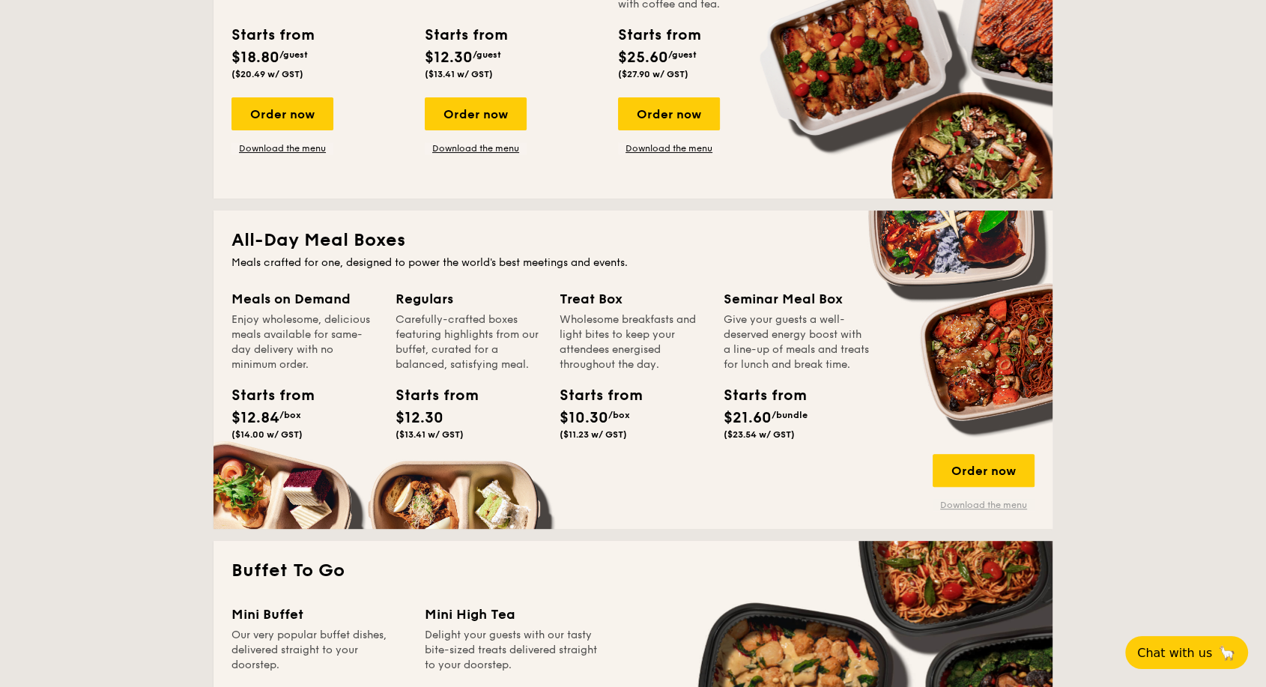
click at [998, 506] on link "Download the menu" at bounding box center [983, 505] width 102 height 12
click at [971, 506] on link "Download the menu" at bounding box center [983, 505] width 102 height 12
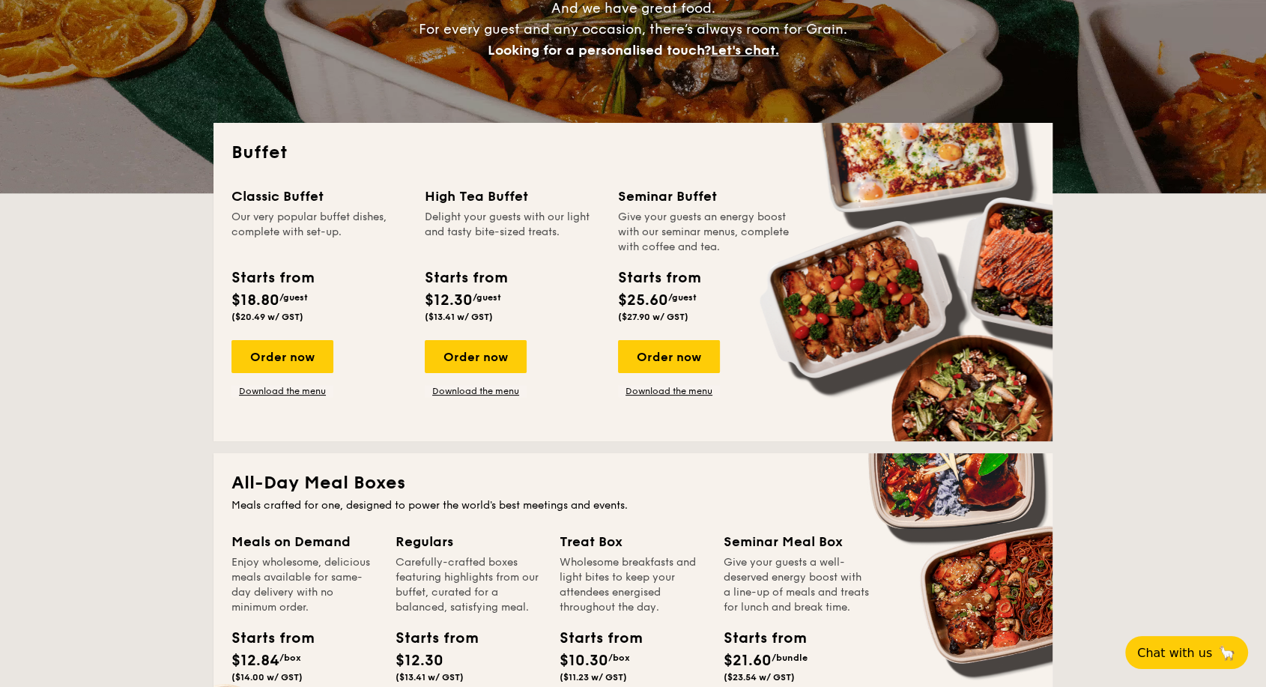
scroll to position [249, 0]
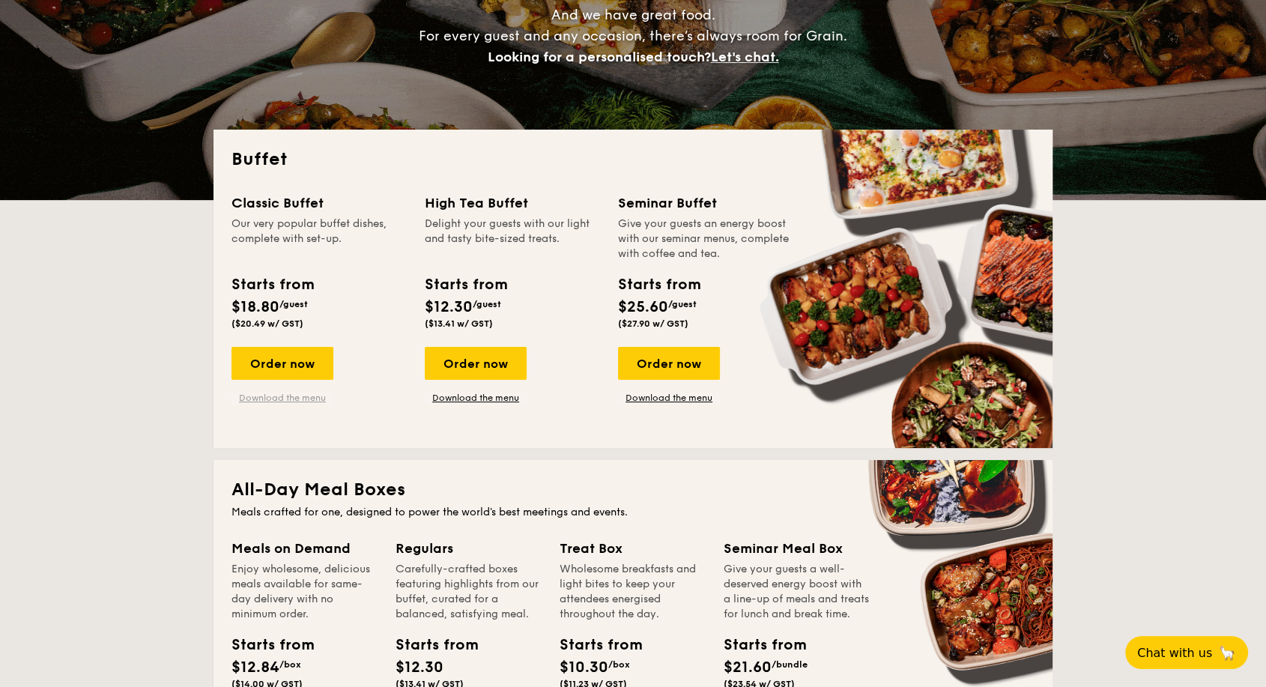
click at [314, 399] on link "Download the menu" at bounding box center [282, 398] width 102 height 12
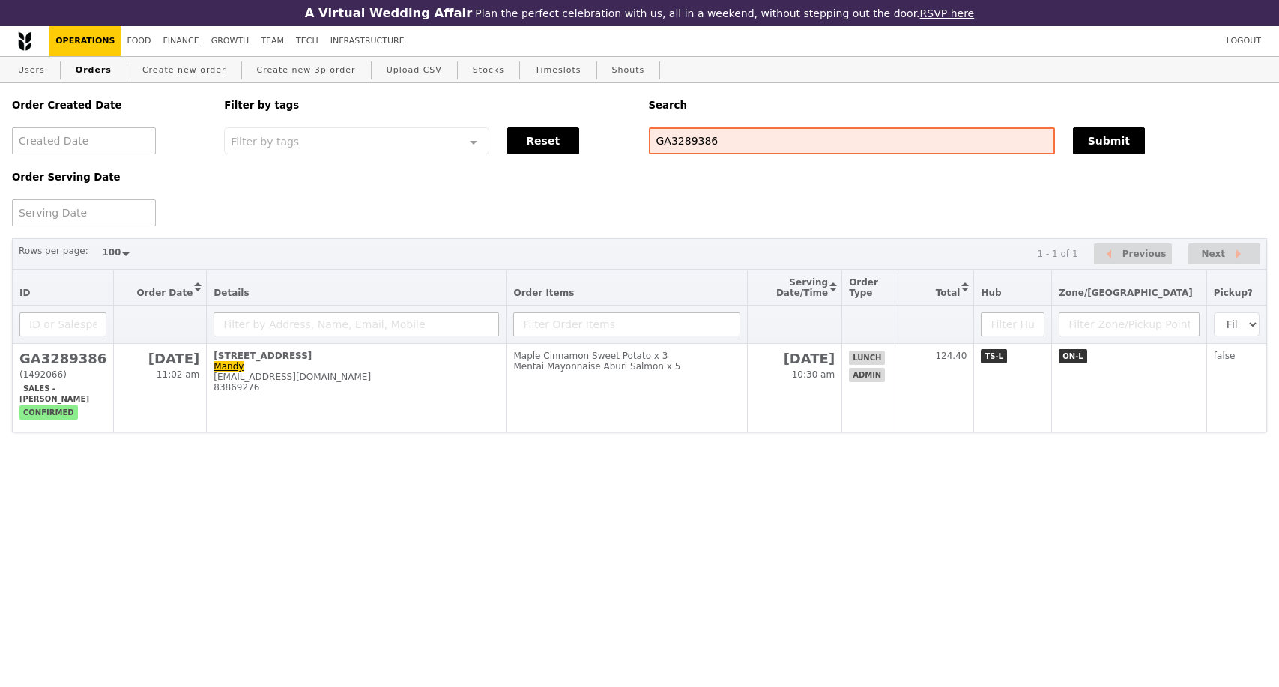
select select "100"
click at [1103, 139] on button "Submit" at bounding box center [1109, 140] width 72 height 27
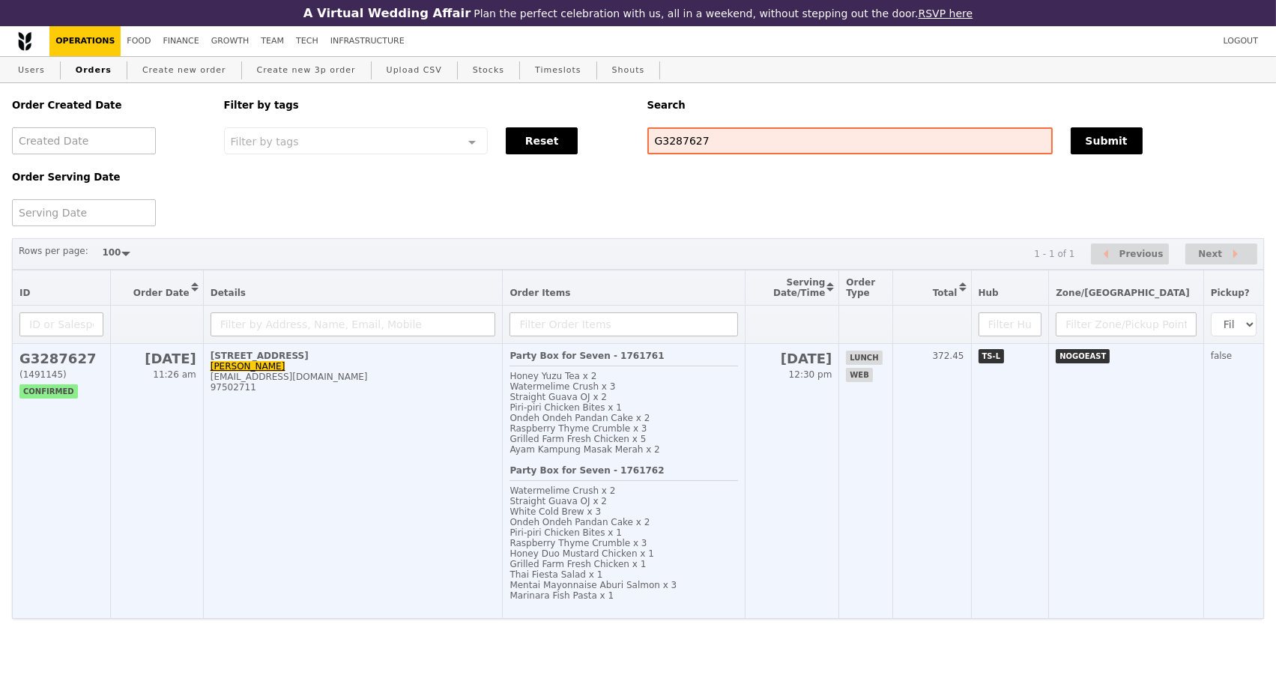
click at [375, 492] on td "[STREET_ADDRESS] [EMAIL_ADDRESS][DOMAIN_NAME] 97502711" at bounding box center [353, 481] width 300 height 275
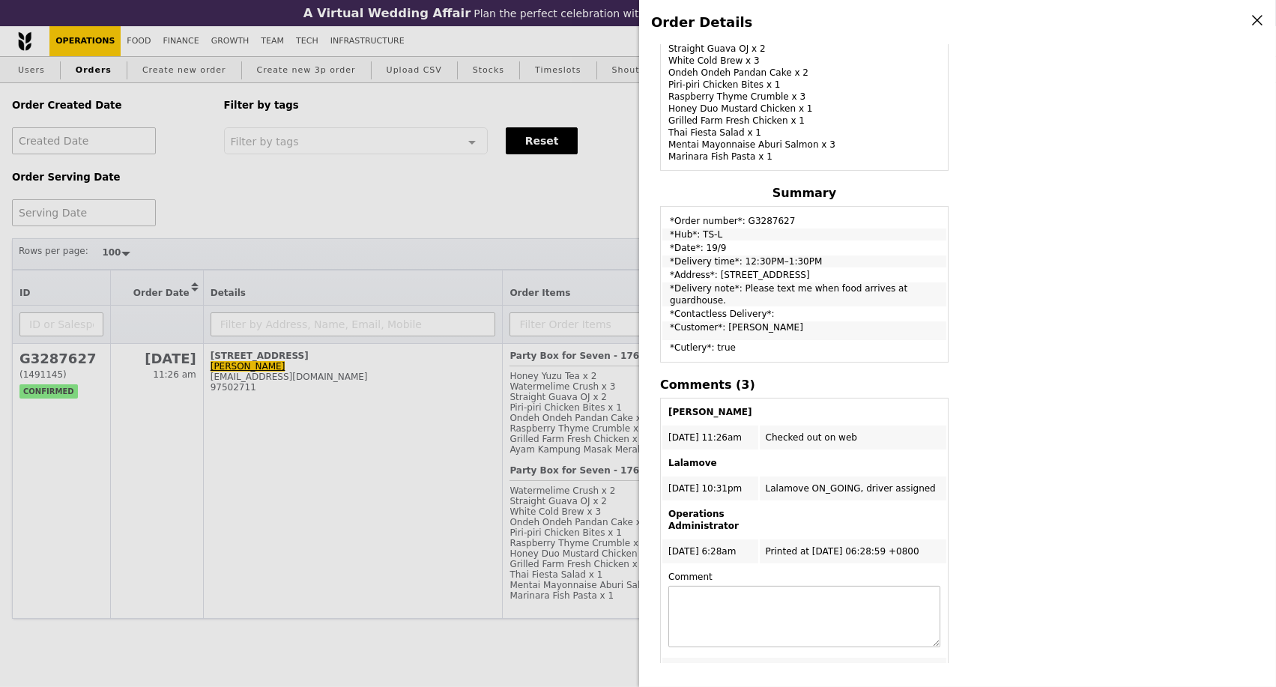
scroll to position [534, 0]
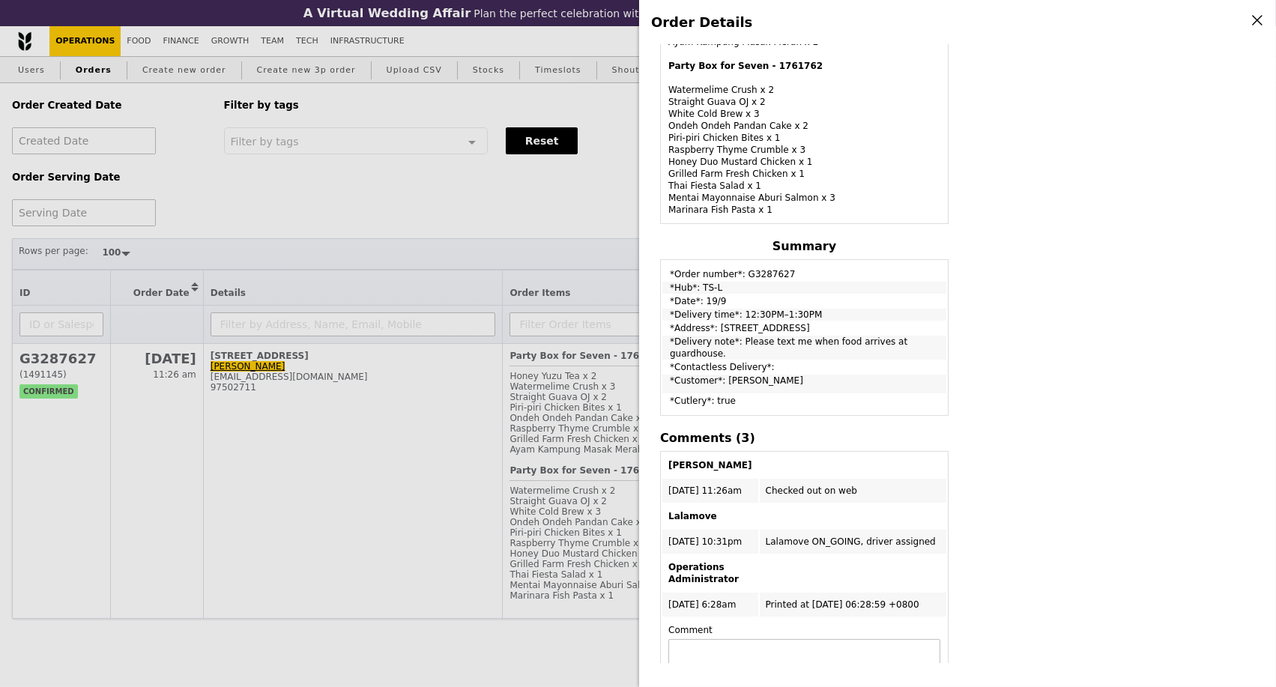
click at [258, 459] on div "Order Details Edit order Changelog Cancel Order ID G3287627 – View receipt | Pi…" at bounding box center [638, 343] width 1276 height 687
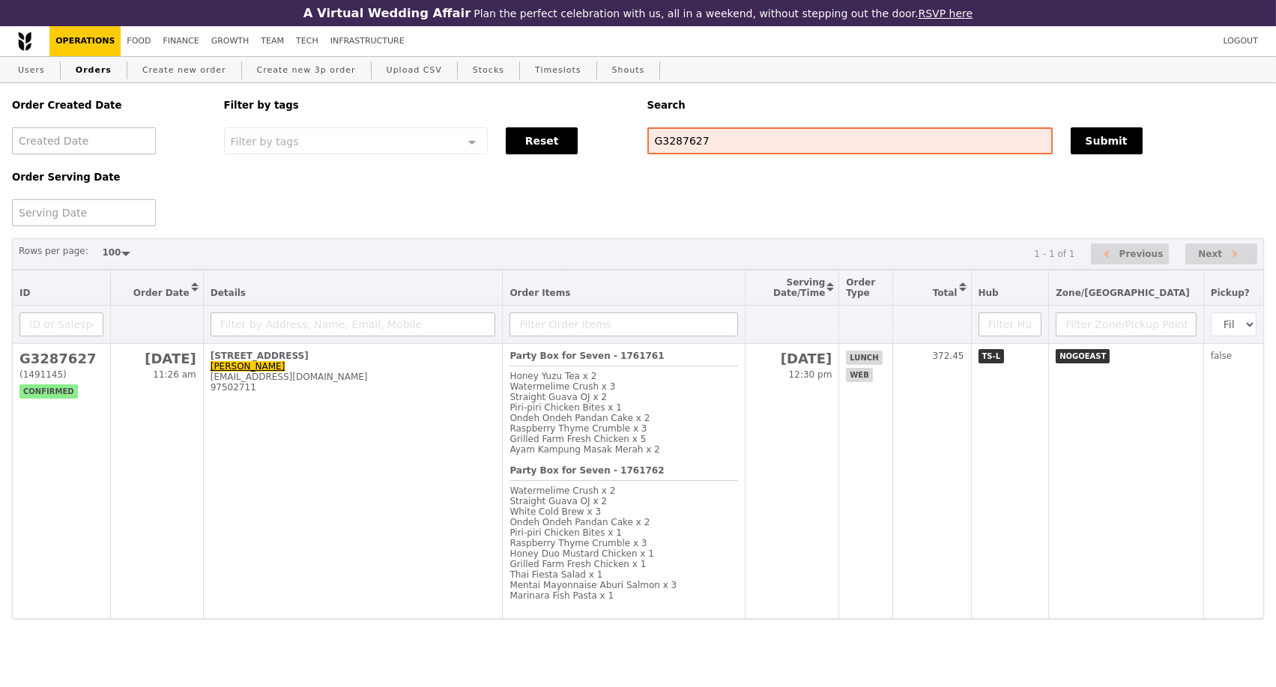
scroll to position [633, 0]
click at [258, 459] on td "[STREET_ADDRESS] [EMAIL_ADDRESS][DOMAIN_NAME] 97502711" at bounding box center [353, 481] width 300 height 275
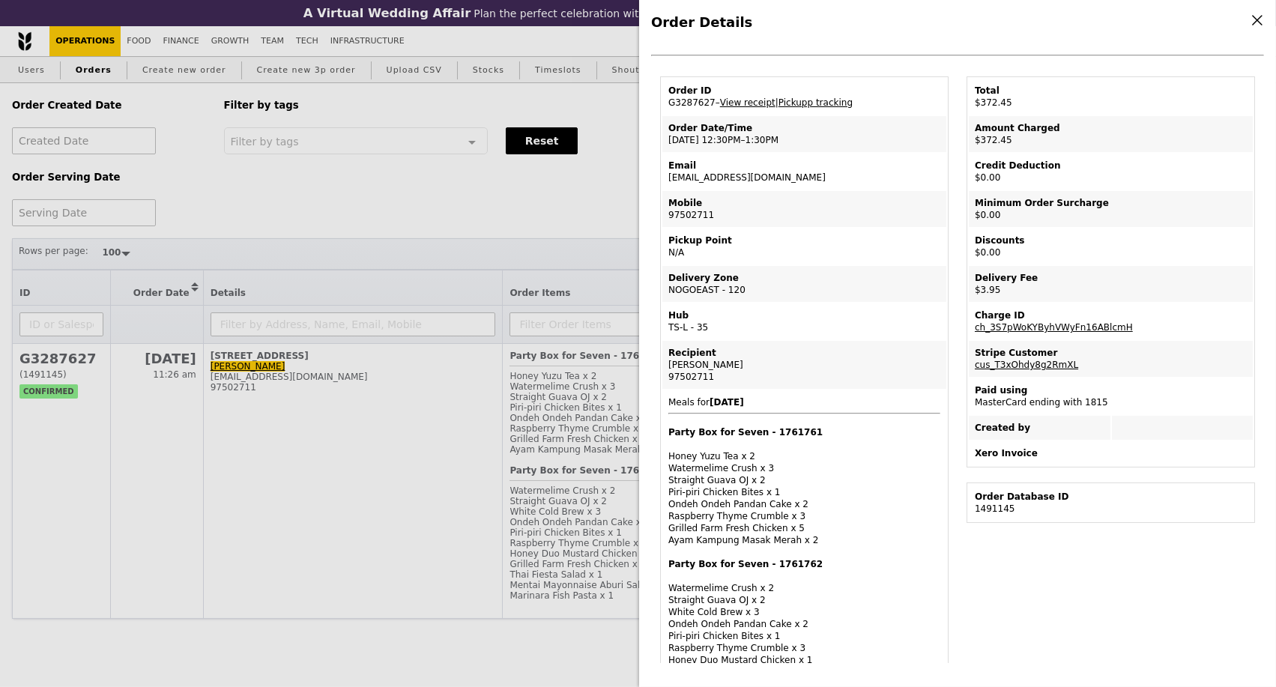
scroll to position [35, 0]
click at [313, 470] on div "Order Details Edit order Changelog Cancel Order ID G3287627 – View receipt | Pi…" at bounding box center [638, 343] width 1276 height 687
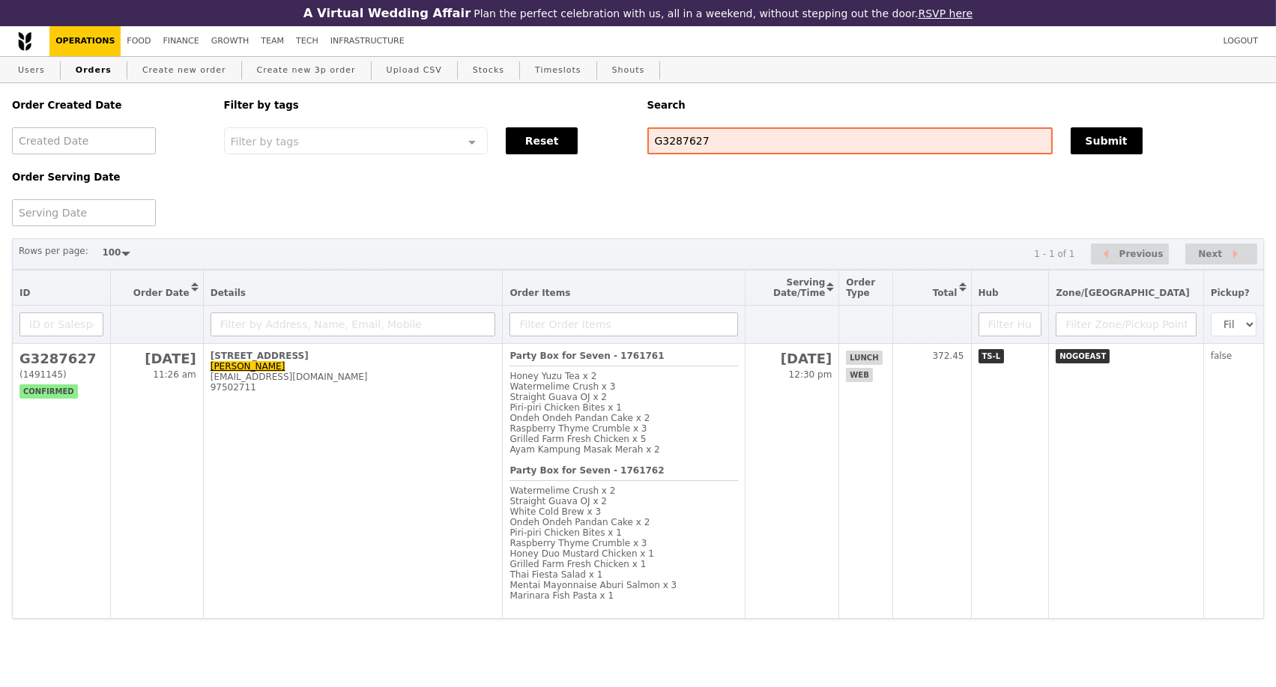
scroll to position [97, 0]
click at [258, 180] on div "Order Created Date Order Serving Date Filter by tags Filter by tags Meal_Plan W…" at bounding box center [638, 154] width 1270 height 143
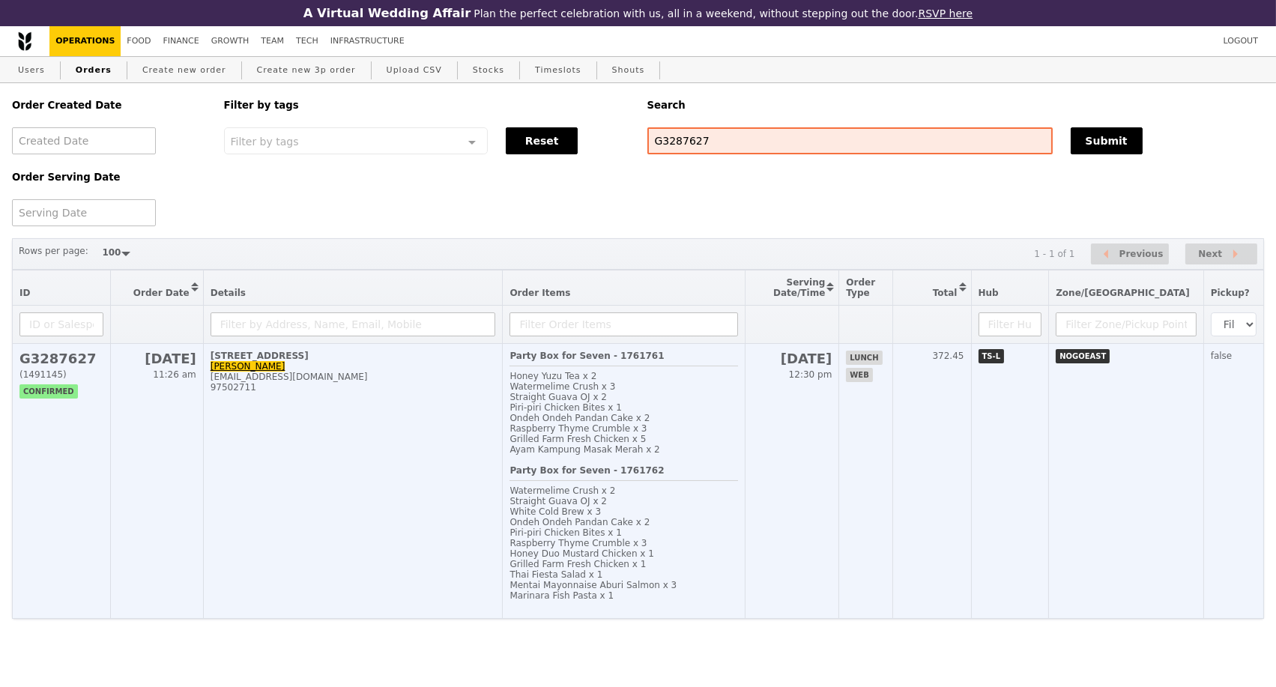
click at [343, 505] on td "[STREET_ADDRESS] [EMAIL_ADDRESS][DOMAIN_NAME] 97502711" at bounding box center [353, 481] width 300 height 275
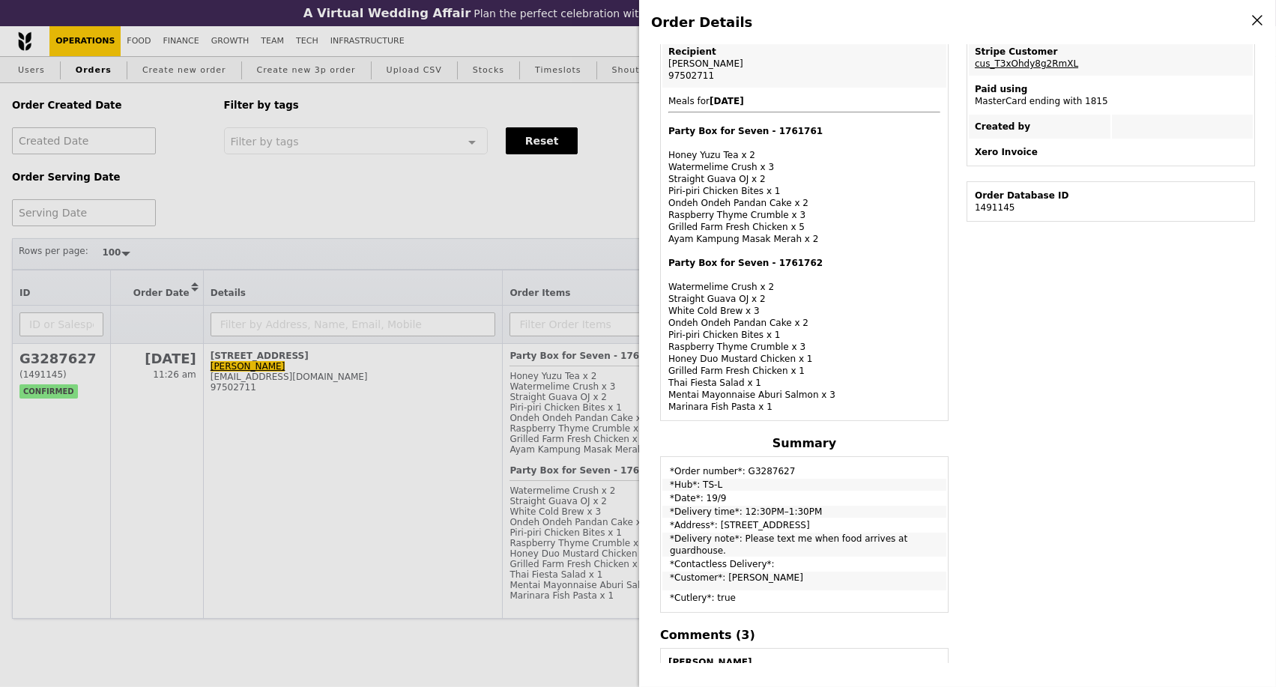
scroll to position [416, 0]
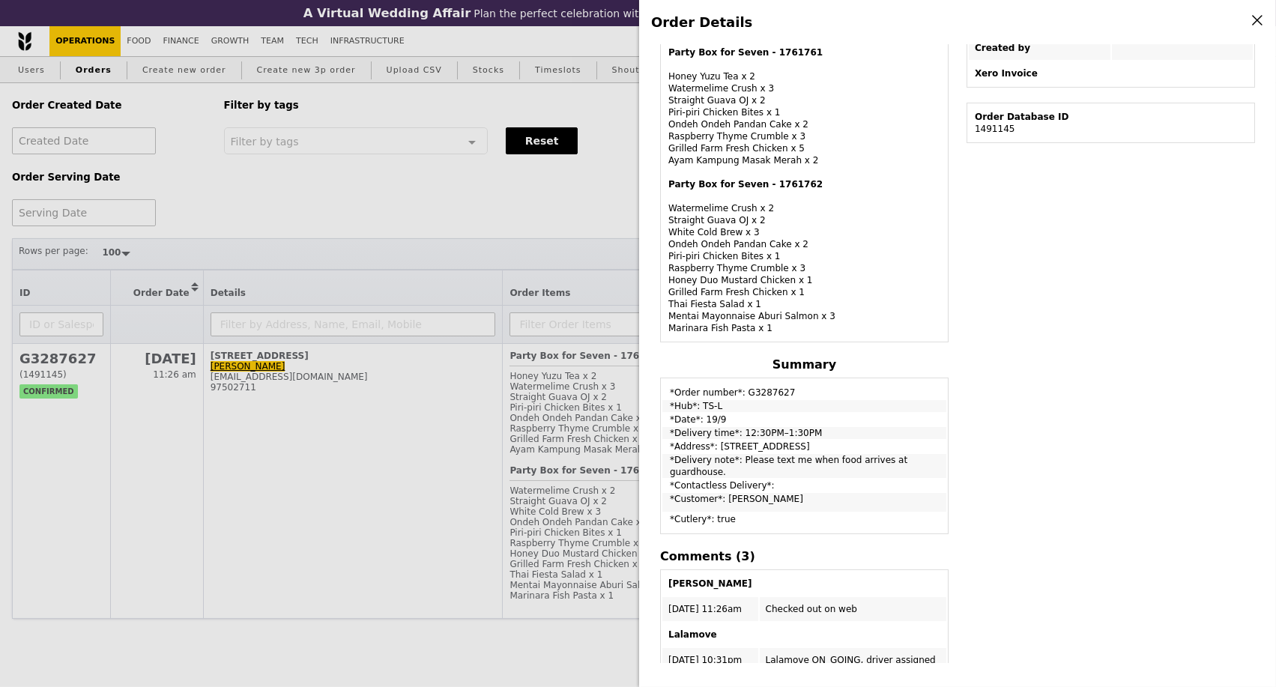
click at [566, 168] on div "Order Details Edit order Changelog Cancel Order ID G3287627 – View receipt | Pi…" at bounding box center [638, 343] width 1276 height 687
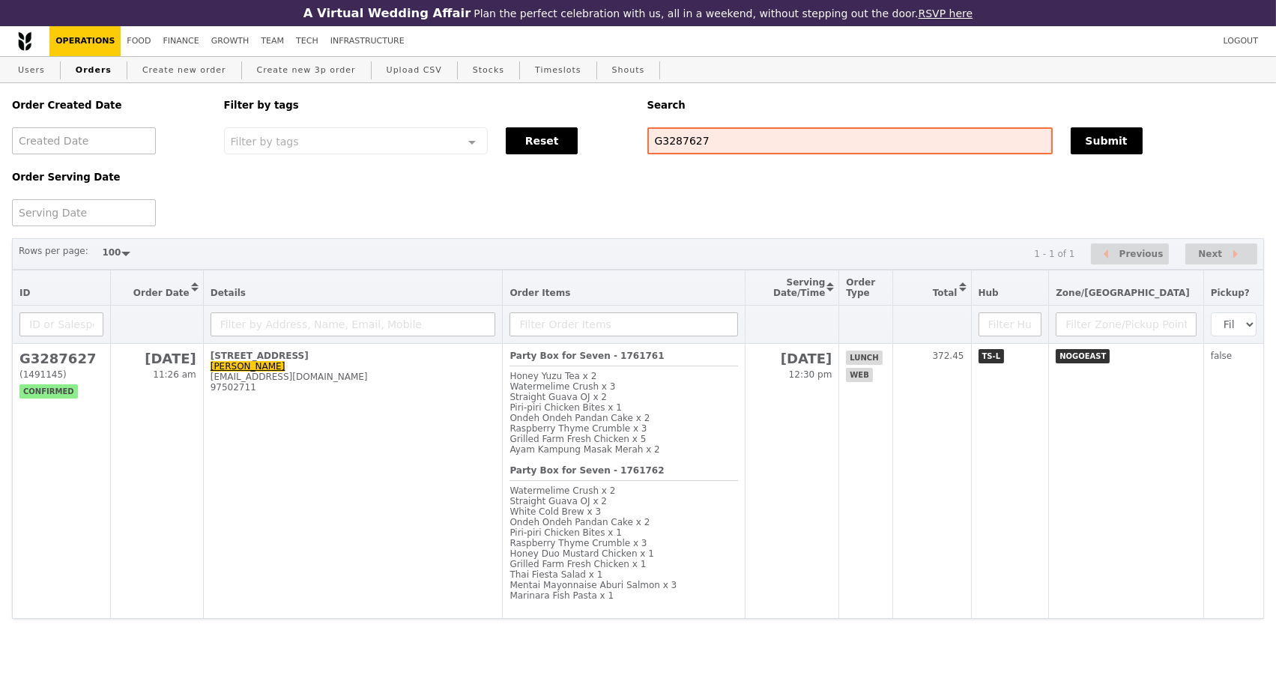
scroll to position [491, 0]
drag, startPoint x: 737, startPoint y: 112, endPoint x: 594, endPoint y: 115, distance: 143.1
click at [594, 115] on div "Order Created Date Order Serving Date Filter by tags Filter by tags Meal_Plan W…" at bounding box center [638, 154] width 1270 height 143
paste input "text"
type input "G3287627"
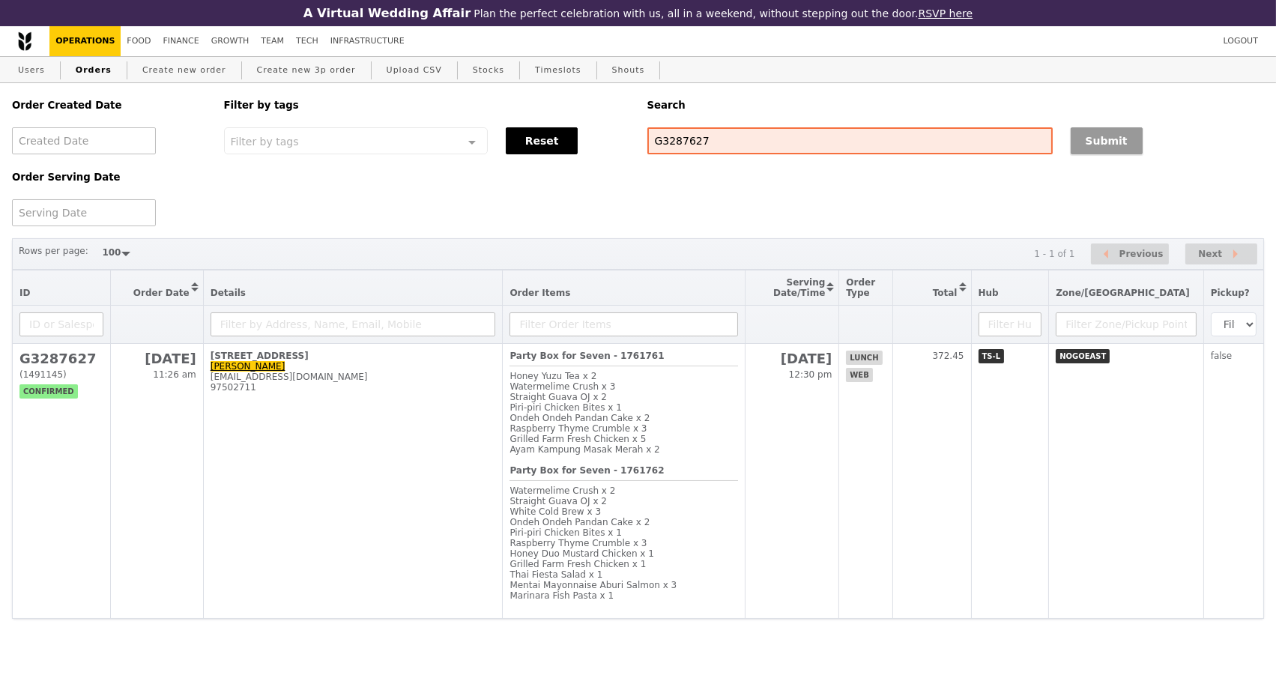
click at [1082, 127] on button "Submit" at bounding box center [1106, 140] width 72 height 27
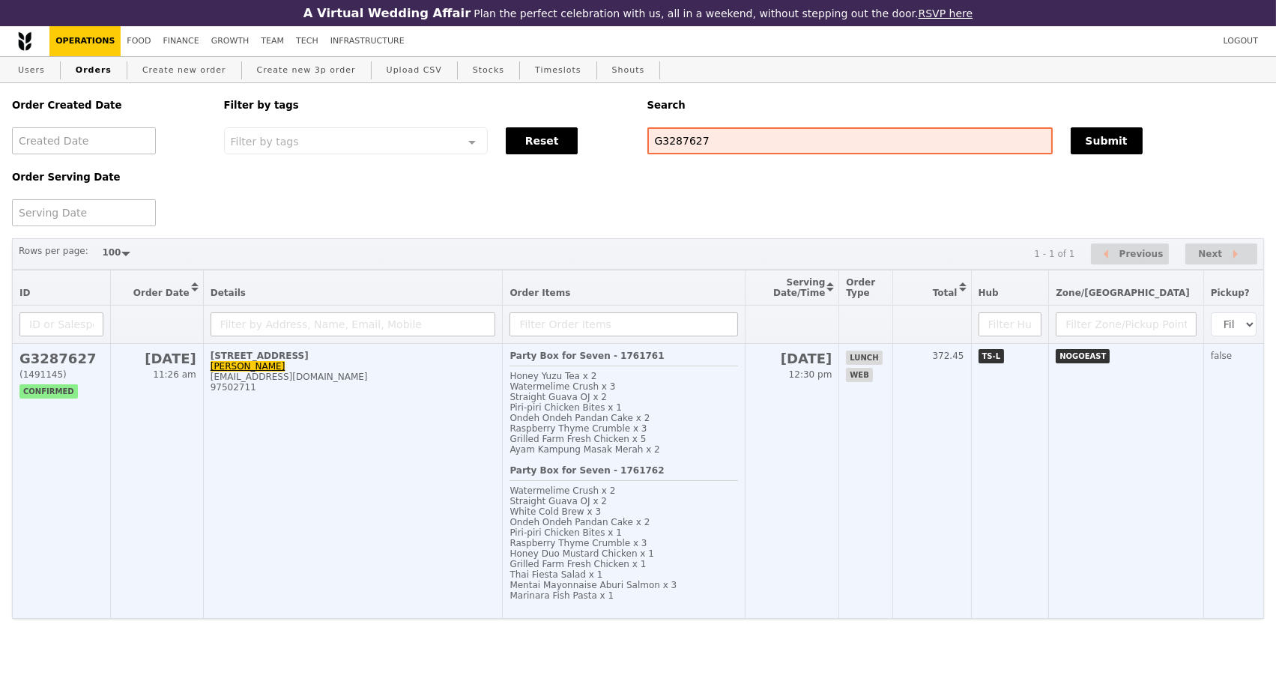
click at [431, 465] on td "[STREET_ADDRESS] [EMAIL_ADDRESS][DOMAIN_NAME] 97502711" at bounding box center [353, 481] width 300 height 275
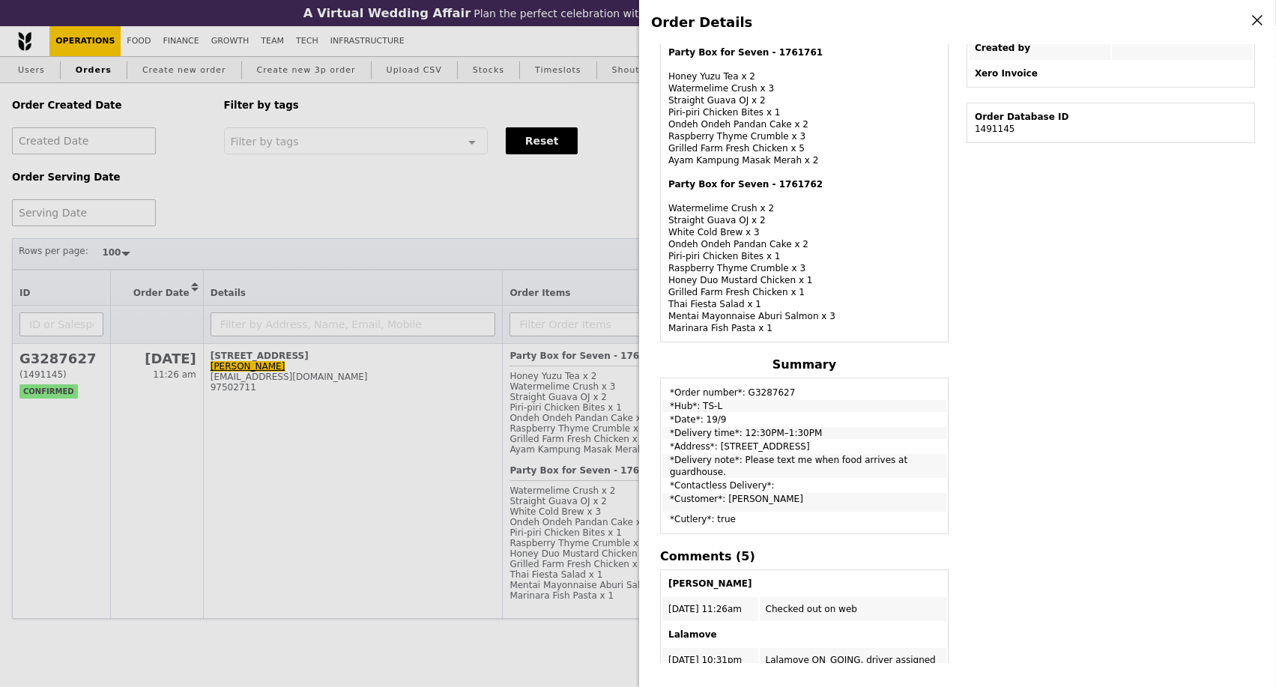
scroll to position [731, 0]
